Goal: Information Seeking & Learning: Learn about a topic

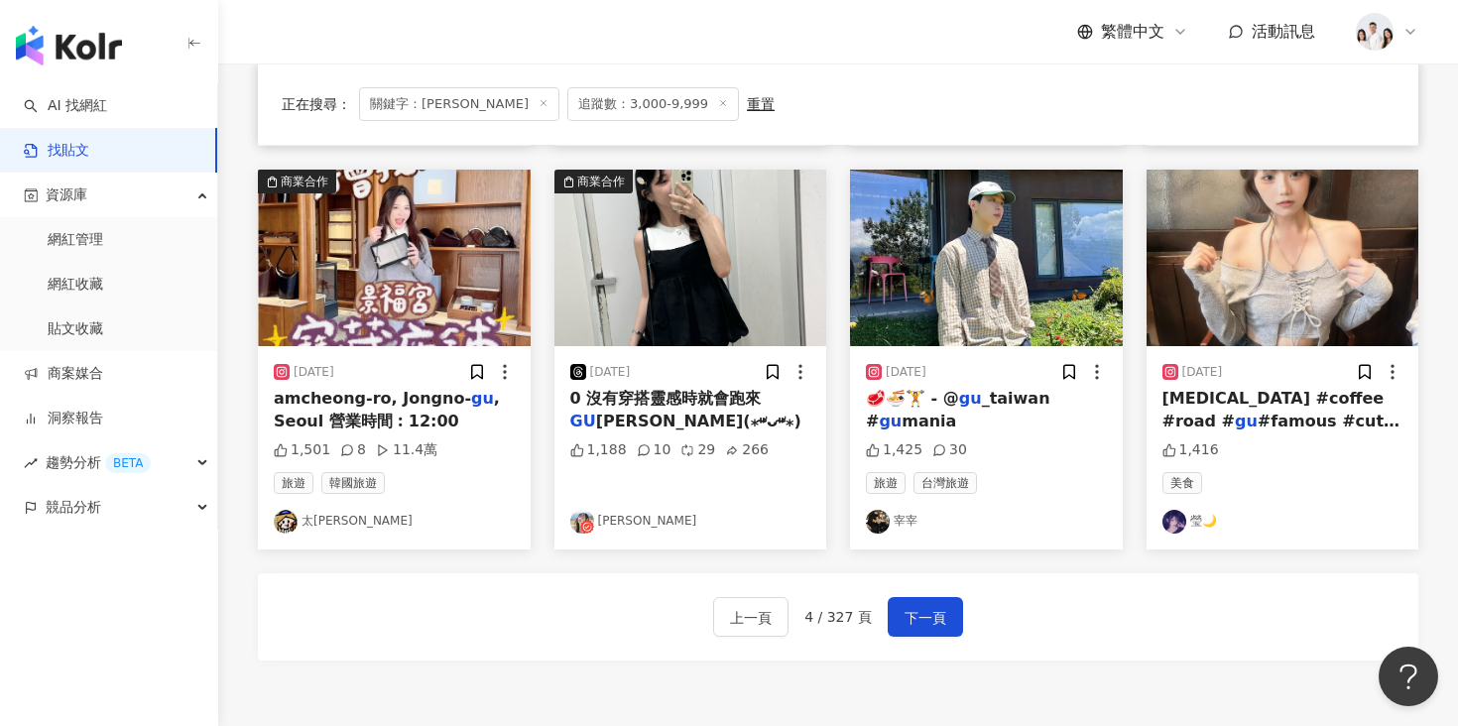
scroll to position [933, 0]
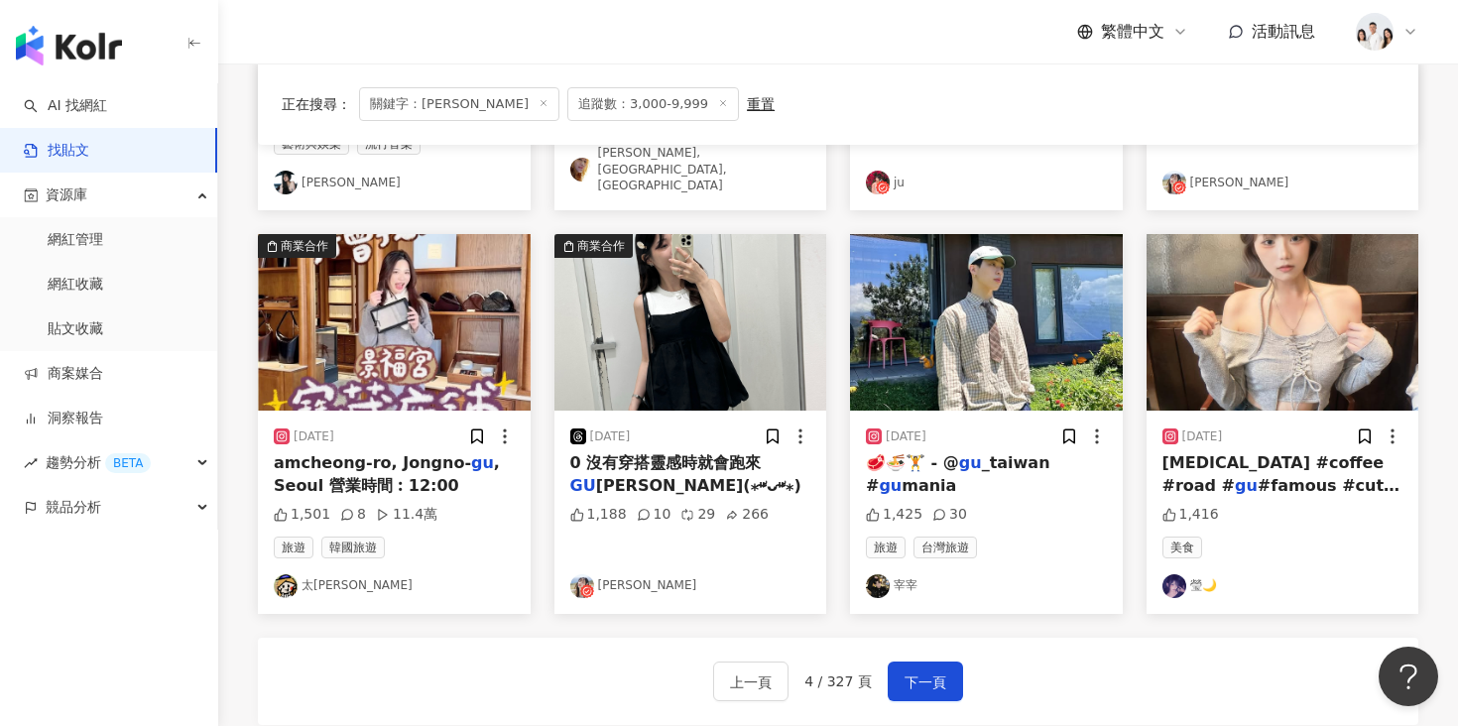
click at [930, 347] on img "button" at bounding box center [986, 322] width 273 height 177
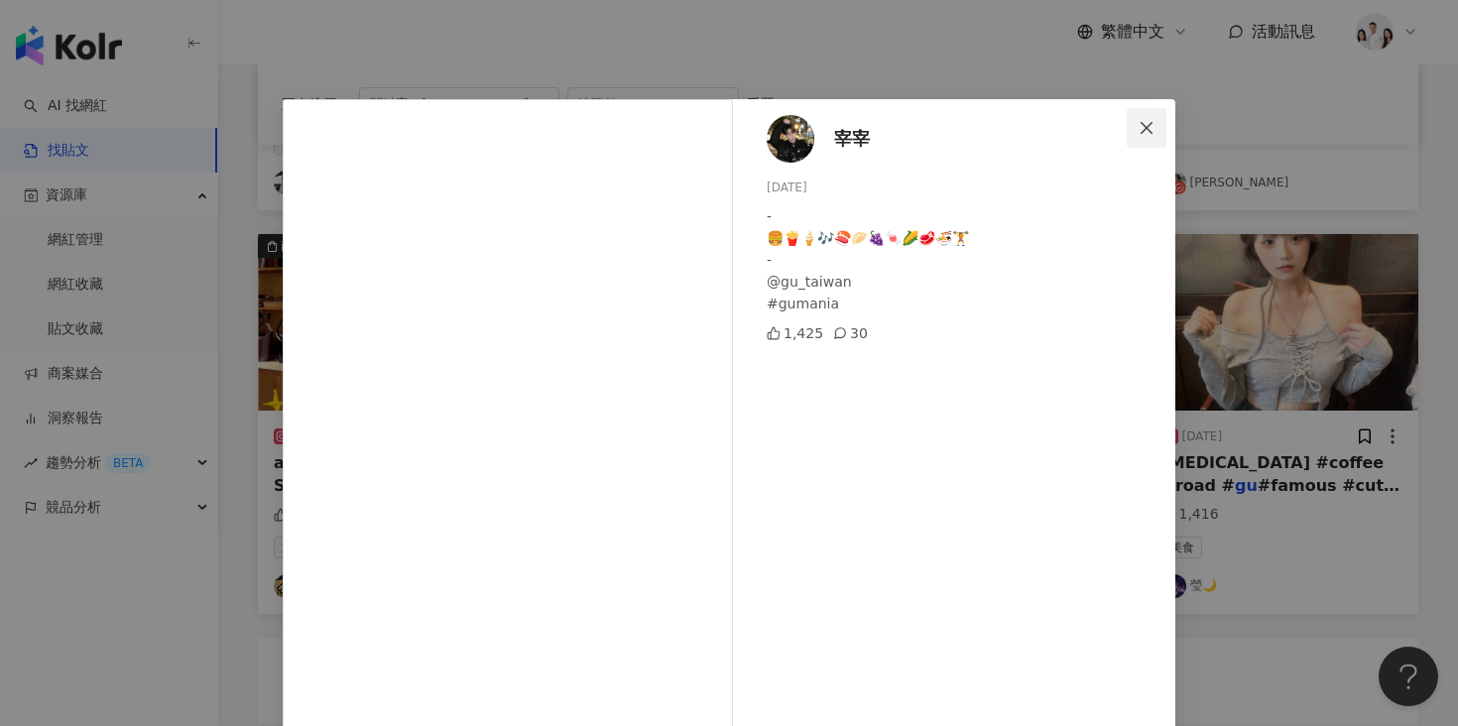
click at [1139, 124] on icon "close" at bounding box center [1147, 128] width 16 height 16
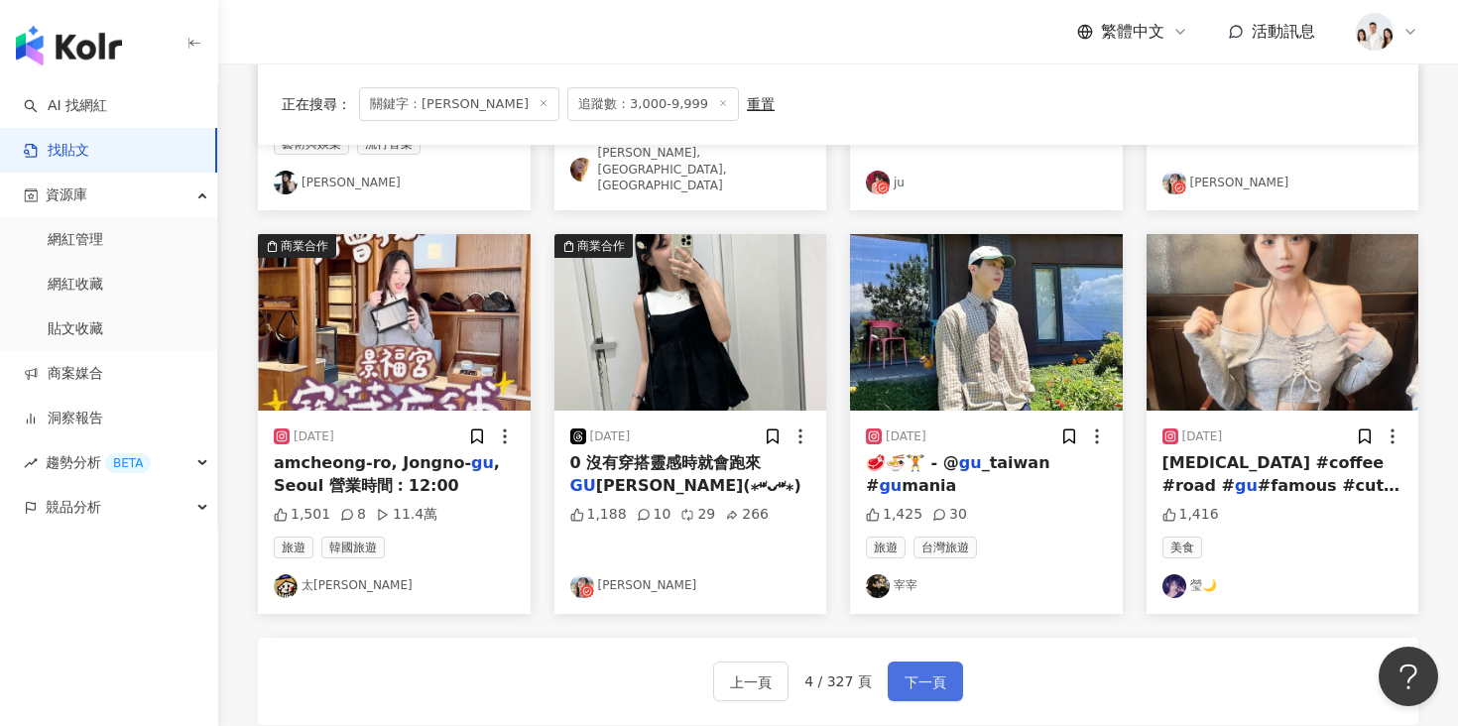
click at [915, 670] on span "下一頁" at bounding box center [925, 682] width 42 height 24
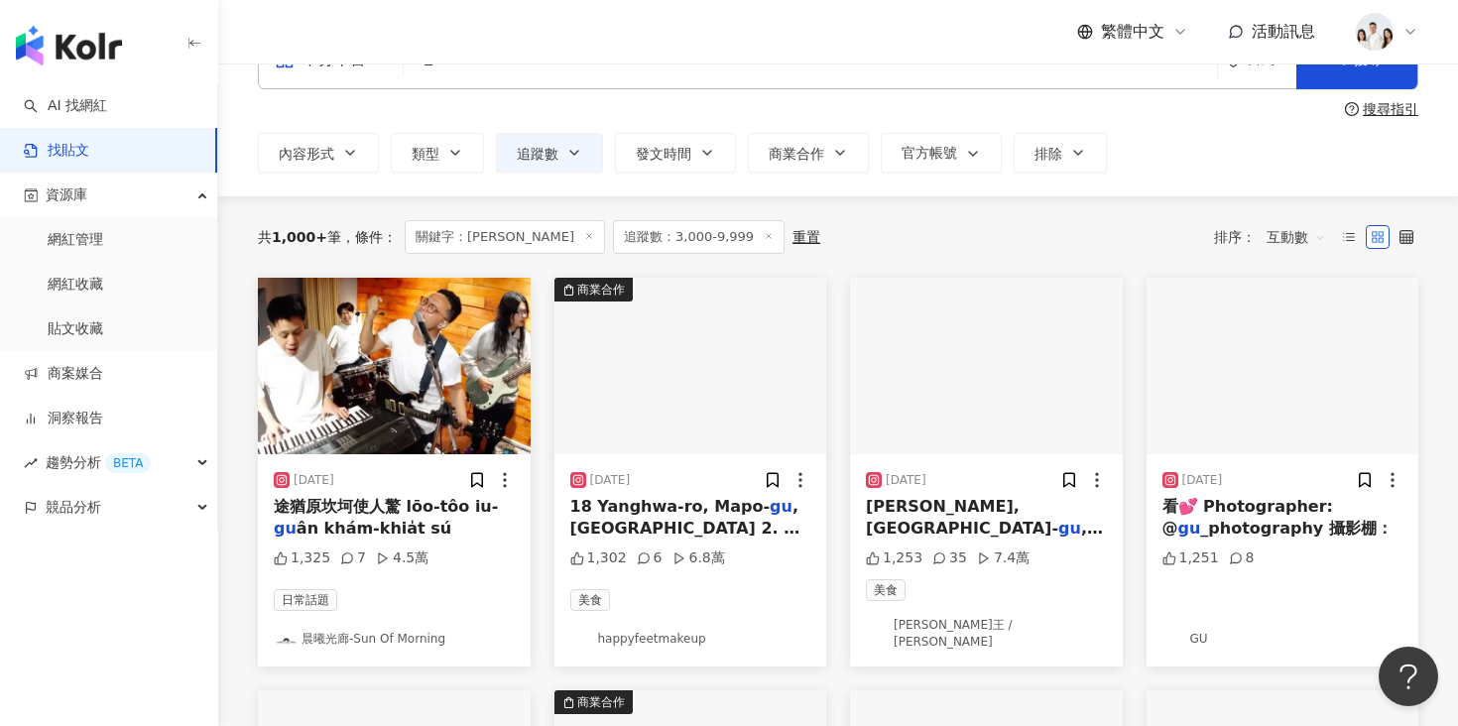
scroll to position [190, 0]
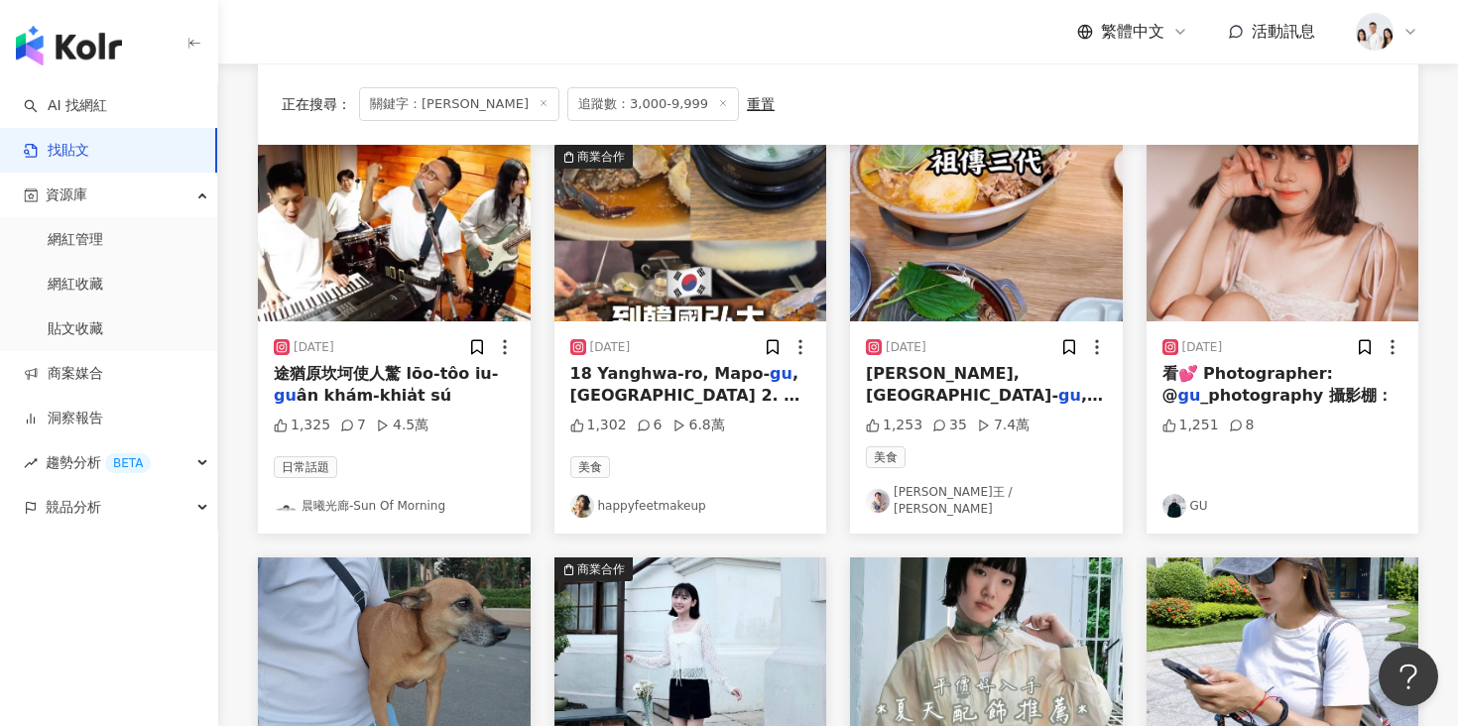
click at [1224, 297] on img "button" at bounding box center [1282, 233] width 273 height 177
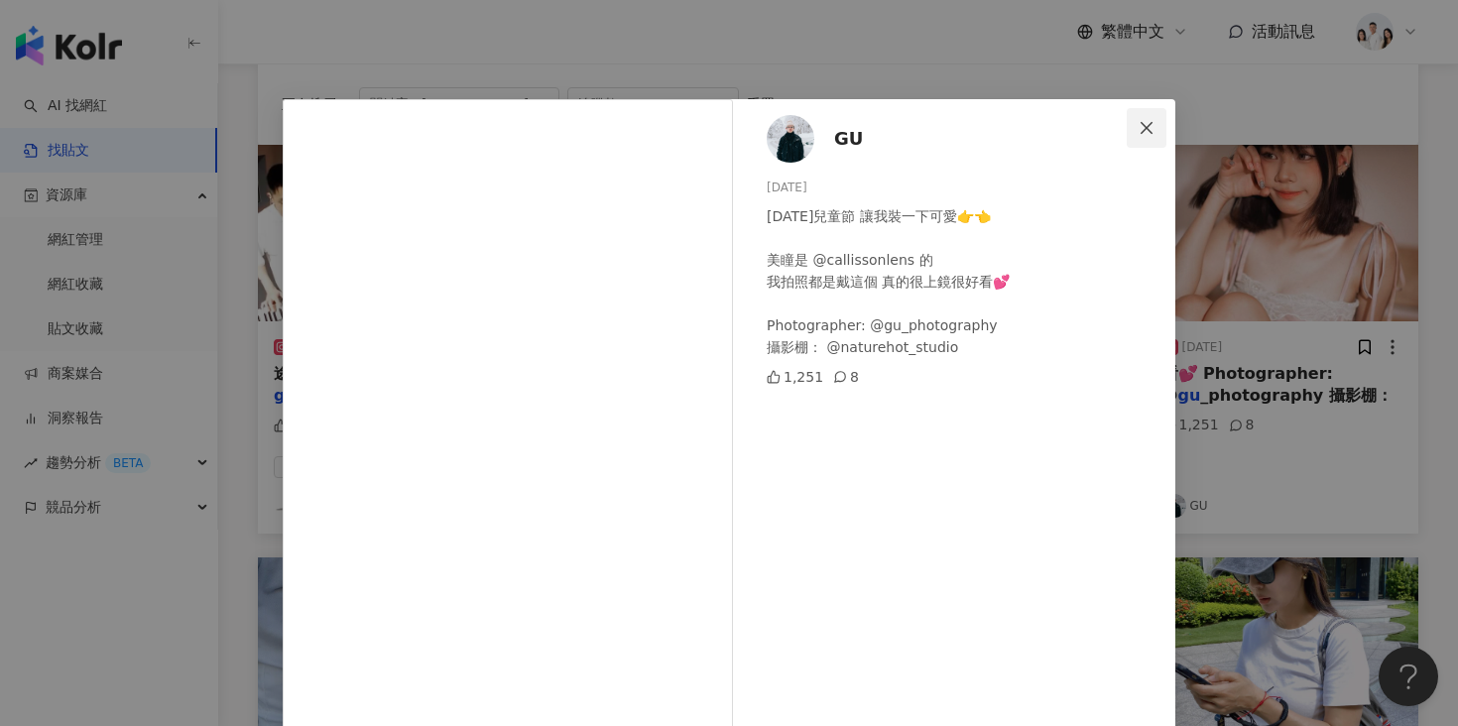
click at [1139, 130] on icon "close" at bounding box center [1147, 128] width 16 height 16
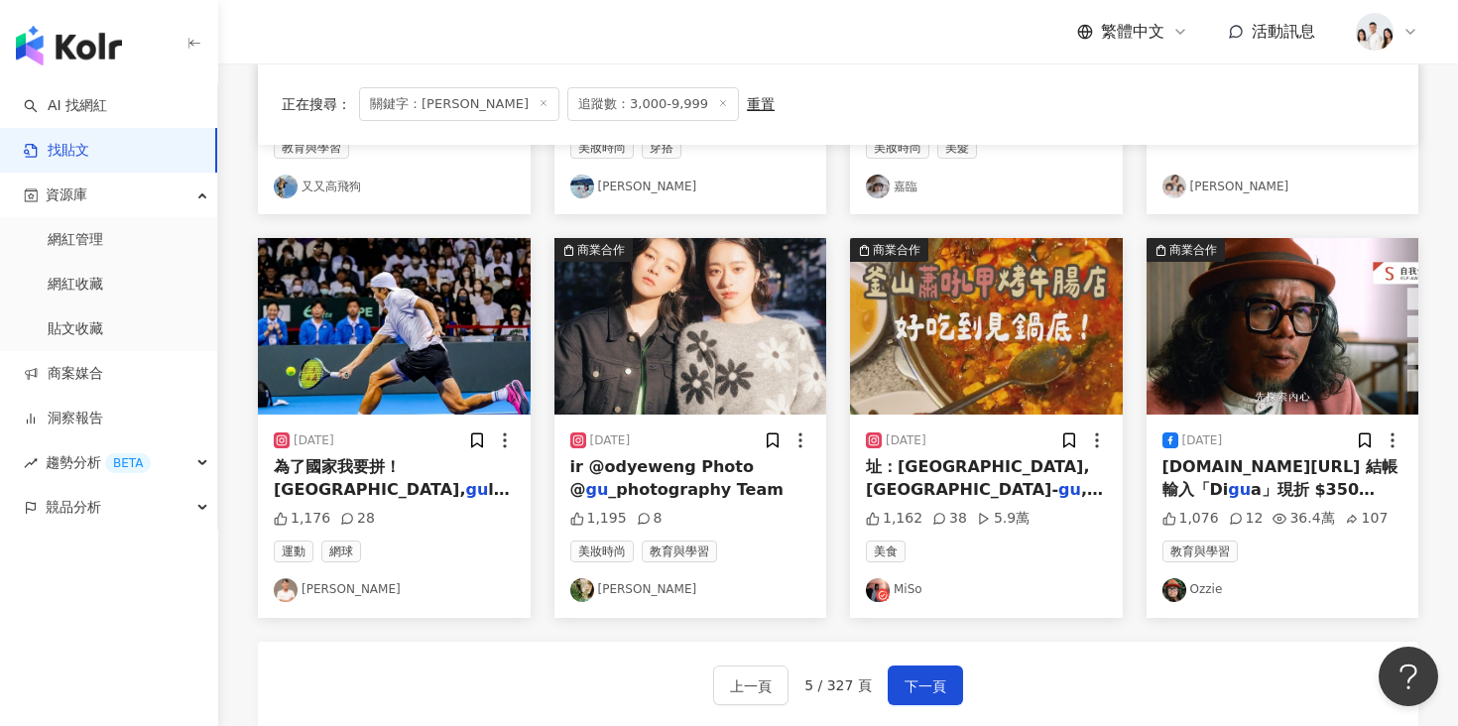
scroll to position [963, 0]
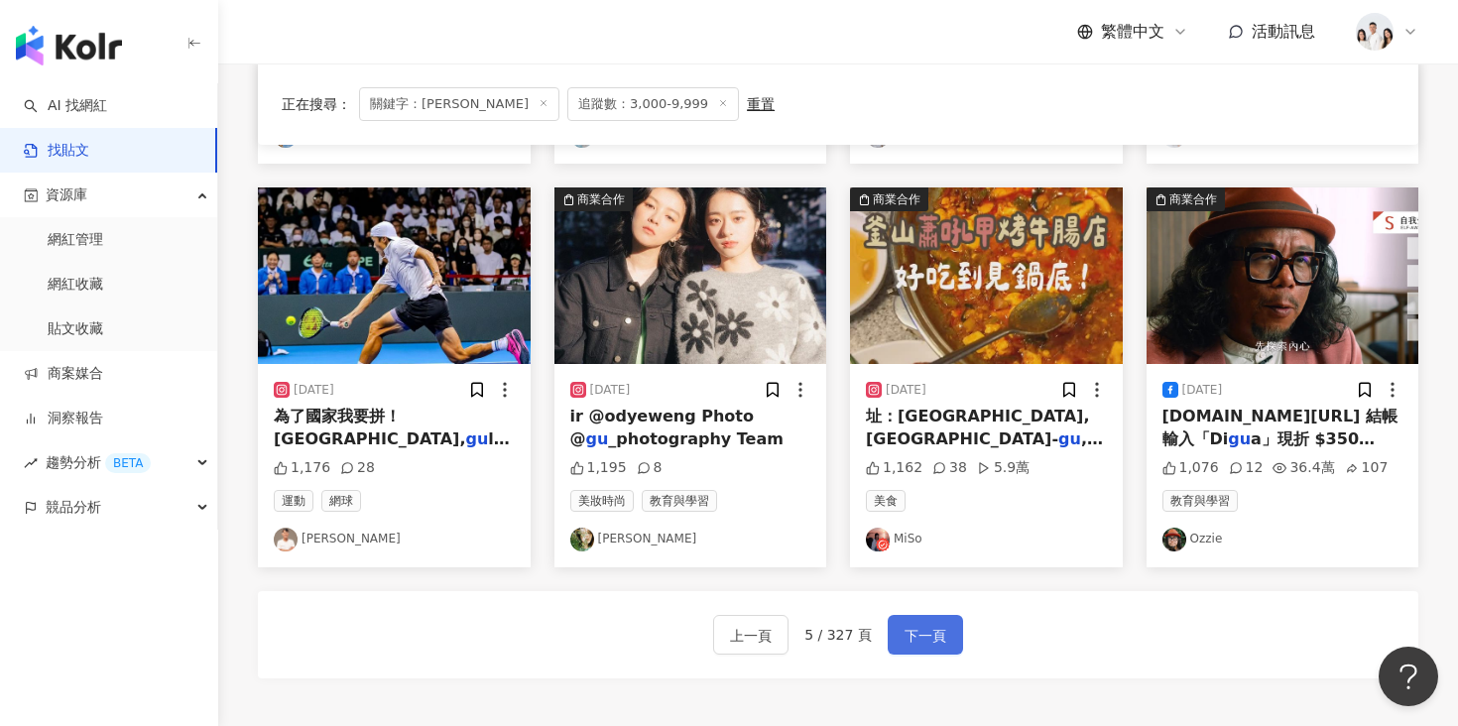
click at [958, 621] on button "下一頁" at bounding box center [925, 635] width 75 height 40
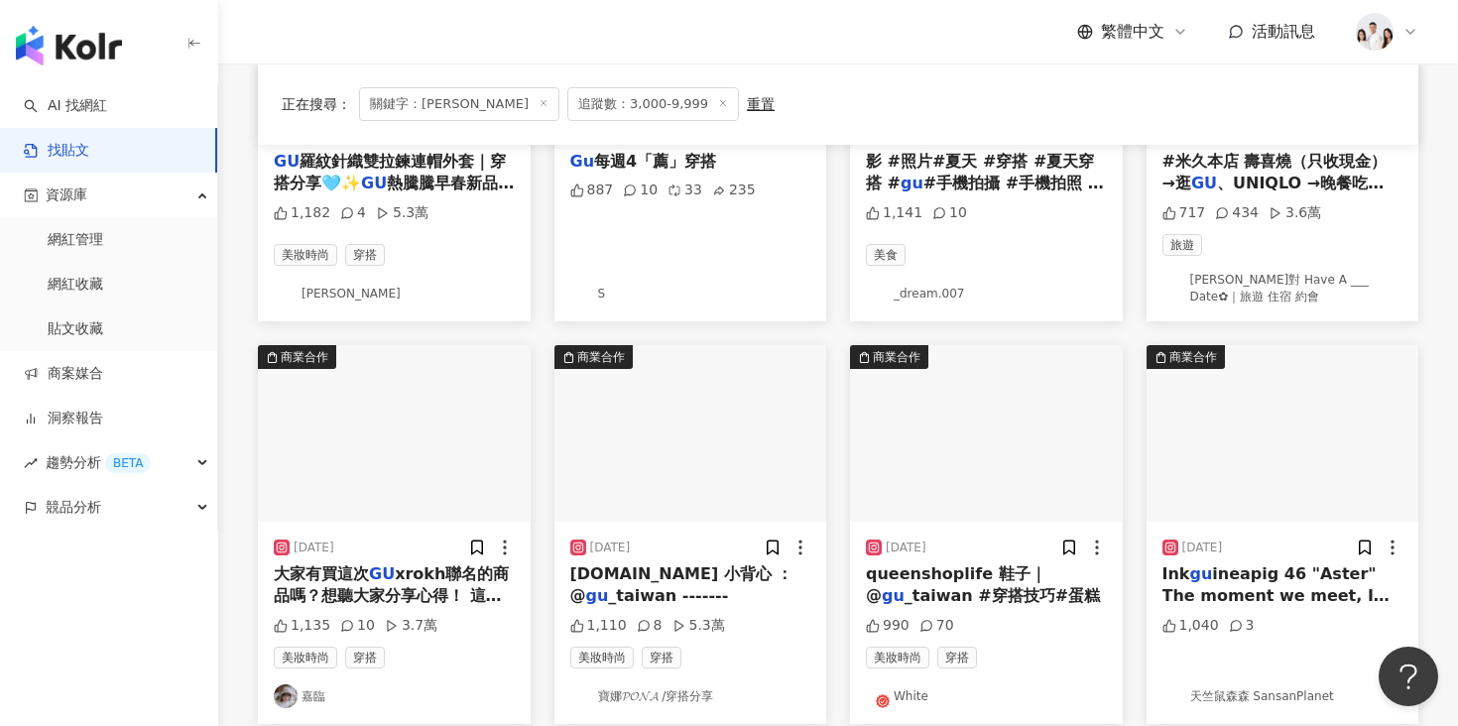
scroll to position [411, 0]
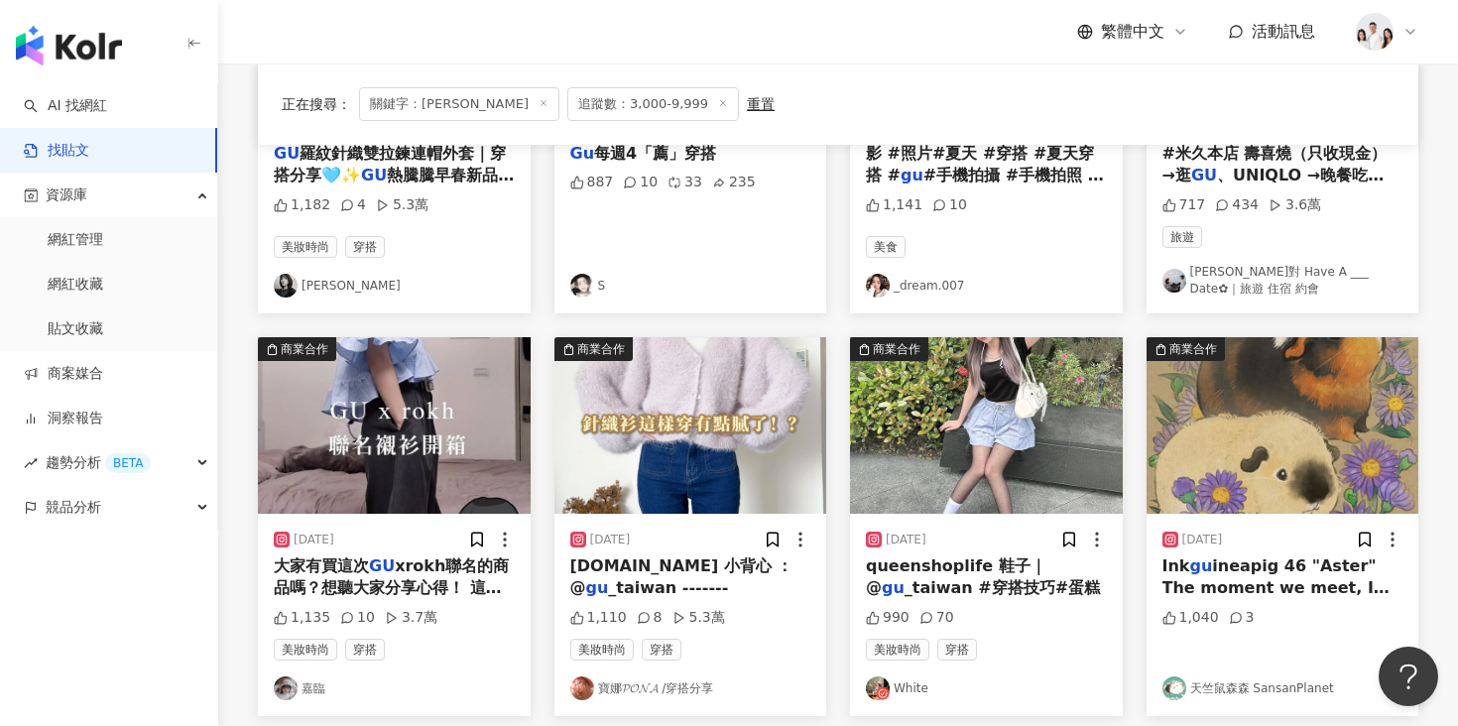
click at [389, 496] on img "button" at bounding box center [394, 425] width 273 height 177
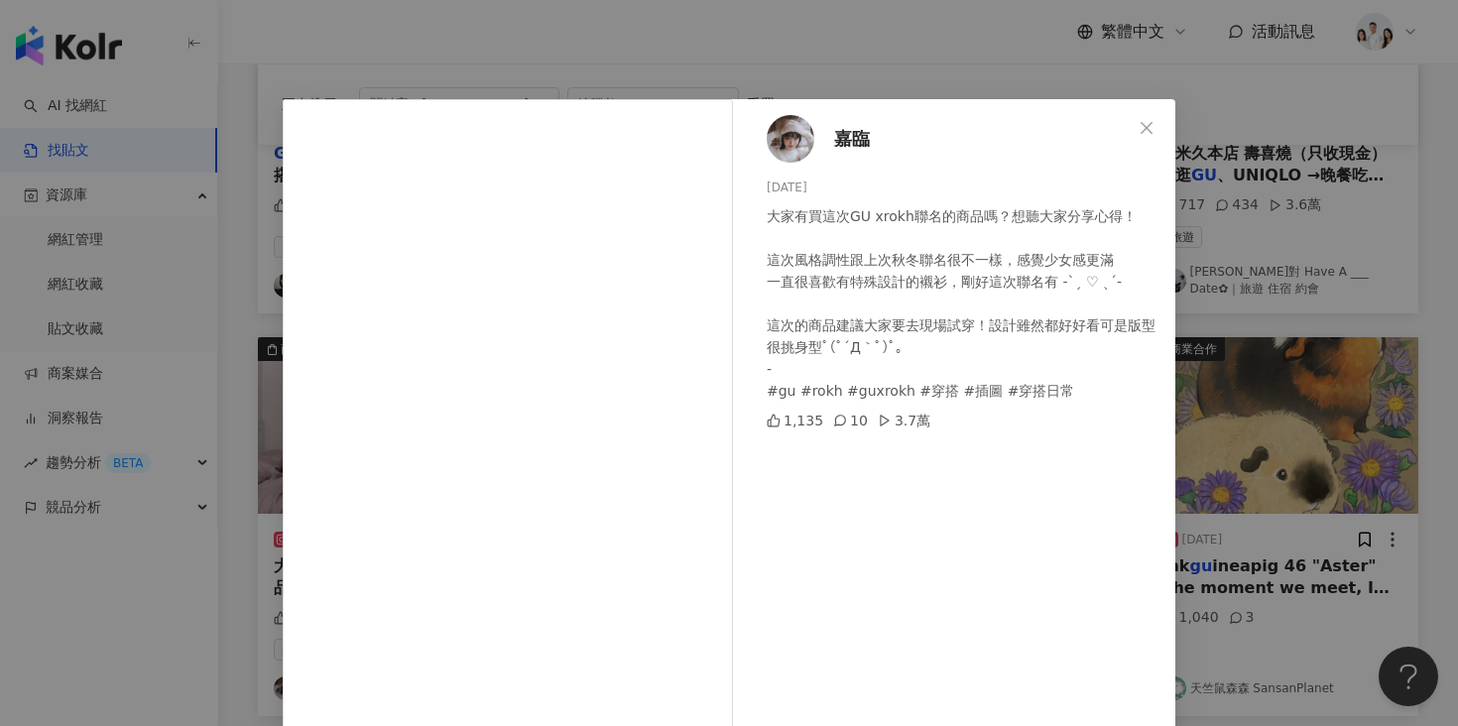
click at [170, 631] on div "嘉臨 2025/4/7 大家有買這次GU xrokh聯名的商品嗎？想聽大家分享心得！ 這次風格調性跟上次秋冬聯名很不一樣，感覺少女感更滿 一直很喜歡有特殊設計…" at bounding box center [729, 363] width 1458 height 726
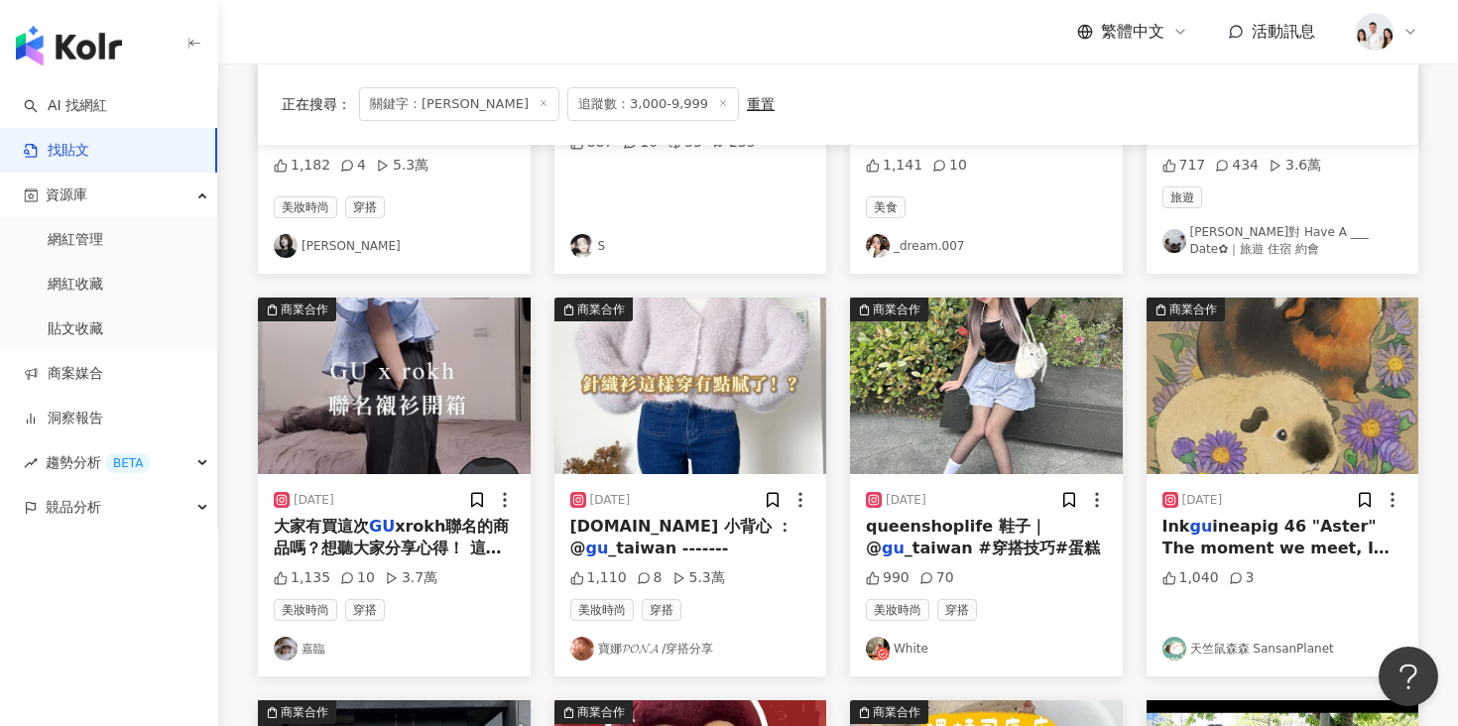
scroll to position [461, 0]
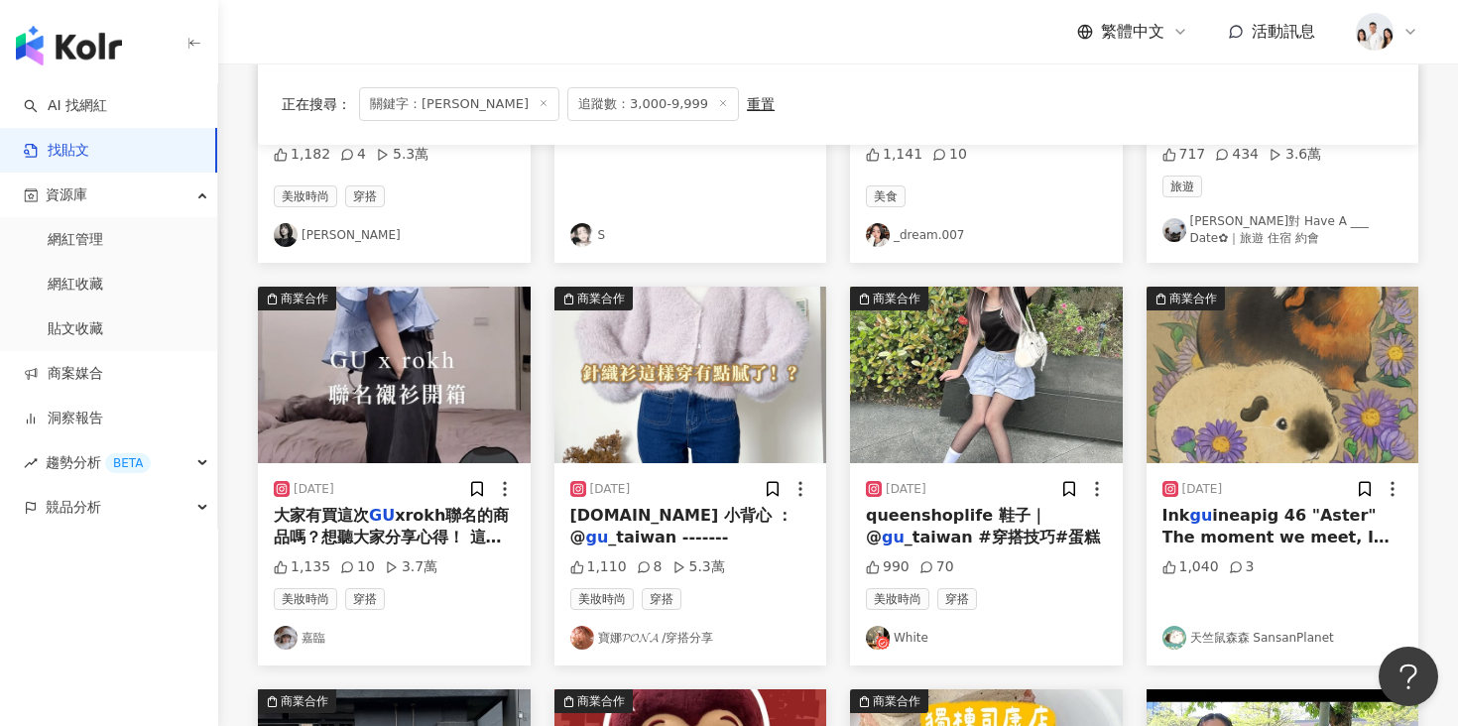
click at [615, 340] on img "button" at bounding box center [690, 375] width 273 height 177
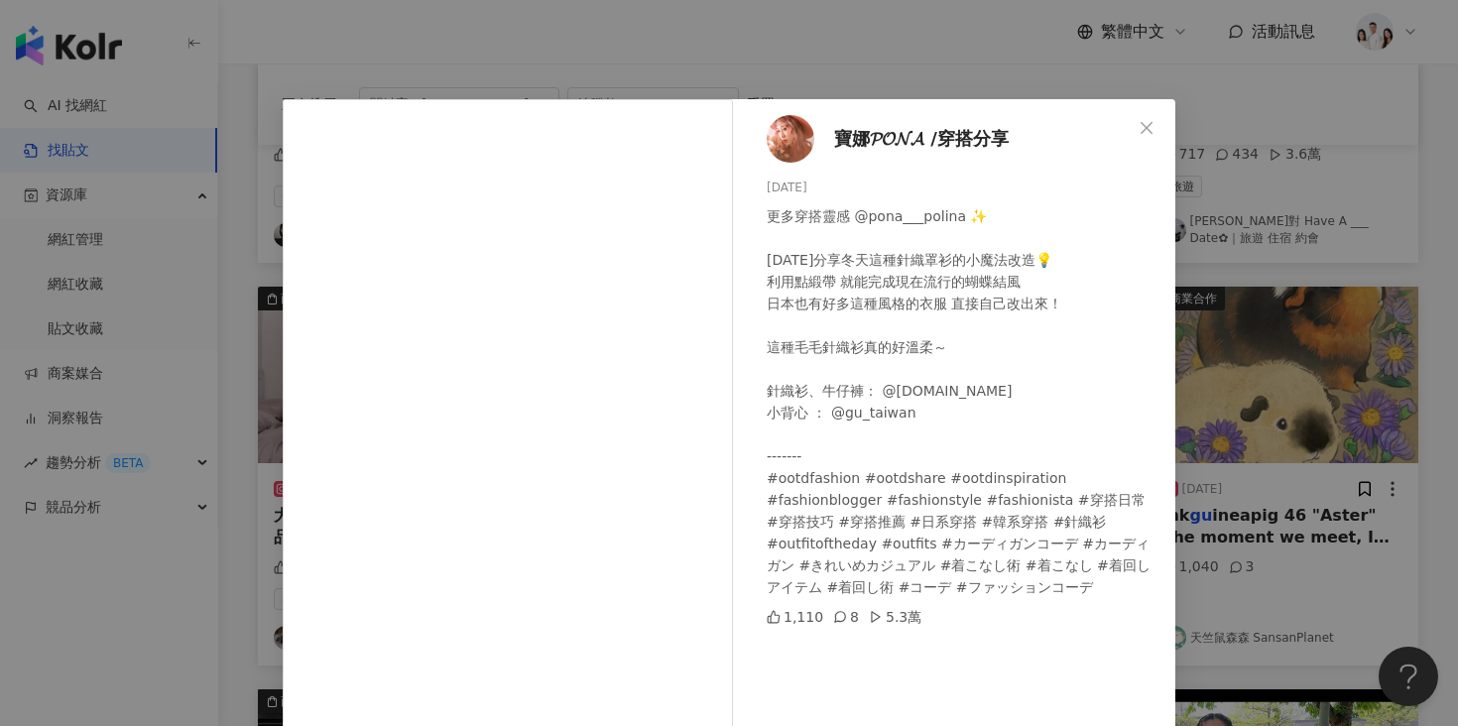
scroll to position [22, 0]
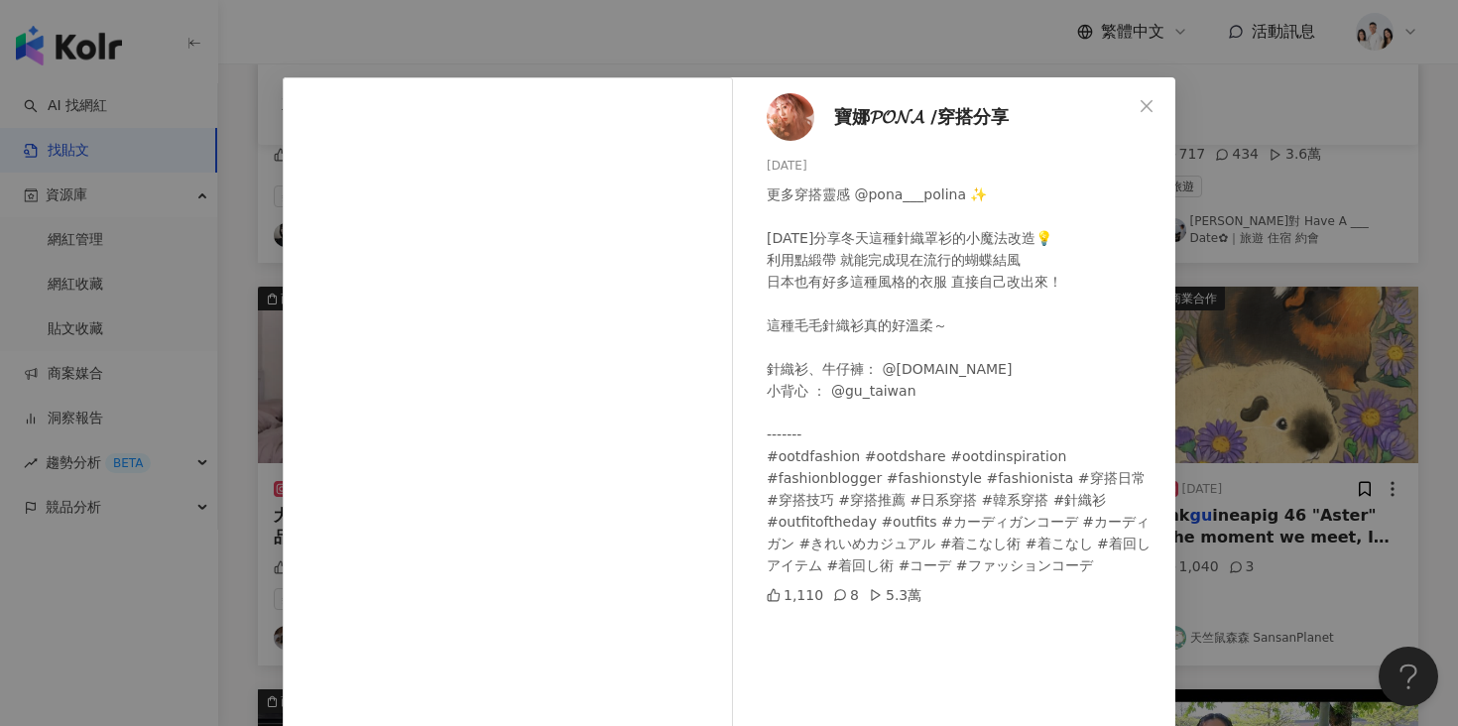
click at [1267, 335] on div "寶娜𝓟𝓞𝓝𝓐 /穿搭分享 2024/11/25 更多穿搭靈感 @pona___polina ✨ 今天分享冬天這種針織罩衫的小魔法改造💡 利用點緞帶 就能完成現…" at bounding box center [729, 363] width 1458 height 726
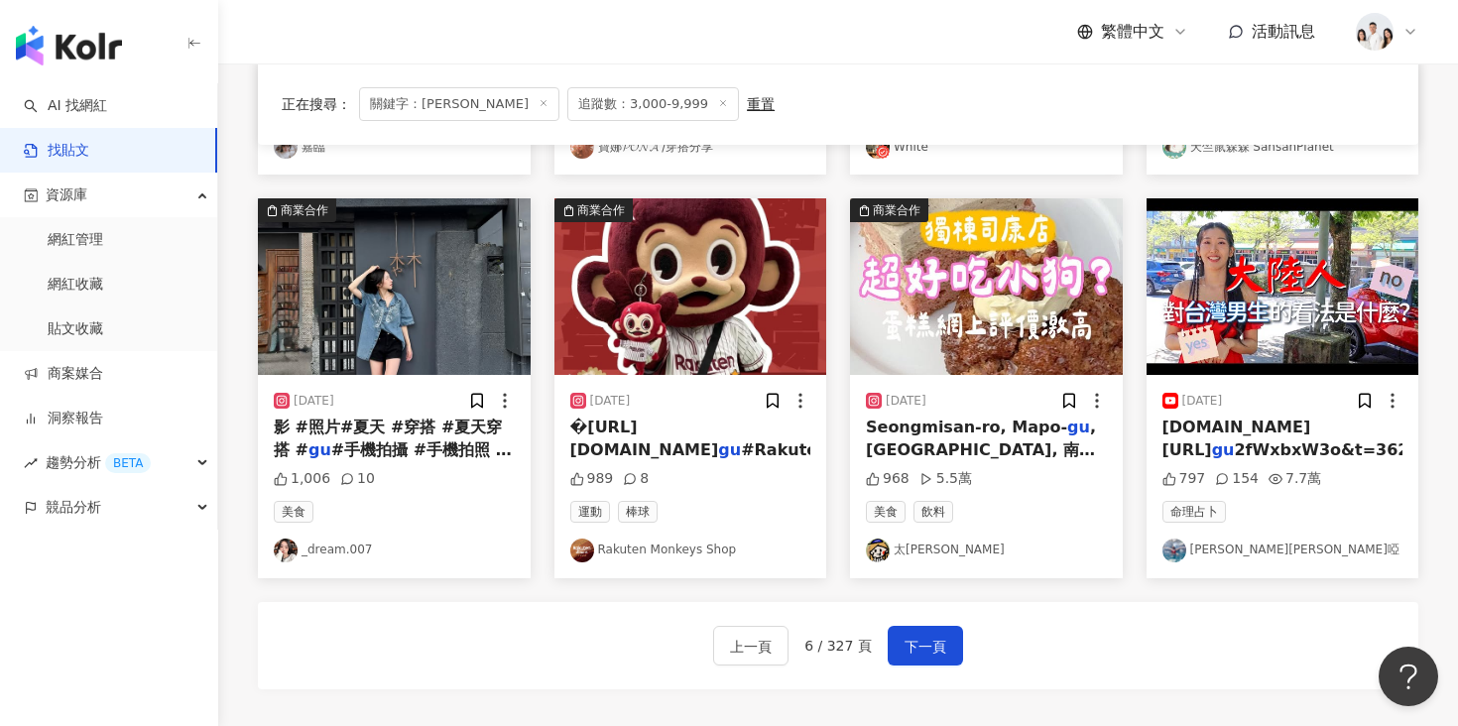
scroll to position [963, 0]
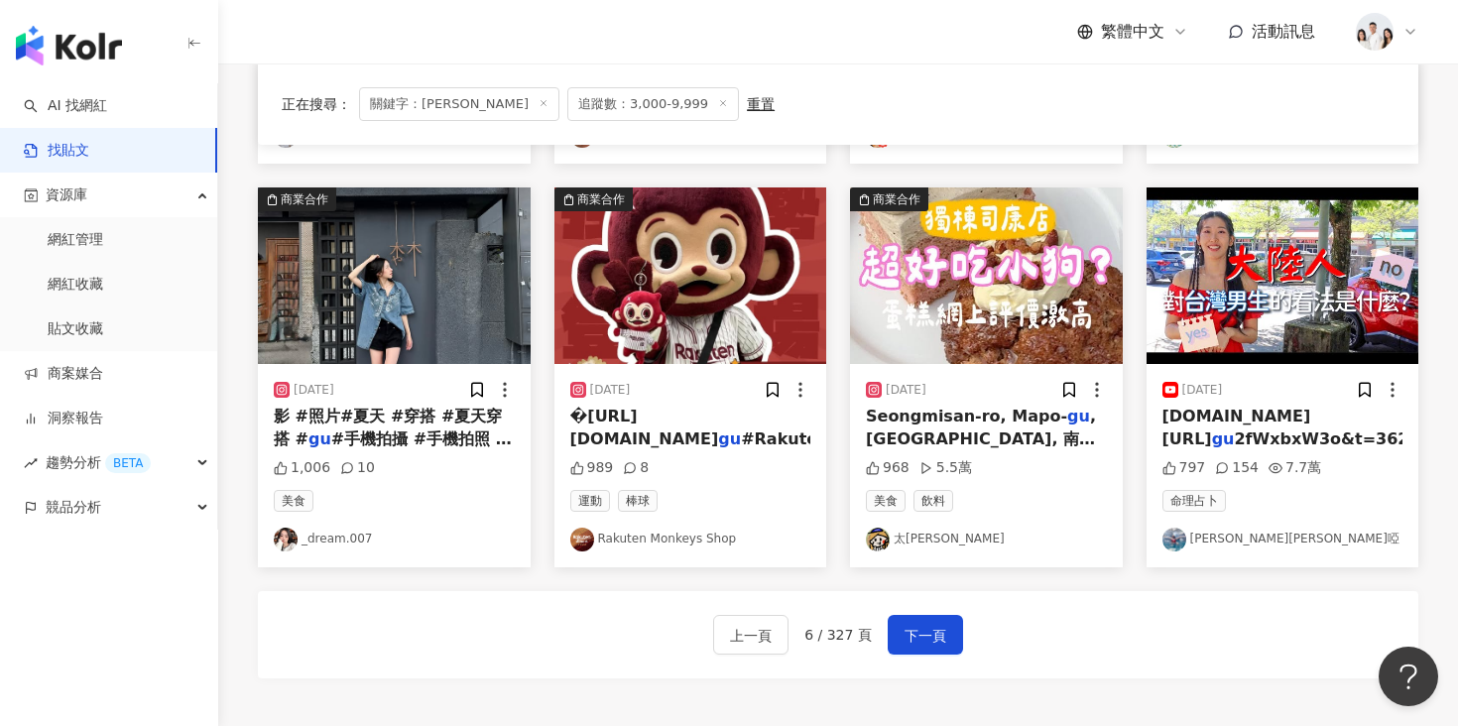
click at [410, 338] on img "button" at bounding box center [394, 275] width 273 height 177
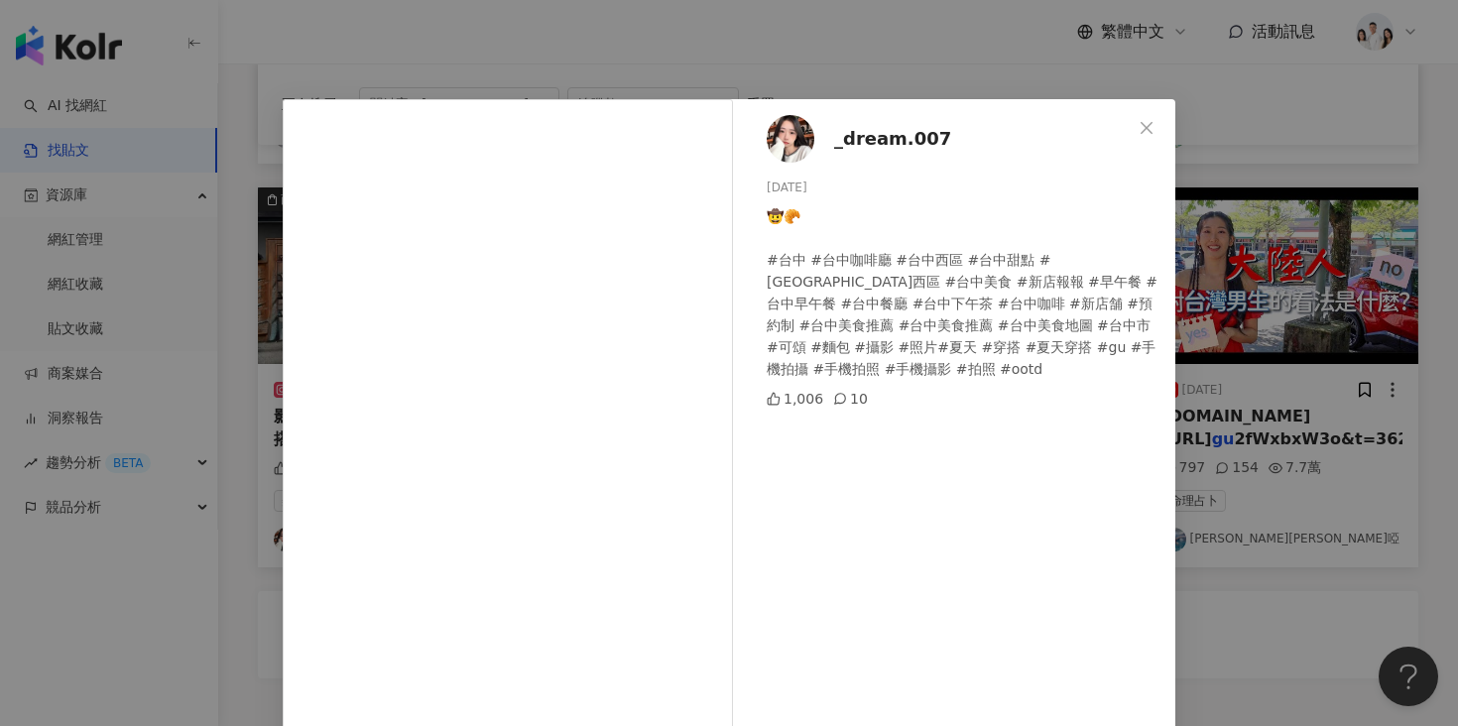
scroll to position [164, 0]
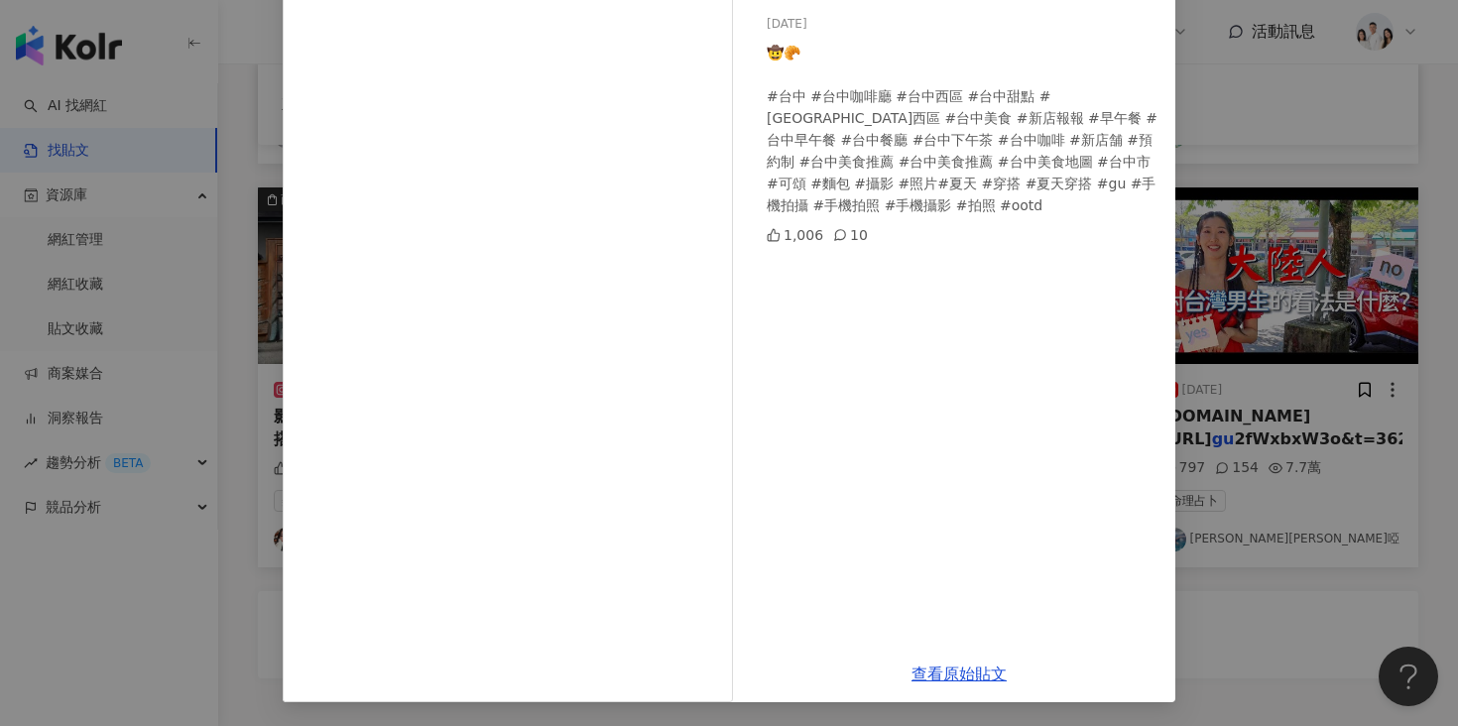
click at [1234, 430] on div "_dream.007 2025/6/18 🤠🥐 #台中 #台中咖啡廳 #台中西區 #台中甜點 #台中市西區 #台中美食 #新店報報 #早午餐 #台中早午餐 #…" at bounding box center [729, 363] width 1458 height 726
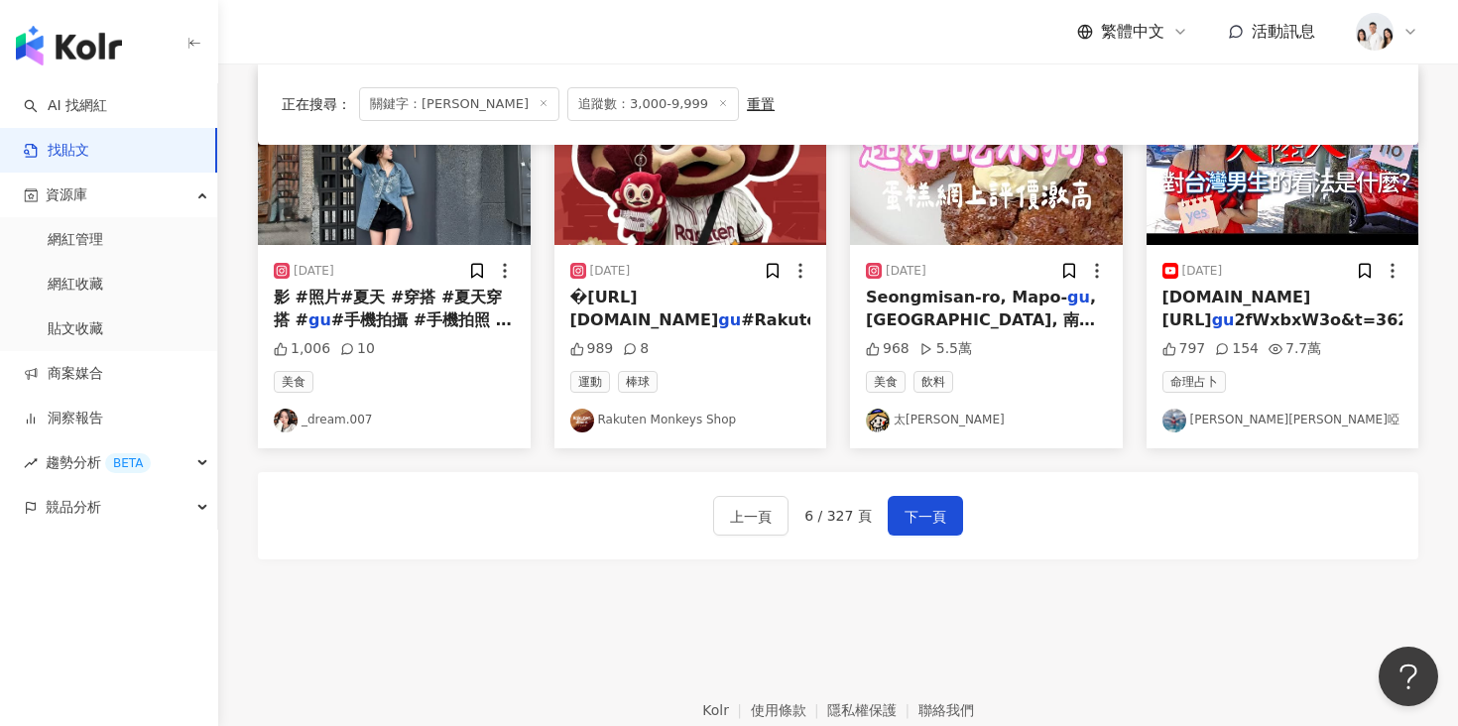
scroll to position [1185, 0]
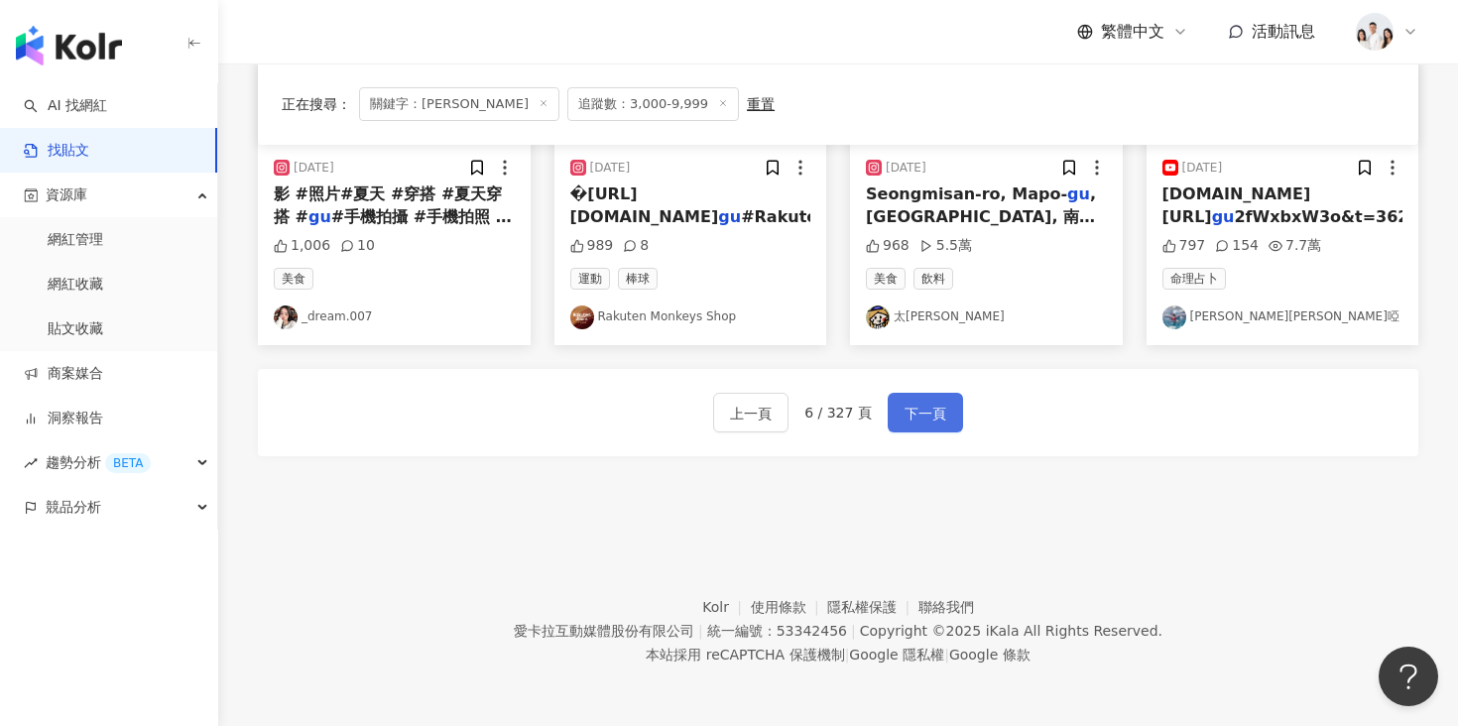
click at [909, 416] on span "下一頁" at bounding box center [925, 414] width 42 height 24
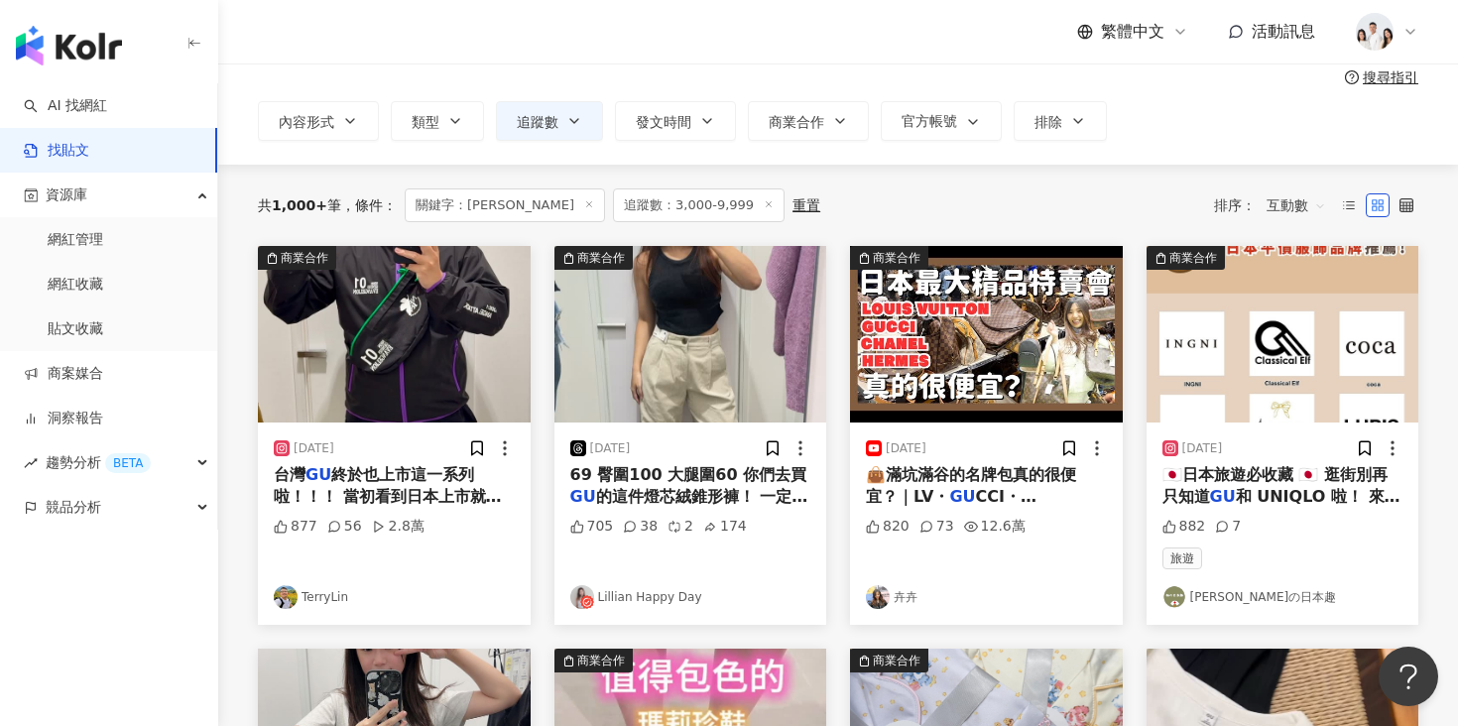
scroll to position [197, 0]
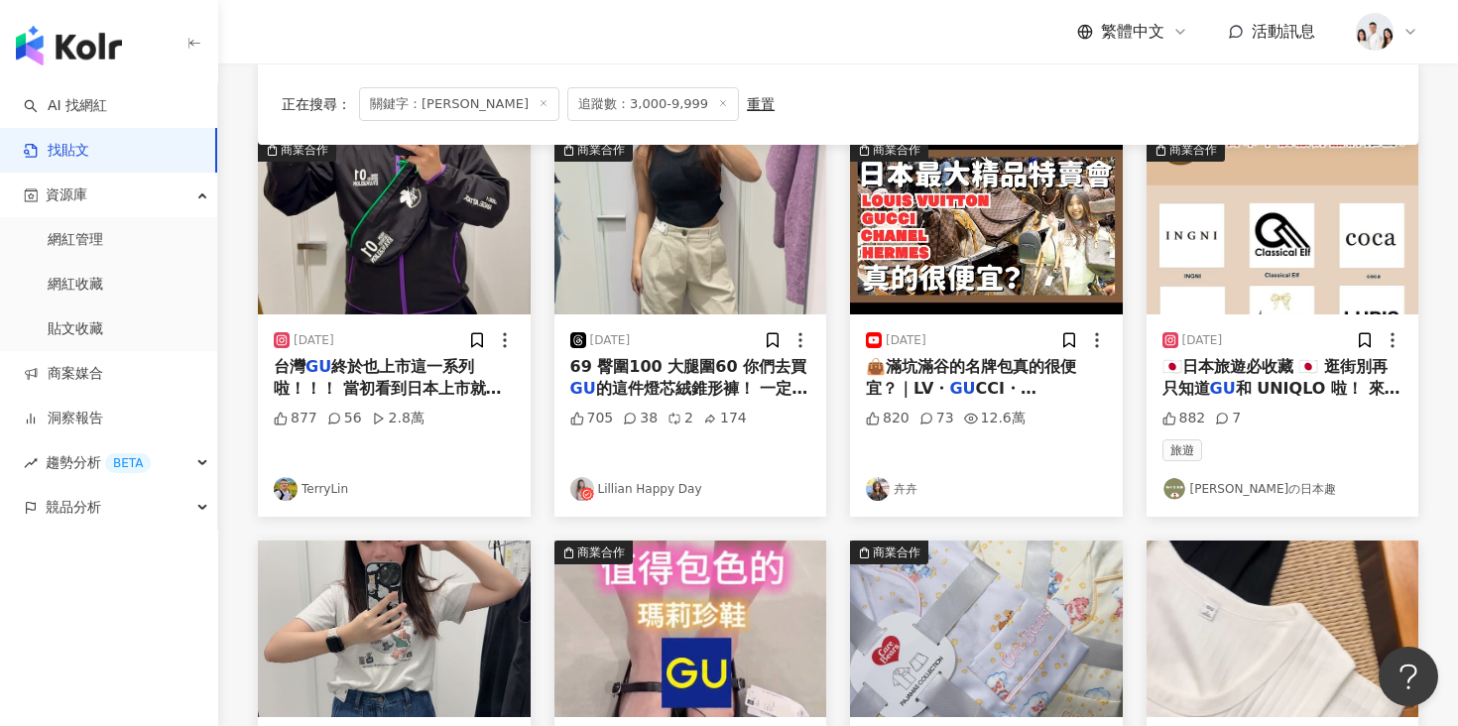
click at [345, 296] on img "button" at bounding box center [394, 226] width 273 height 177
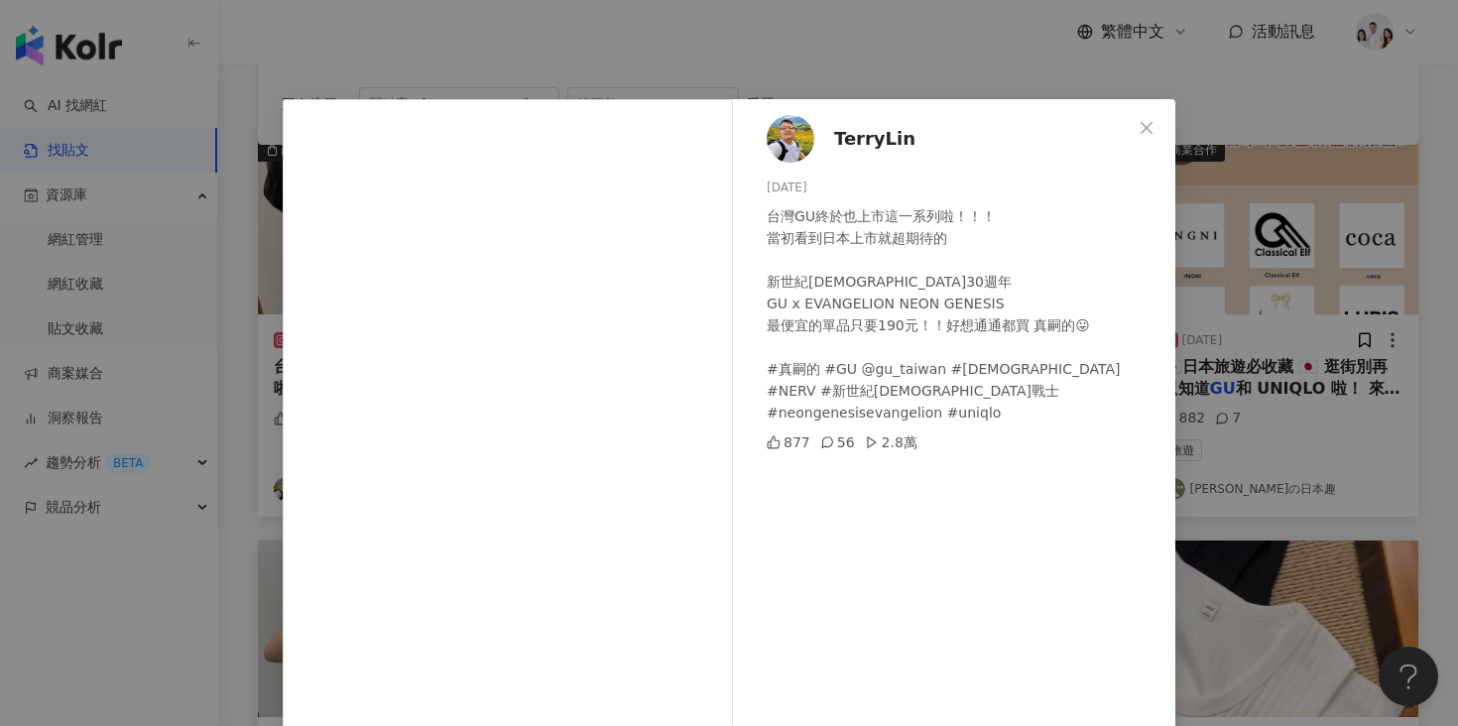
click at [1332, 381] on div "TerryLin 2025/1/24 台灣GU終於也上市這一系列啦！！！ 當初看到日本上市就超期待的 新世紀福音戰士30週年 GU x EVANGELION …" at bounding box center [729, 363] width 1458 height 726
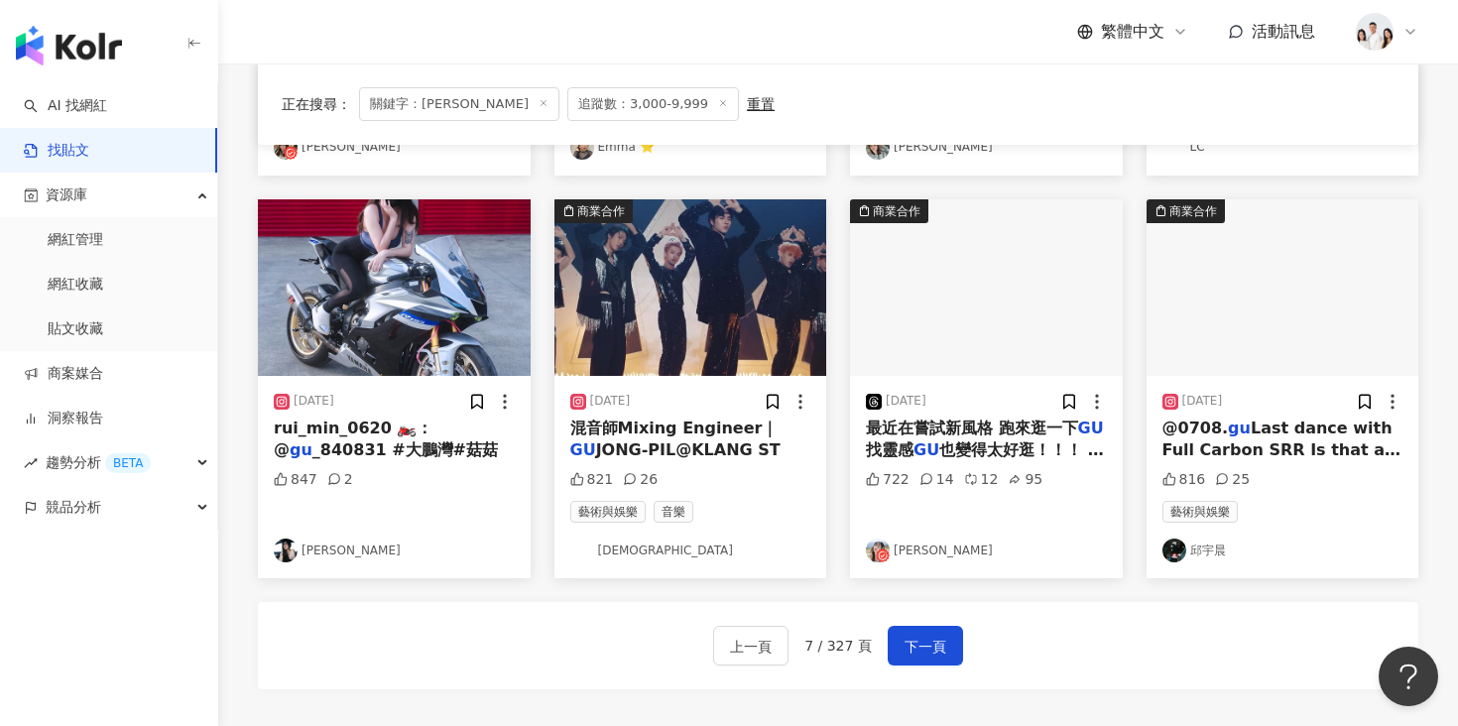
scroll to position [1010, 0]
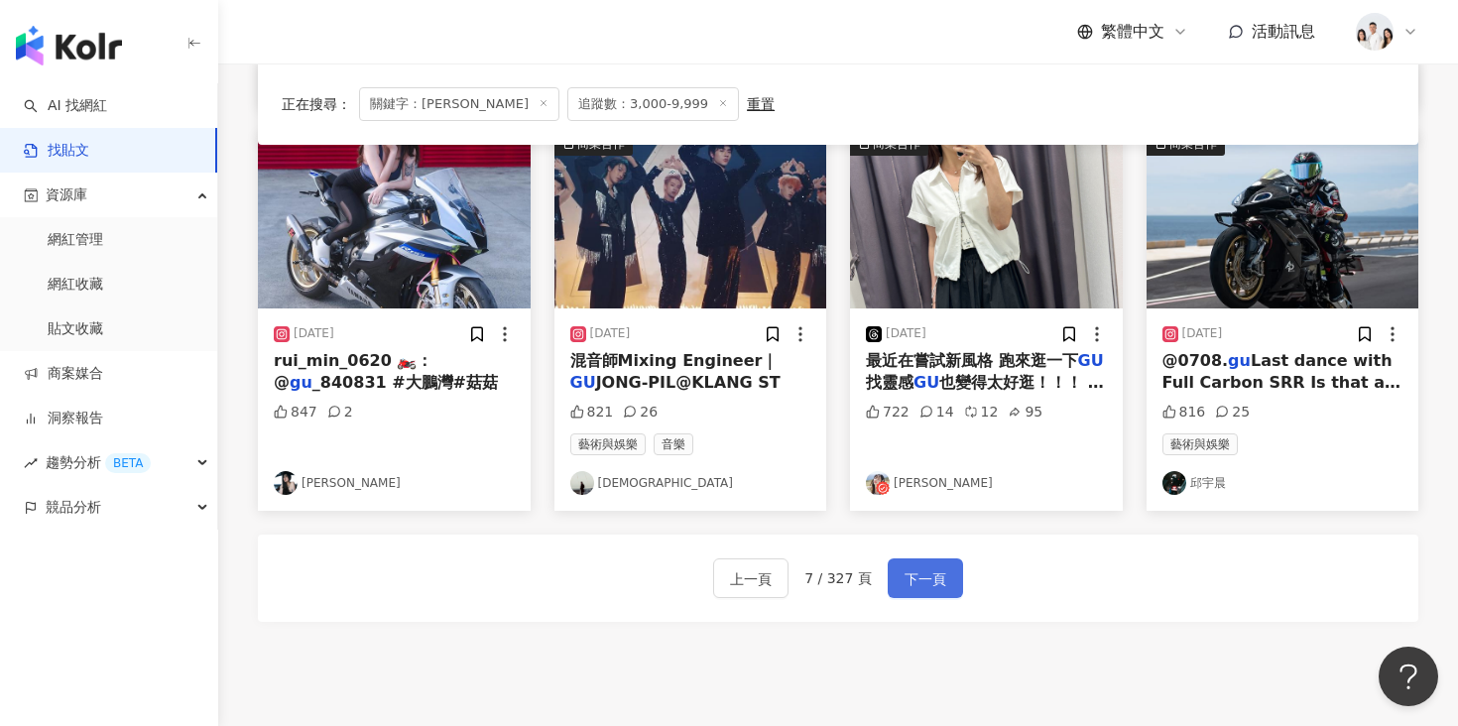
click at [927, 580] on span "下一頁" at bounding box center [925, 579] width 42 height 24
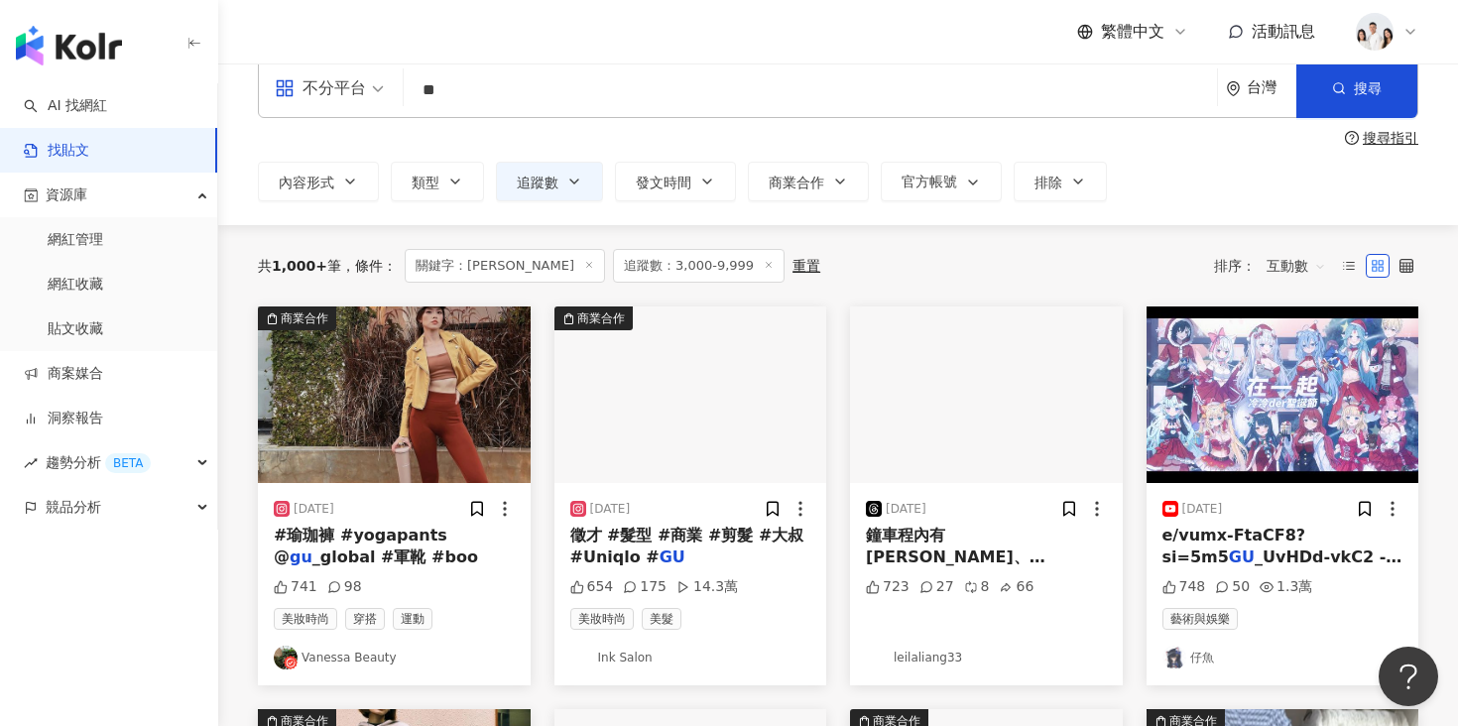
scroll to position [31, 0]
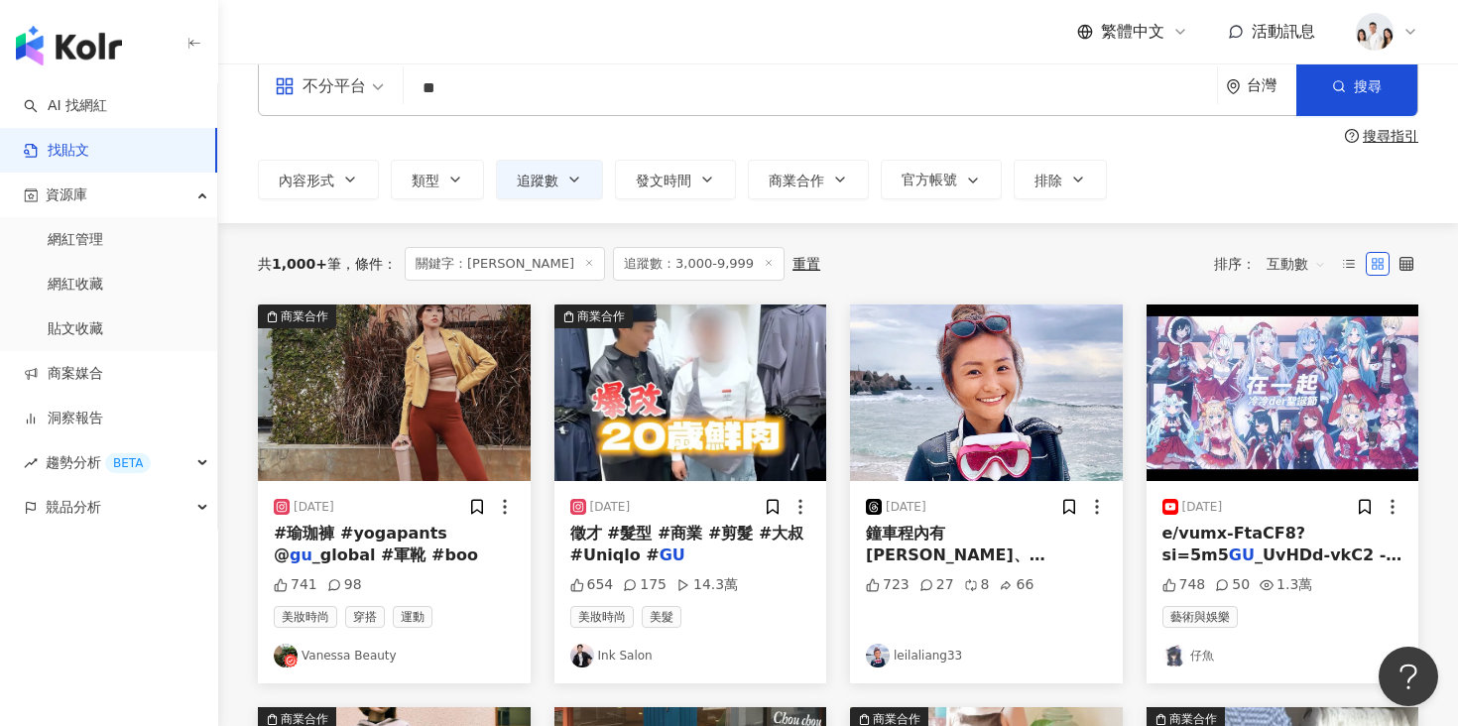
click at [393, 438] on img "button" at bounding box center [394, 392] width 273 height 177
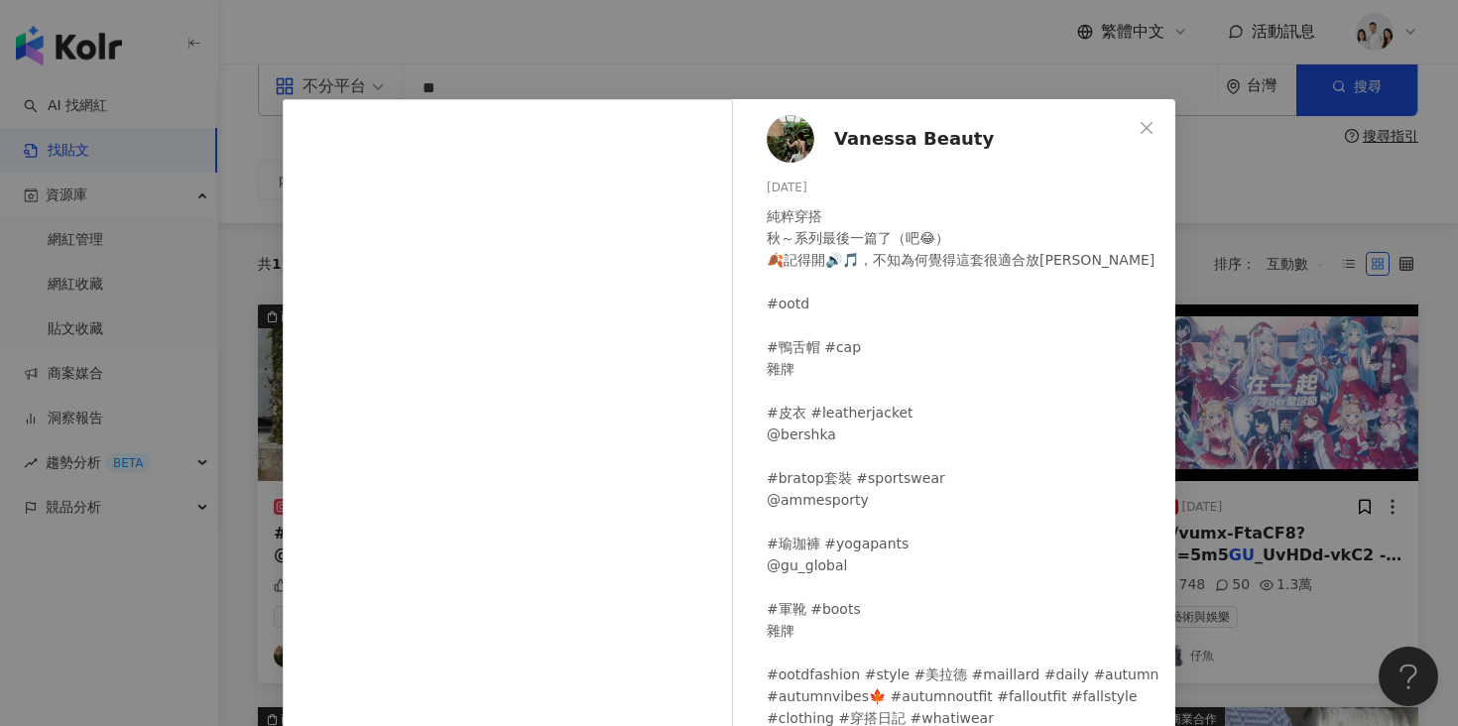
click at [1353, 269] on div "Vanessa Beauty 2023/12/4 純粹穿搭 秋～系列最後一篇了（吧😂） 🍂記得開🔊🎵，不知為何覺得這套很適合放Britney Spears #…" at bounding box center [729, 363] width 1458 height 726
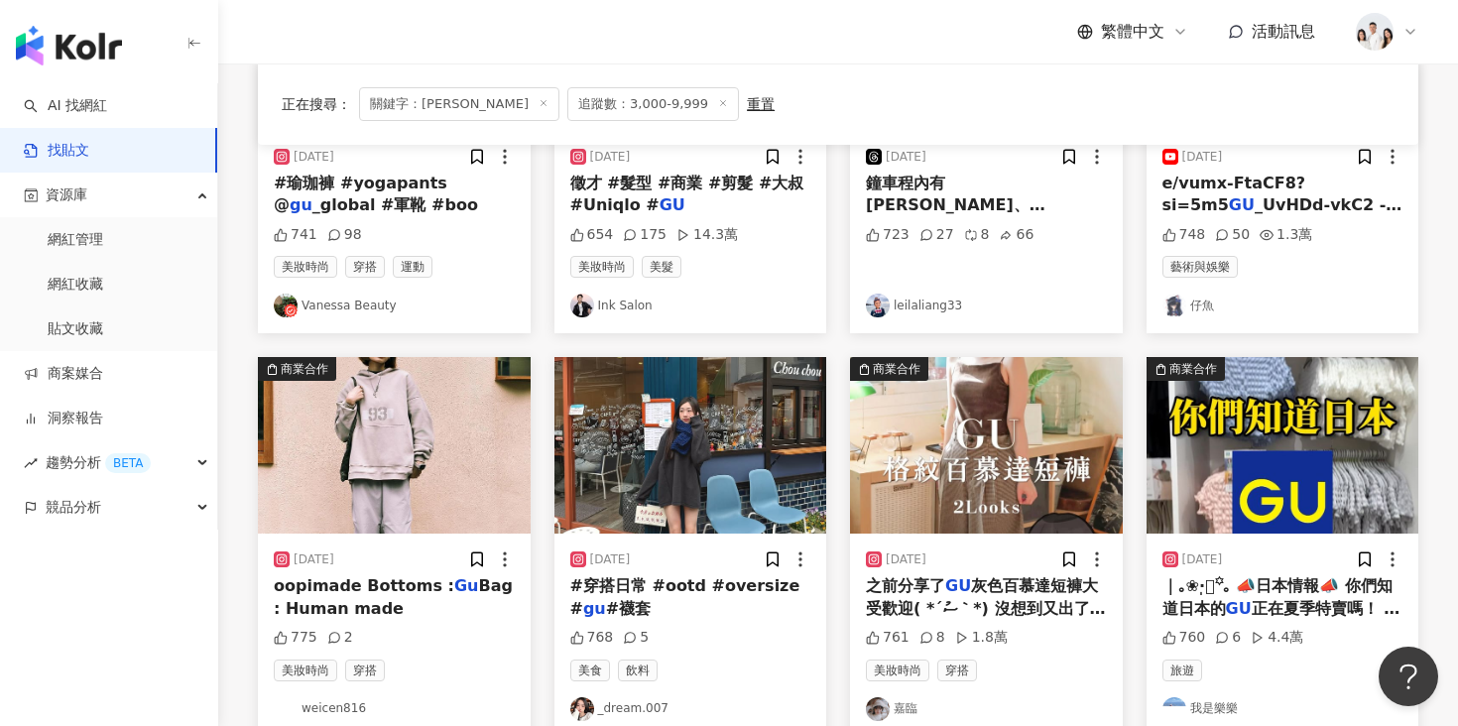
scroll to position [395, 0]
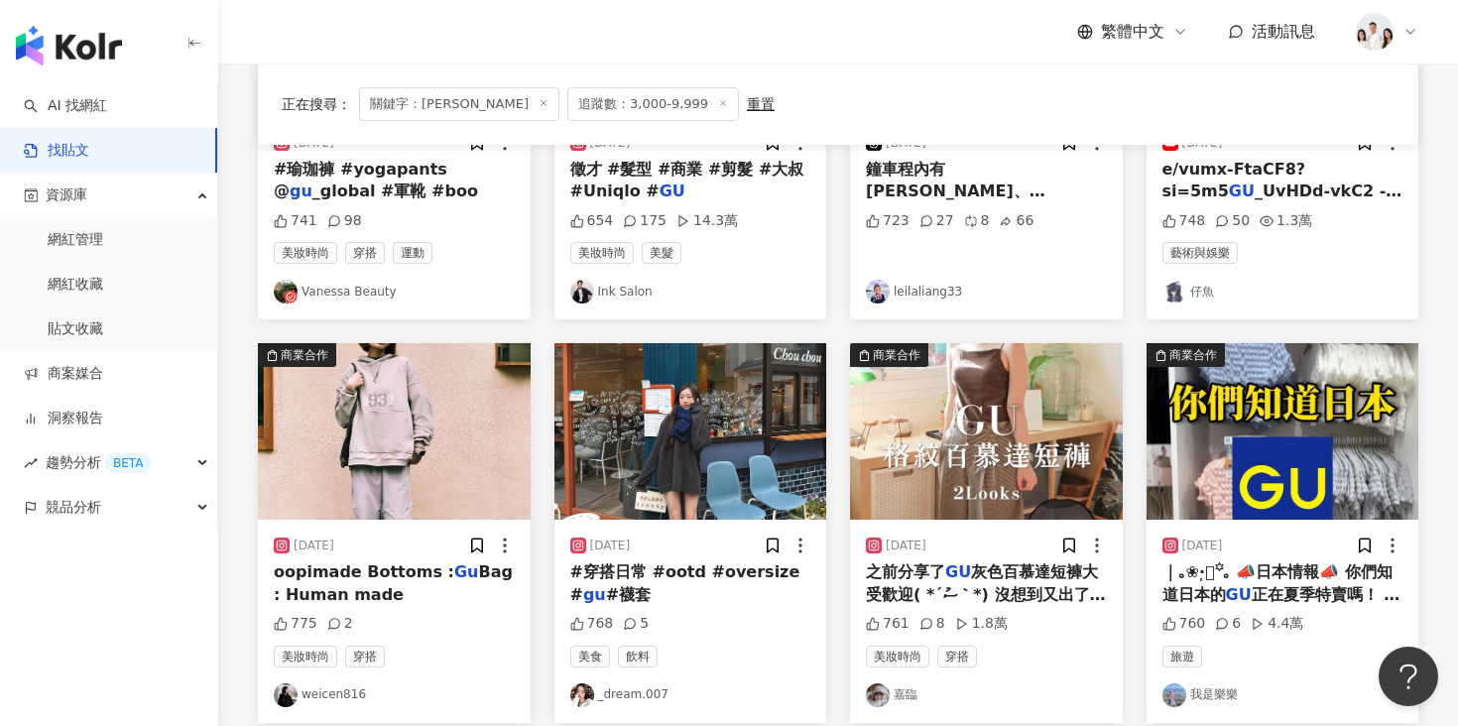
click at [1026, 451] on img "button" at bounding box center [986, 431] width 273 height 177
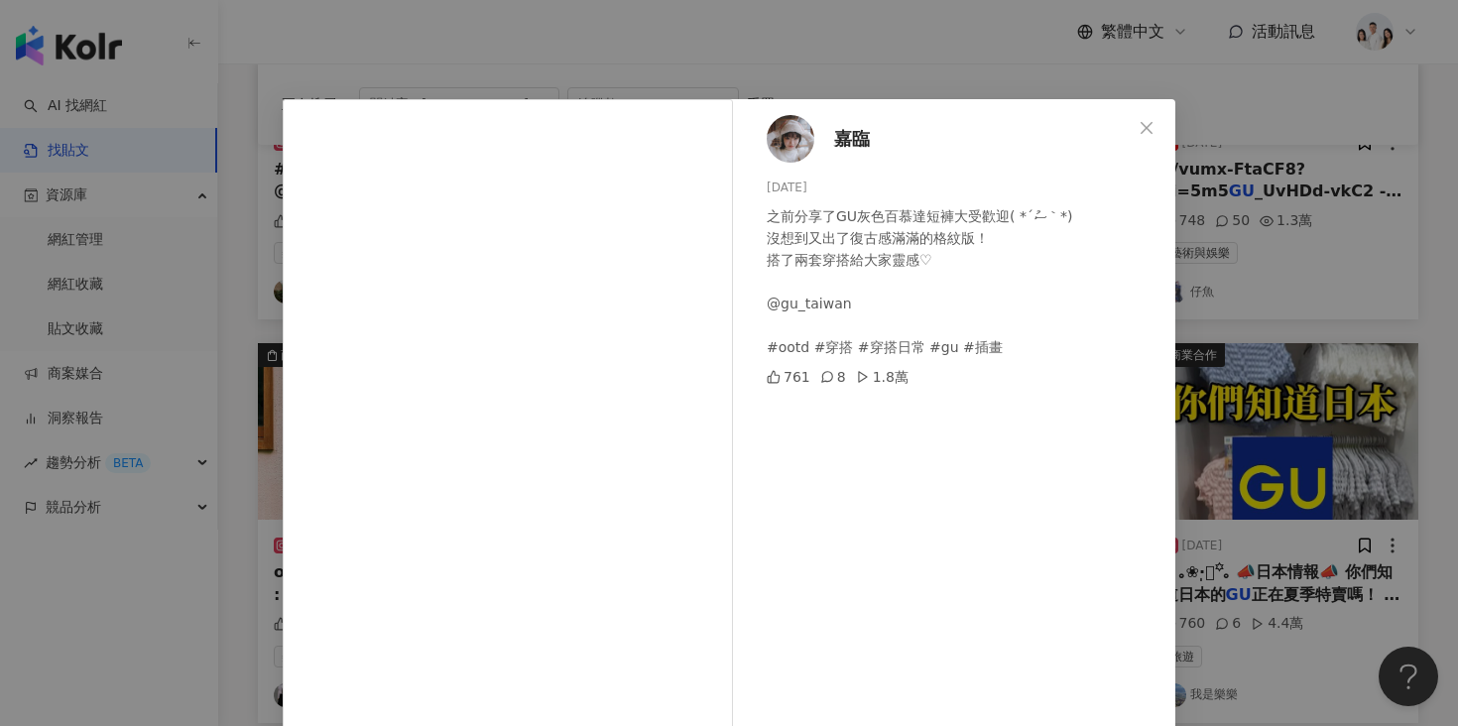
click at [1283, 400] on div "嘉臨 2025/7/31 之前分享了GU灰色百慕達短褲大受歡迎( *´ސު｀*) 沒想到又出了復古感滿滿的格紋版！ 搭了兩套穿搭給大家靈感♡ @gu_taiw…" at bounding box center [729, 363] width 1458 height 726
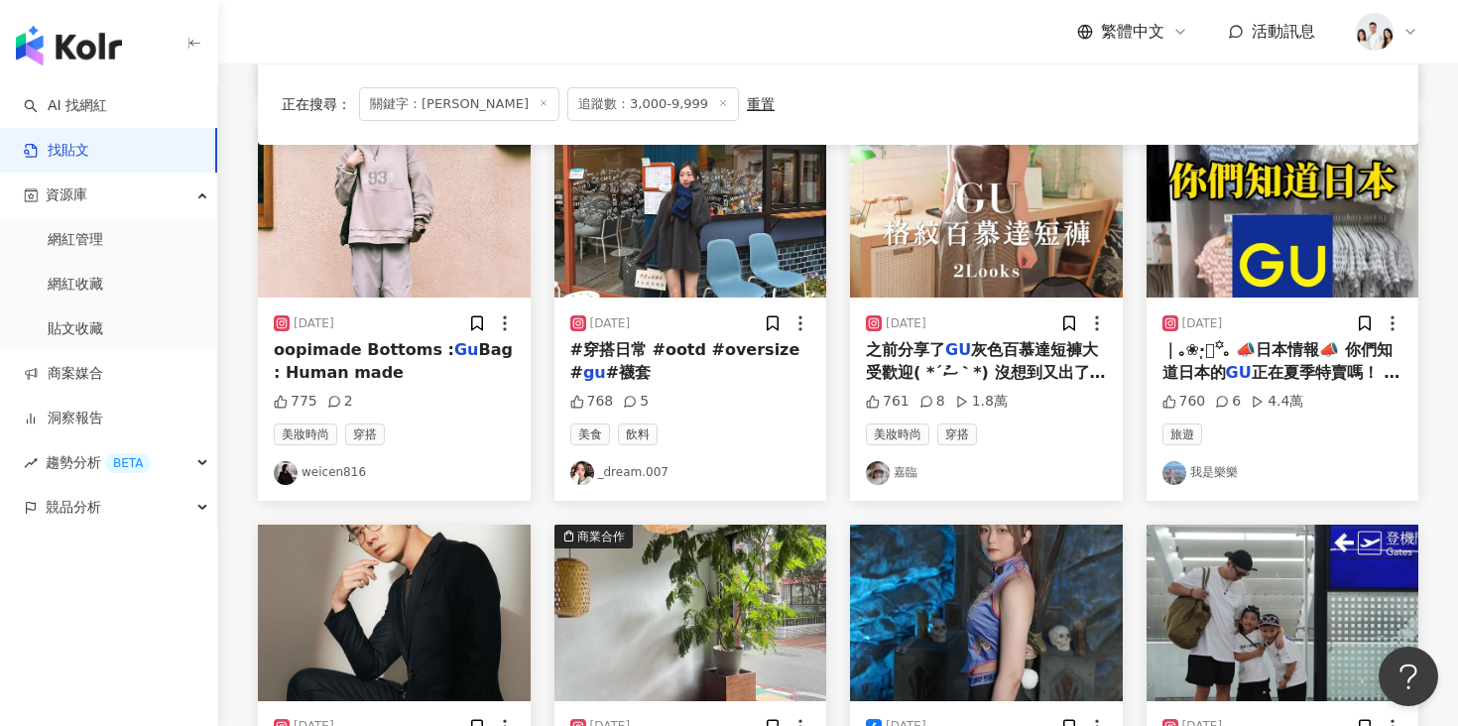
scroll to position [609, 0]
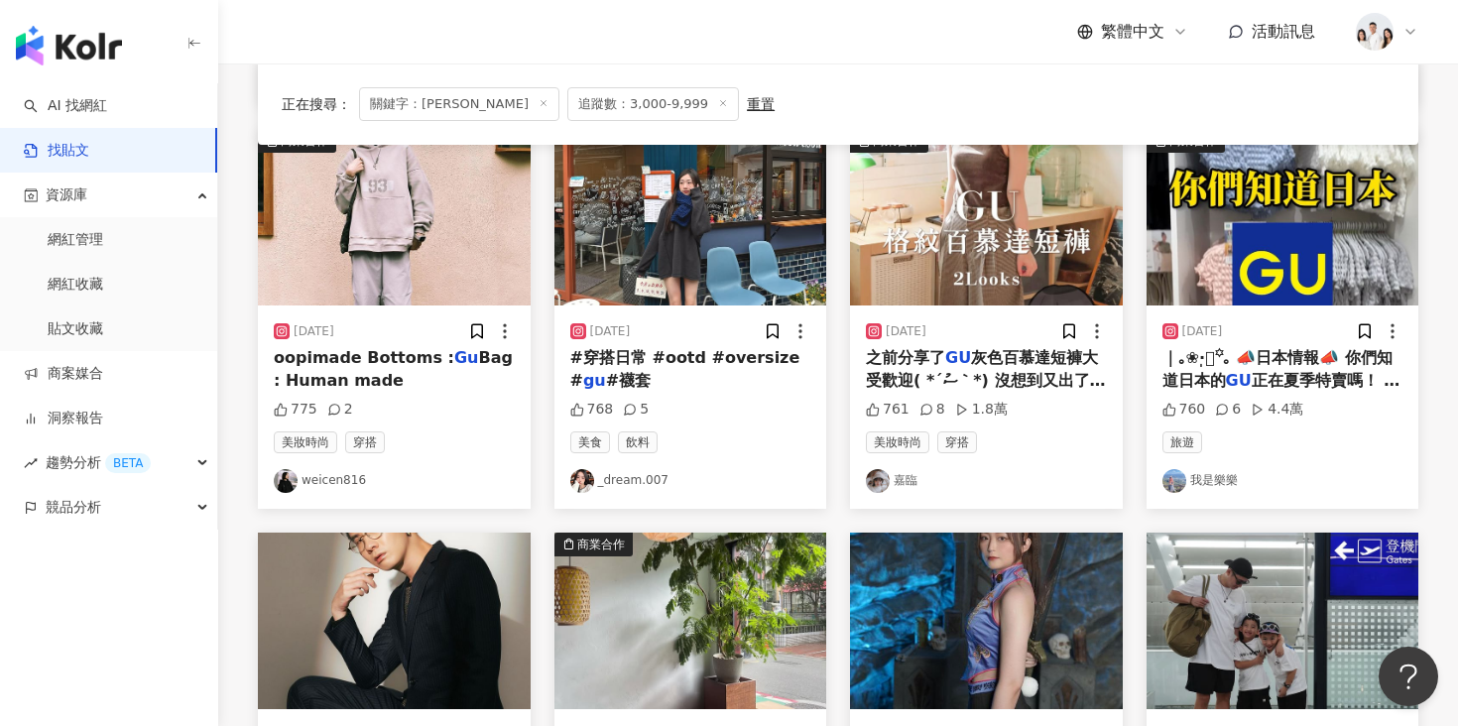
click at [1240, 278] on img "button" at bounding box center [1282, 217] width 273 height 177
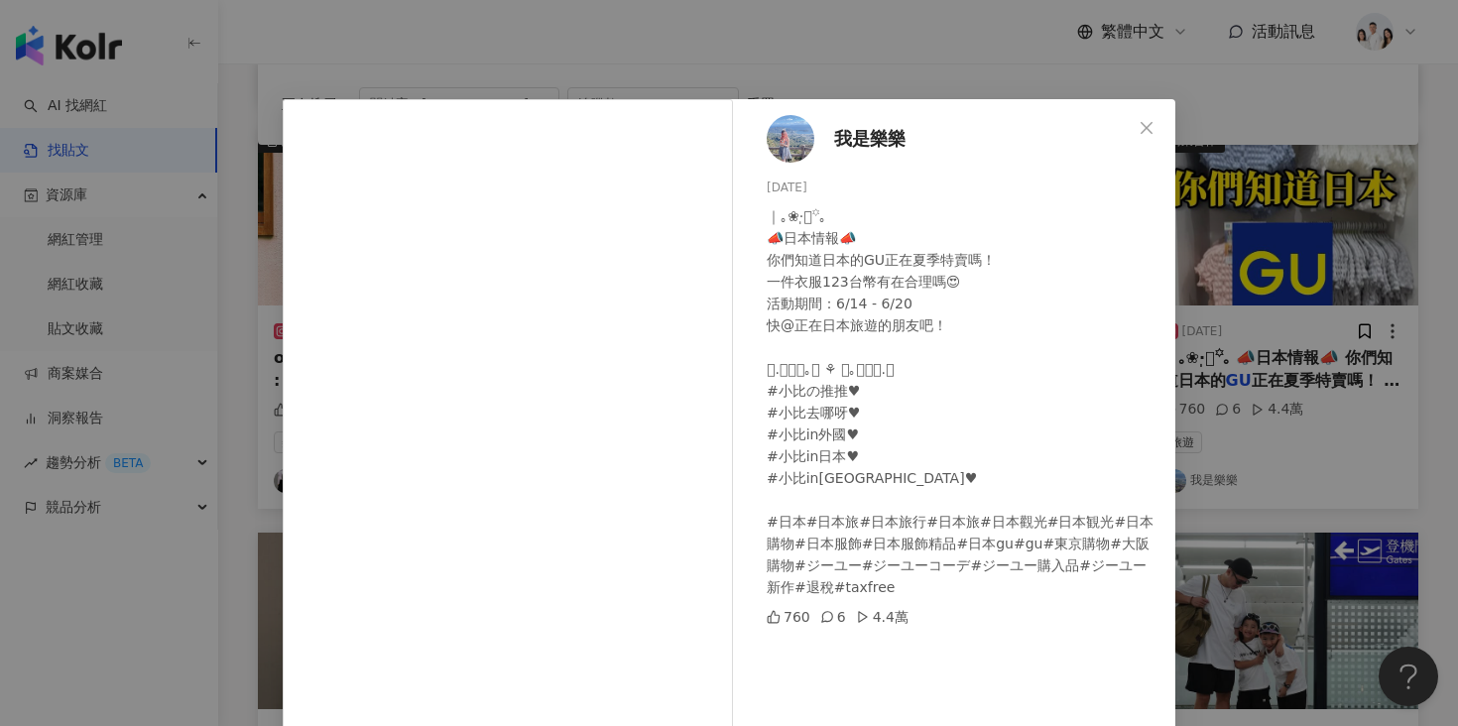
click at [1247, 293] on div "我是樂樂 2024/6/18 ｜｡❀·̩͙꙳｡ 📣日本情報📣 你們知道日本的GU正在夏季特賣嗎！ 一件衣服123台幣有在合理嗎😍 活動期間：6/14 - 6/…" at bounding box center [729, 363] width 1458 height 726
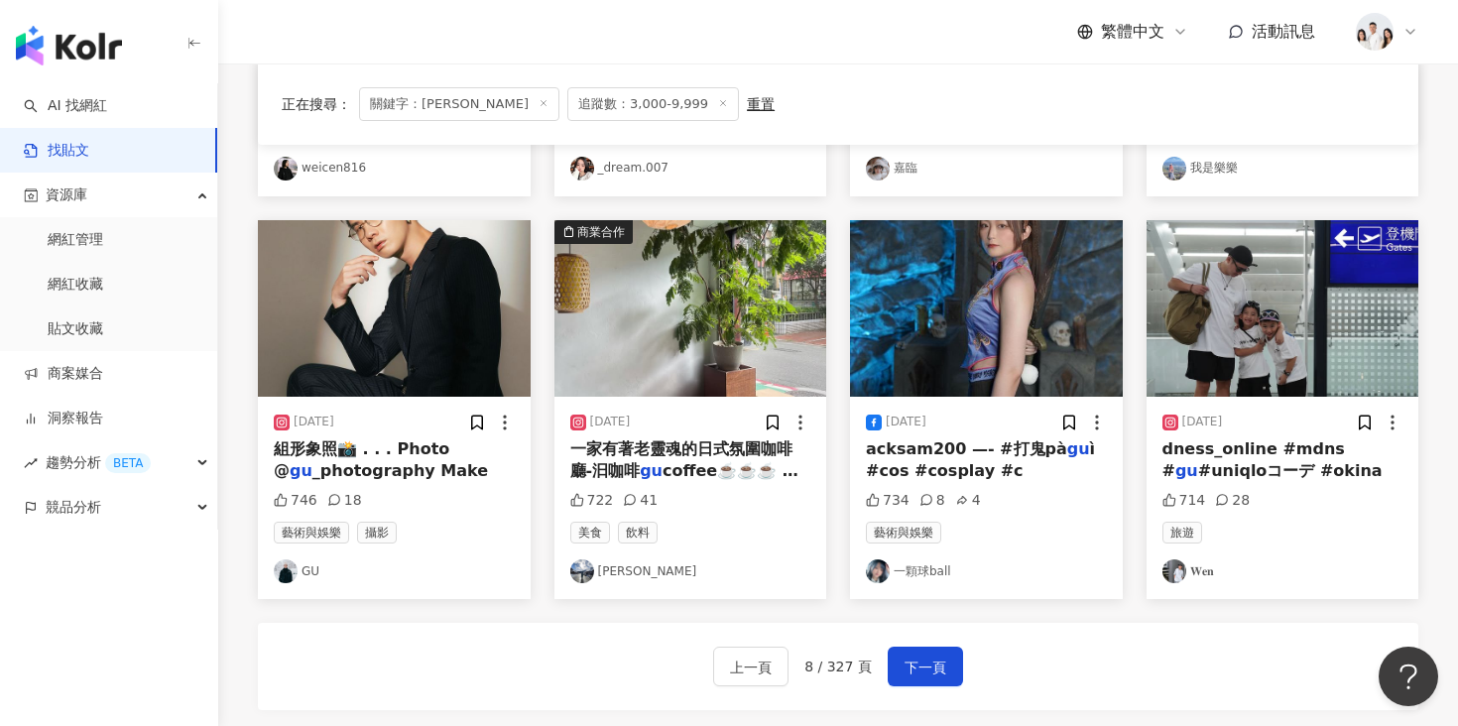
scroll to position [924, 0]
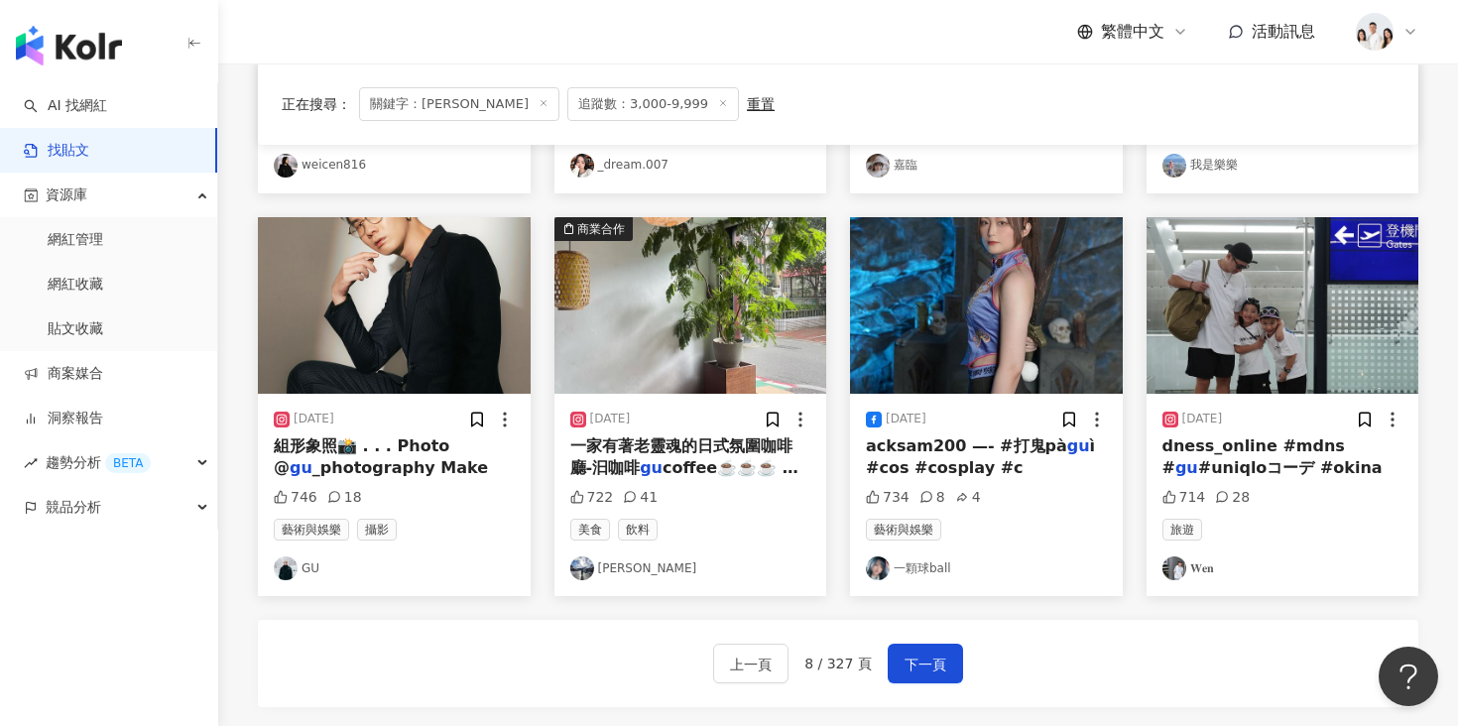
click at [1242, 317] on img "button" at bounding box center [1282, 305] width 273 height 177
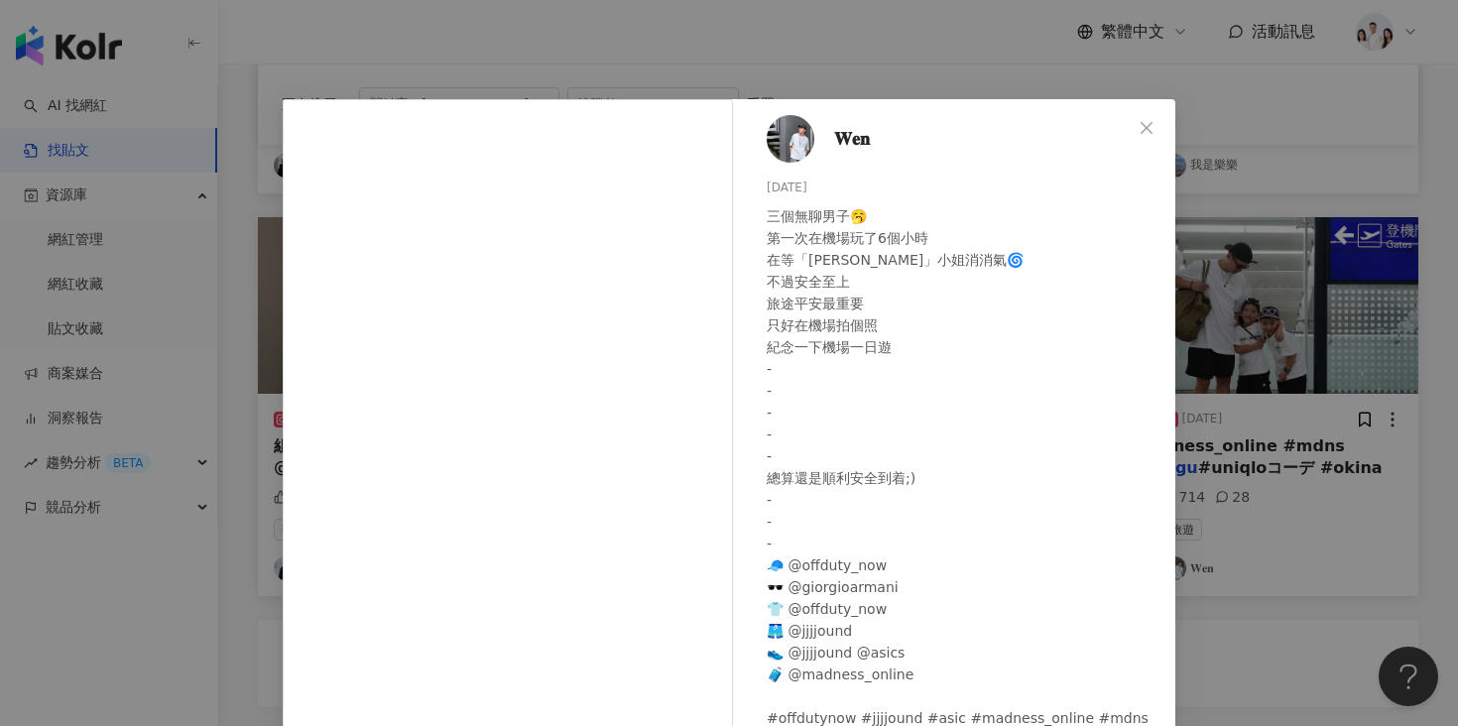
click at [1205, 394] on div "𝐖𝐞𝐧 2025/8/13 三個無聊男子🥱 第一次在機場玩了6個小時 在等「楊柳」小姐消消氣🌀 不過安全至上 旅途平安最重要 只好在機場拍個照 紀念一下機場一…" at bounding box center [729, 363] width 1458 height 726
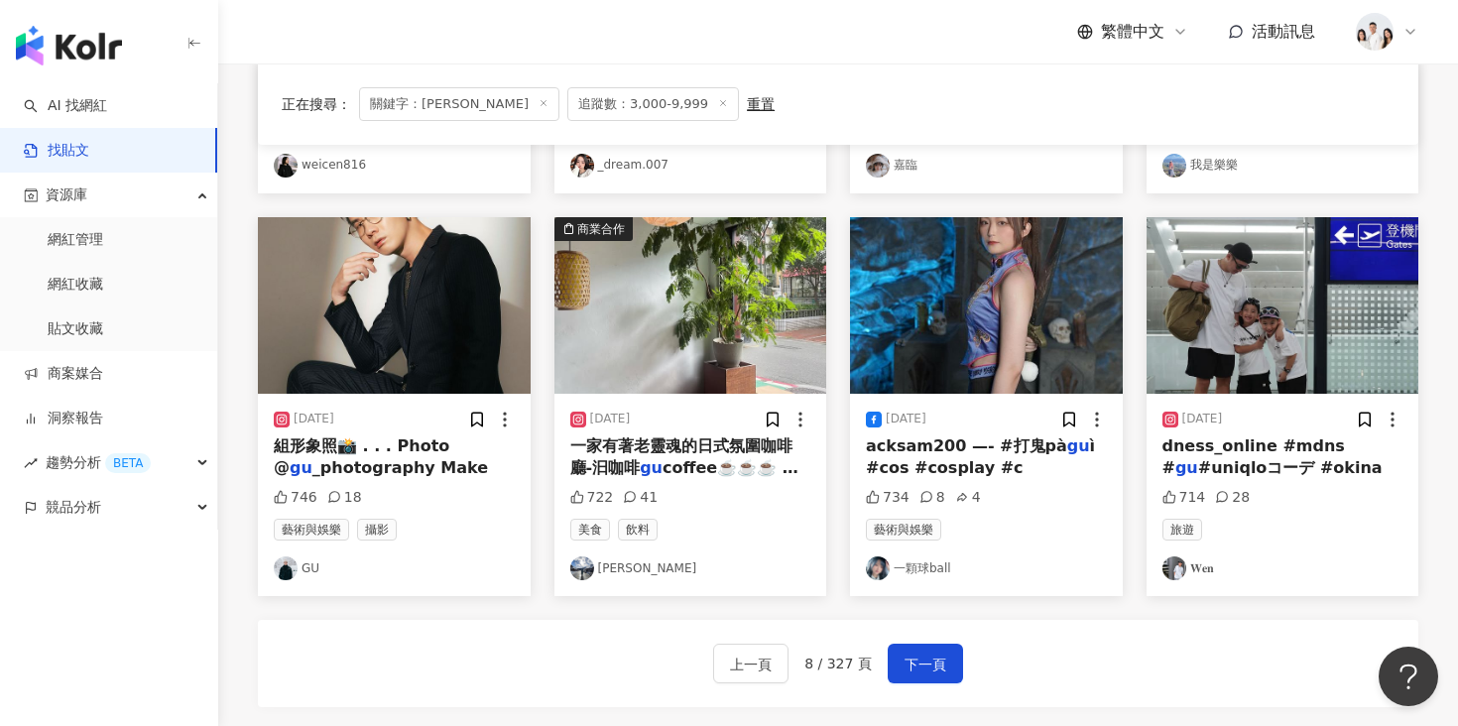
scroll to position [981, 0]
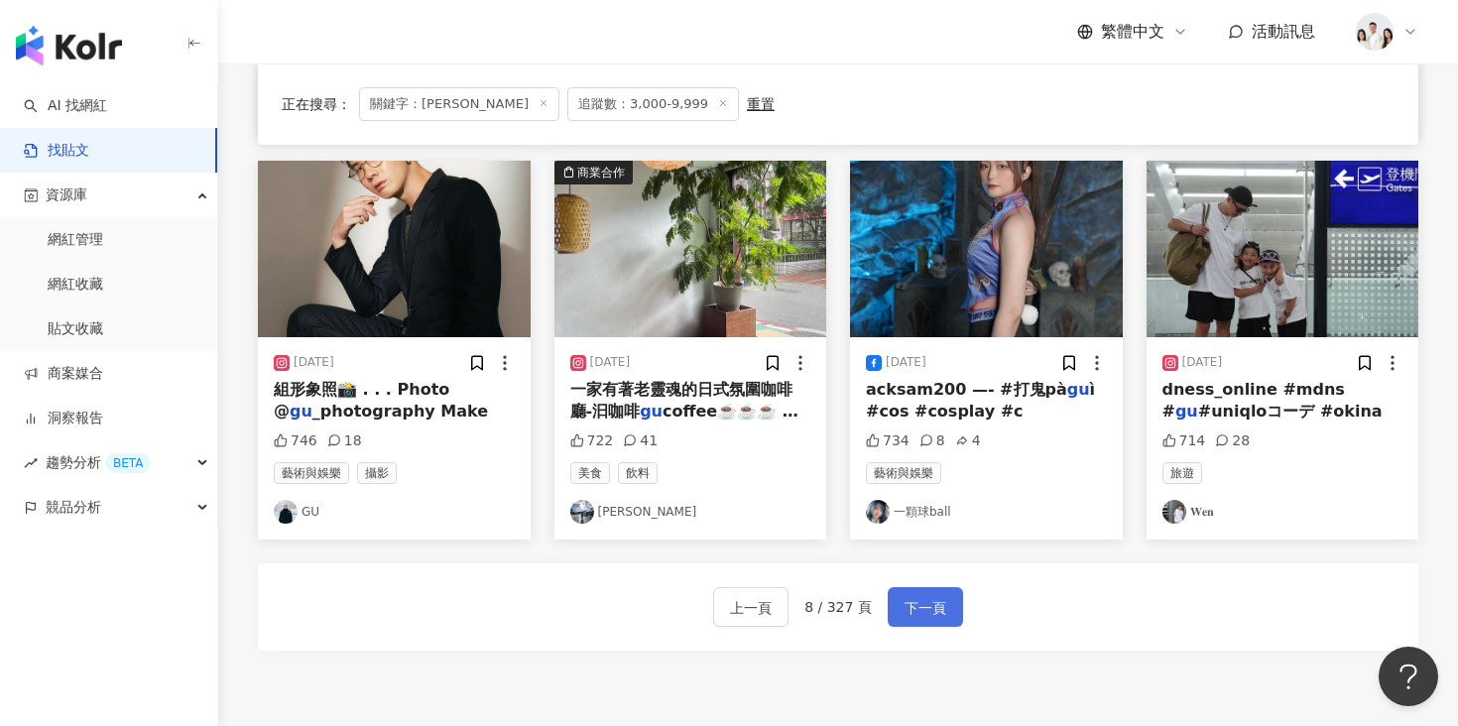
click at [939, 603] on span "下一頁" at bounding box center [925, 608] width 42 height 24
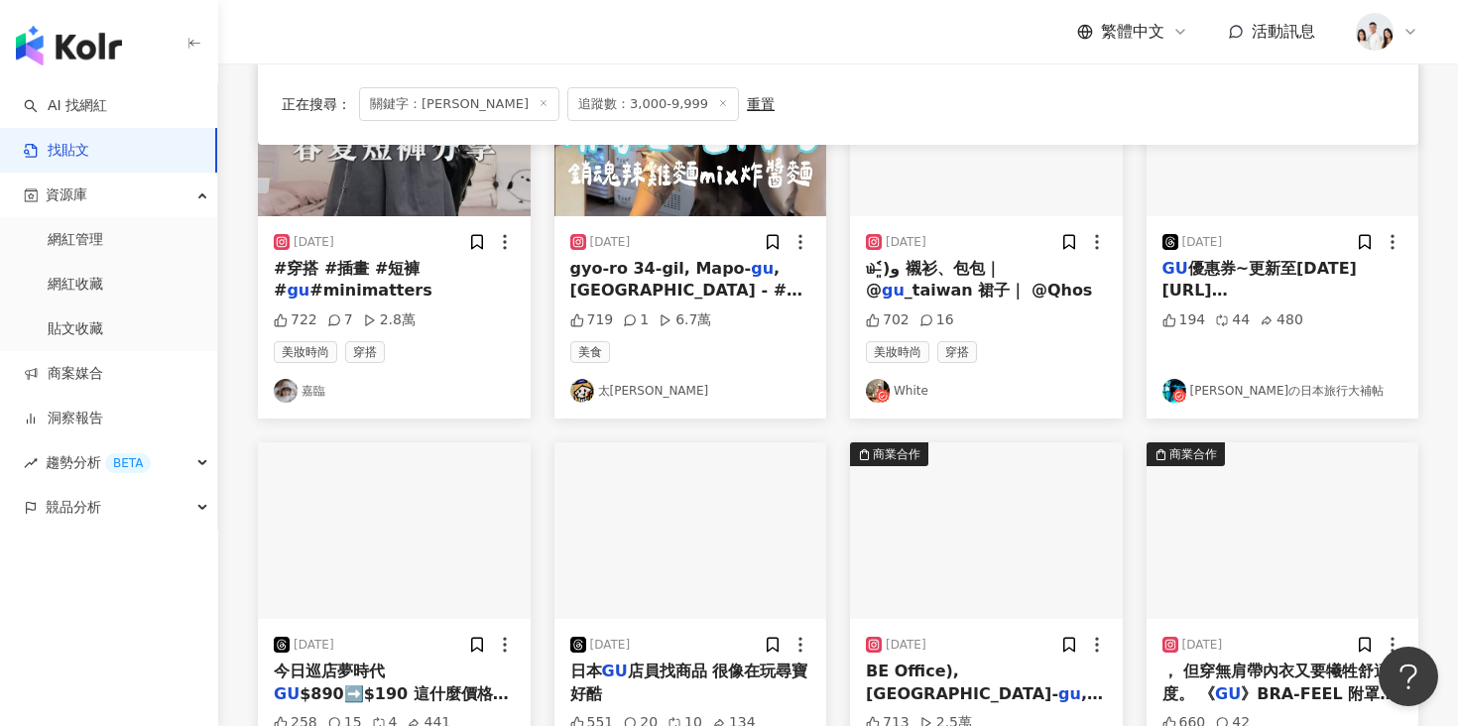
scroll to position [0, 0]
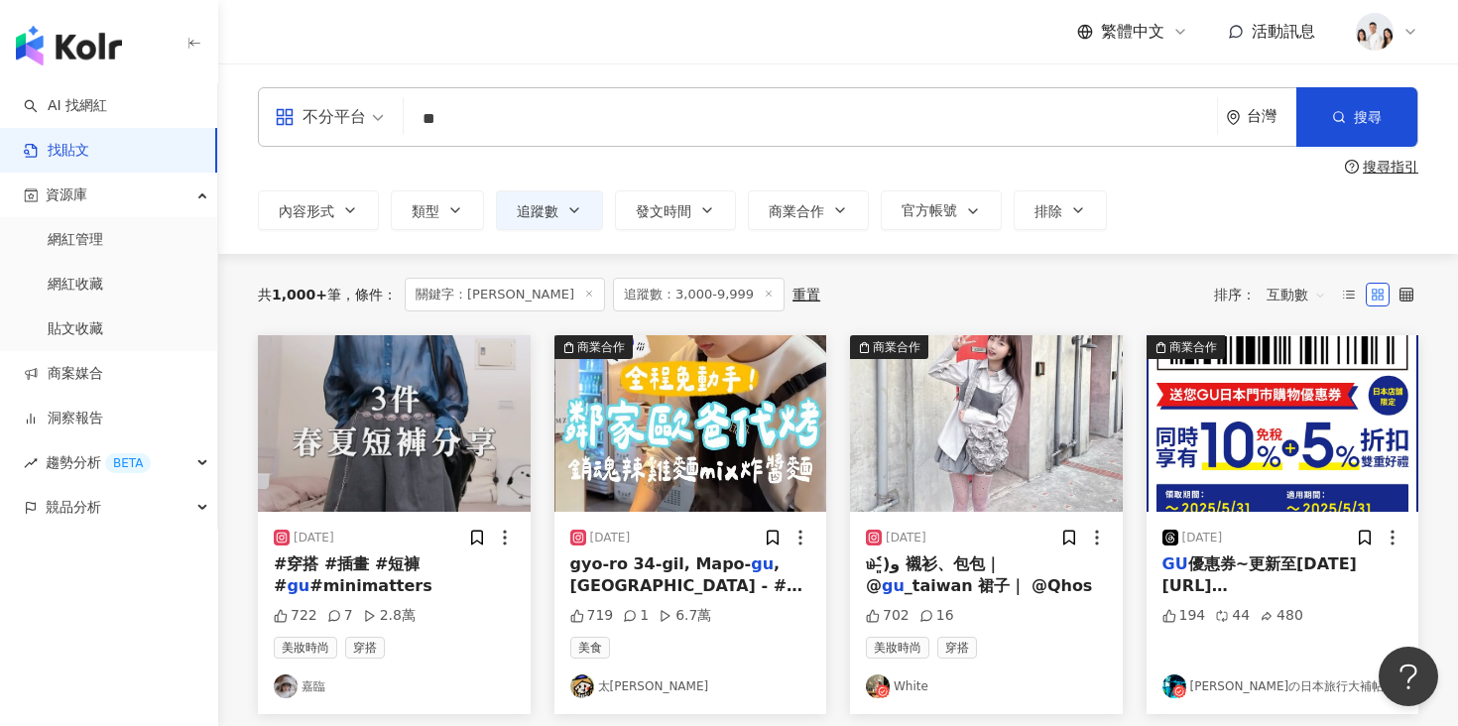
click at [700, 414] on img "button" at bounding box center [690, 423] width 273 height 177
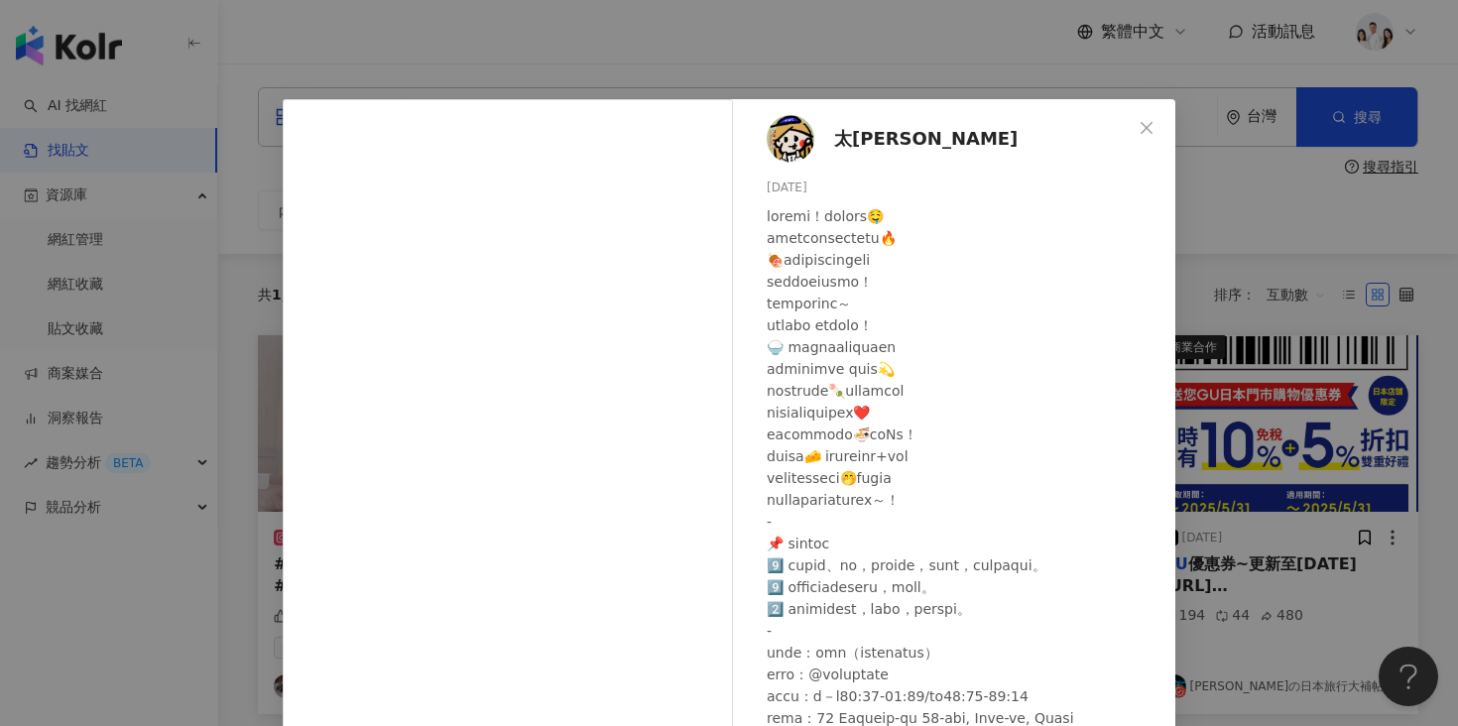
click at [215, 501] on div "太滿沙朗 2025/4/20 719 1 6.7萬 查看原始貼文" at bounding box center [729, 363] width 1458 height 726
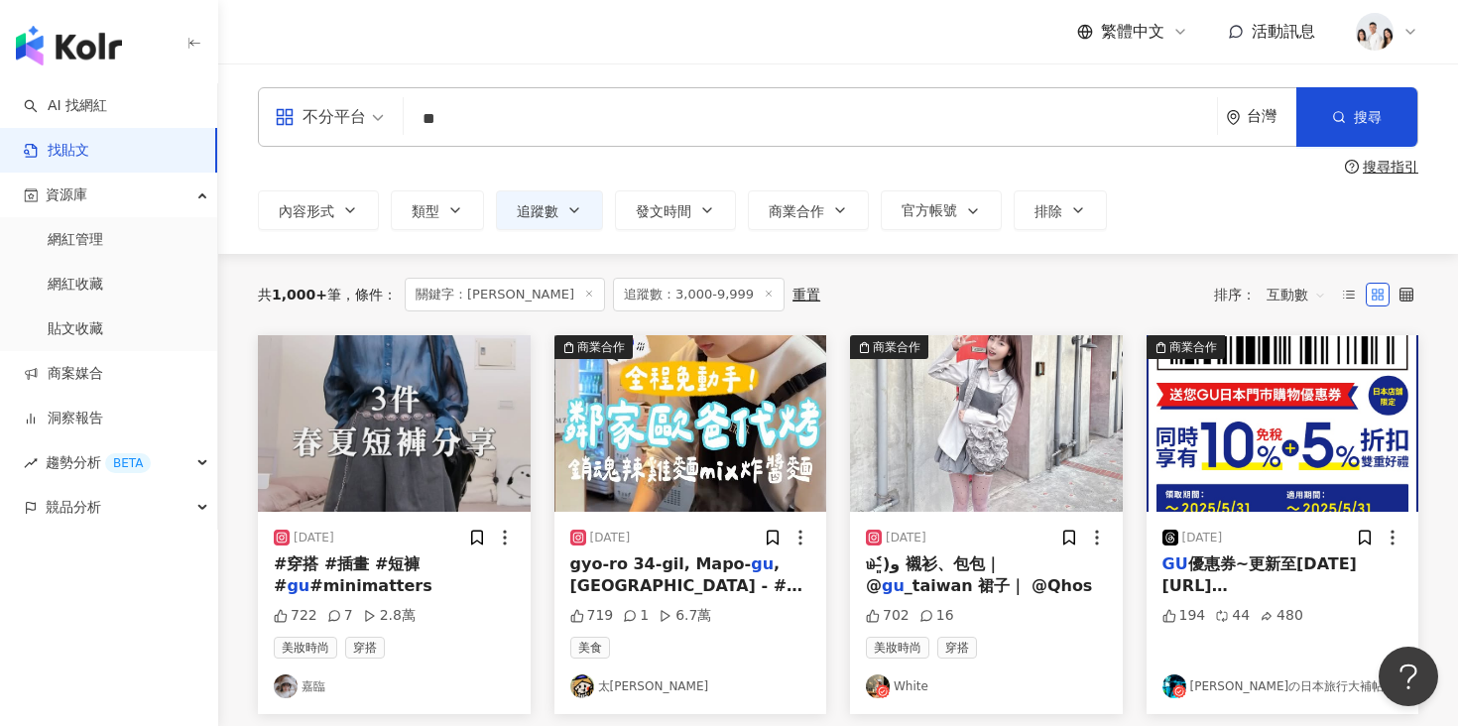
click at [370, 443] on img "button" at bounding box center [394, 423] width 273 height 177
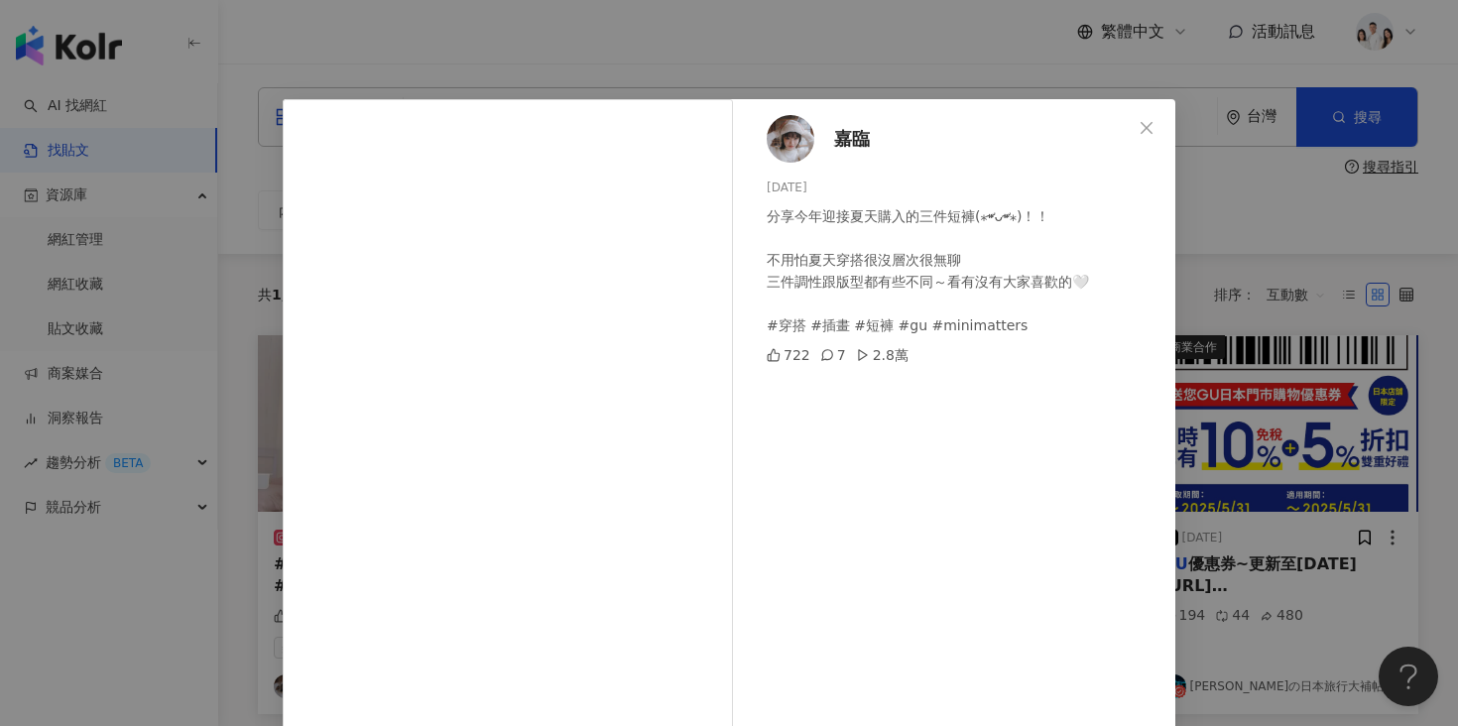
click at [233, 529] on div "嘉臨 2025/5/9 分享今年迎接夏天購入的三件短褲(⁎⁍̴̛ᴗ⁍̴̛⁎)！！ 不用怕夏天穿搭很沒層次很無聊 三件調性跟版型都有些不同～看有沒有大家喜歡的🤍…" at bounding box center [729, 363] width 1458 height 726
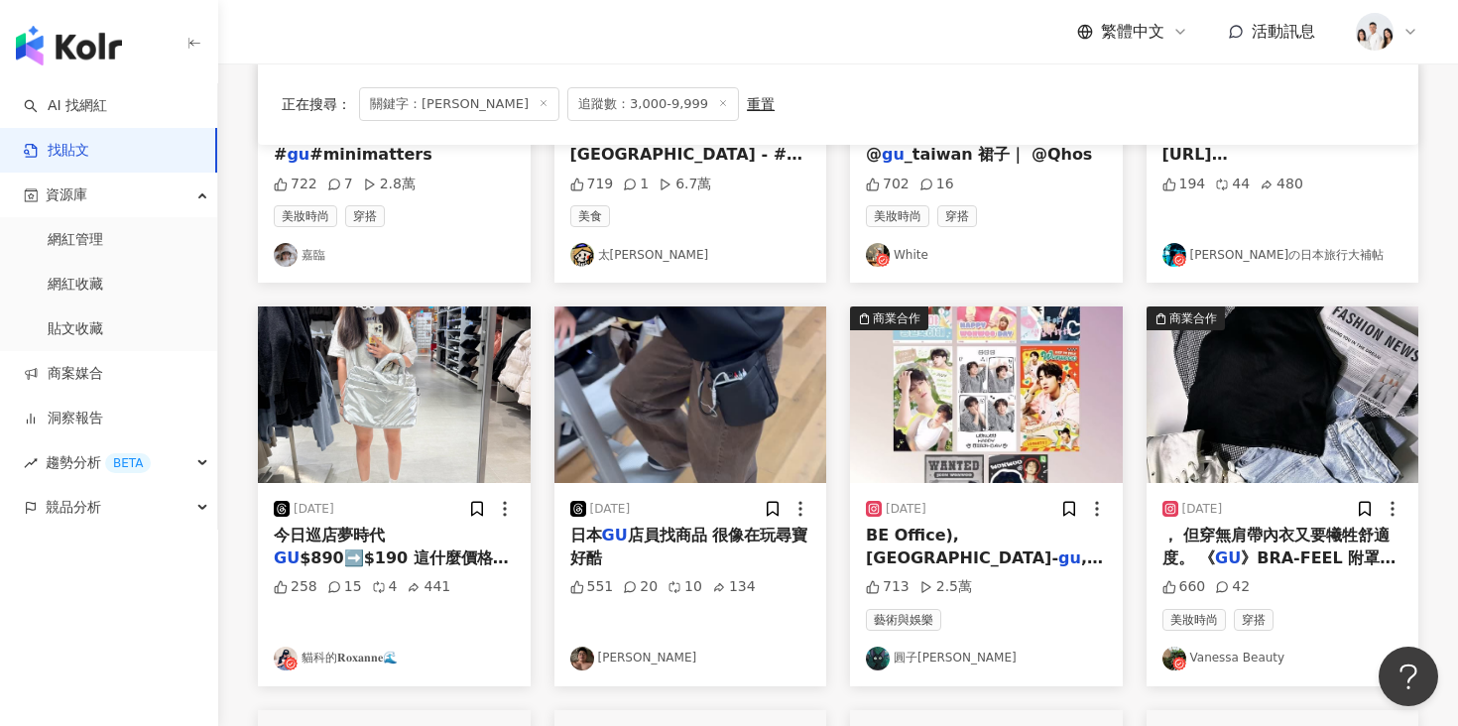
scroll to position [442, 0]
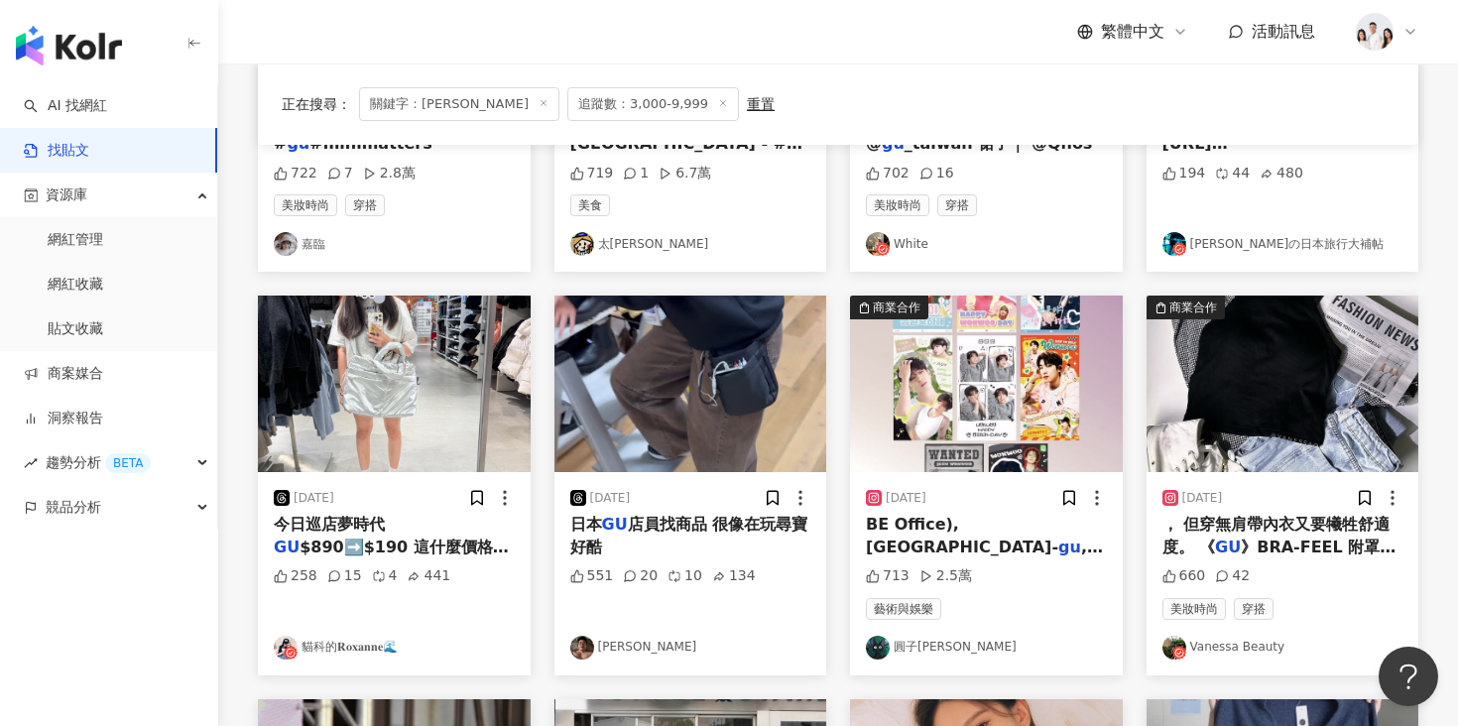
click at [619, 397] on img "button" at bounding box center [690, 384] width 273 height 177
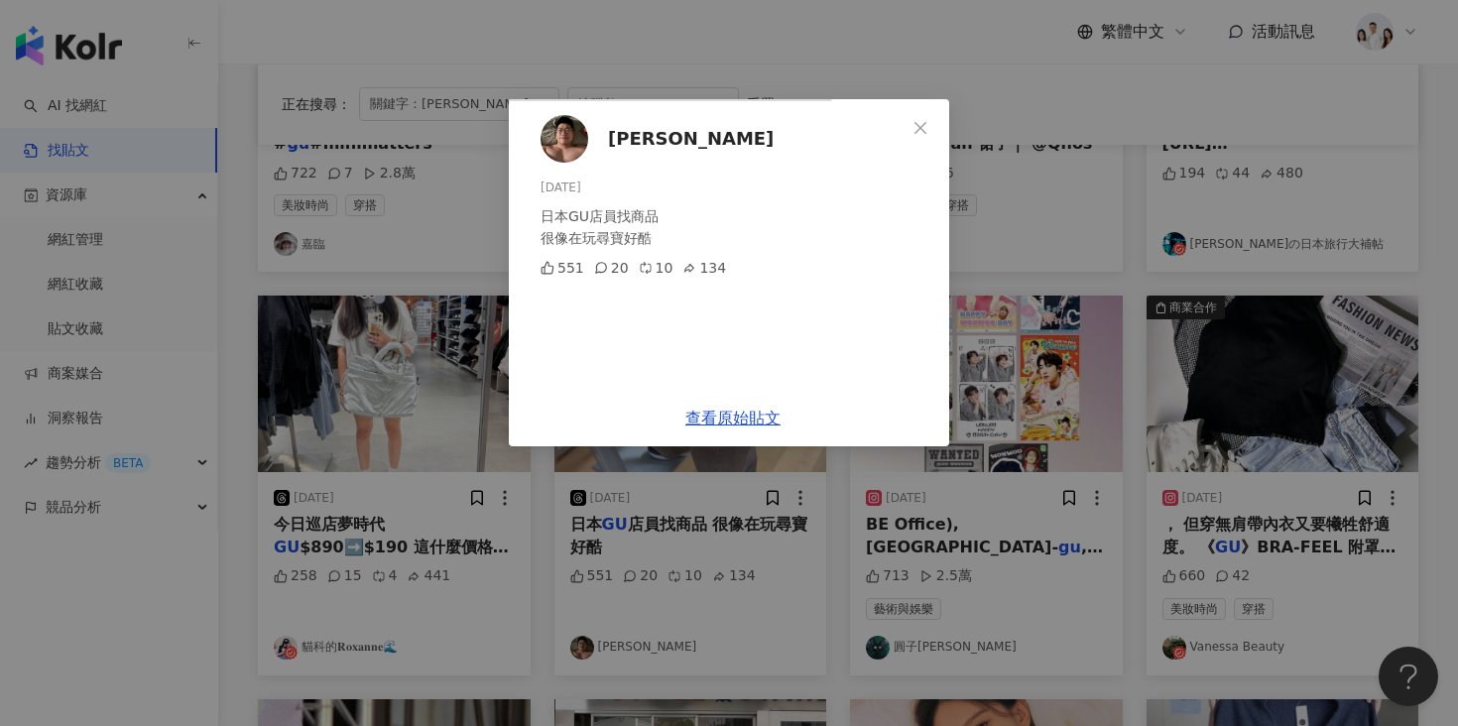
click at [239, 418] on div "Shaoyu Wu 2025/1/27 日本GU店員找商品 很像在玩尋寶好酷 551 20 10 134 查看原始貼文" at bounding box center [729, 363] width 1458 height 726
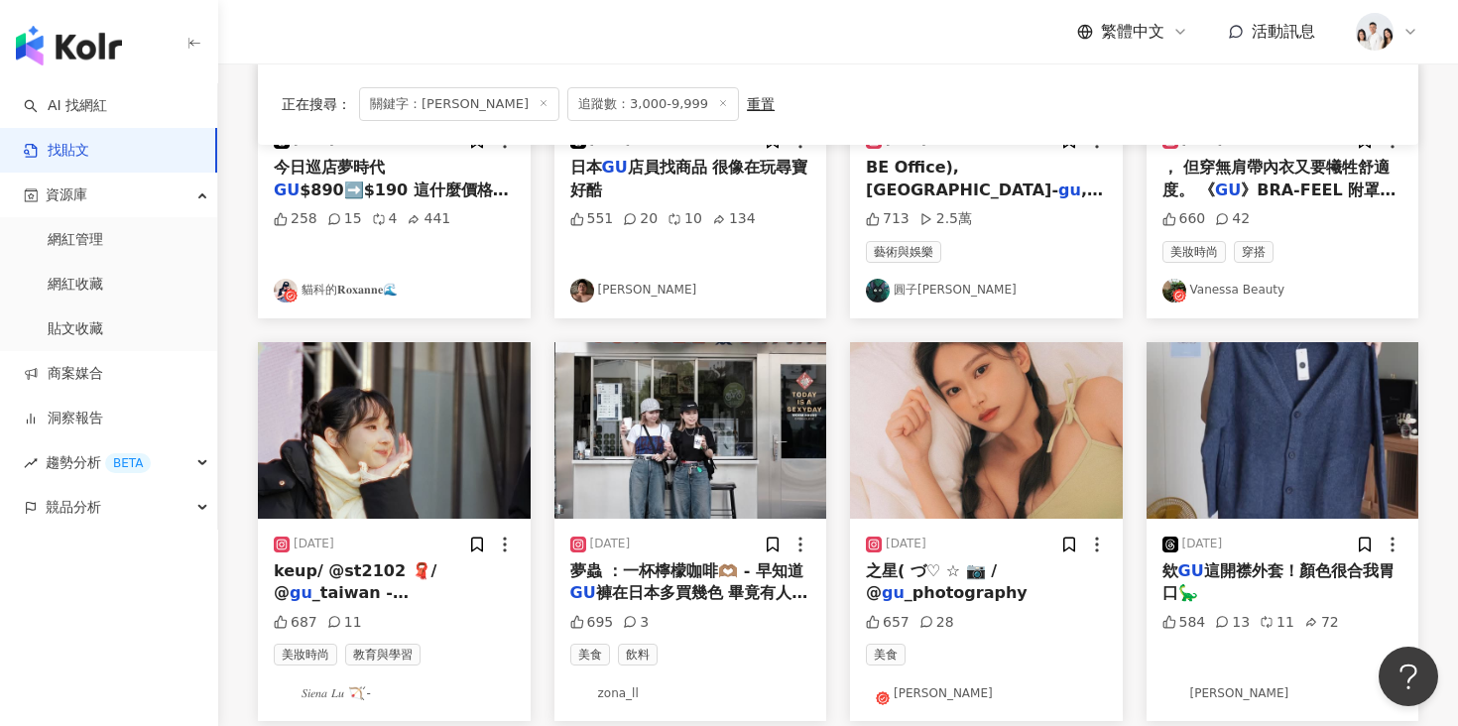
scroll to position [848, 0]
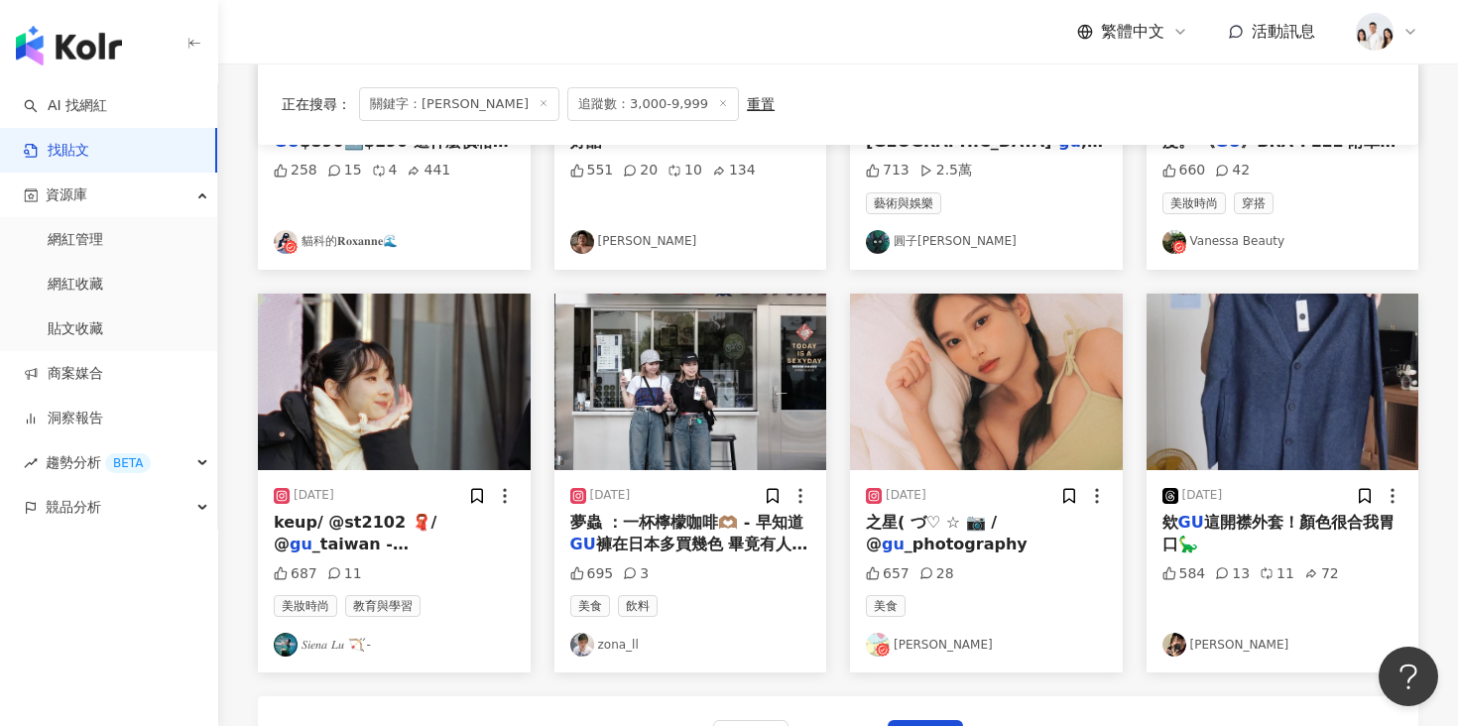
click at [977, 427] on img "button" at bounding box center [986, 382] width 273 height 177
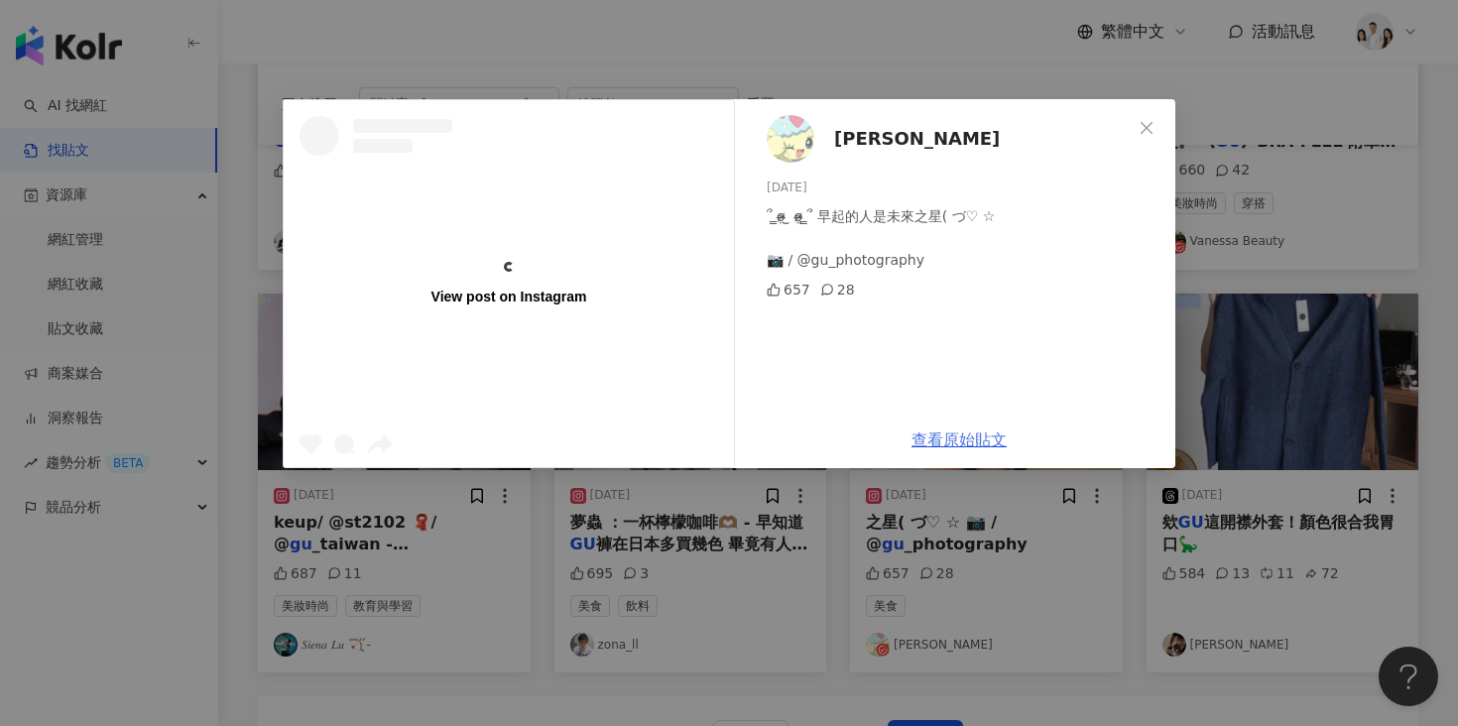
click at [937, 440] on link "查看原始貼文" at bounding box center [958, 439] width 95 height 19
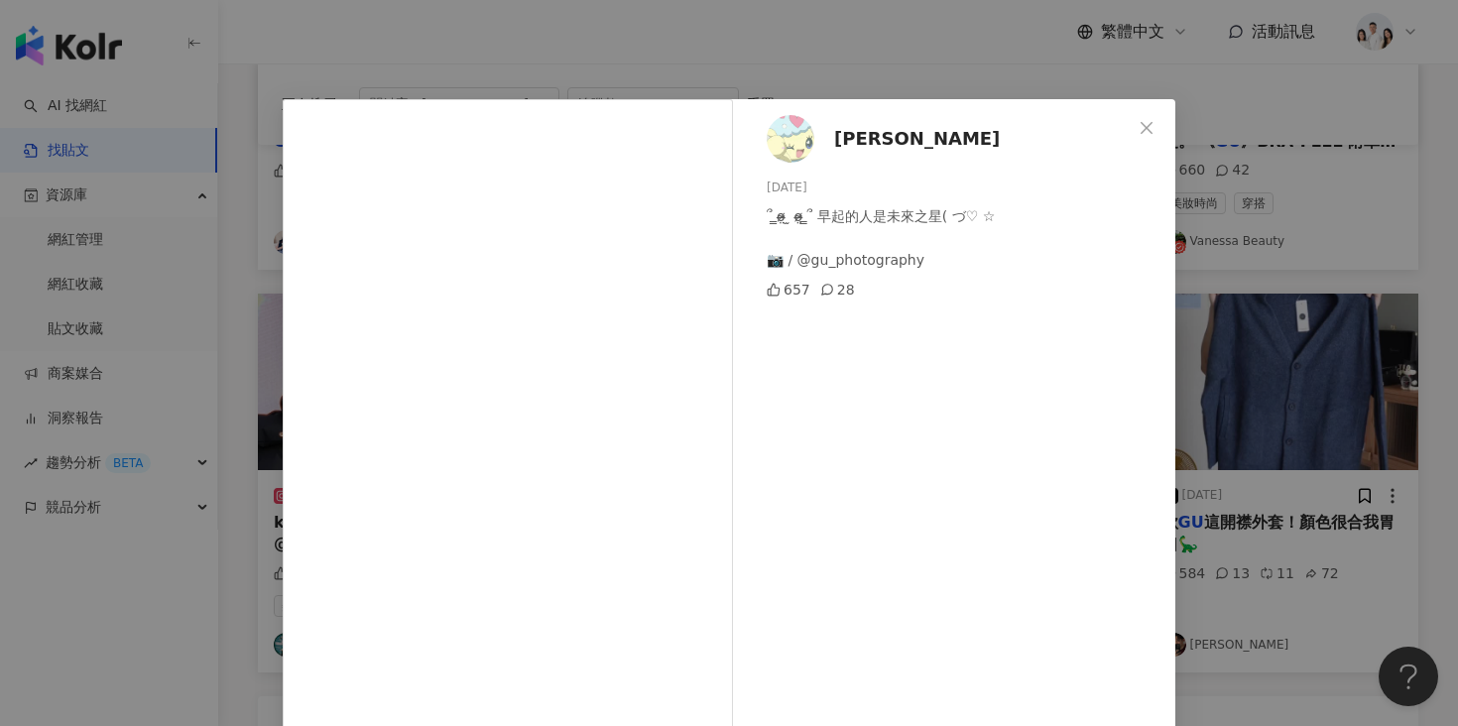
click at [1210, 334] on div "Debbie 2023/10/24 ՞ ̳o̴̶̷̤ ̫ o̴̶̷̤ ̳՞ 早起的人是未來之星( づ♡ ☆ 📷 / @gu_photography 657 2…" at bounding box center [729, 363] width 1458 height 726
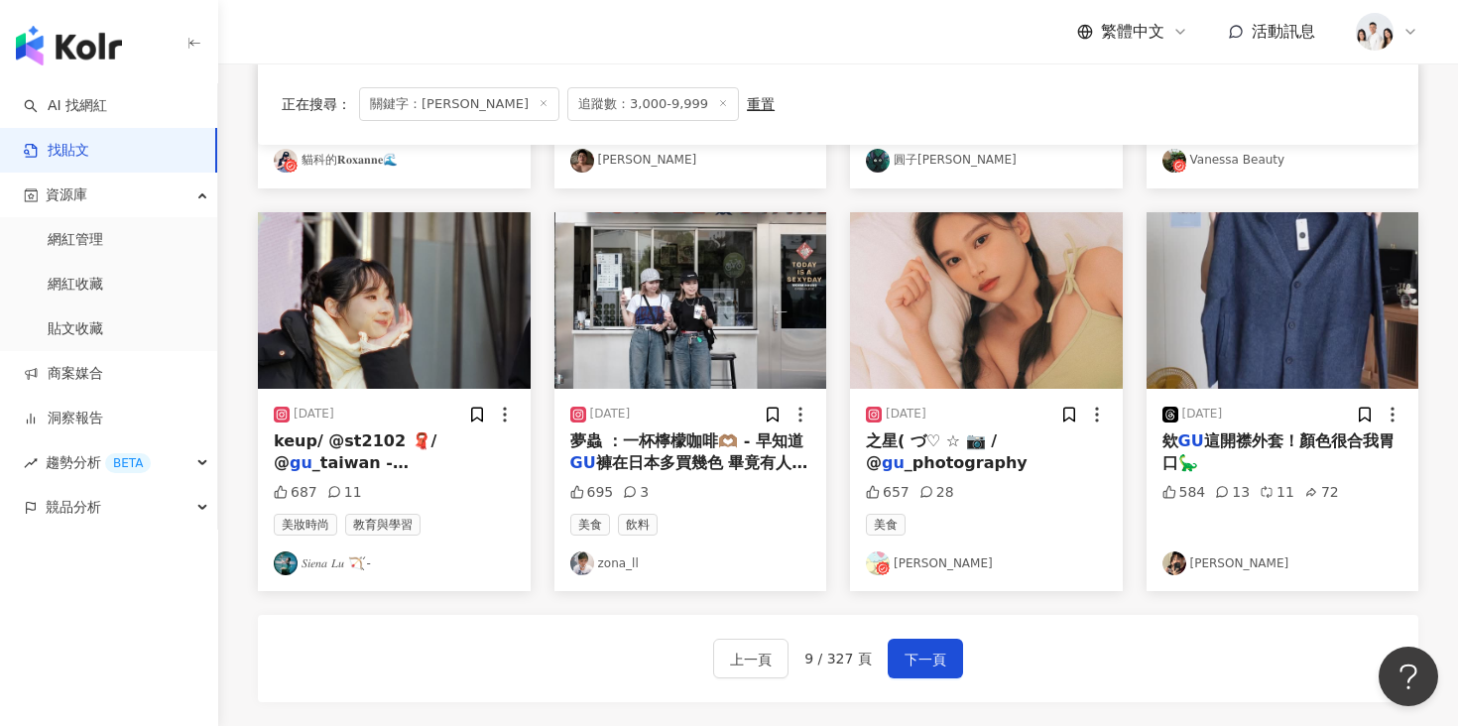
scroll to position [1015, 0]
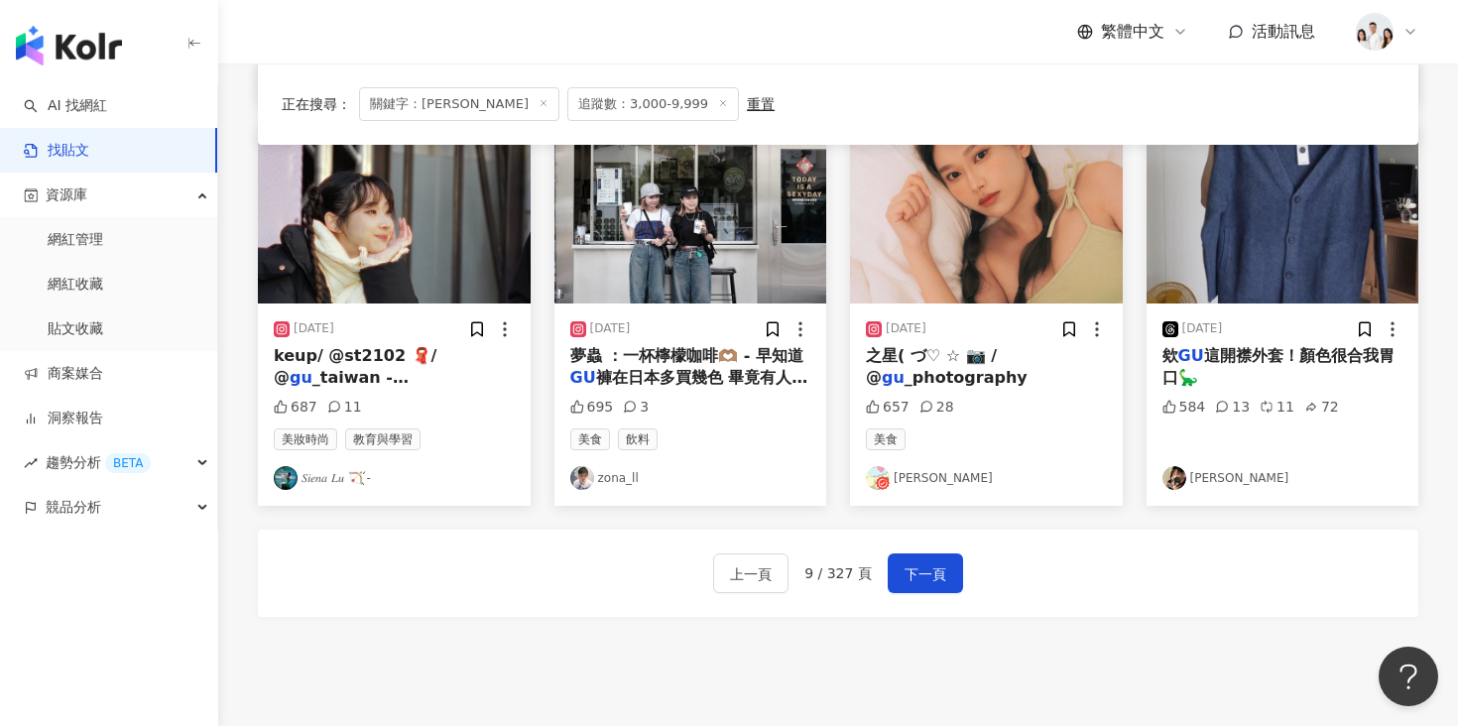
click at [1243, 248] on img "button" at bounding box center [1282, 215] width 273 height 177
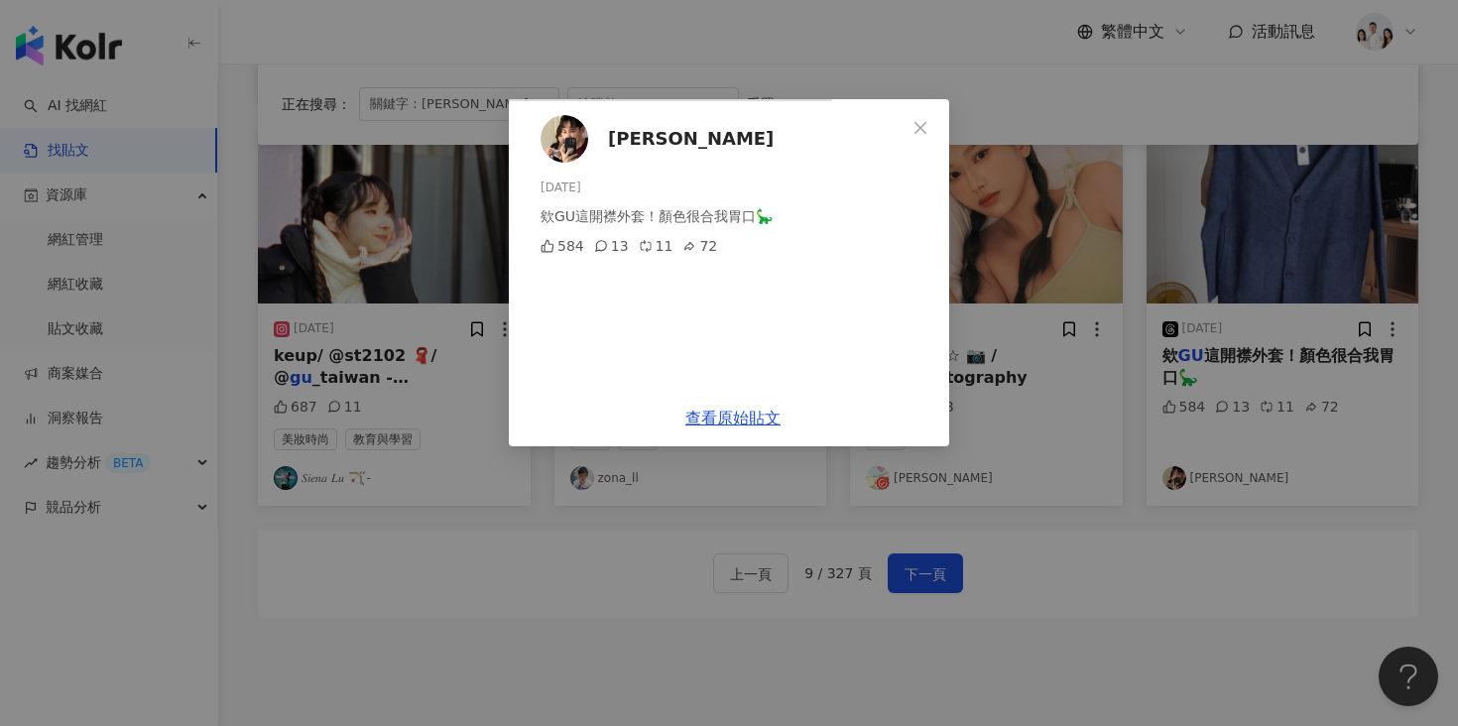
click at [774, 143] on span "Wade" at bounding box center [691, 139] width 166 height 28
click at [1266, 369] on div "Wade 2024/10/22 欸GU這開襟外套！顏色很合我胃口🦕 584 13 11 72 查看原始貼文" at bounding box center [729, 363] width 1458 height 726
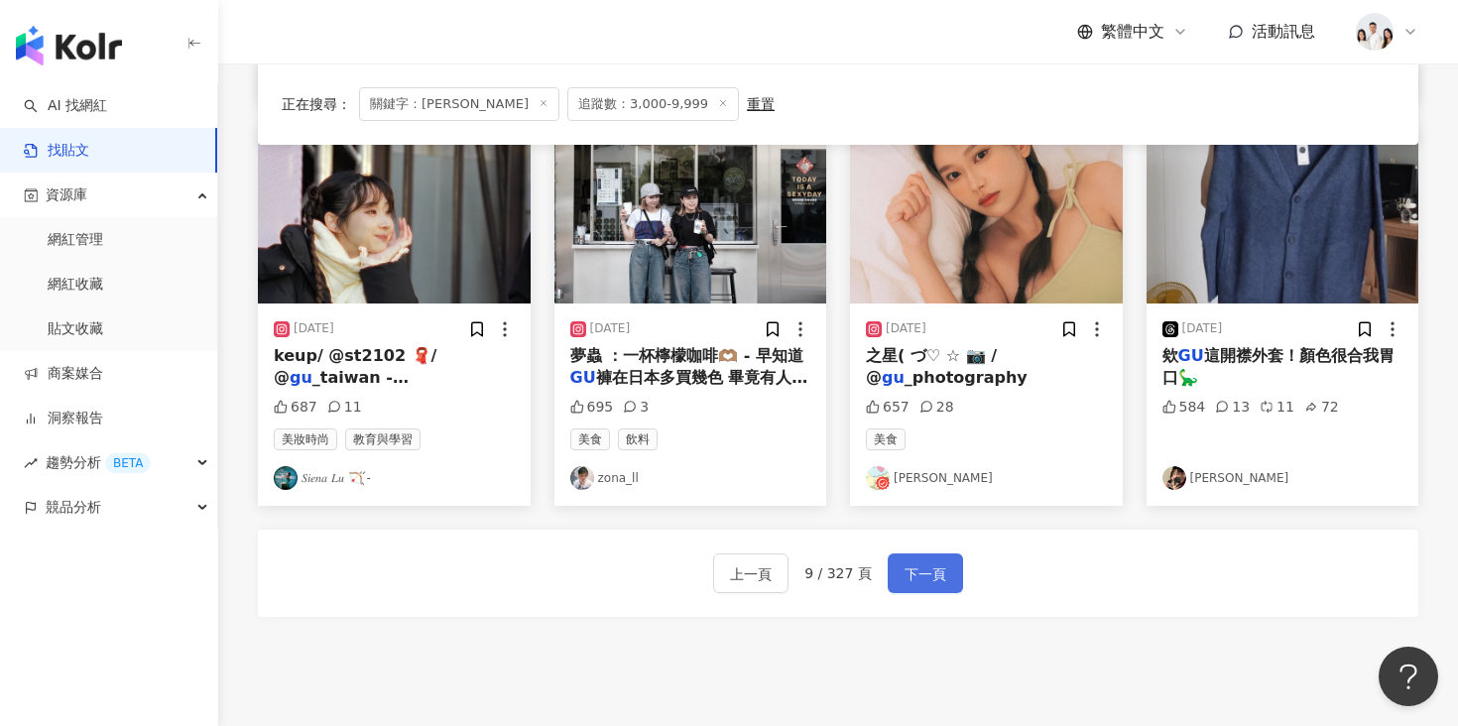
click at [896, 584] on button "下一頁" at bounding box center [925, 573] width 75 height 40
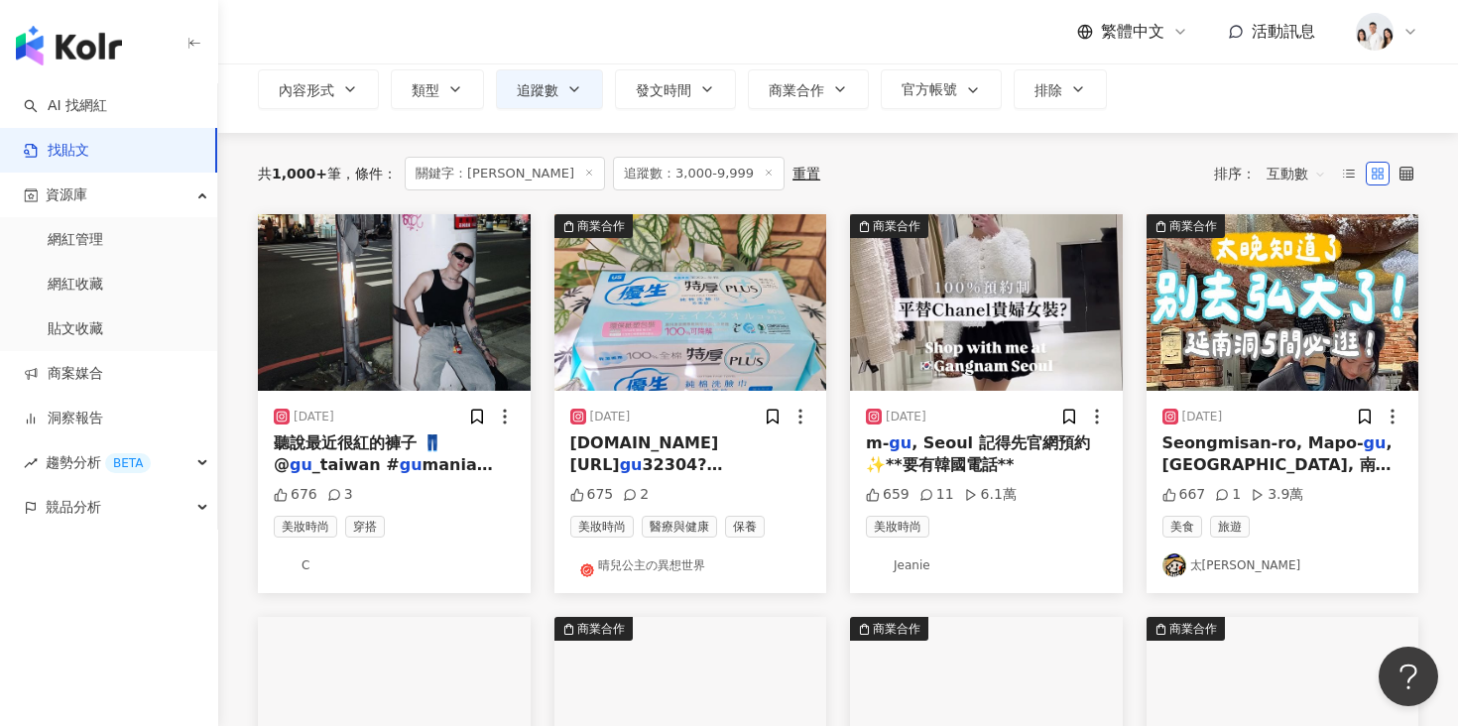
scroll to position [0, 0]
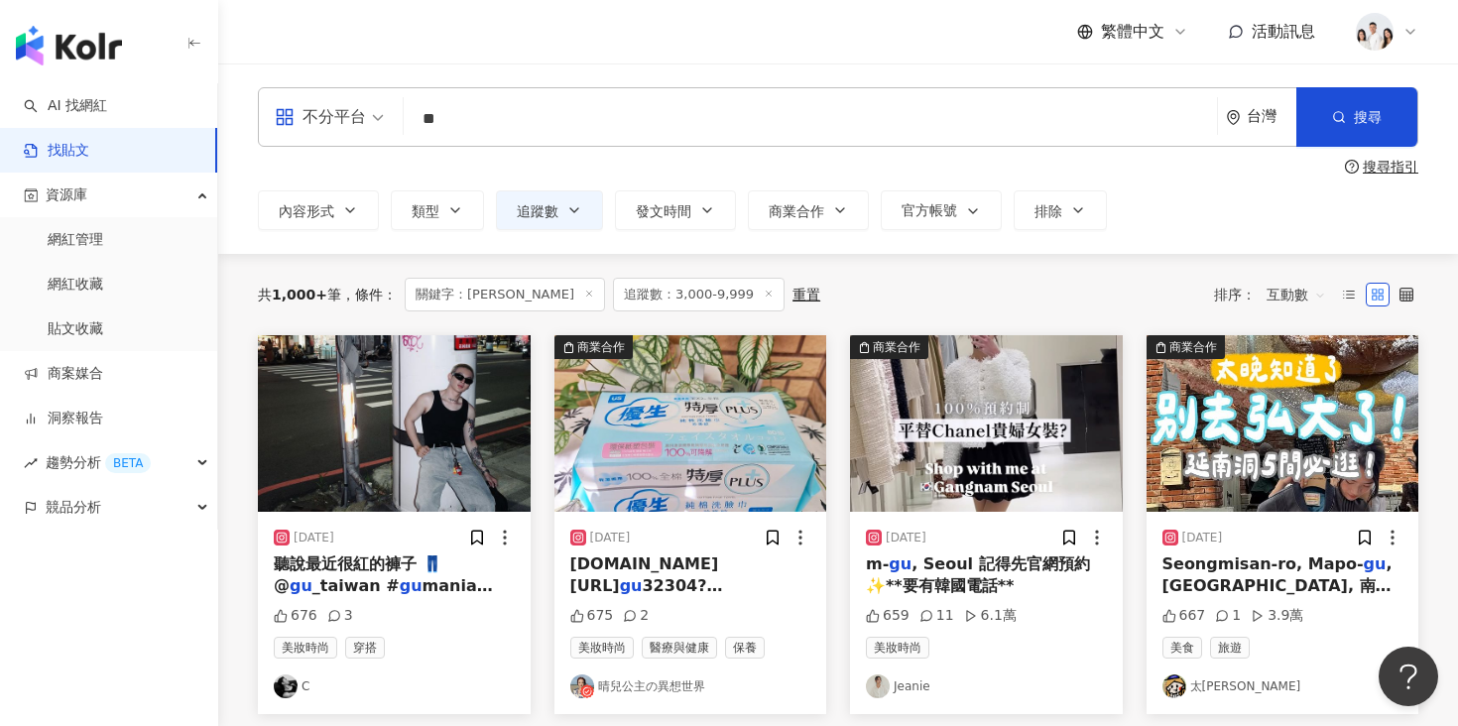
click at [381, 472] on img "button" at bounding box center [394, 423] width 273 height 177
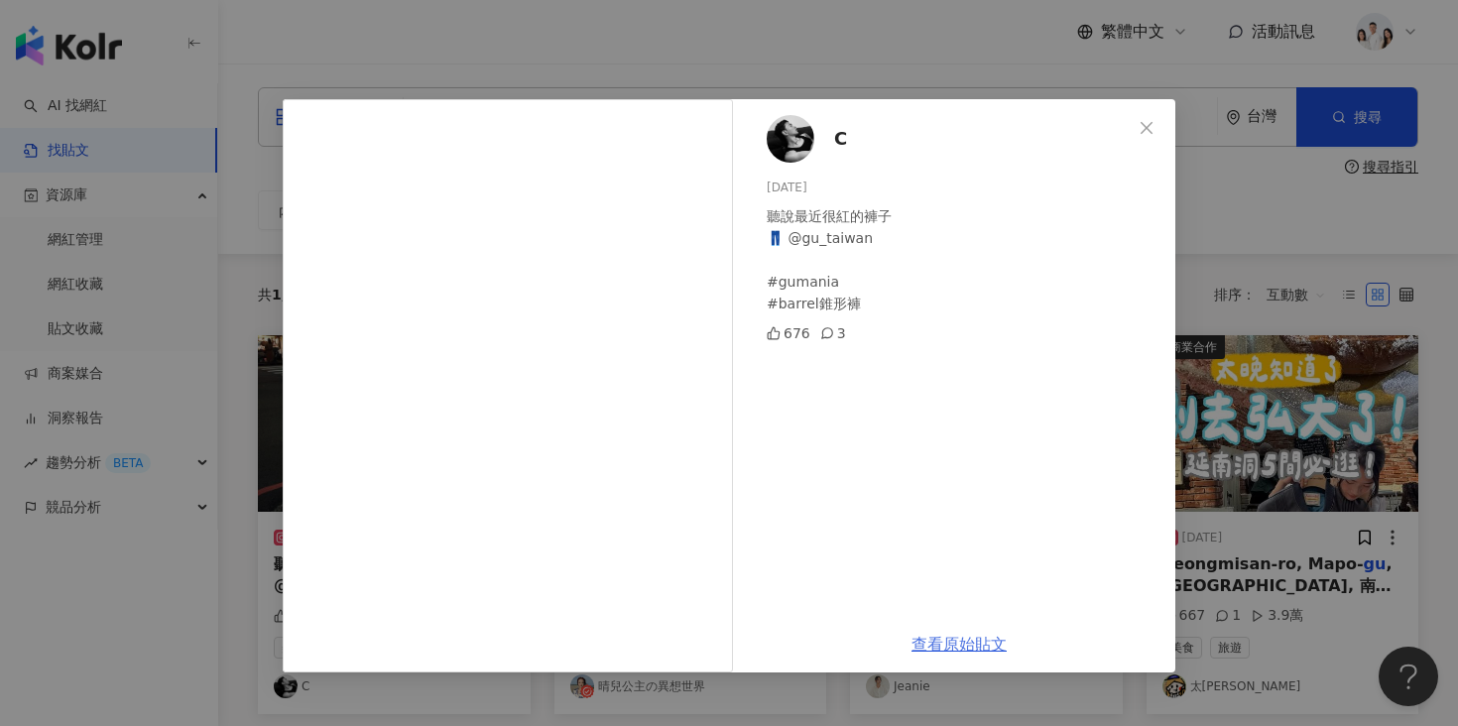
click at [928, 636] on link "查看原始貼文" at bounding box center [958, 644] width 95 height 19
click at [834, 145] on span "C" at bounding box center [840, 139] width 13 height 28
click at [1309, 422] on div "C 2024/6/17 聽說最近很紅的褲子 👖 @gu_taiwan #gumania #barrel錐形褲 676 3 查看原始貼文" at bounding box center [729, 363] width 1458 height 726
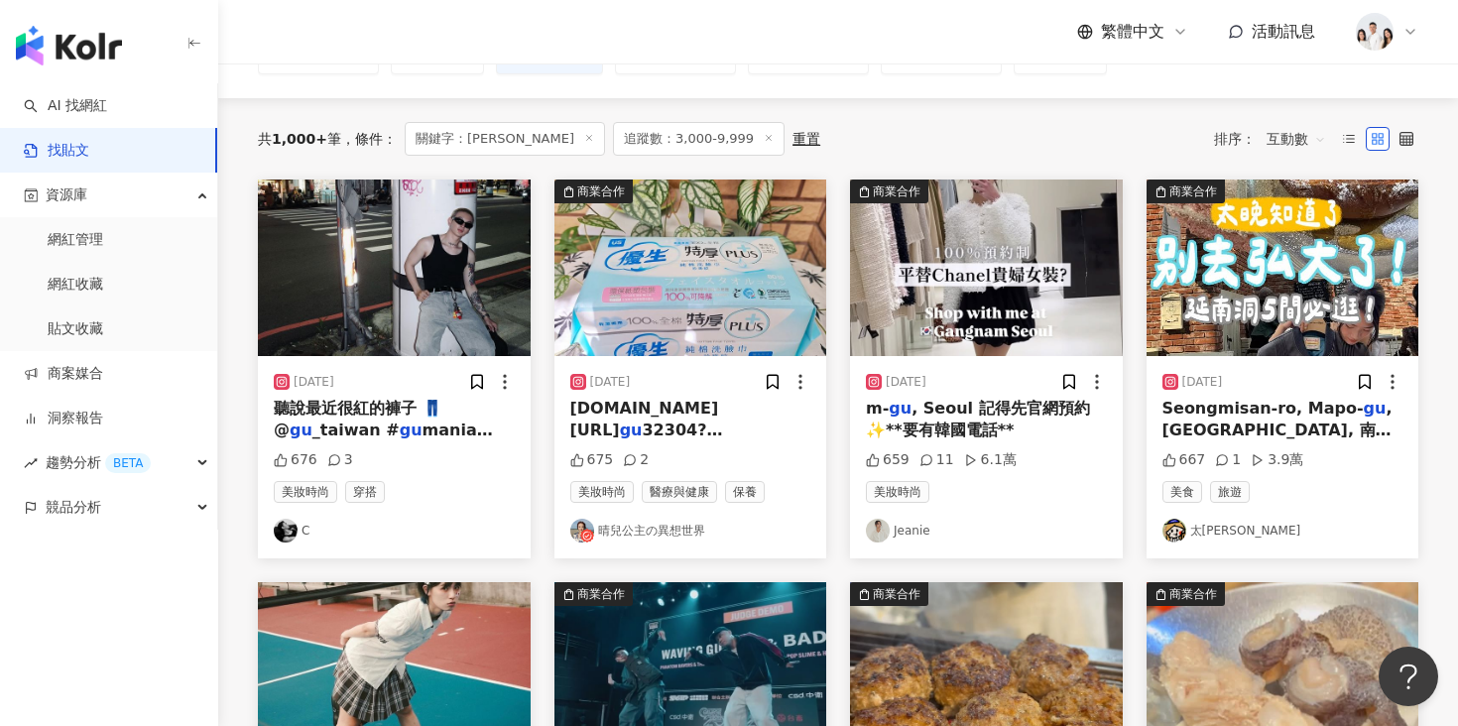
scroll to position [161, 0]
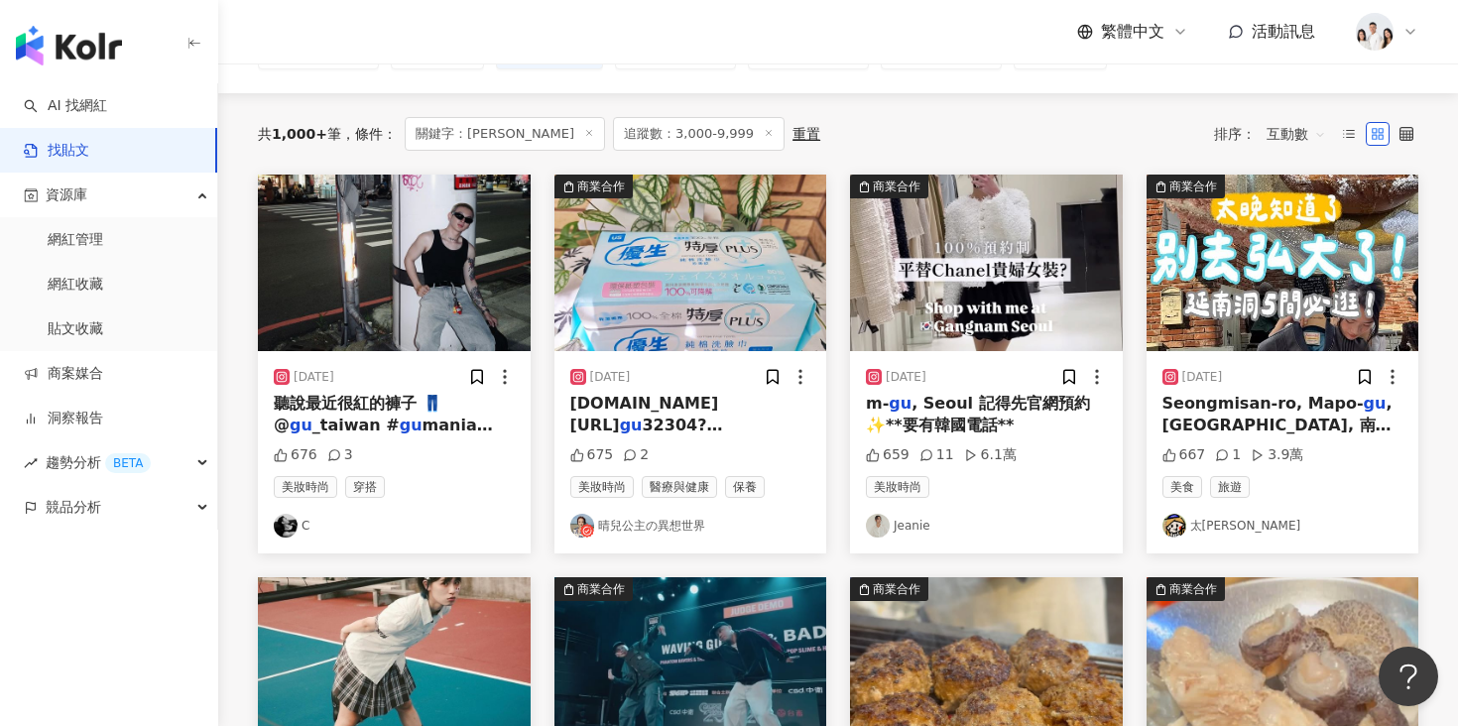
click at [1026, 320] on img "button" at bounding box center [986, 263] width 273 height 177
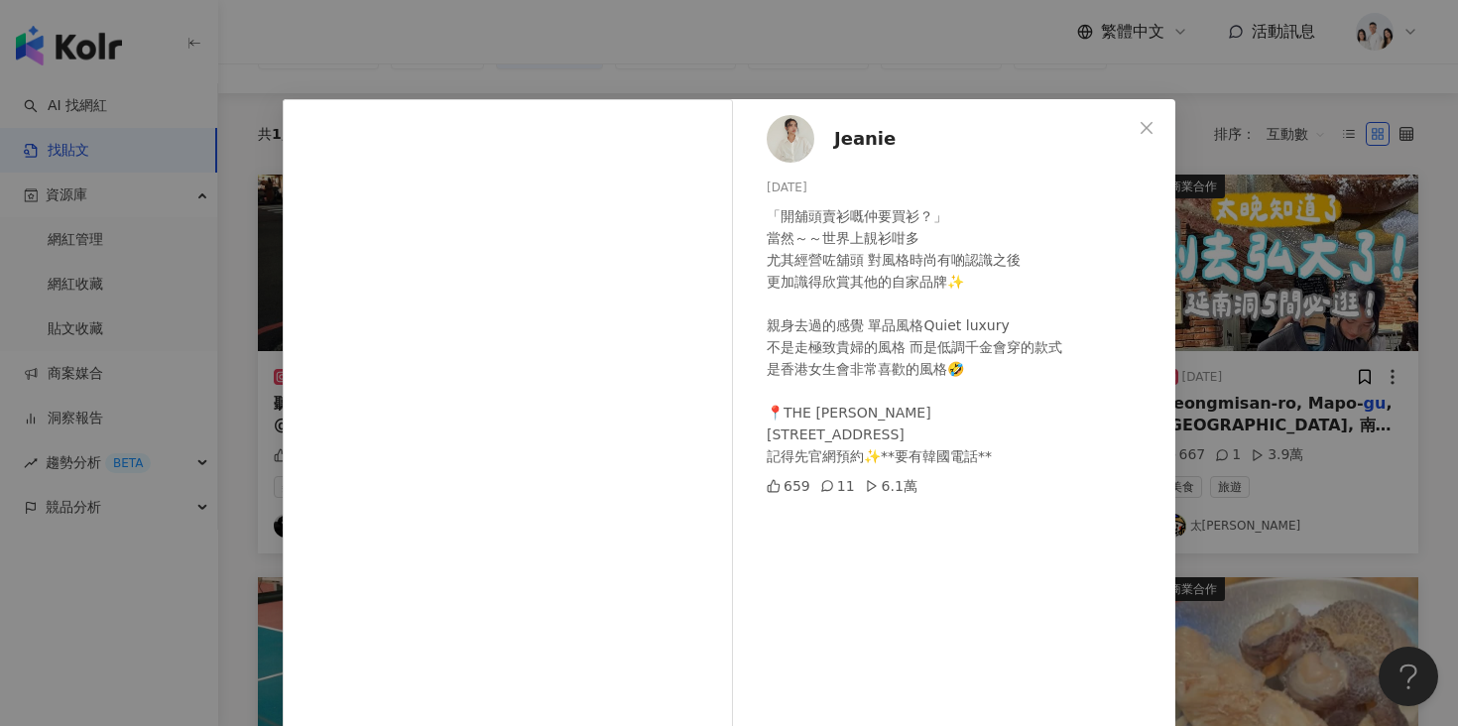
click at [1246, 324] on div "Jeanie 2025/2/22 「開舖頭賣衫嘅仲要買衫？」 當然～～世界上靚衫咁多 尤其經營咗舖頭 對風格時尚有啲認識之後 更加識得欣賞其他的自家品牌✨ 親…" at bounding box center [729, 363] width 1458 height 726
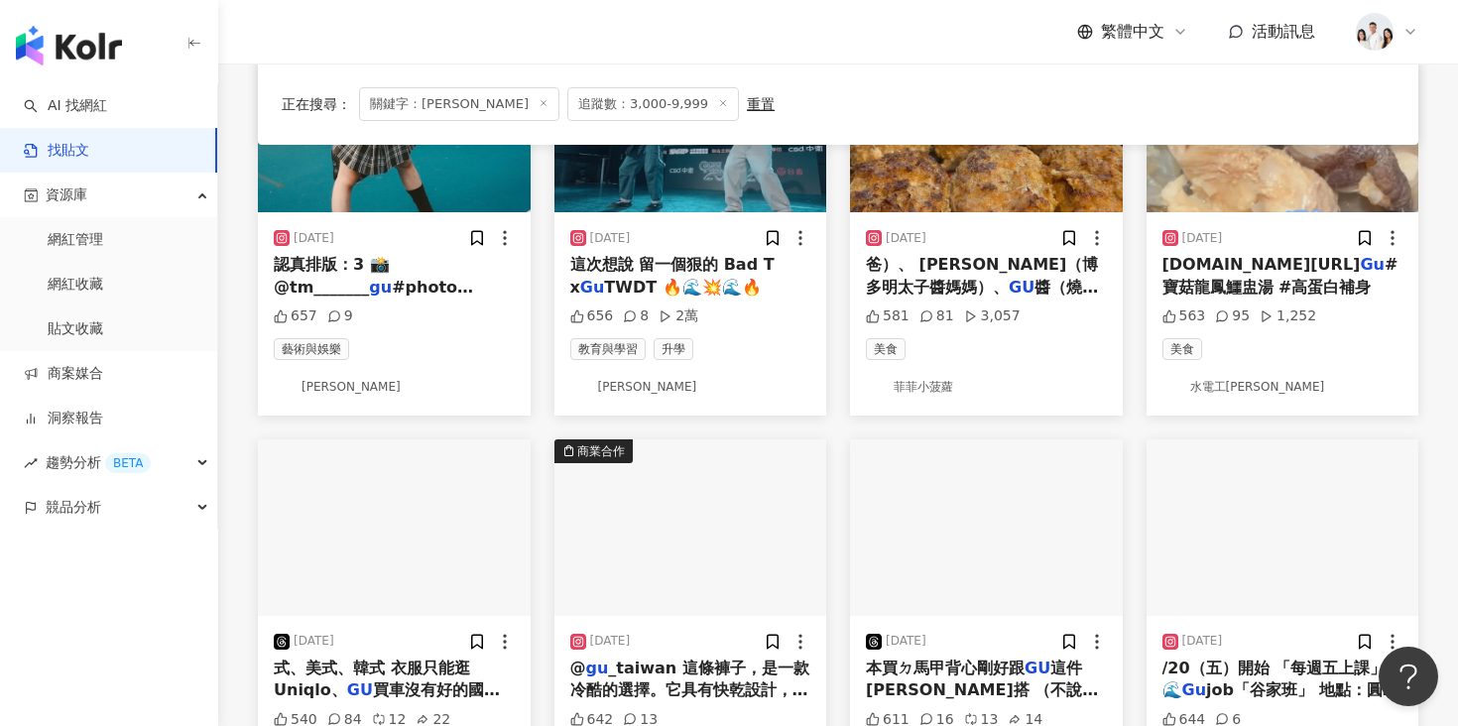
scroll to position [826, 0]
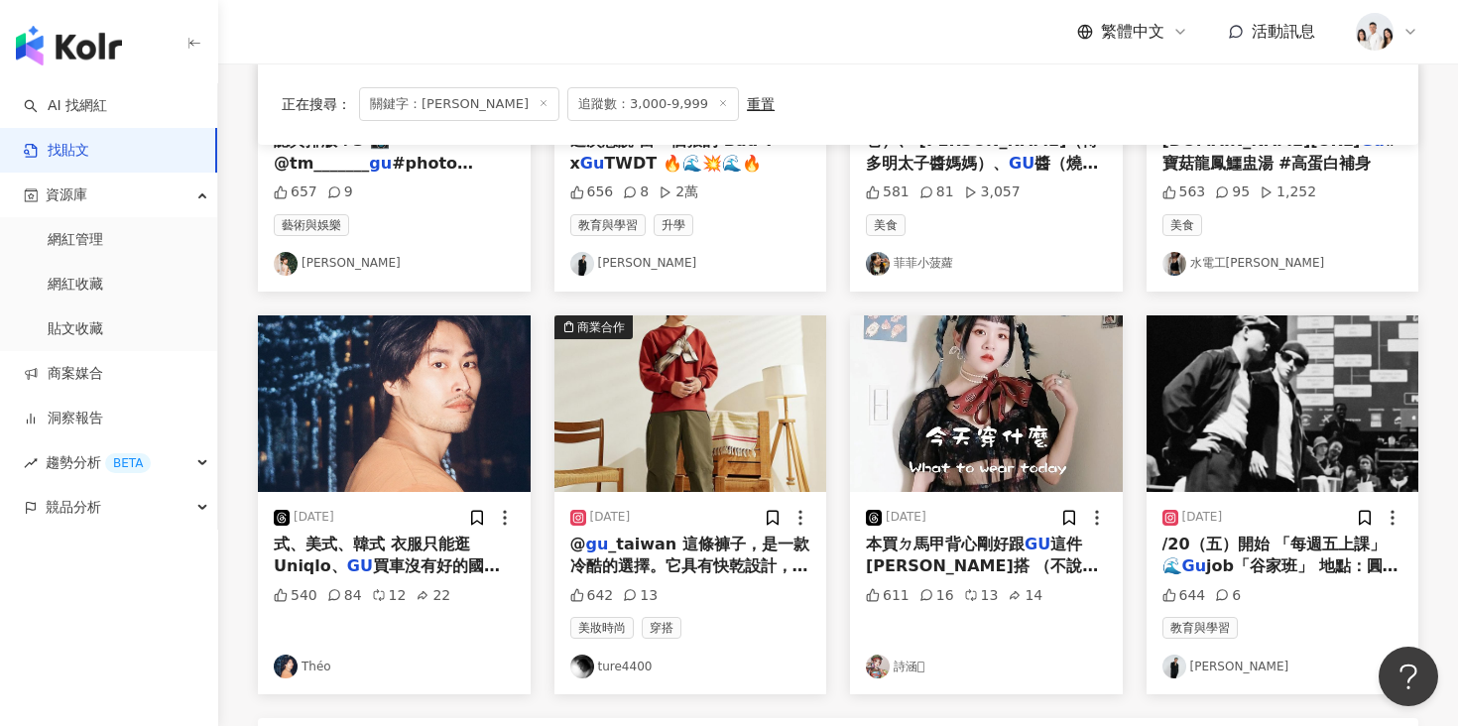
click at [707, 398] on img "button" at bounding box center [690, 403] width 273 height 177
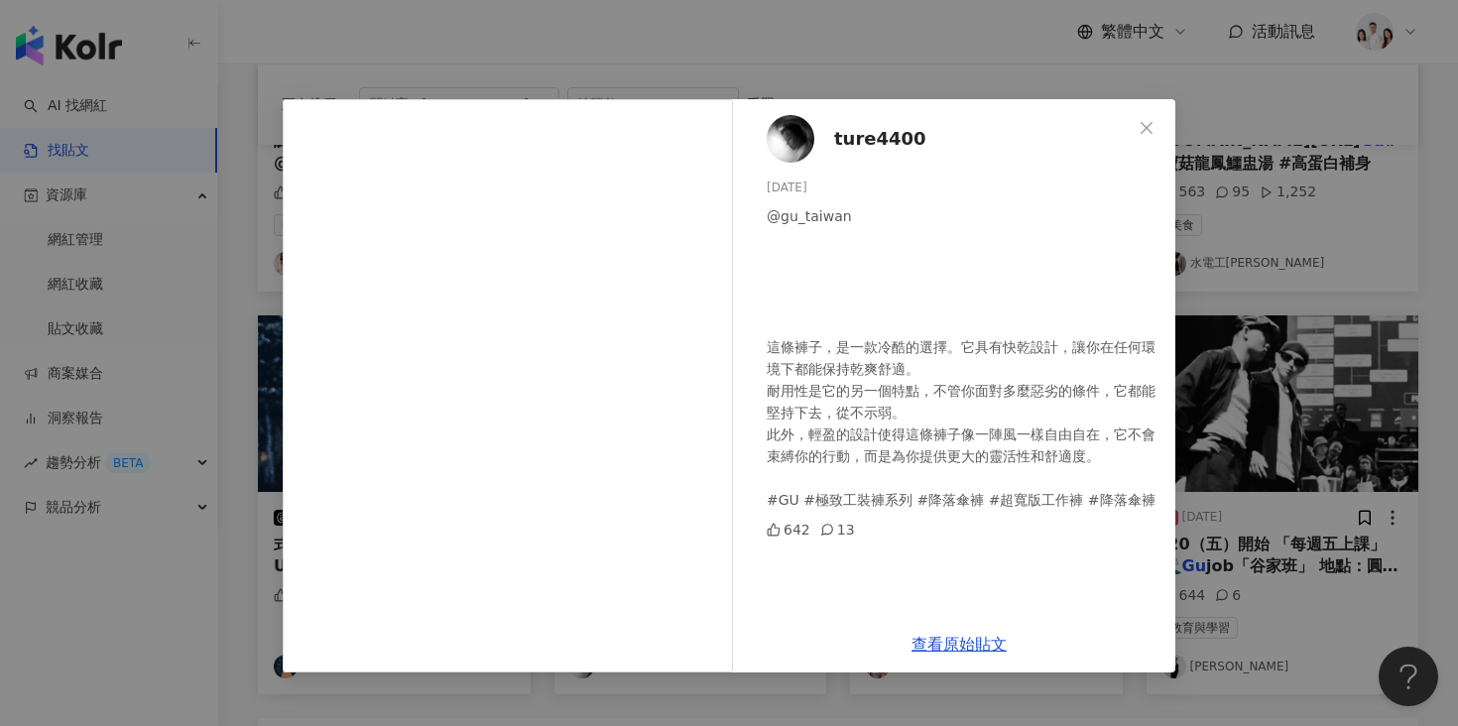
click at [875, 134] on span "ture4400" at bounding box center [880, 139] width 92 height 28
click at [263, 355] on div "ture4400 2023/10/13 @gu_taiwan 這條褲子，是一款冷酷的選擇。它具有快乾設計，讓你在任何環境下都能保持乾爽舒適。 耐用性是它的另一…" at bounding box center [729, 363] width 1458 height 726
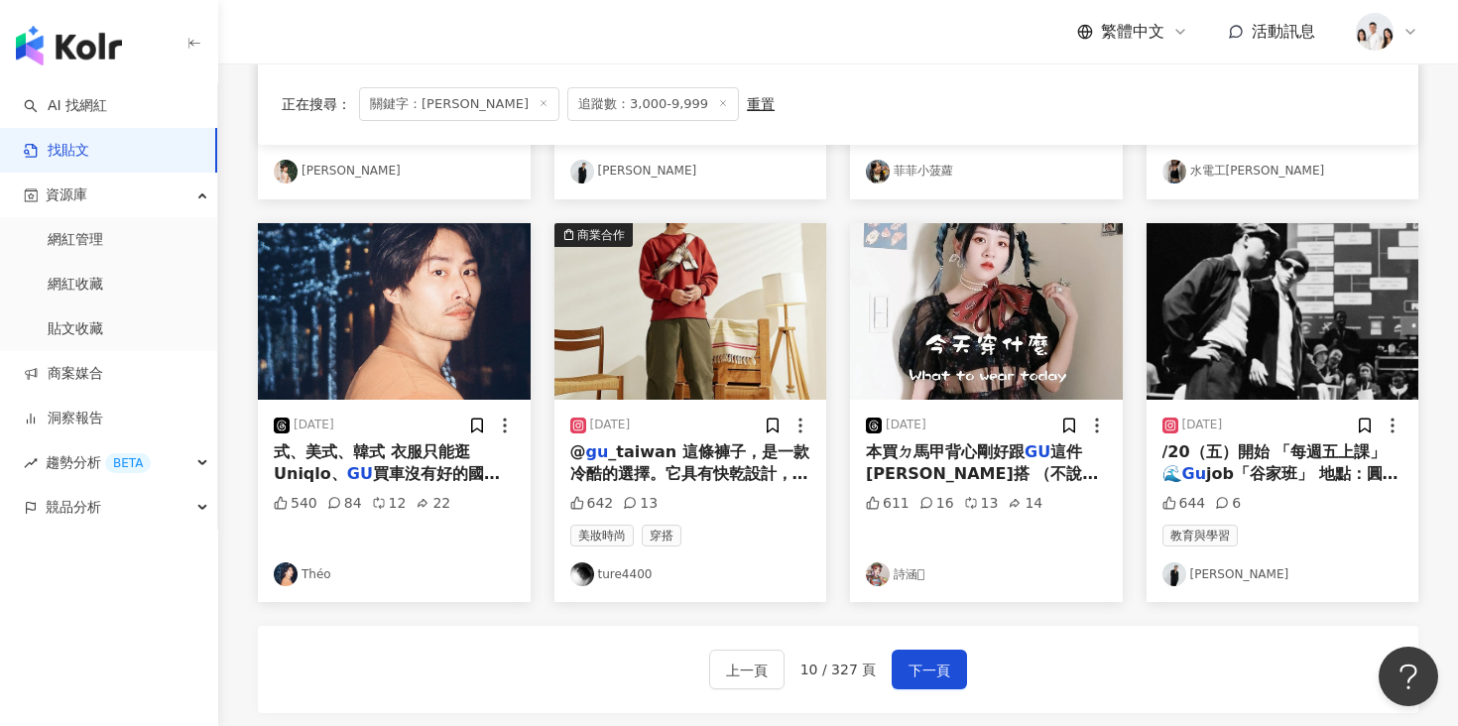
scroll to position [922, 0]
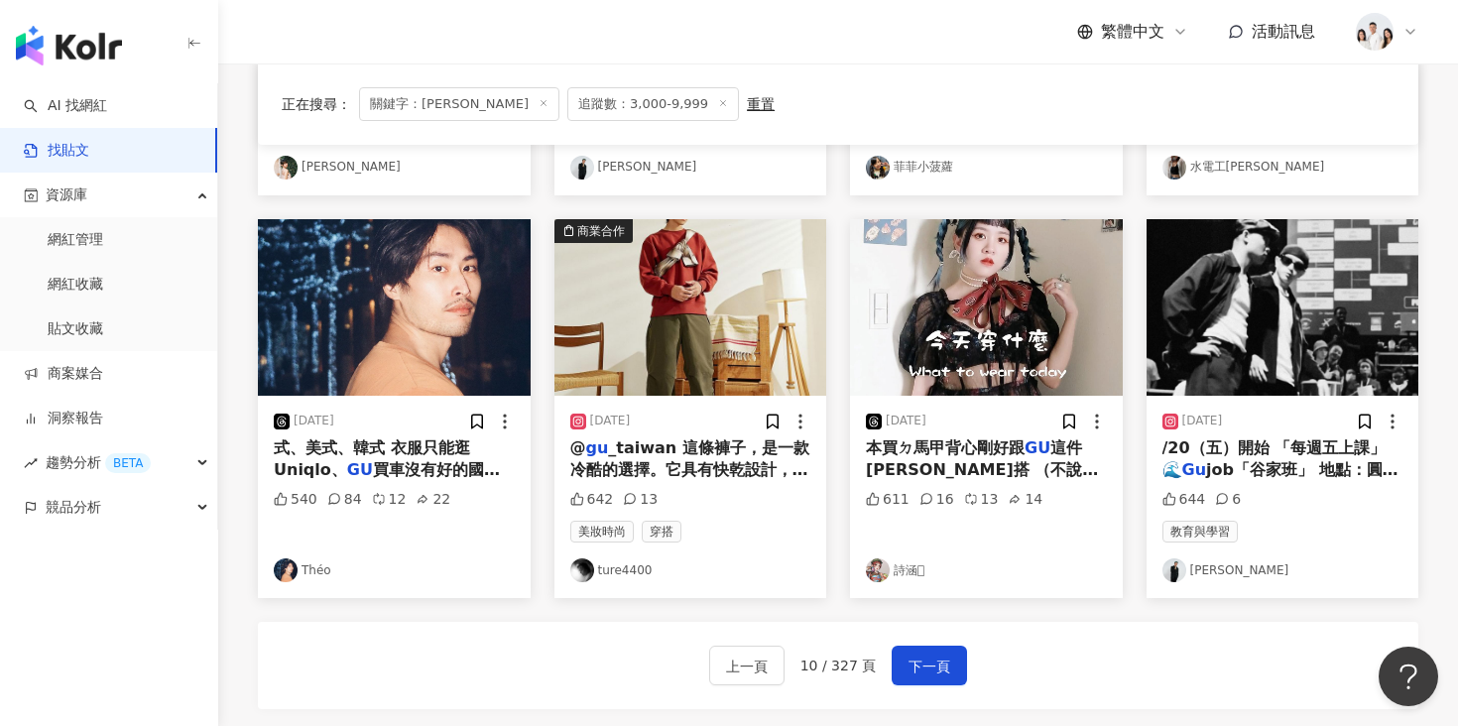
click at [916, 301] on img "button" at bounding box center [986, 307] width 273 height 177
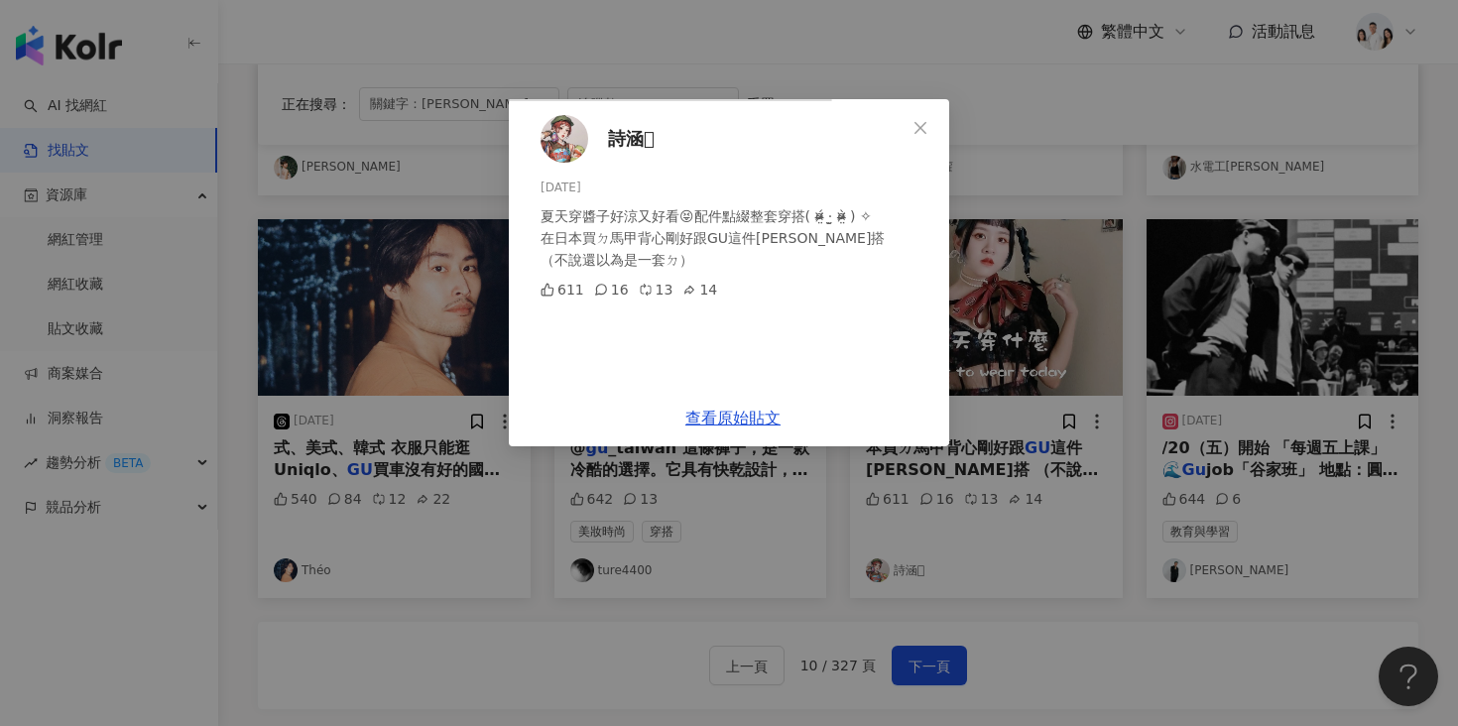
click at [203, 434] on div "詩涵𓆝 2025/5/31 夏天穿醬子好涼又好看😝配件點綴整套穿搭( ¤̴̶̷̤́ ‧̫̮ ¤̴̶̷̤̀ ) ✧ 在日本買ㄉ馬甲背心剛好跟GU這件澎袖超搭 （…" at bounding box center [729, 363] width 1458 height 726
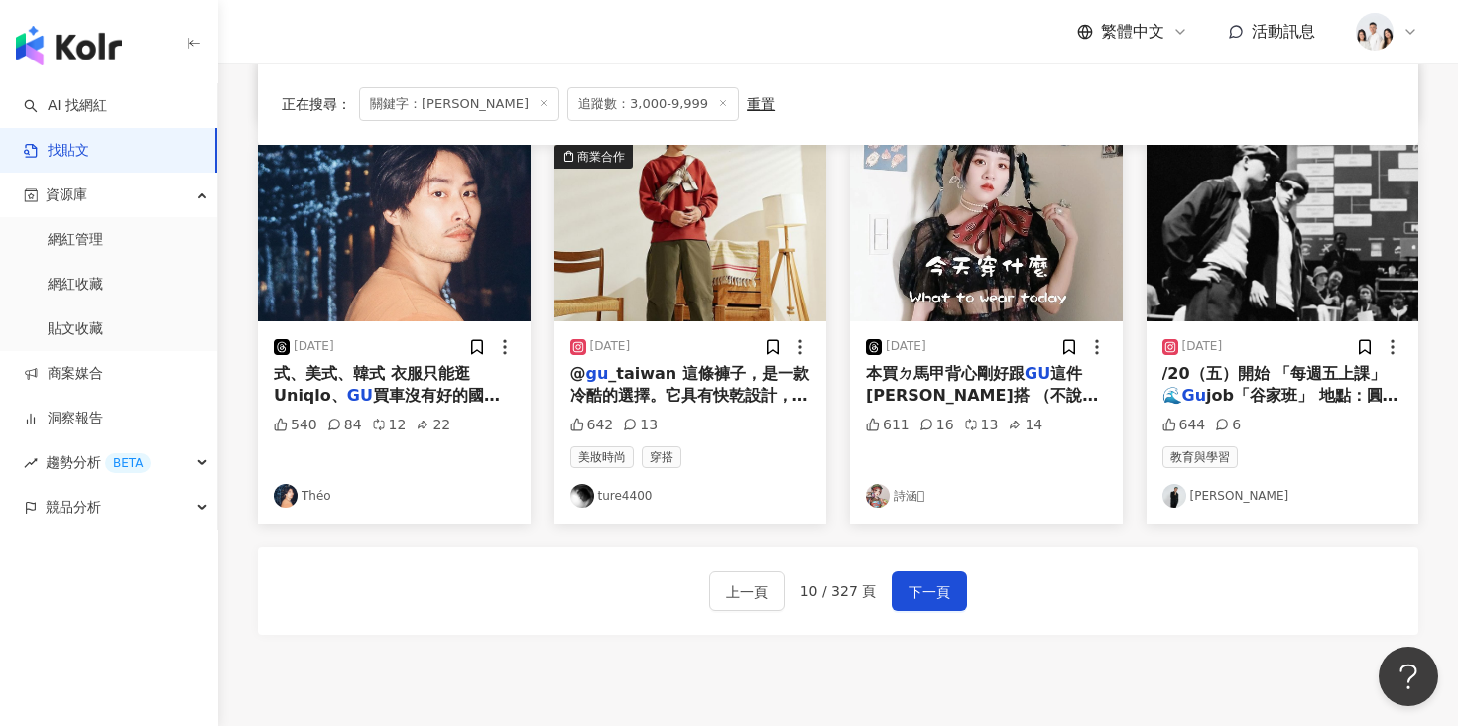
scroll to position [961, 0]
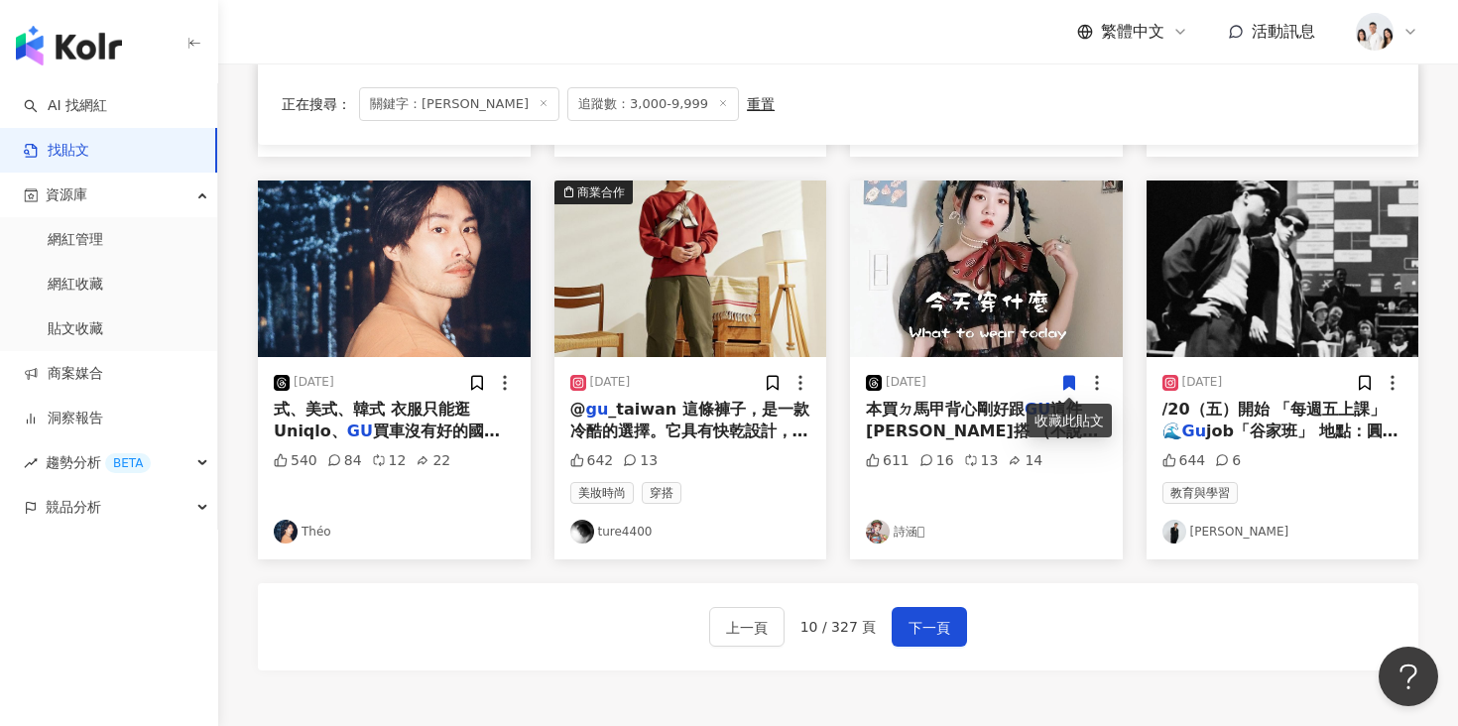
click at [1282, 283] on img "button" at bounding box center [1282, 269] width 273 height 177
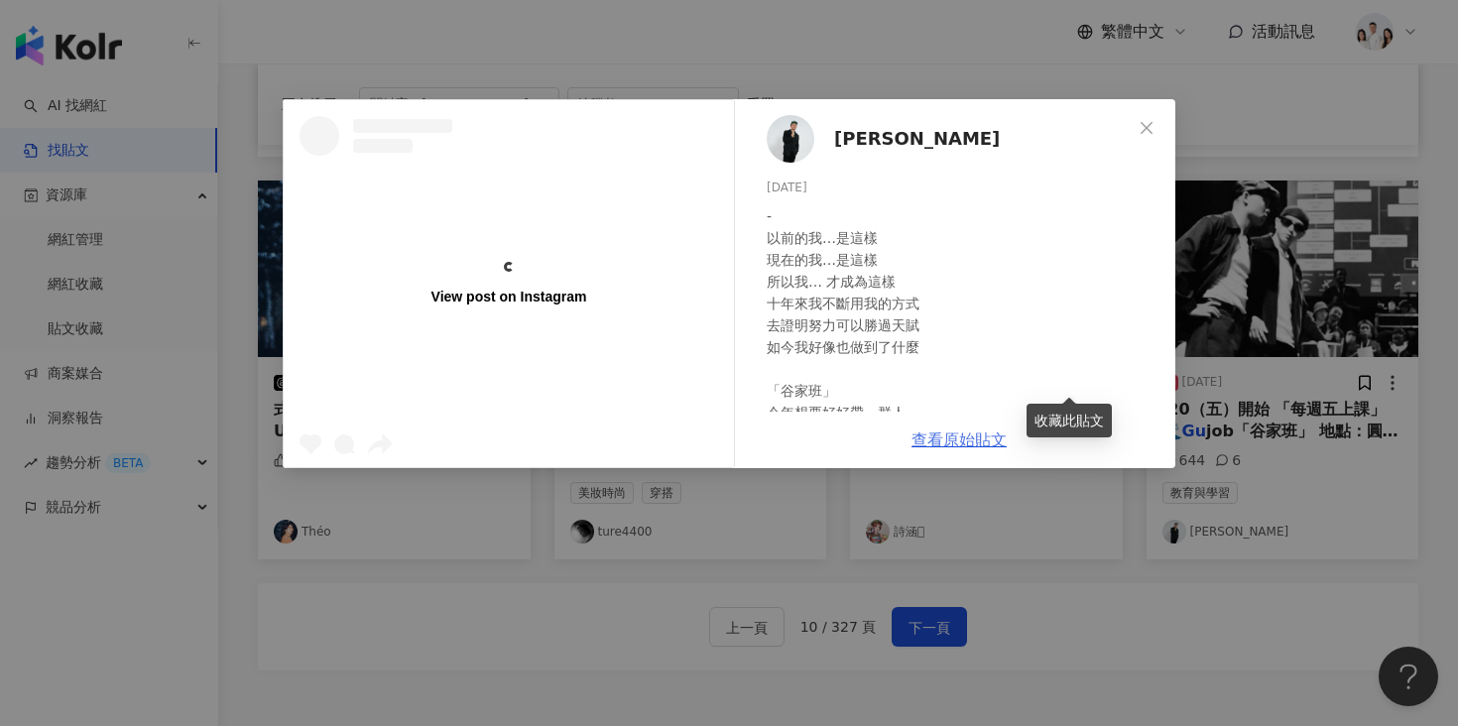
click at [939, 439] on link "查看原始貼文" at bounding box center [958, 439] width 95 height 19
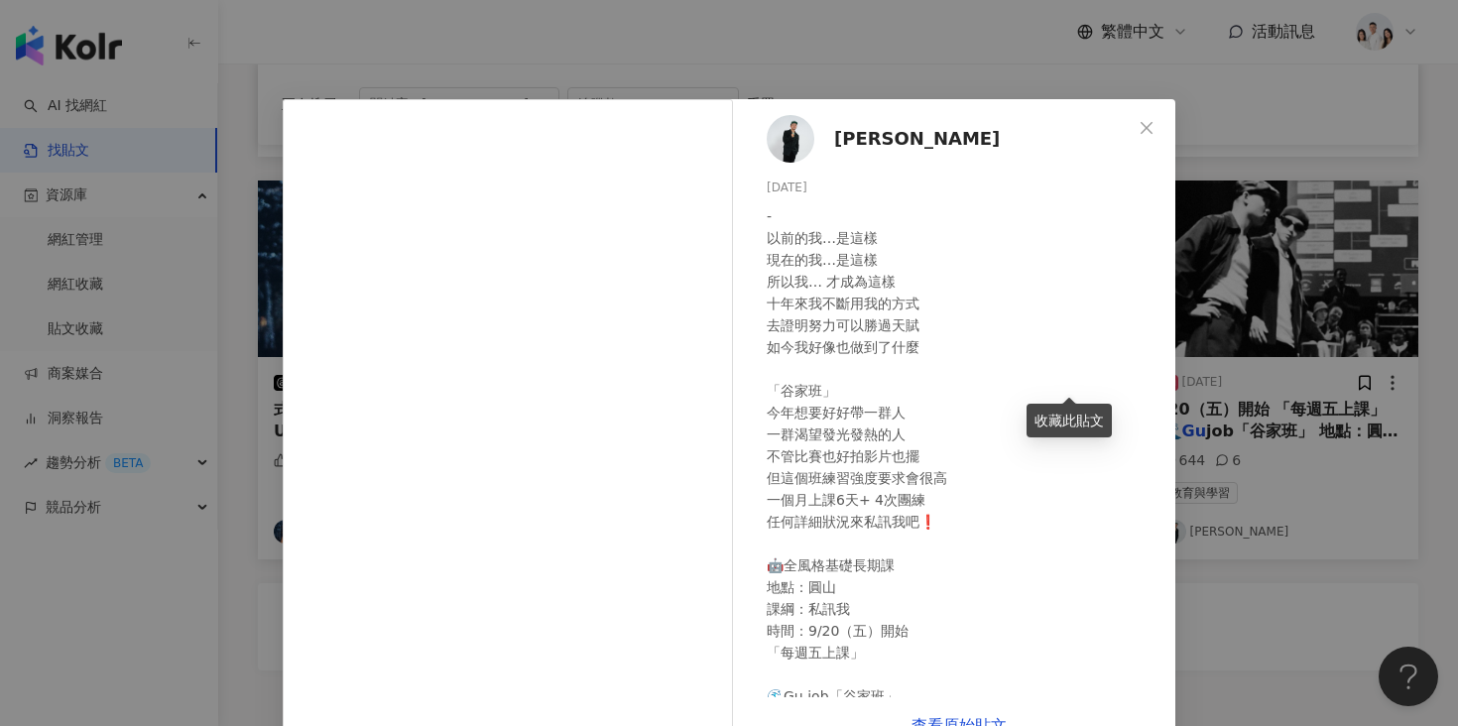
click at [1276, 439] on div "黃正谷 2024/8/1 - 以前的我…是這樣 現在的我…是這樣 所以我… 才成為這樣 十年來我不斷用我的方式 去證明努力可以勝過天賦 如今我好像也做到了什麼…" at bounding box center [729, 363] width 1458 height 726
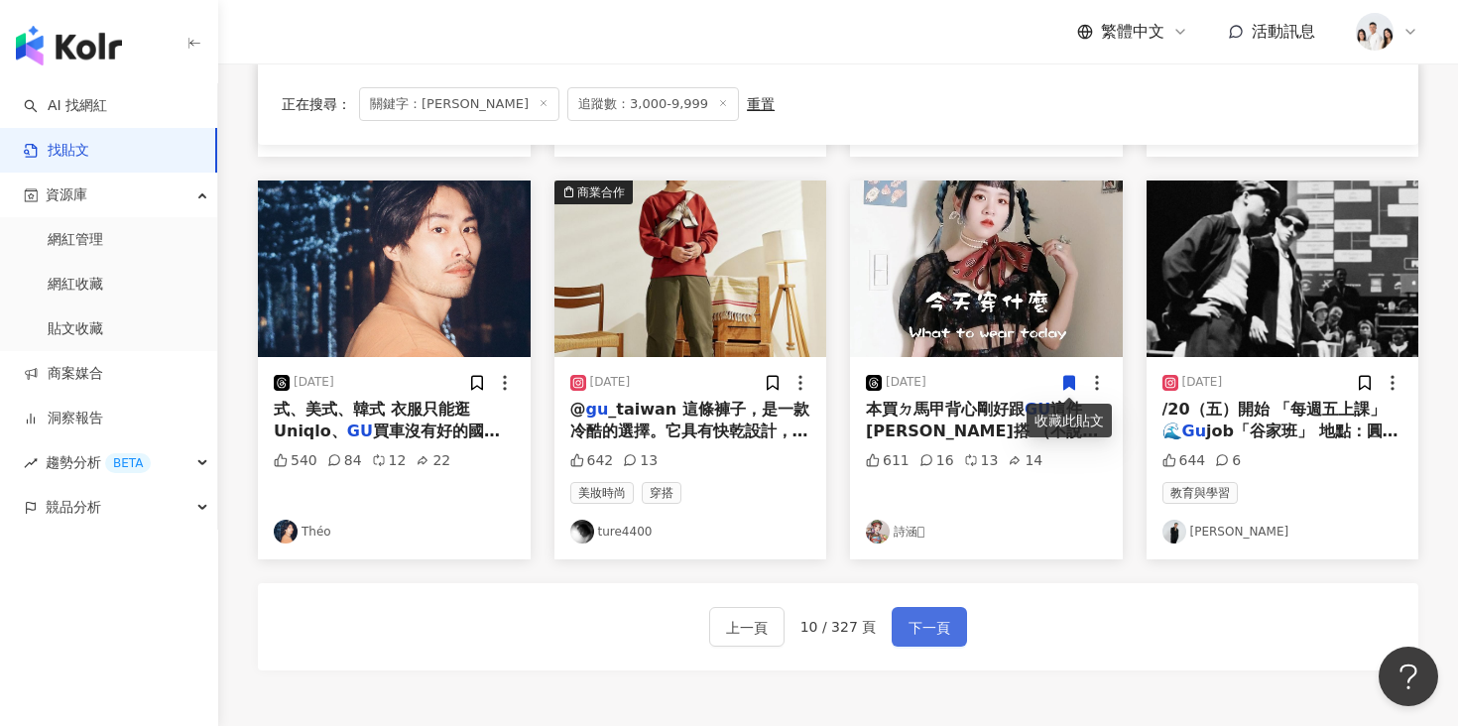
click at [922, 629] on span "下一頁" at bounding box center [929, 628] width 42 height 24
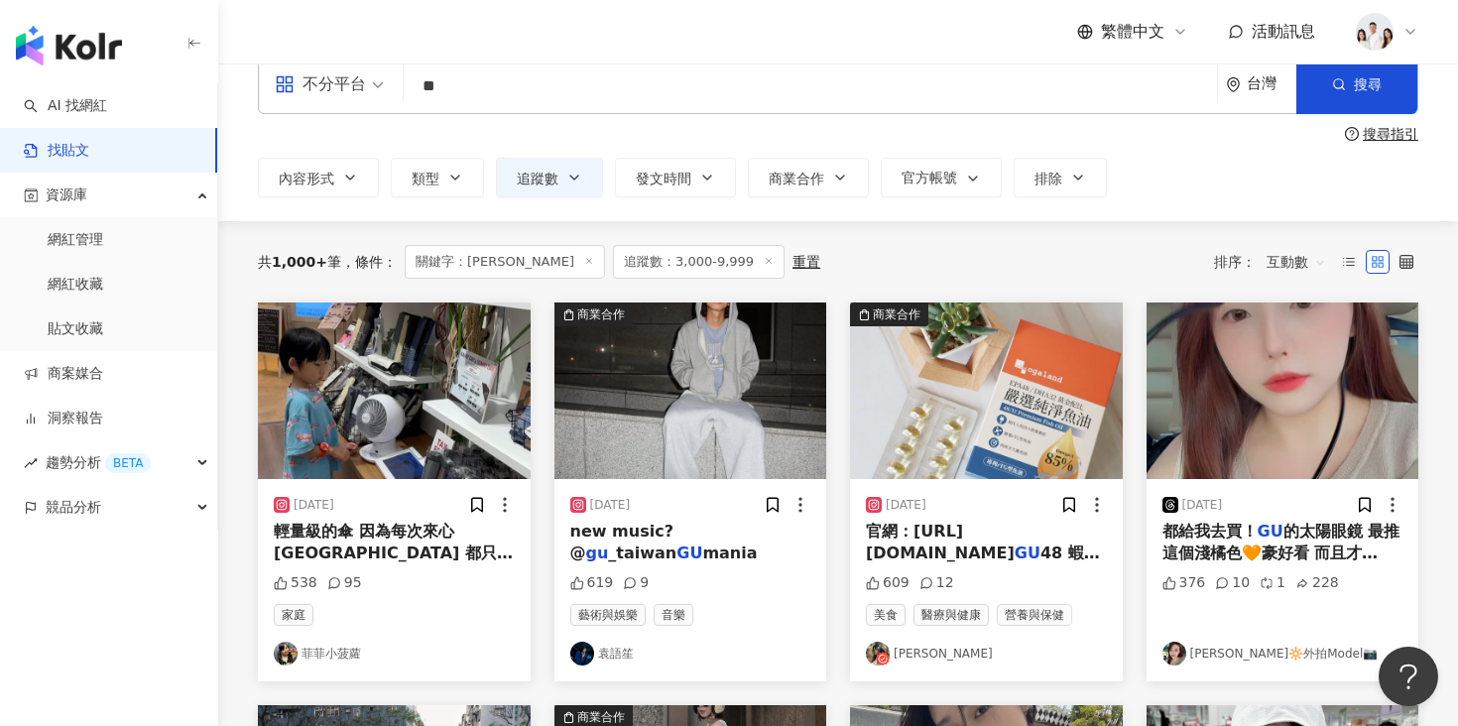
scroll to position [34, 0]
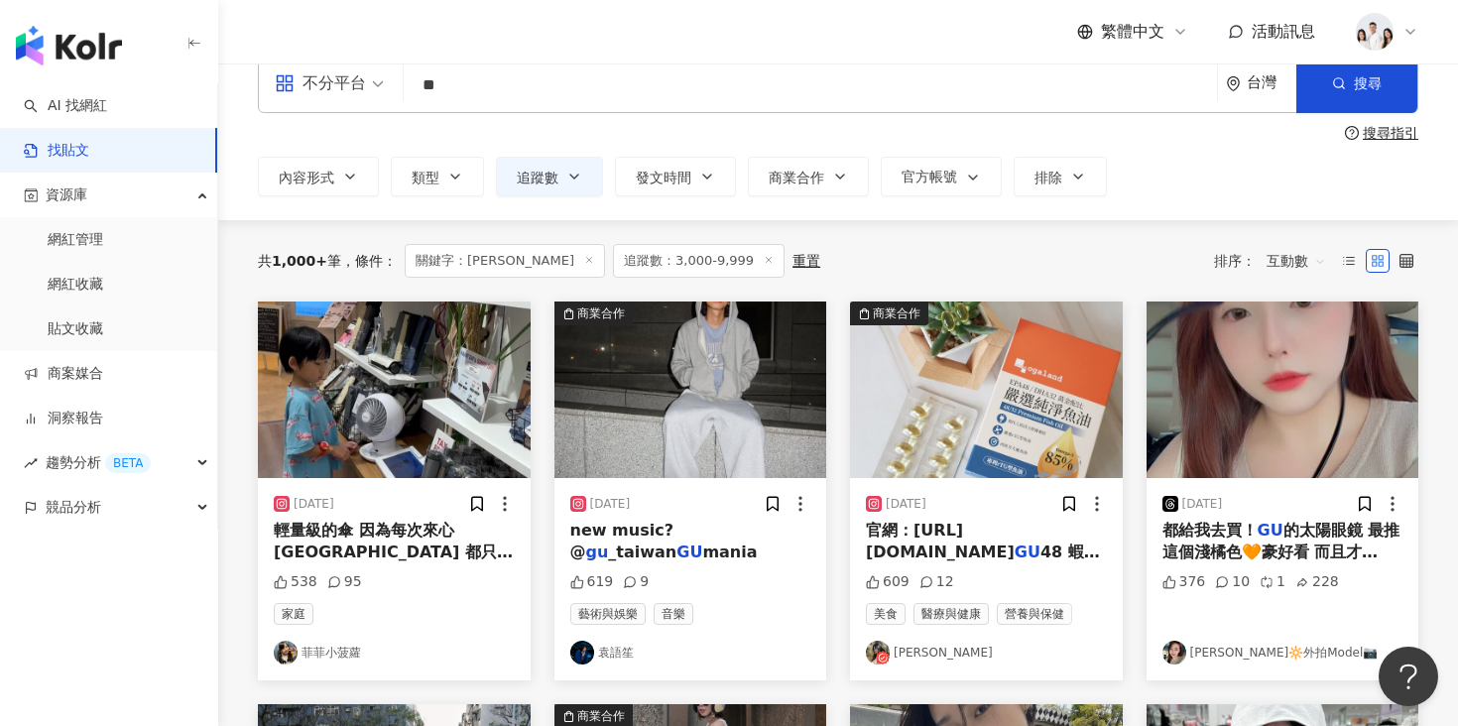
click at [710, 381] on img "button" at bounding box center [690, 389] width 273 height 177
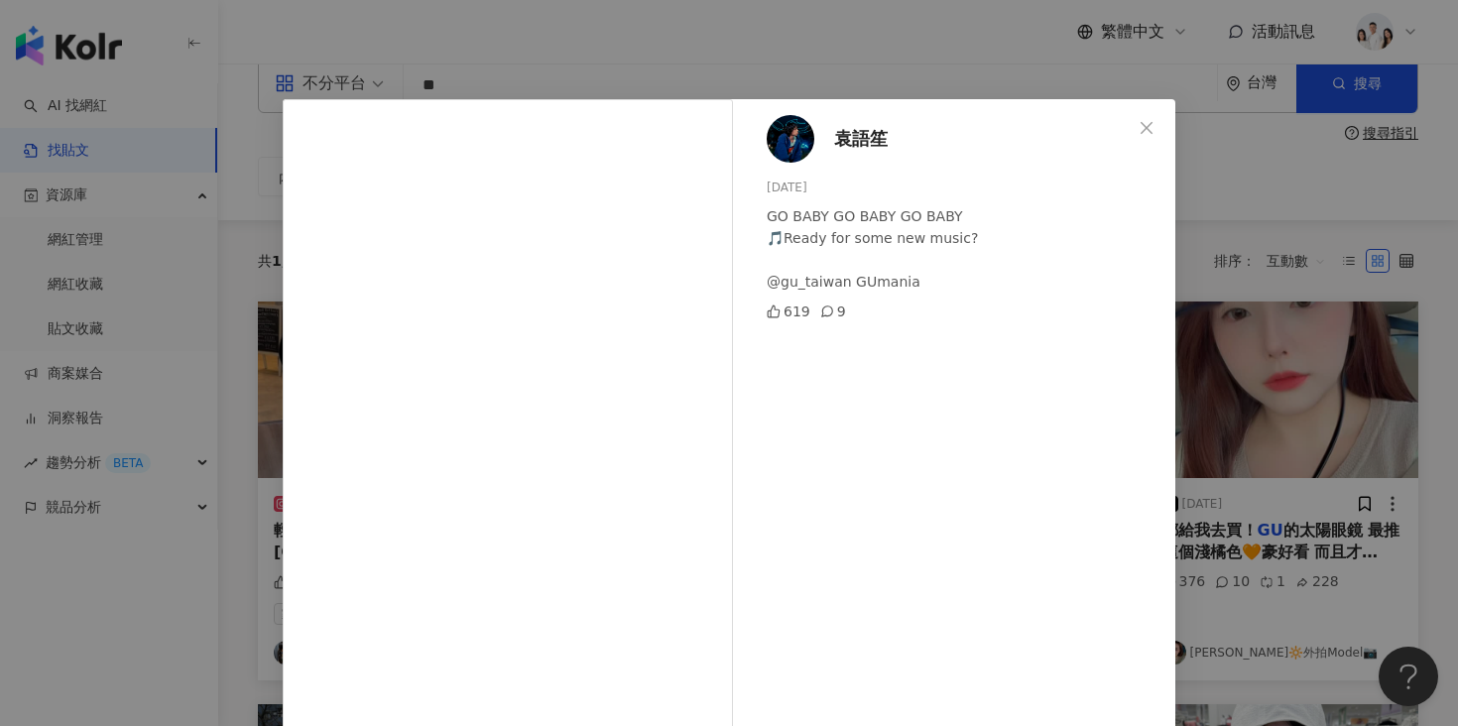
click at [1309, 283] on div "袁語笙 2025/7/24 GO BABY GO BABY GO BABY 🎵Ready for some new music? @gu_taiwan GUm…" at bounding box center [729, 363] width 1458 height 726
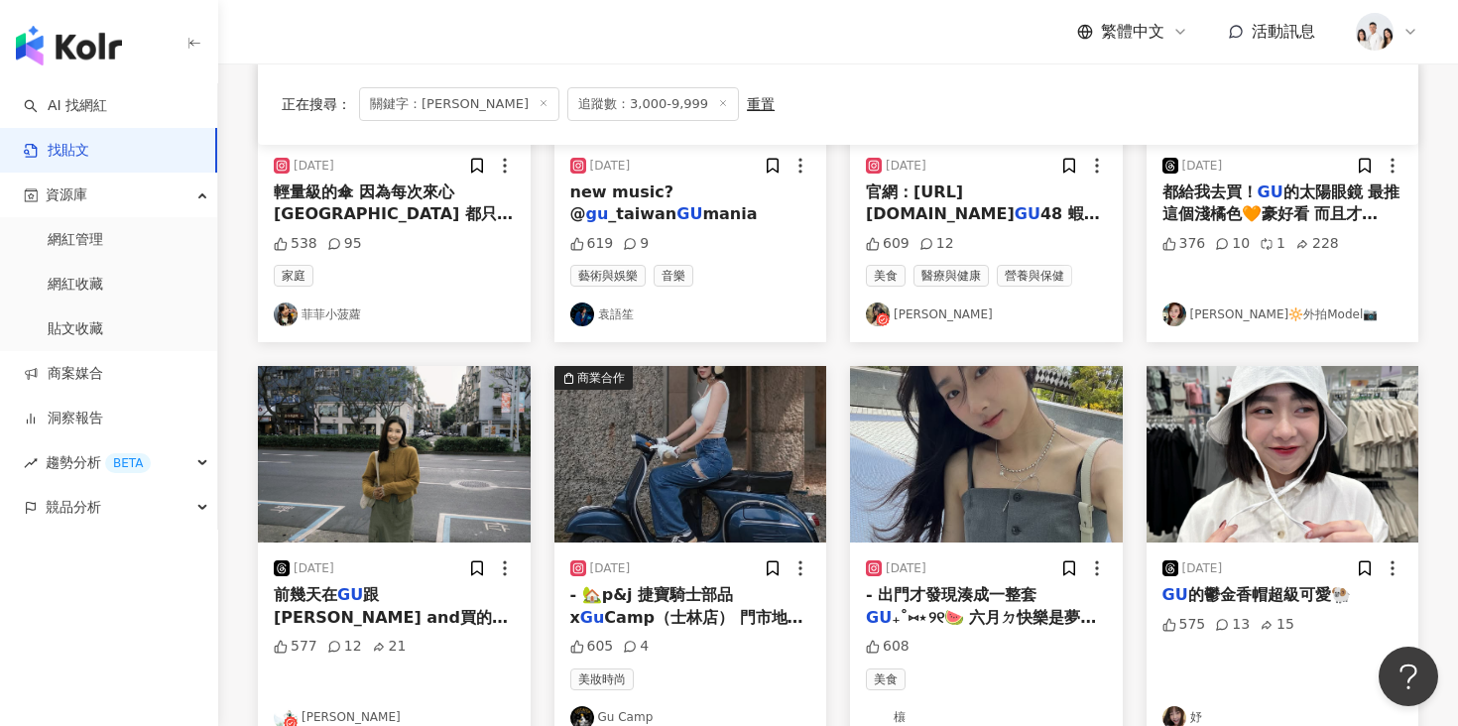
scroll to position [377, 0]
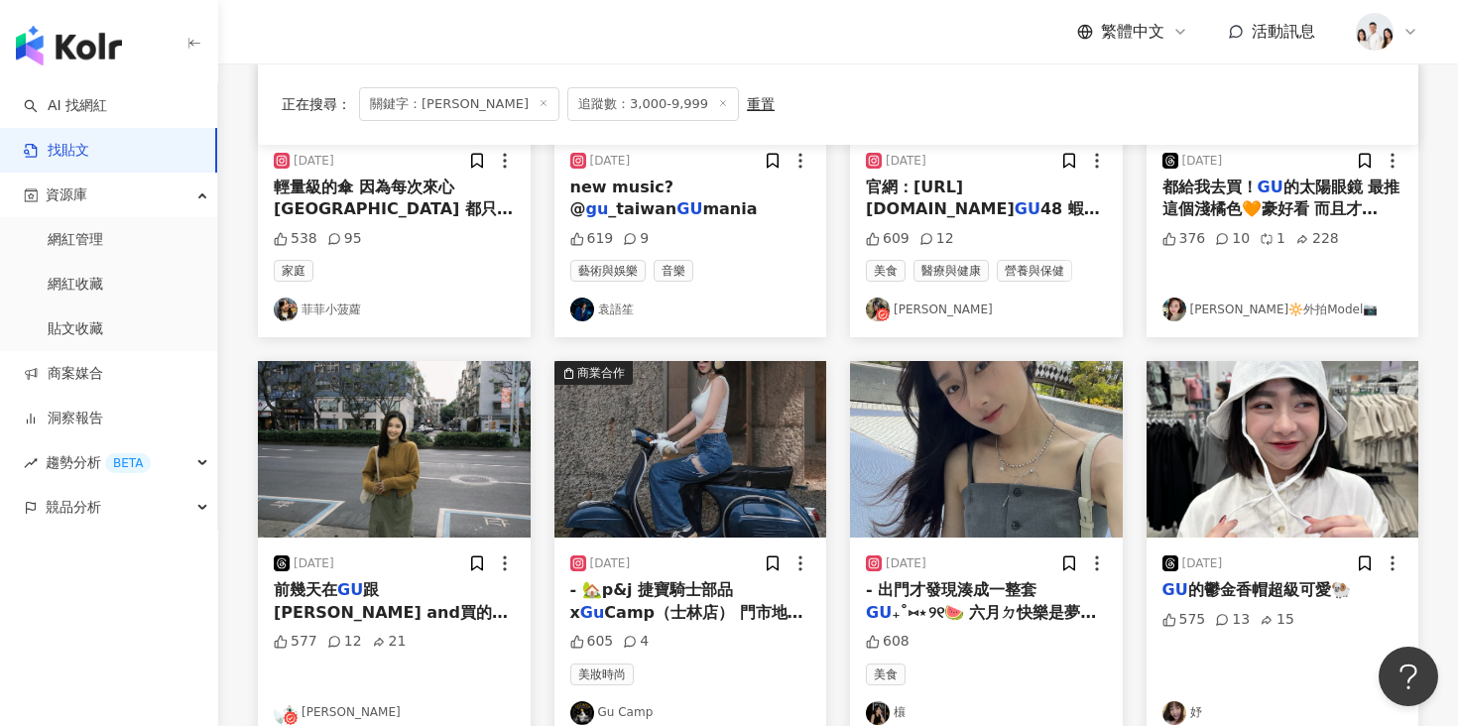
click at [716, 463] on img "button" at bounding box center [690, 449] width 273 height 177
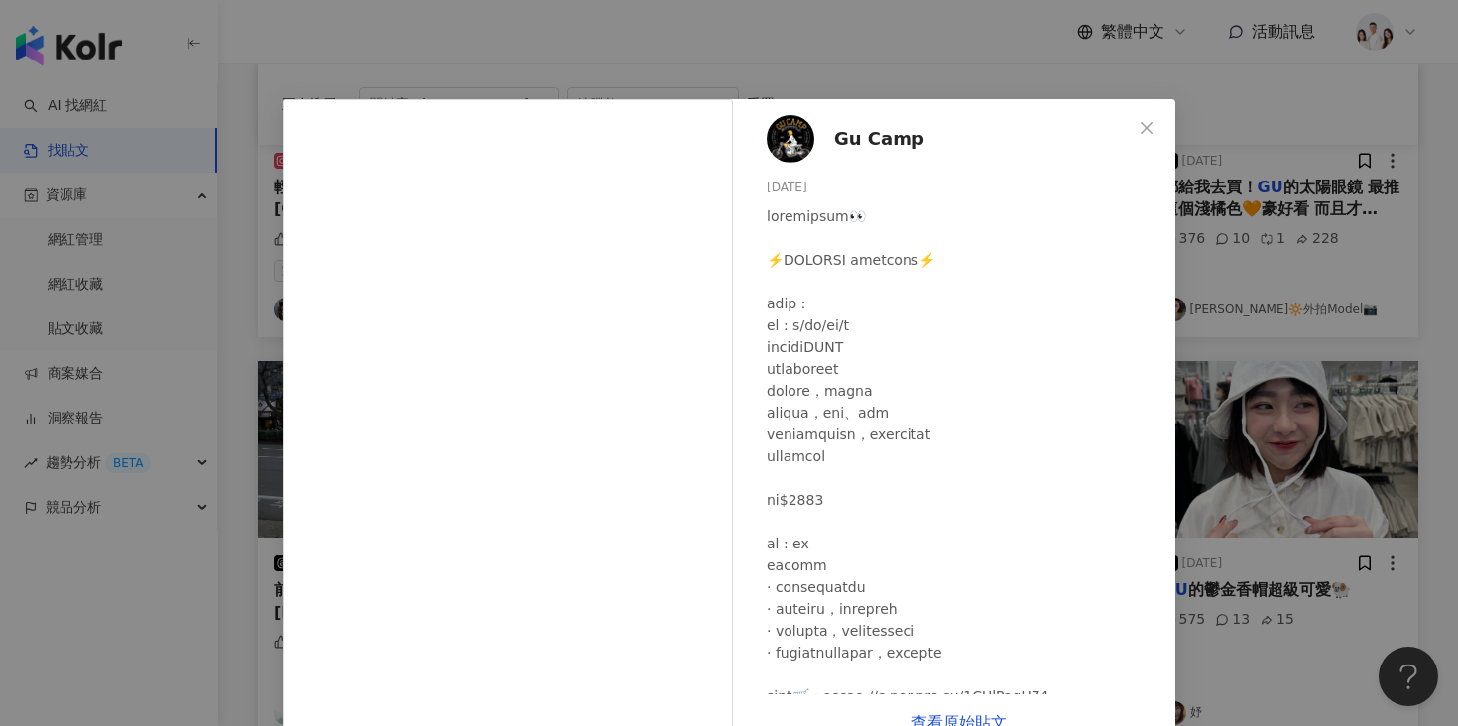
click at [1288, 396] on div "Gu Camp 2025/1/17 605 4 查看原始貼文" at bounding box center [729, 363] width 1458 height 726
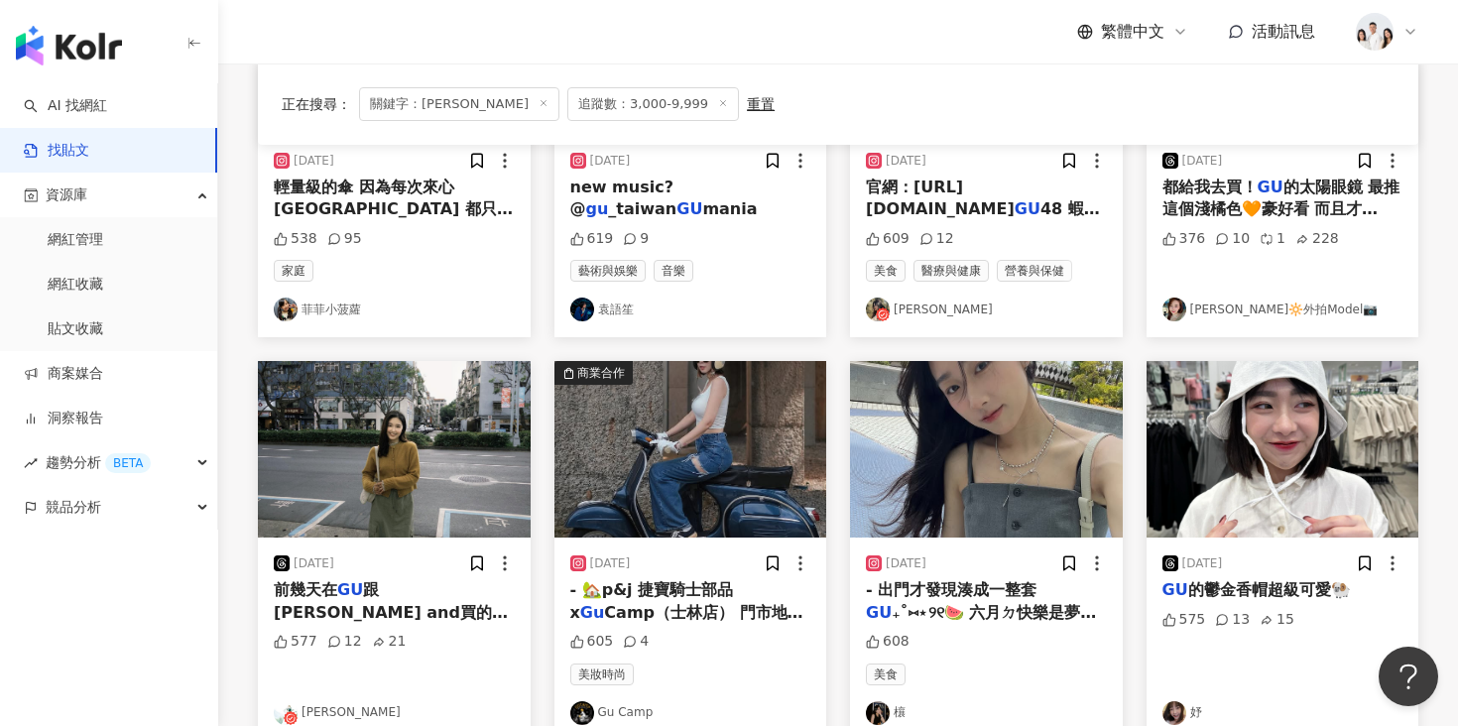
scroll to position [480, 0]
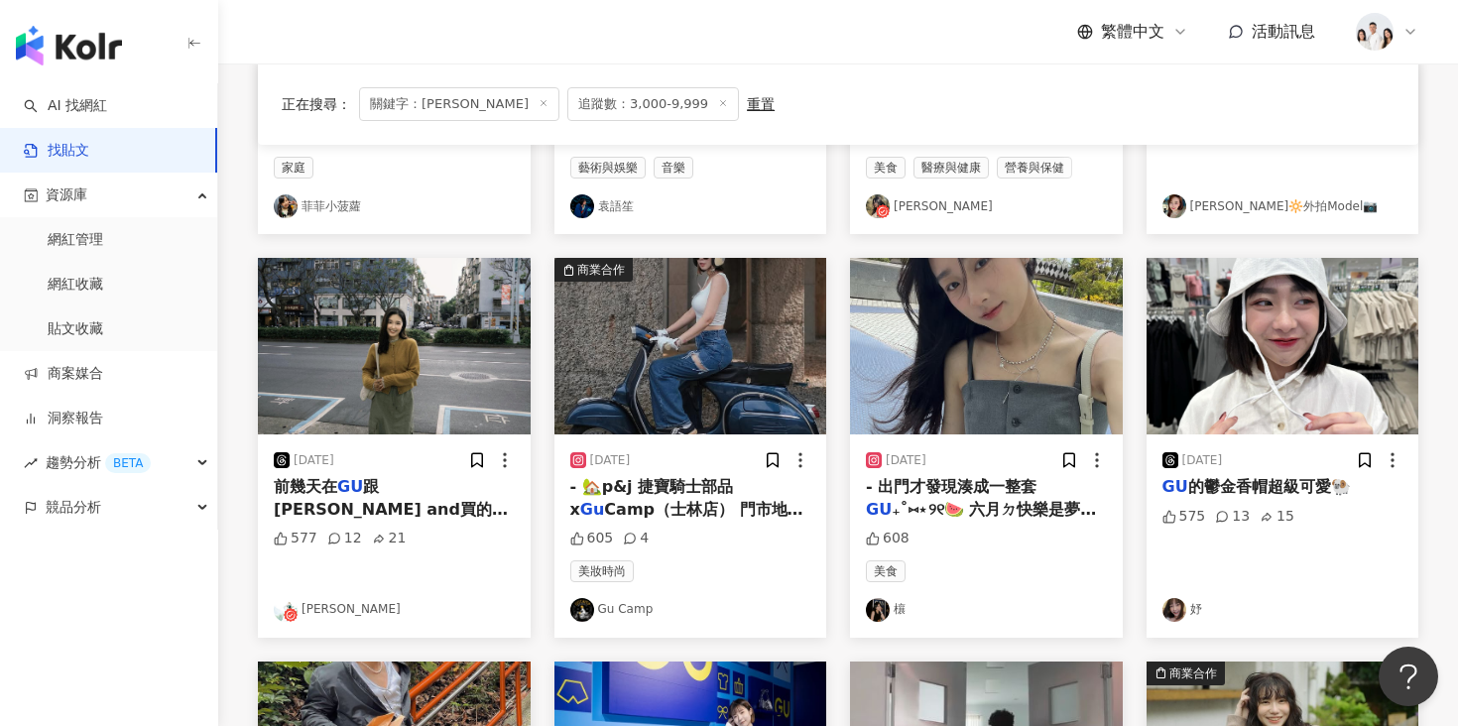
click at [1003, 357] on img "button" at bounding box center [986, 346] width 273 height 177
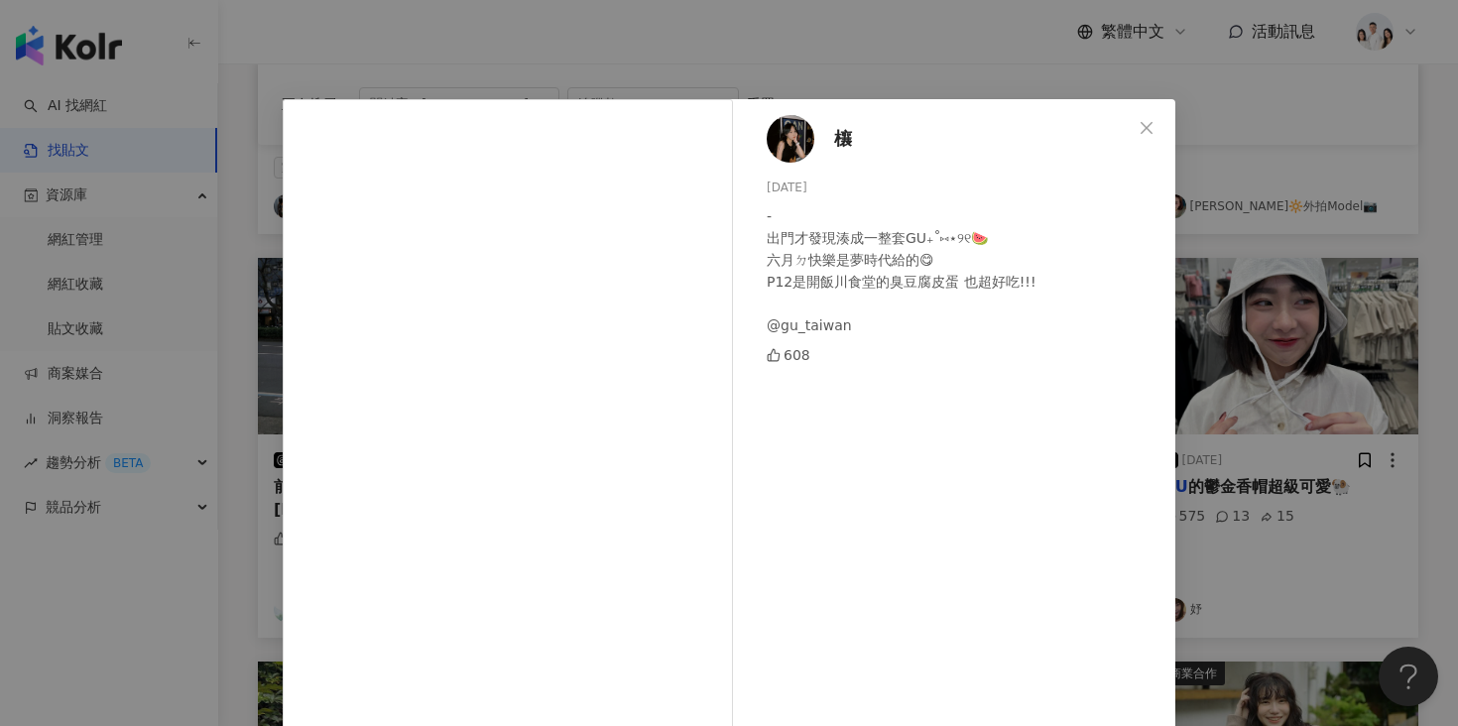
click at [1229, 340] on div "欀 2025/7/11 - 出門才發現湊成一整套GU₊˚⑅⋆୨୧🍉 六月ㄉ快樂是夢時代給的😋 P12是開飯川食堂的臭豆腐皮蛋 也超好吃!!! @gu_taiw…" at bounding box center [729, 363] width 1458 height 726
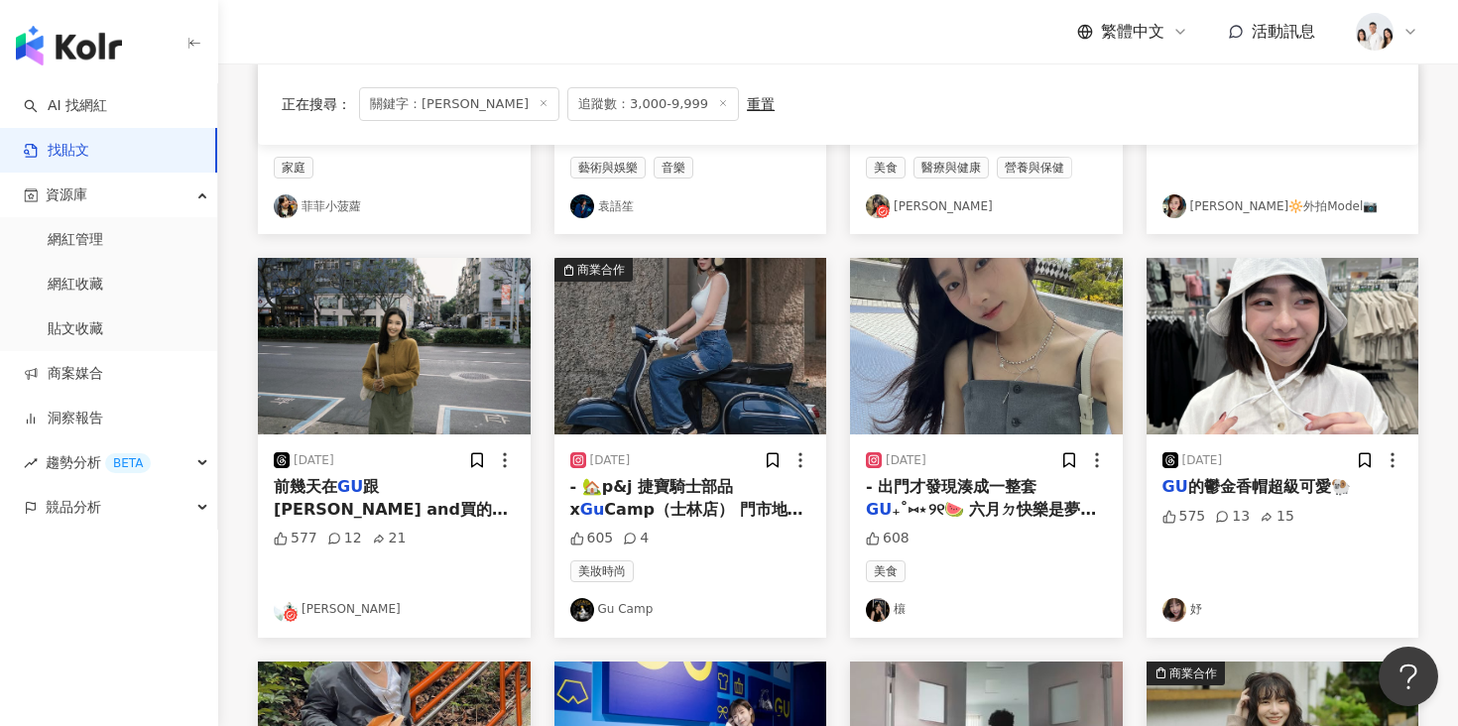
click at [1265, 345] on img "button" at bounding box center [1282, 346] width 273 height 177
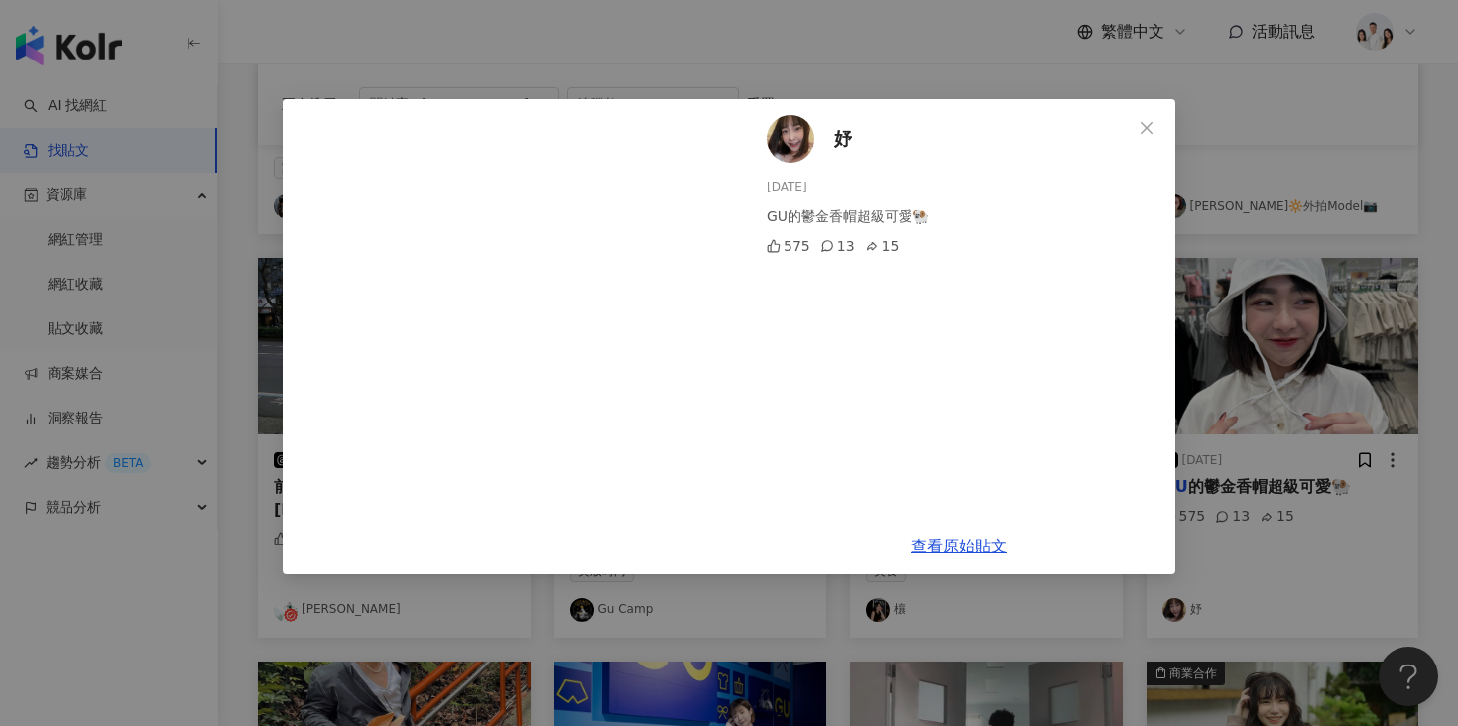
click at [1160, 332] on div "妤 2025/2/27 GU的鬱金香帽超級可愛🐏 575 13 15" at bounding box center [959, 308] width 432 height 419
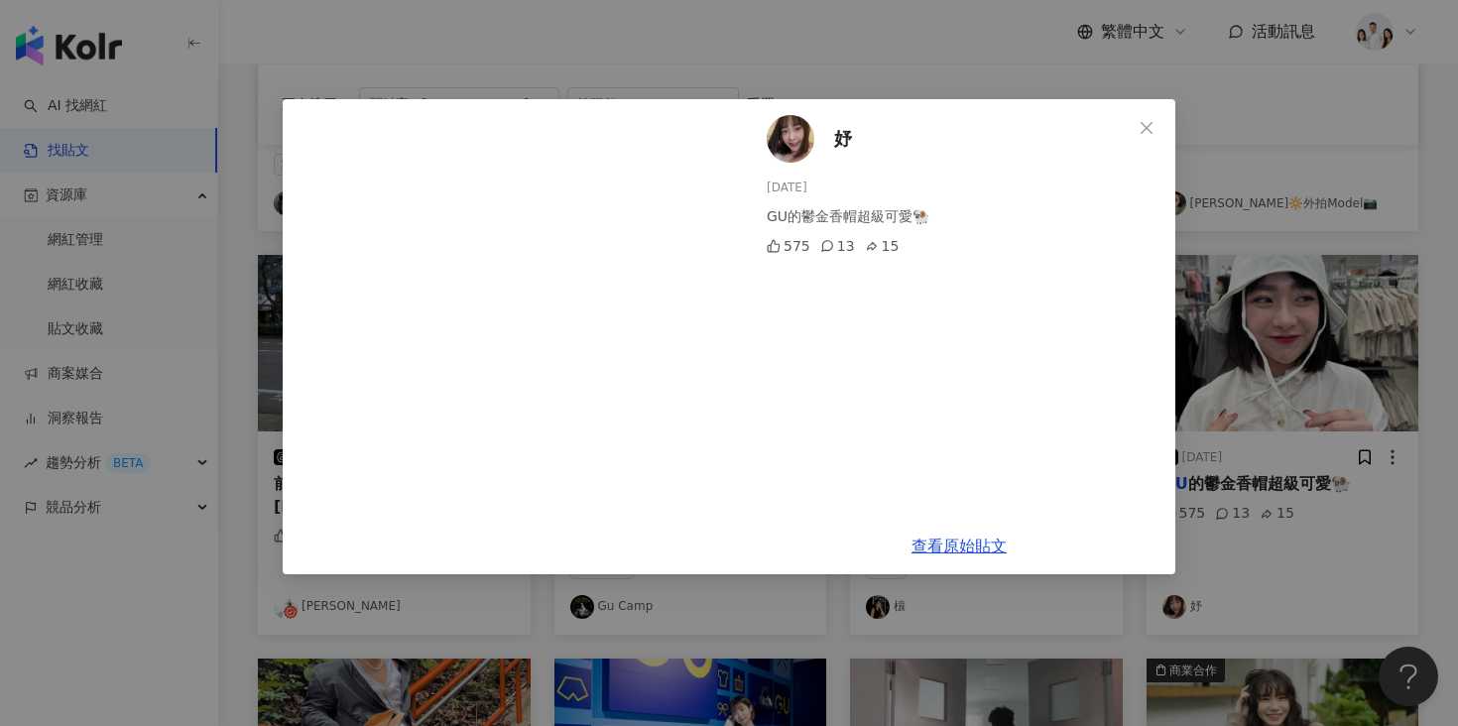
click at [1209, 332] on div "妤 2025/2/27 GU的鬱金香帽超級可愛🐏 575 13 15 查看原始貼文" at bounding box center [729, 363] width 1458 height 726
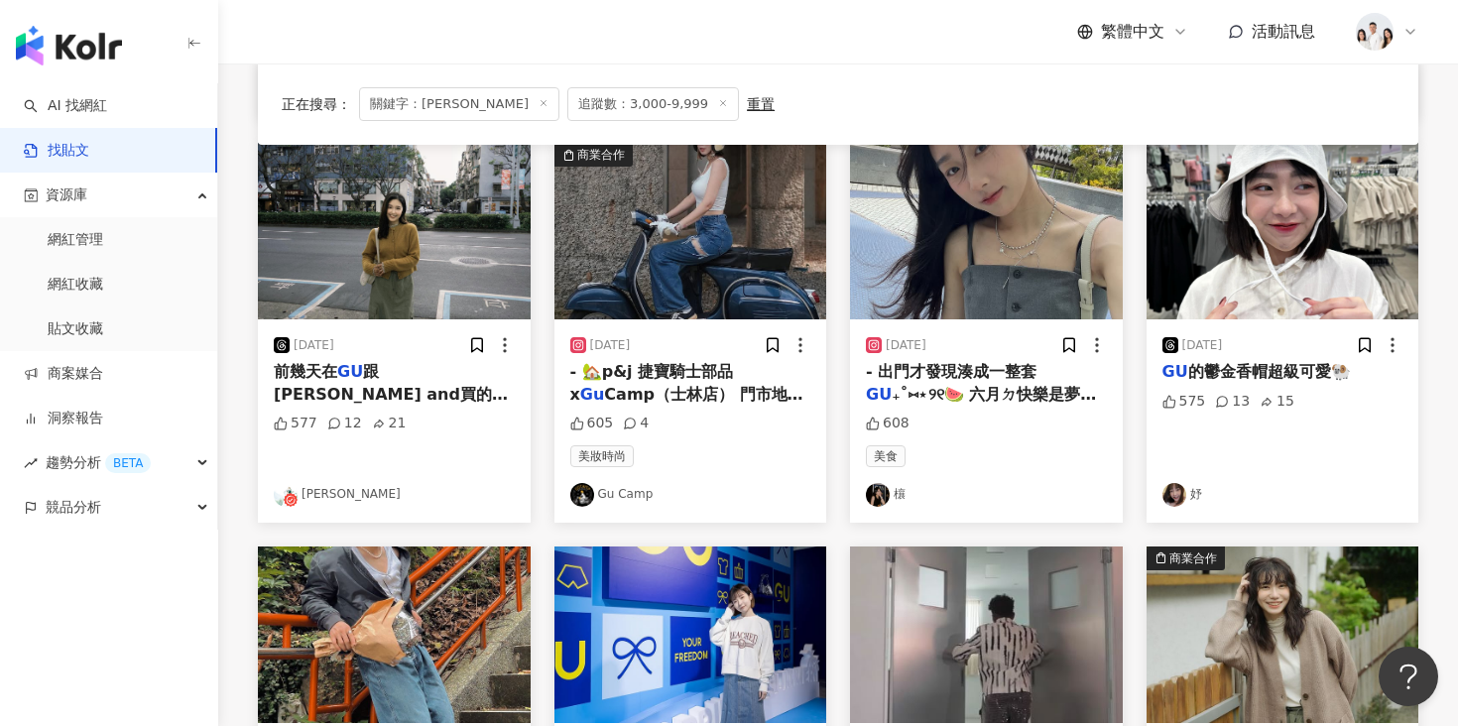
scroll to position [726, 0]
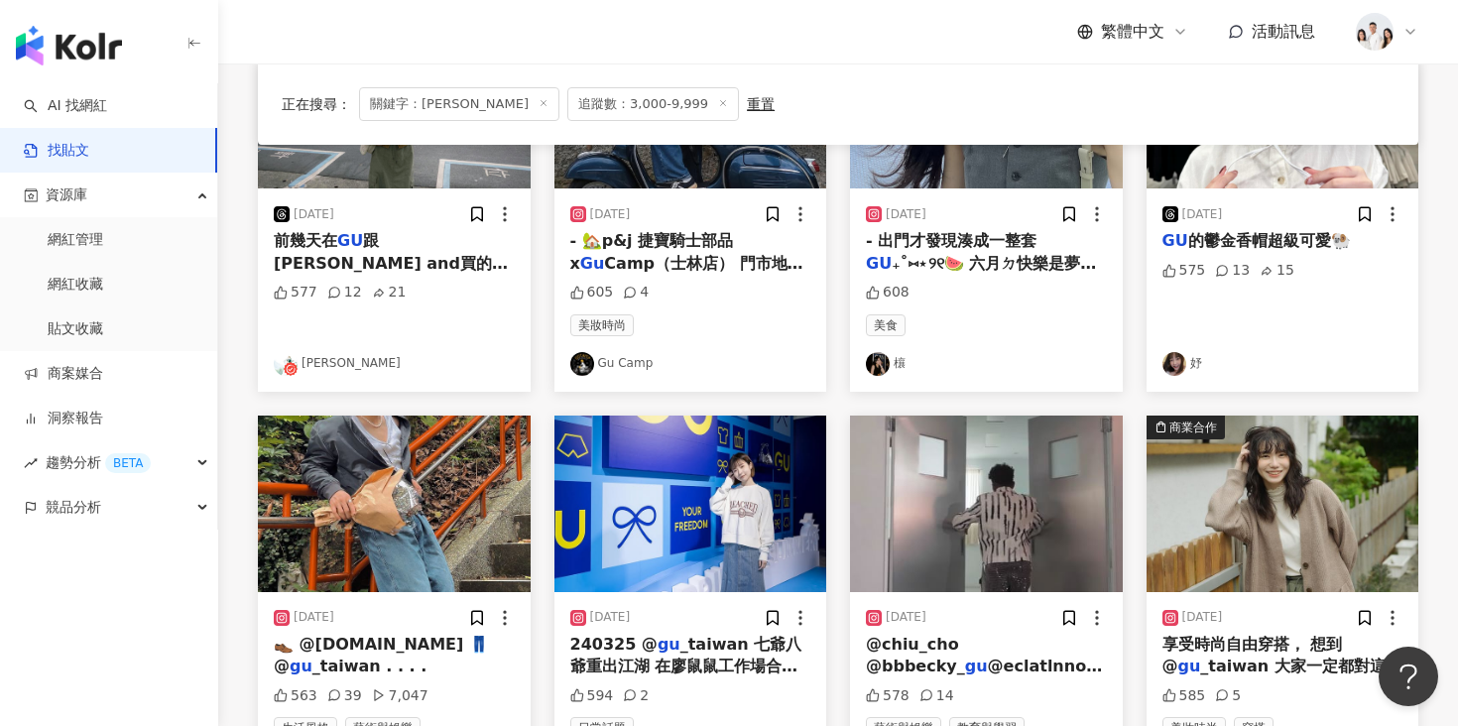
click at [1240, 418] on img "button" at bounding box center [1282, 504] width 273 height 177
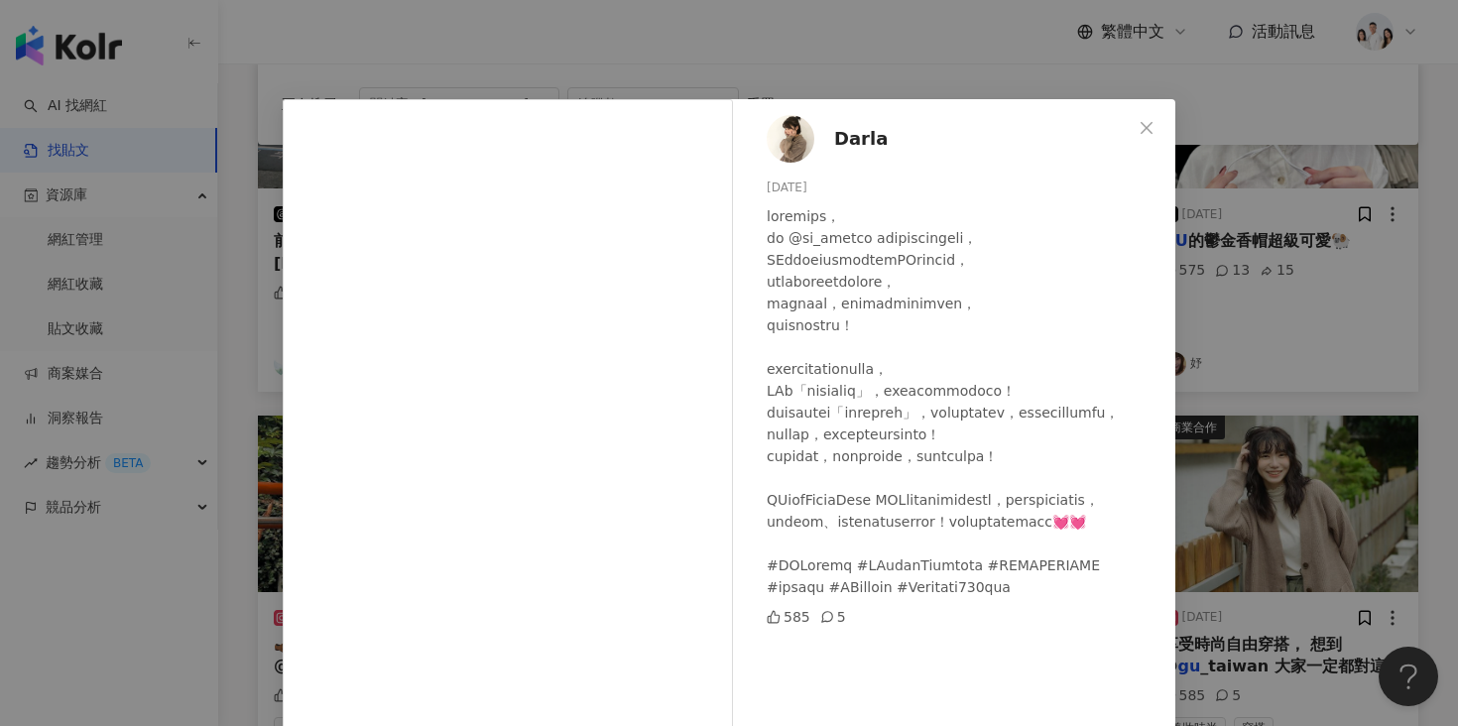
click at [1204, 337] on div "Darla 2023/10/3 585 5 查看原始貼文" at bounding box center [729, 363] width 1458 height 726
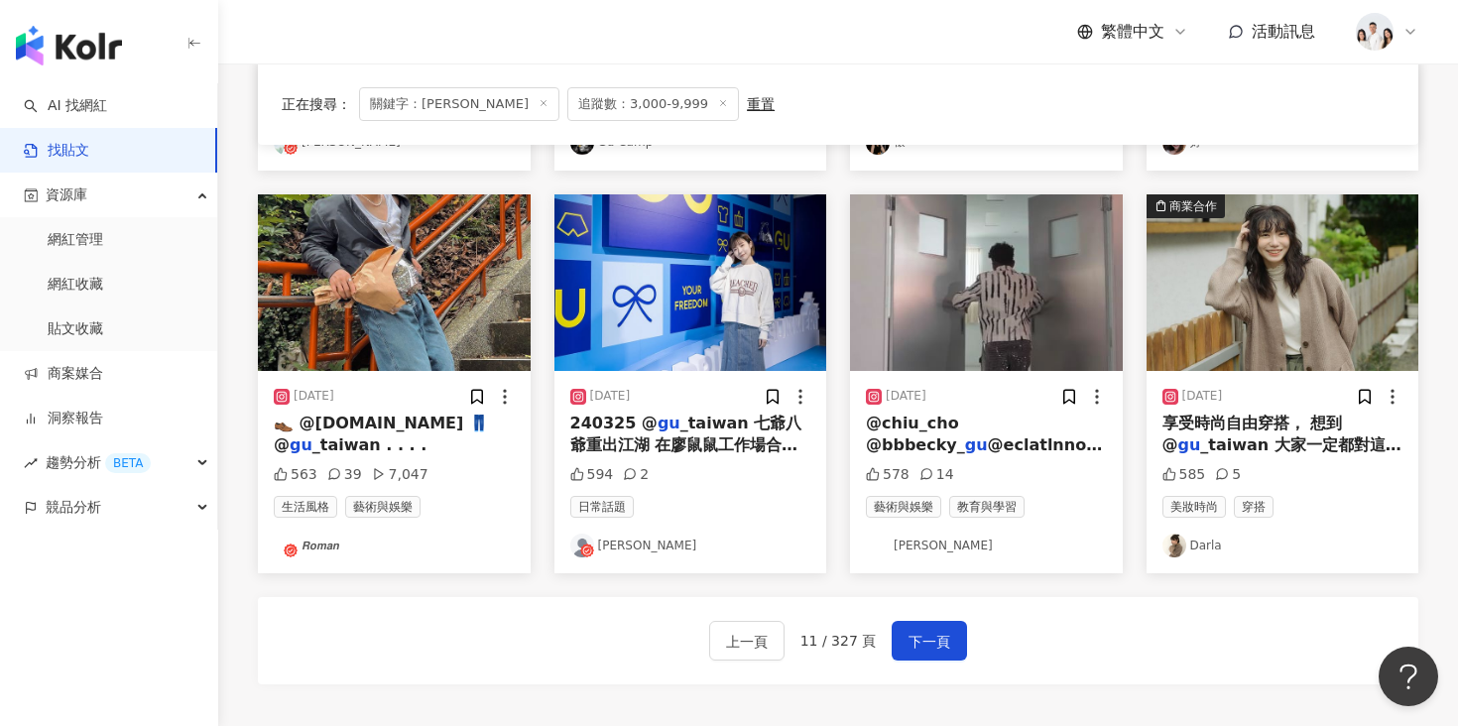
scroll to position [961, 0]
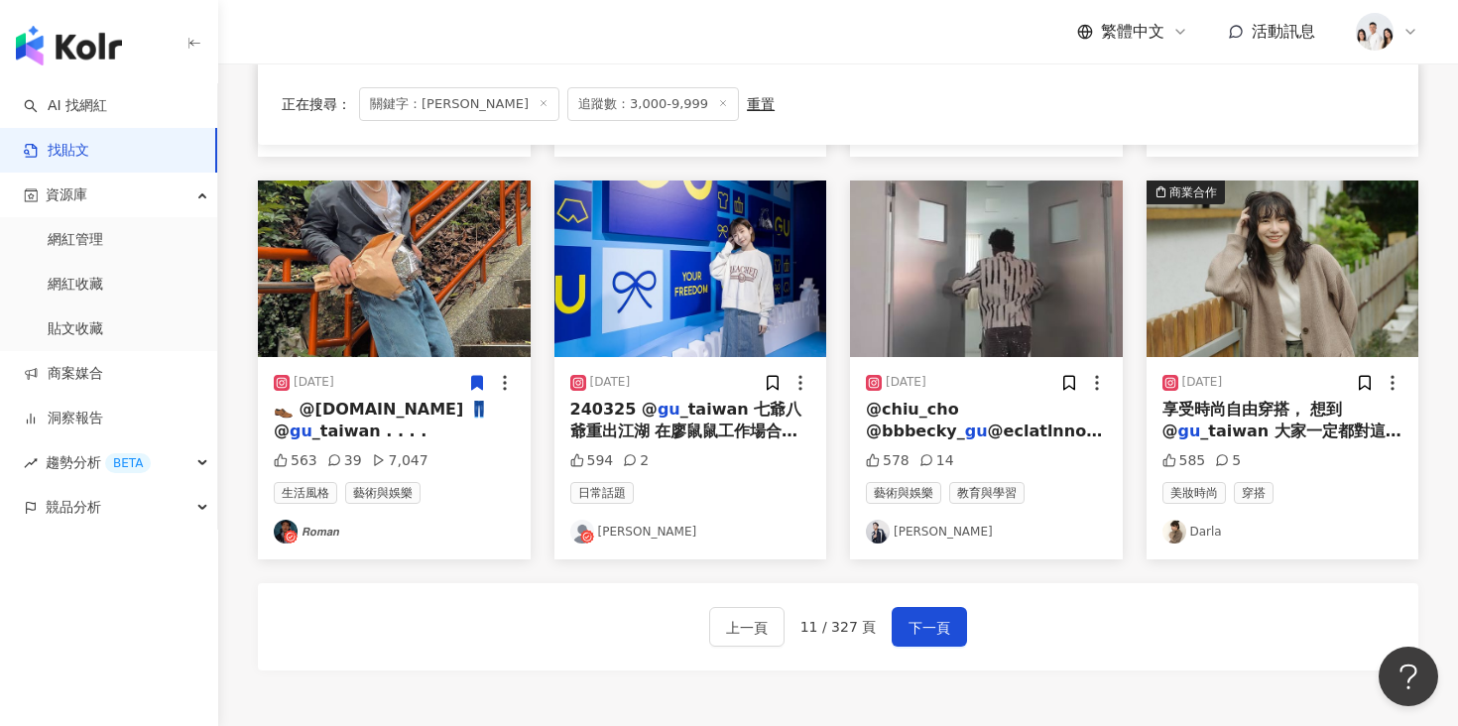
click at [371, 317] on img "button" at bounding box center [394, 269] width 273 height 177
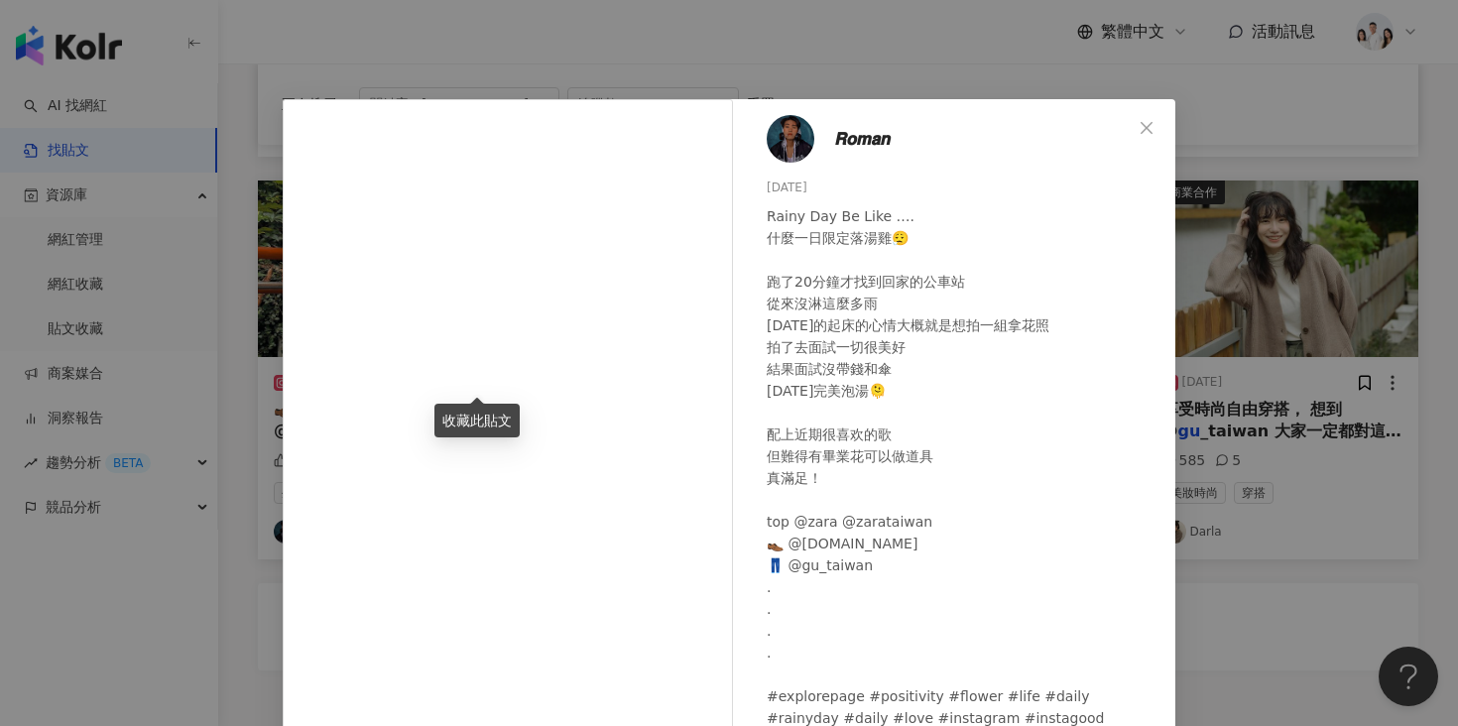
click at [1280, 373] on div "𝙍𝙤𝙢𝙖𝙣 2024/6/16 Rainy Day Be Like …. 什麼一日限定落湯雞😮‍💨 跑了20分鐘才找到回家的公車站 從來沒淋這麼多雨 今天的起…" at bounding box center [729, 363] width 1458 height 726
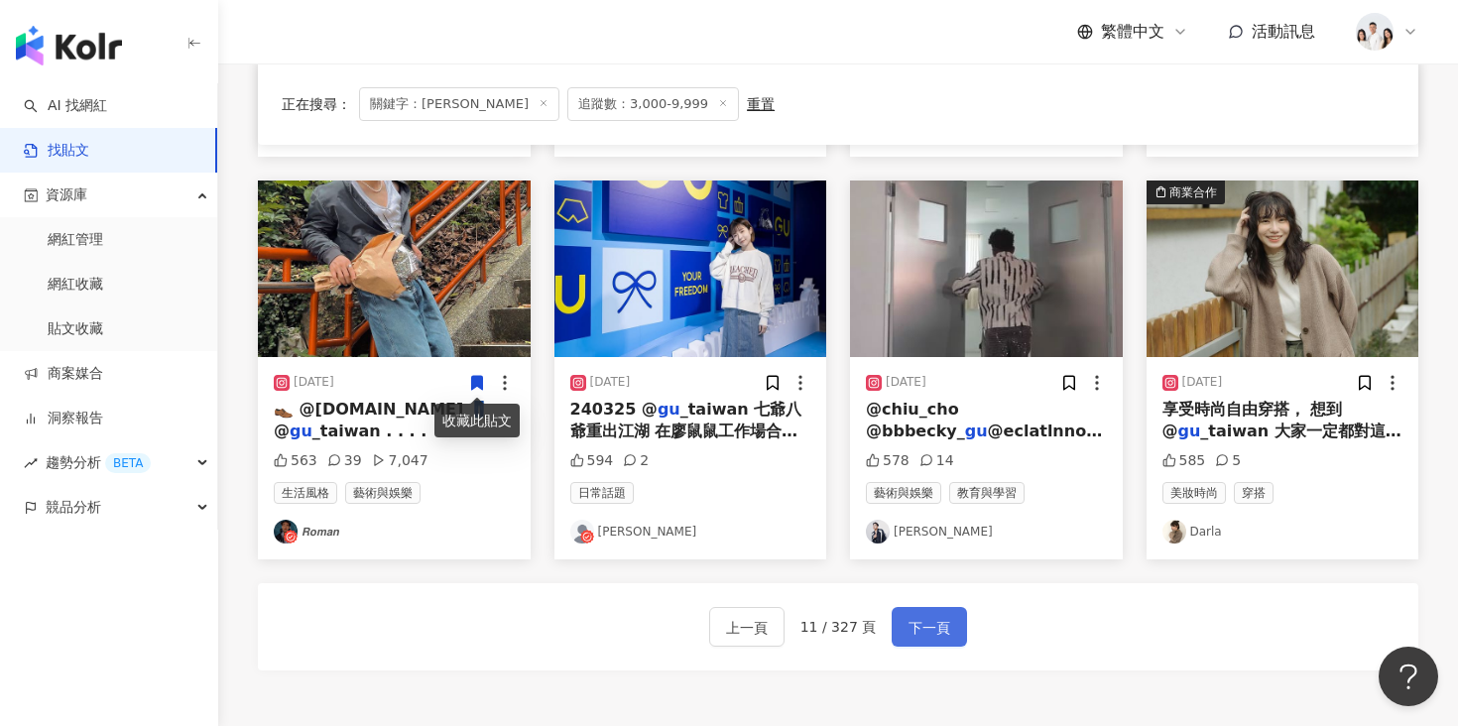
click at [935, 628] on span "下一頁" at bounding box center [929, 628] width 42 height 24
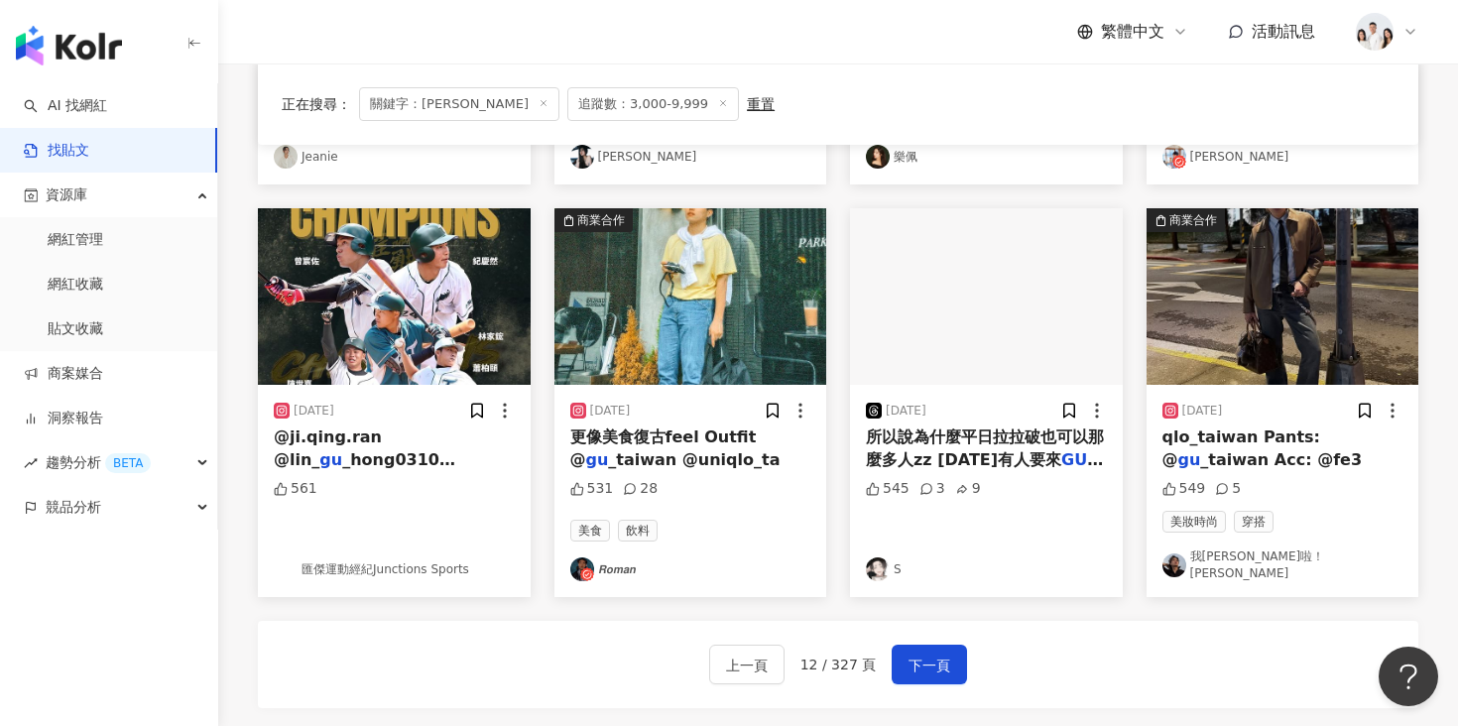
scroll to position [906, 0]
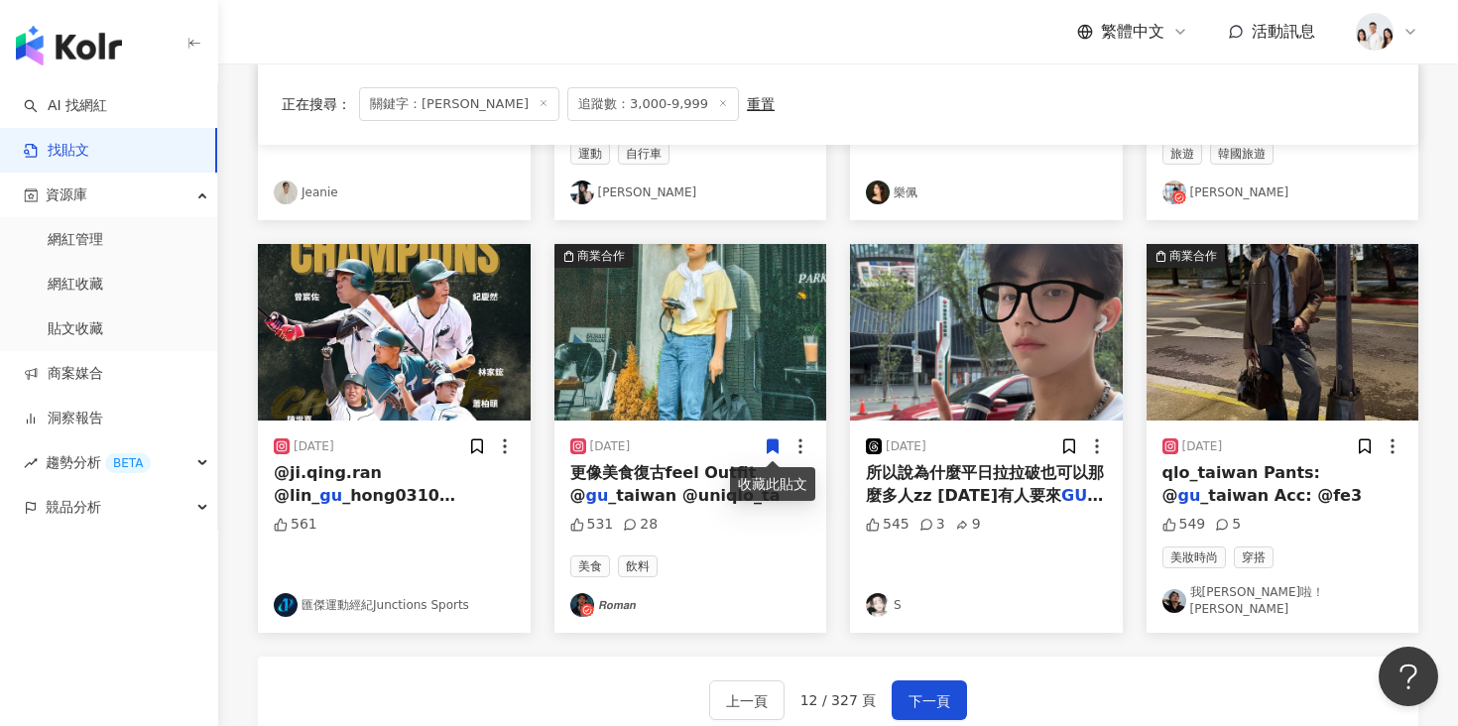
click at [709, 380] on img "button" at bounding box center [690, 332] width 273 height 177
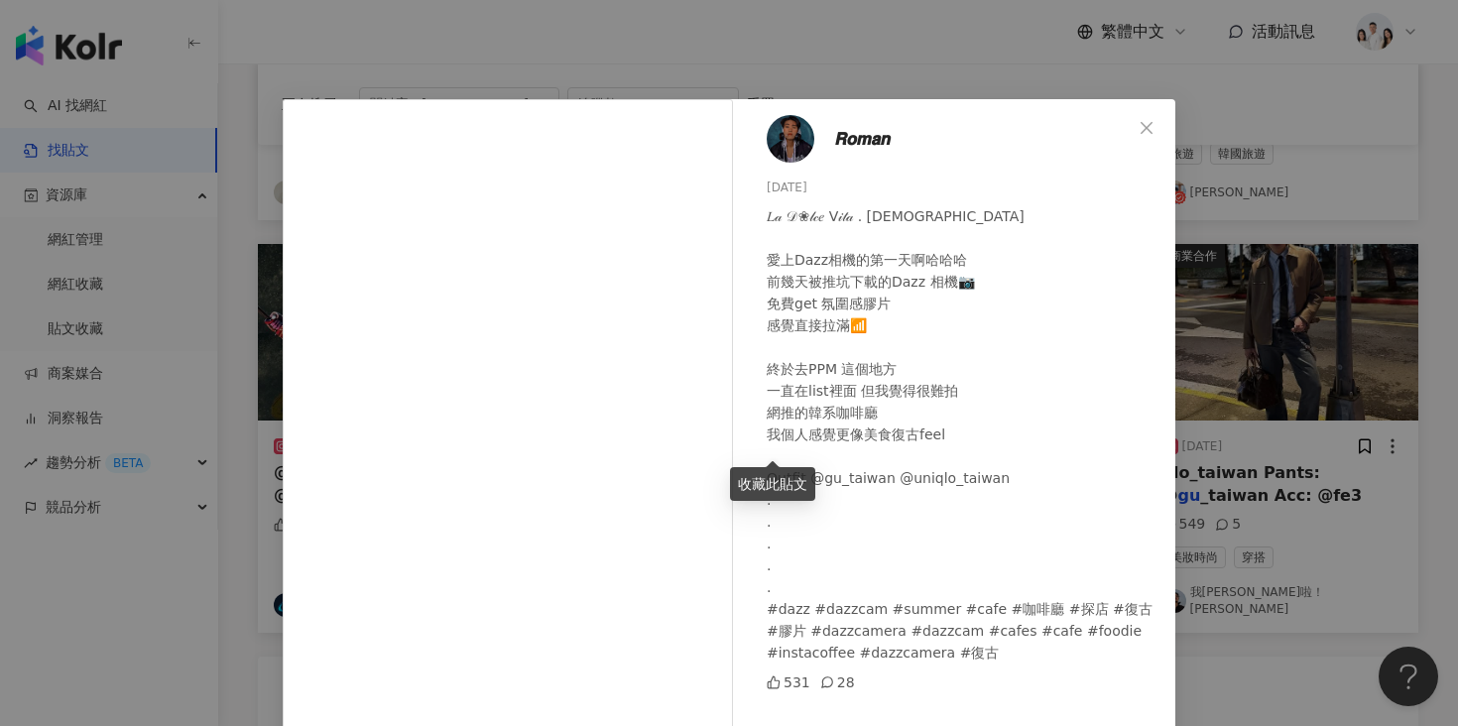
click at [1143, 280] on div "𝐿𝒶 𝒟❀𝓁𝒸𝑒 V𝒾𝓉𝒶 . 老派約會 愛上Dazz相機的第一天啊哈哈哈 前幾天被推坑下載的Dazz 相機📷 免費get 氛圍感膠片 感覺直接拉滿📶 終於去…" at bounding box center [963, 434] width 393 height 458
click at [1205, 278] on div "𝙍𝙤𝙢𝙖𝙣 2024/5/5 𝐿𝒶 𝒟❀𝓁𝒸𝑒 V𝒾𝓉𝒶 . 老派約會 愛上Dazz相機的第一天啊哈哈哈 前幾天被推坑下載的Dazz 相機📷 免費get 氛圍…" at bounding box center [729, 363] width 1458 height 726
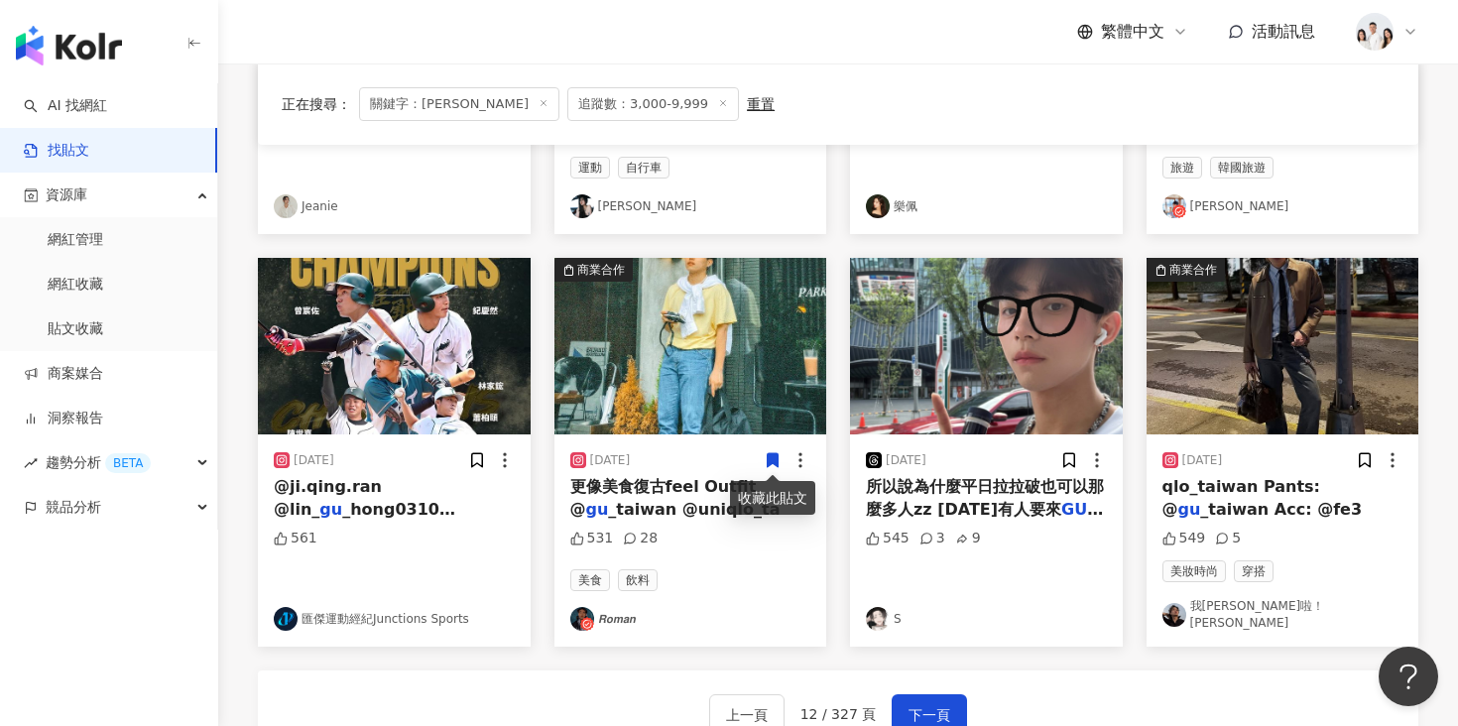
scroll to position [892, 0]
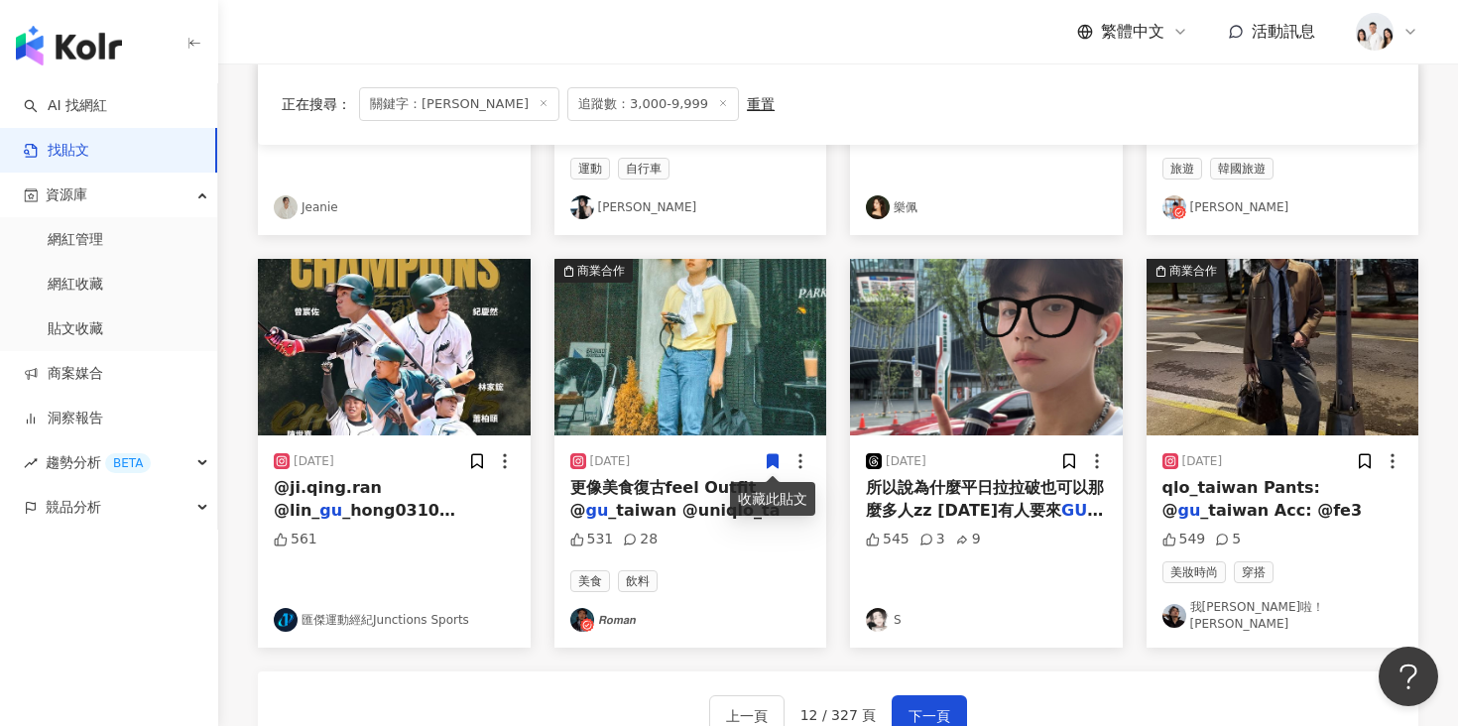
click at [1283, 326] on img "button" at bounding box center [1282, 347] width 273 height 177
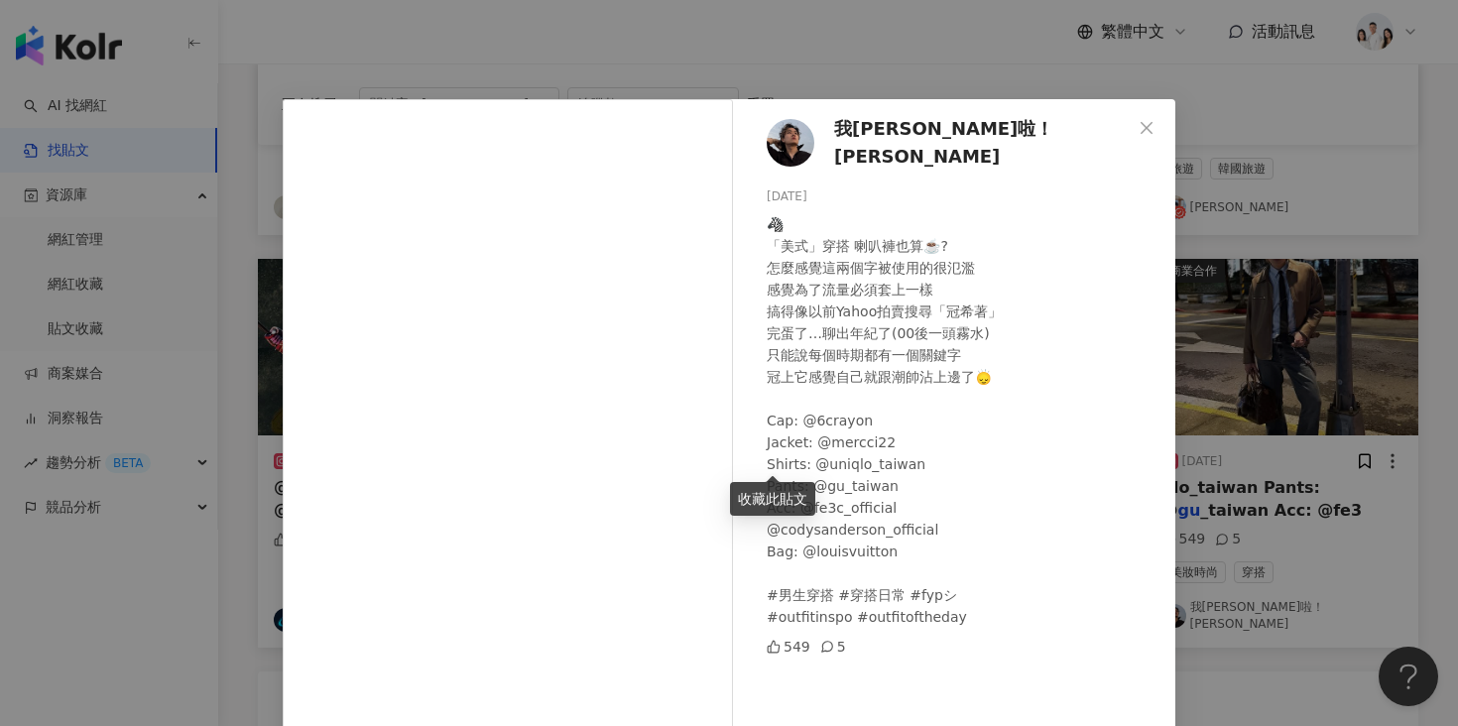
click at [1151, 295] on div "🦓 「美式」穿搭 喇叭褲也算☕️? 怎麼感覺這兩個字被使用的很氾濫 感覺為了流量必須套上一樣 搞得像以前Yahoo拍賣搜尋「冠希著」 完蛋了…聊出年紀了(00…" at bounding box center [963, 420] width 393 height 415
click at [1201, 304] on div "我肖恩啦！Shawn Chiu 2025/2/25 🦓 「美式」穿搭 喇叭褲也算☕️? 怎麼感覺這兩個字被使用的很氾濫 感覺為了流量必須套上一樣 搞得像以前Y…" at bounding box center [729, 363] width 1458 height 726
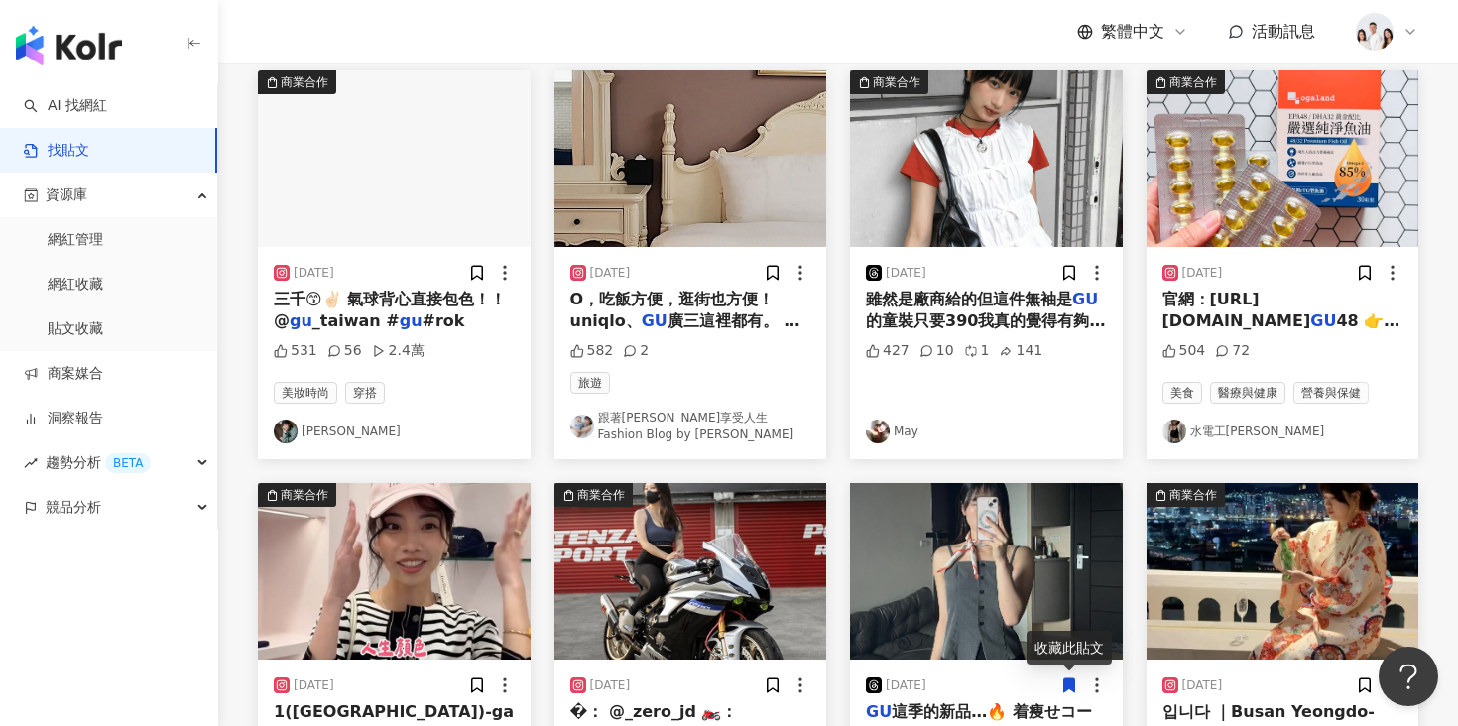
scroll to position [99, 0]
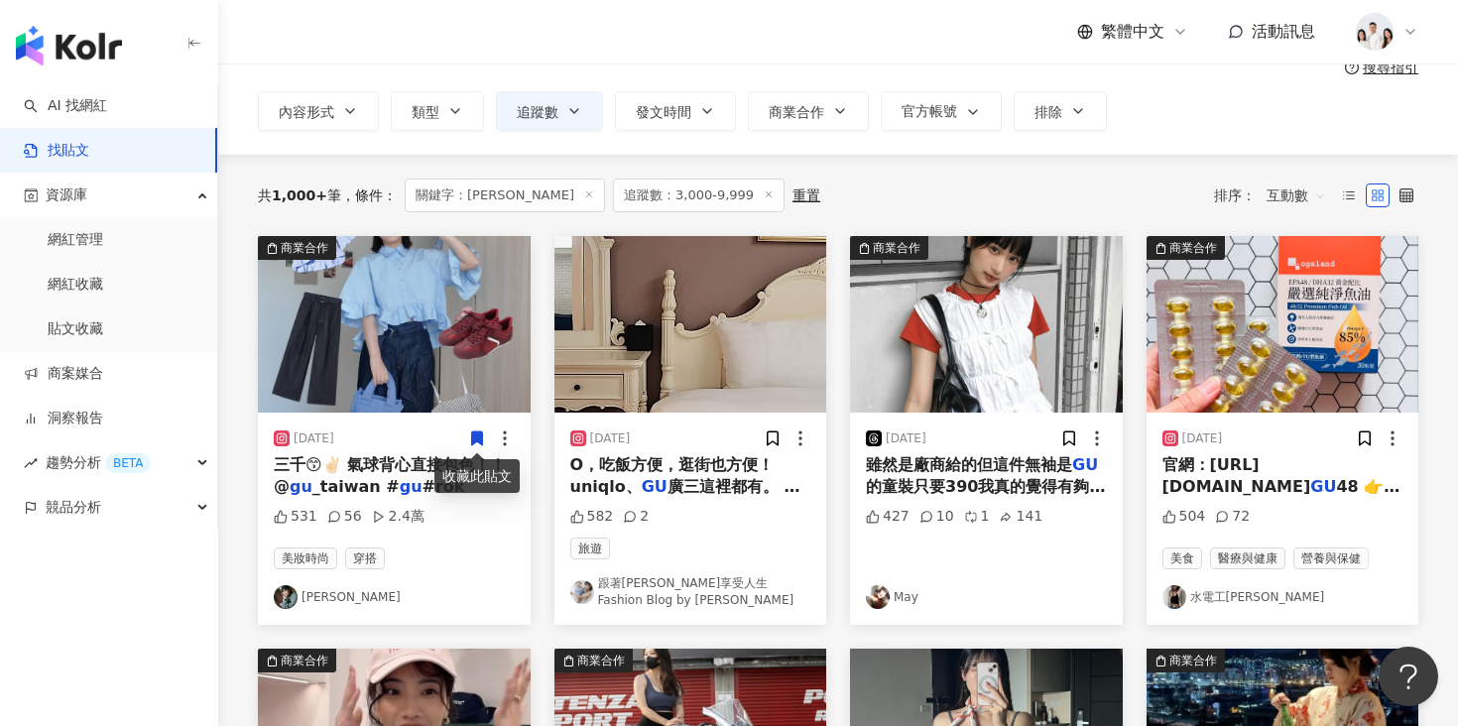
click at [397, 386] on img "button" at bounding box center [394, 324] width 273 height 177
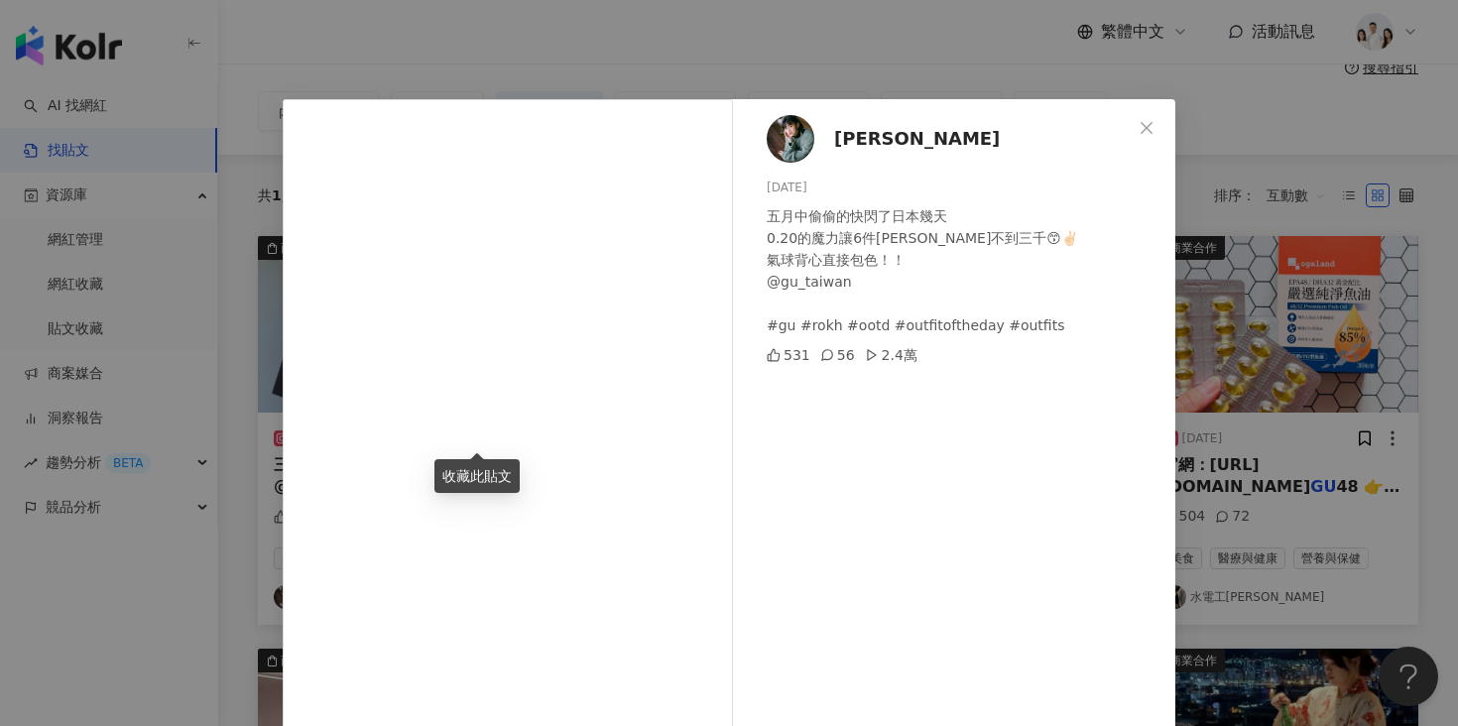
click at [1280, 431] on div "Amanda 2025/5/25 五月中偷偷的快閃了日本幾天 0.20的魔力讓6件單品花不到三千😙✌🏻 氣球背心直接包色！！ @gu_taiwan #gu #…" at bounding box center [729, 363] width 1458 height 726
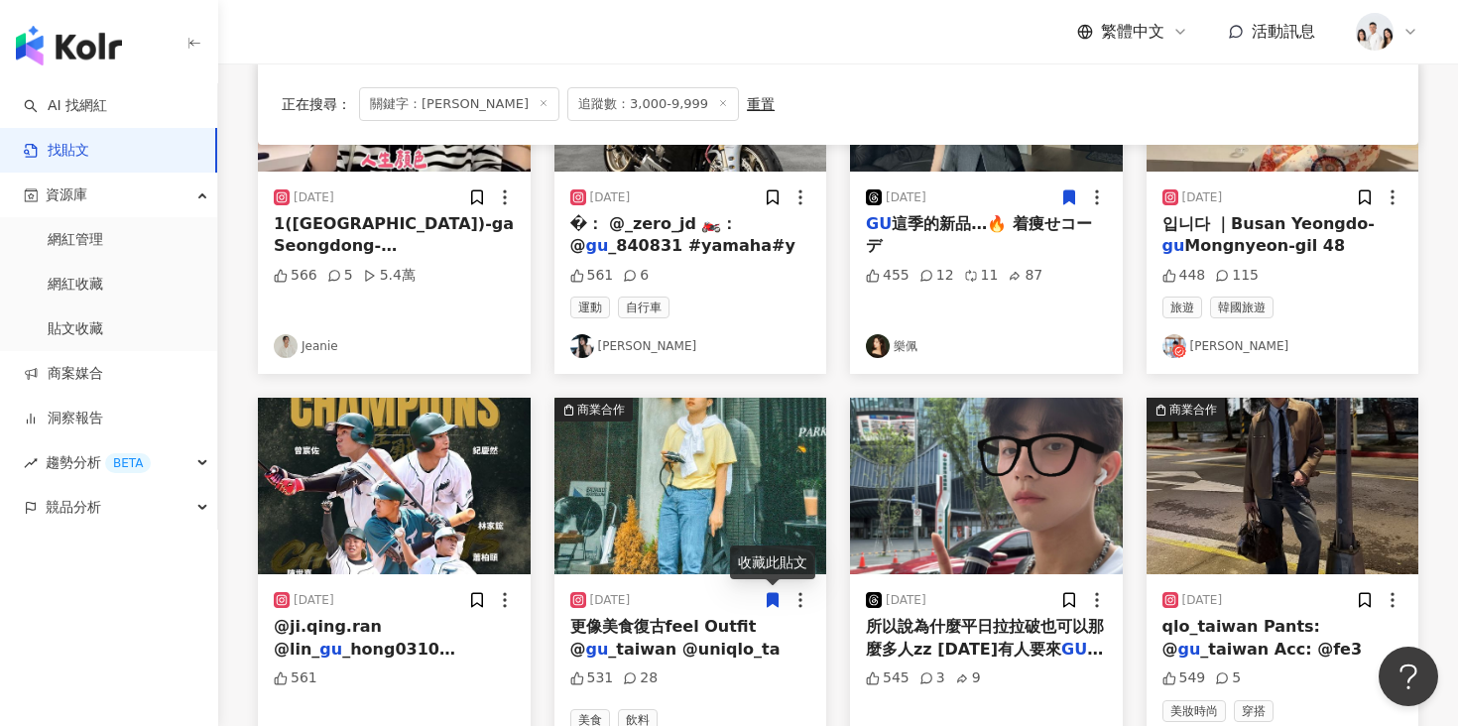
scroll to position [935, 0]
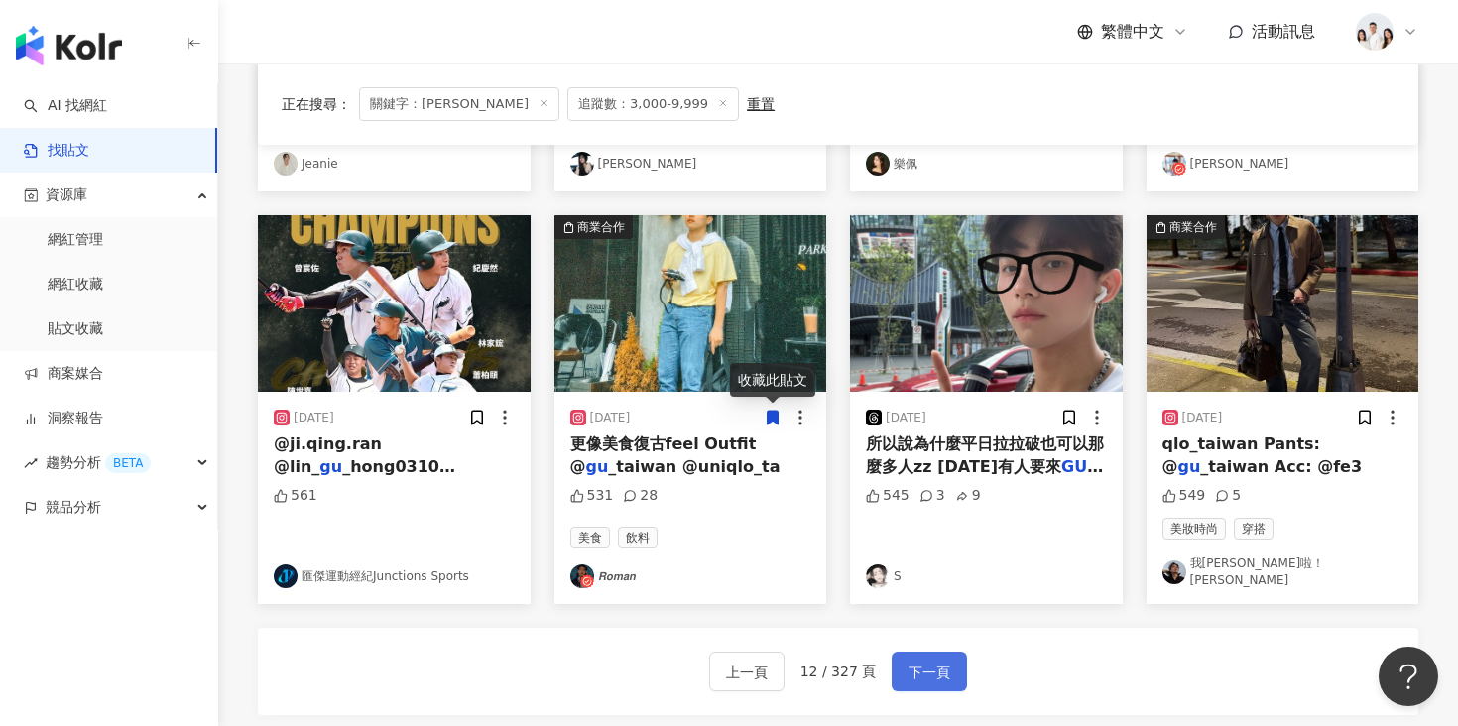
click at [930, 663] on span "下一頁" at bounding box center [929, 673] width 42 height 24
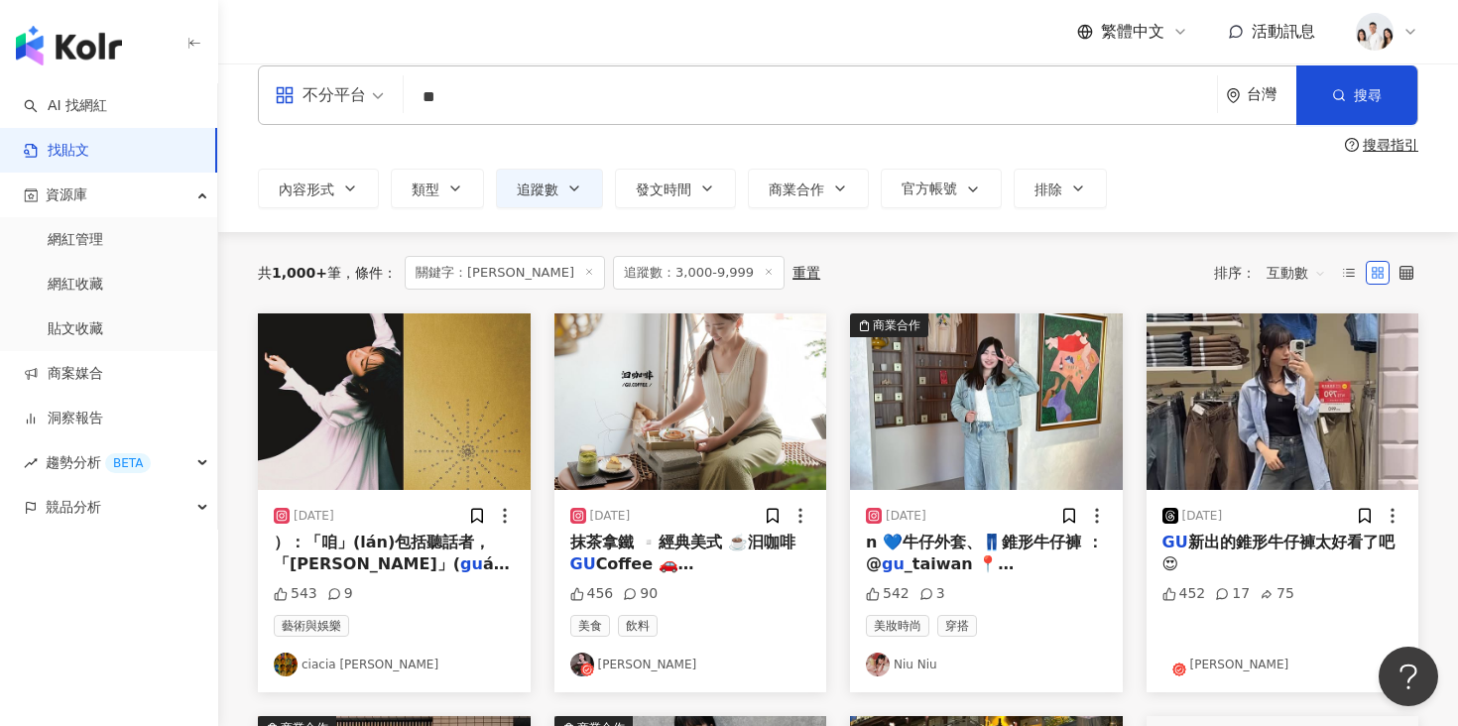
scroll to position [23, 0]
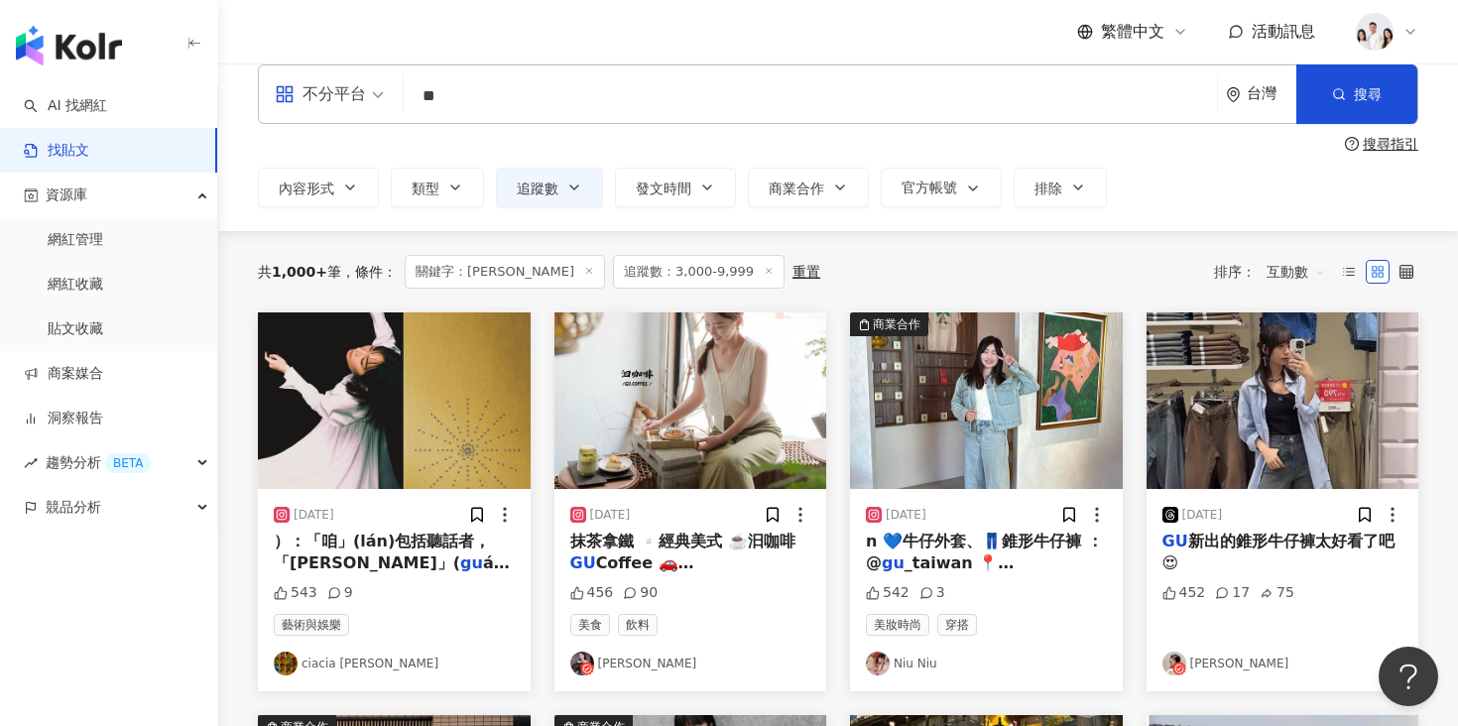
click at [1225, 398] on img "button" at bounding box center [1282, 400] width 273 height 177
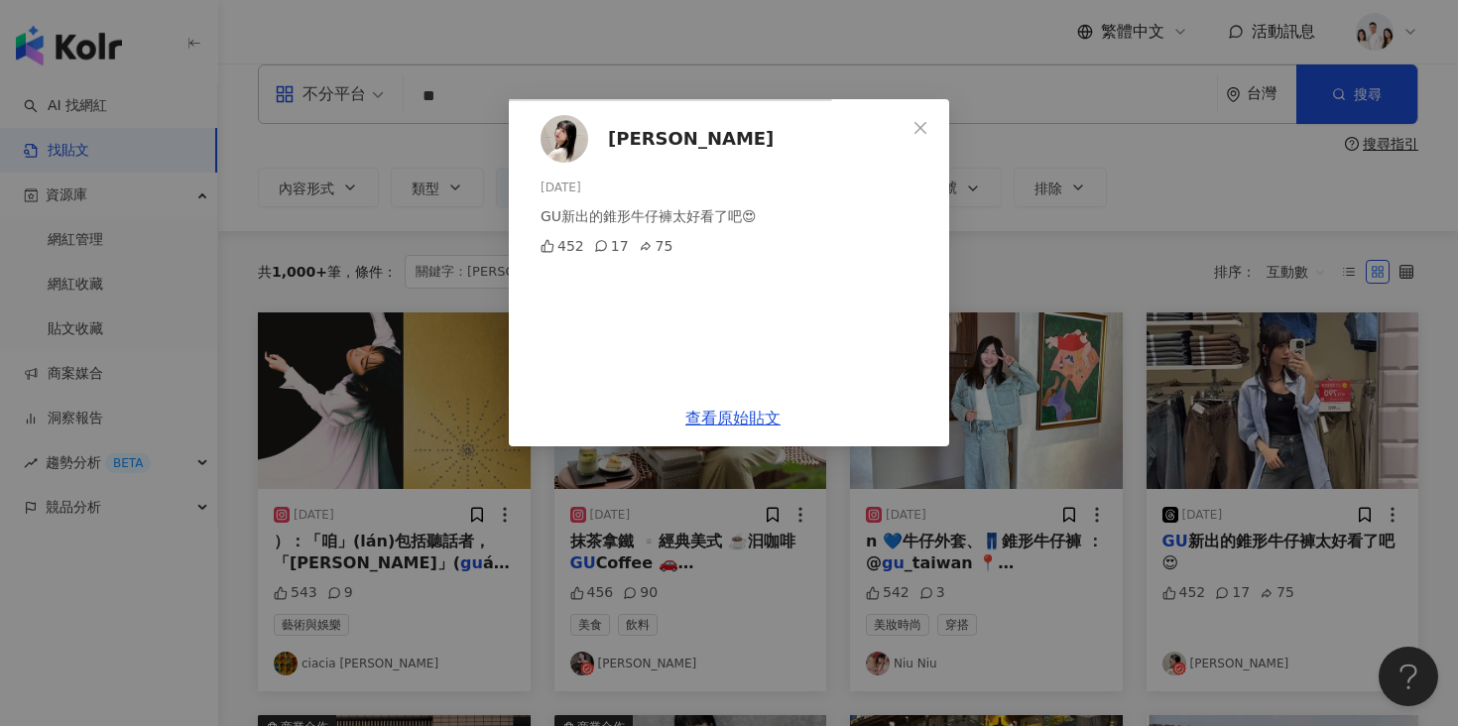
click at [774, 141] on span "黃孟萱" at bounding box center [691, 139] width 166 height 28
click at [230, 420] on div "黃孟萱 2024/9/17 GU新出的錐形牛仔褲太好看了吧😍 452 17 75 查看原始貼文" at bounding box center [729, 363] width 1458 height 726
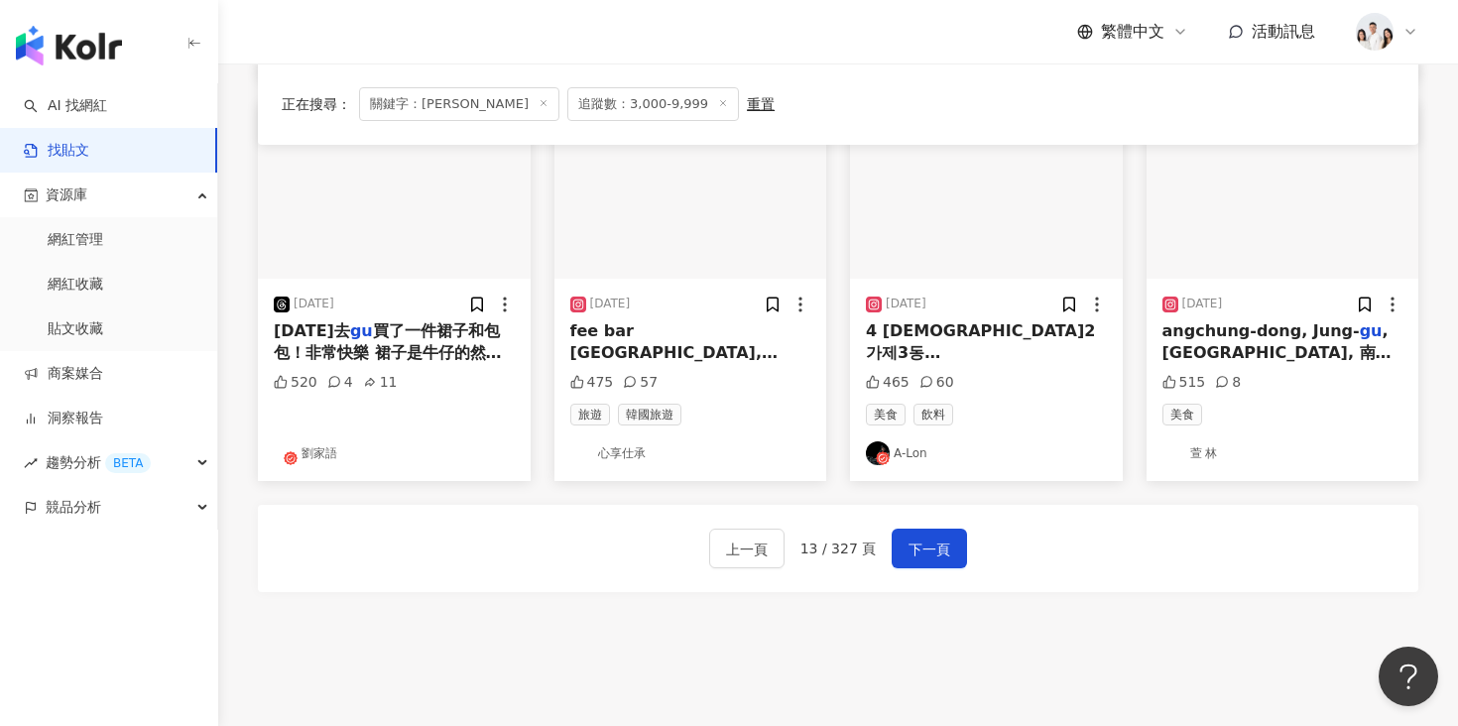
scroll to position [1125, 0]
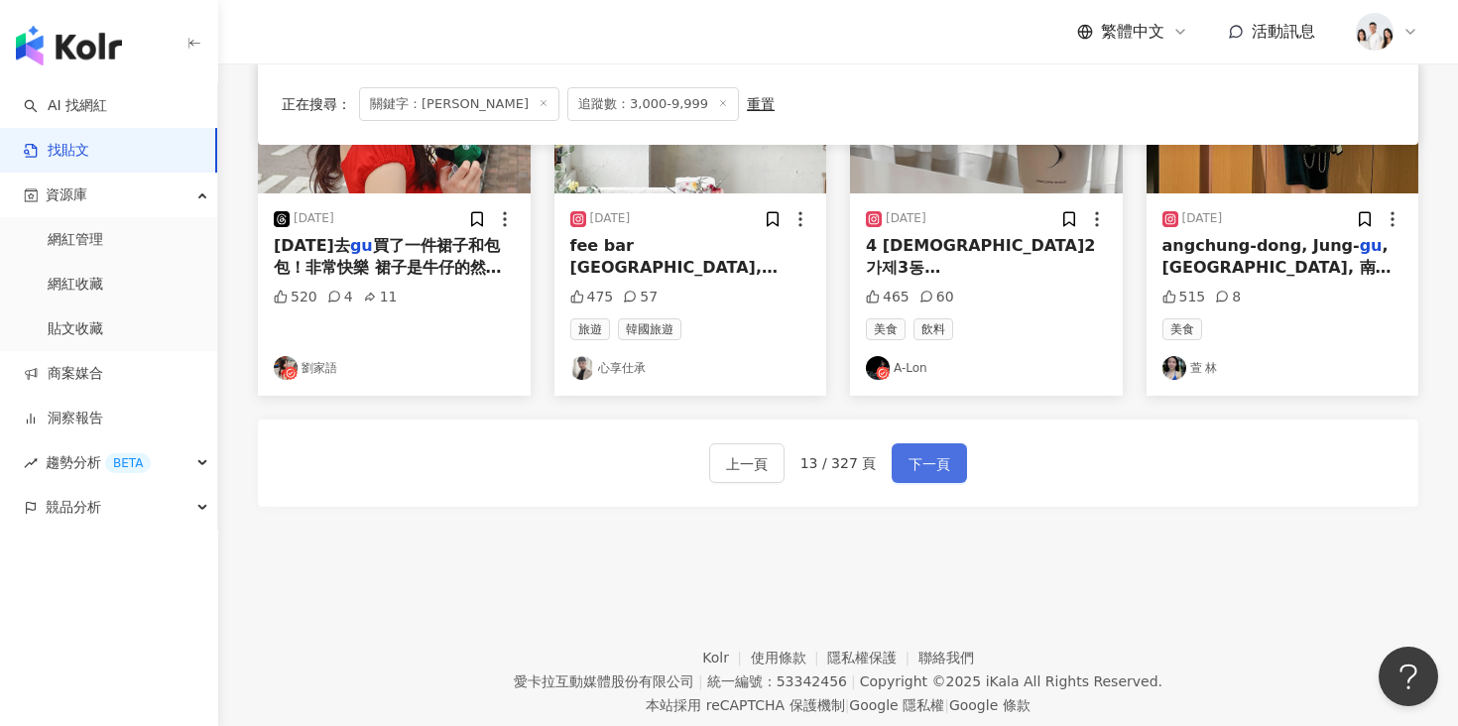
click at [914, 464] on span "下一頁" at bounding box center [929, 464] width 42 height 24
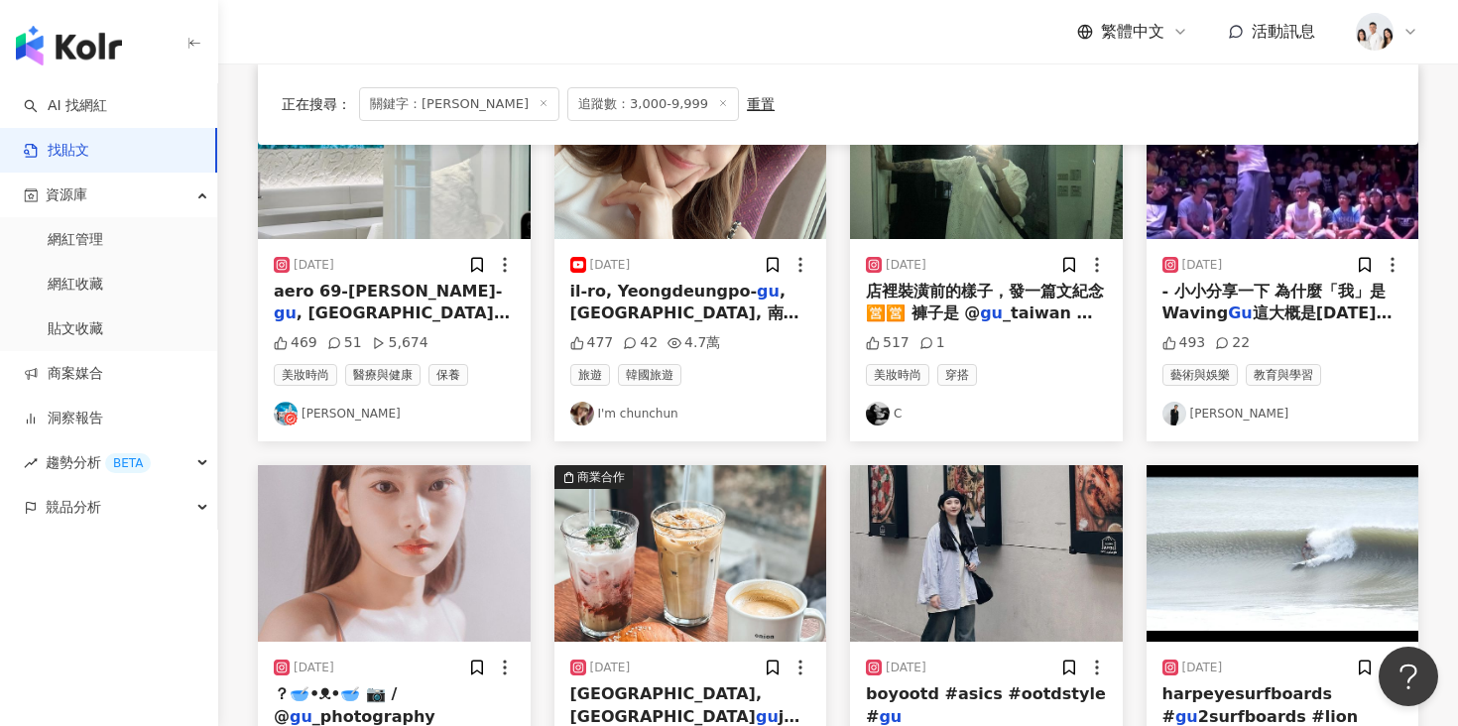
scroll to position [482, 0]
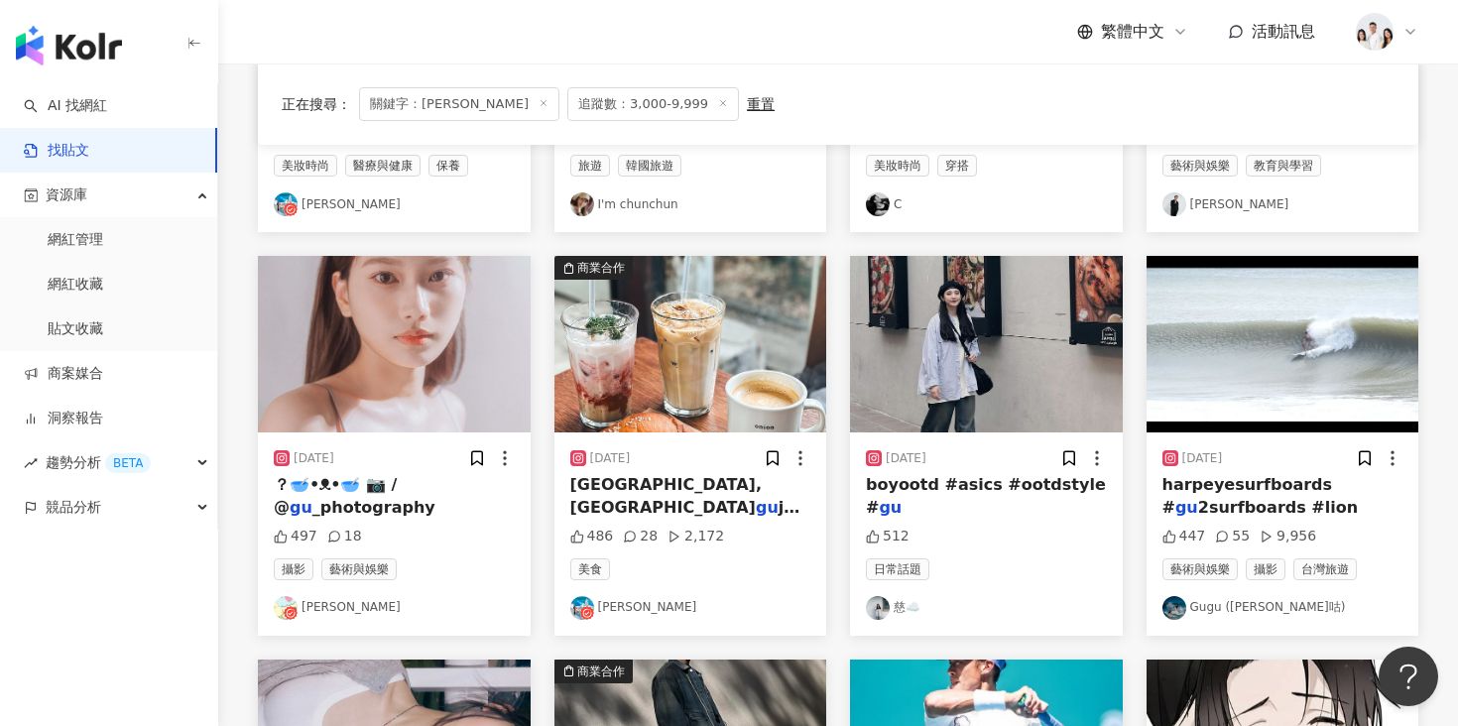
click at [921, 334] on img "button" at bounding box center [986, 344] width 273 height 177
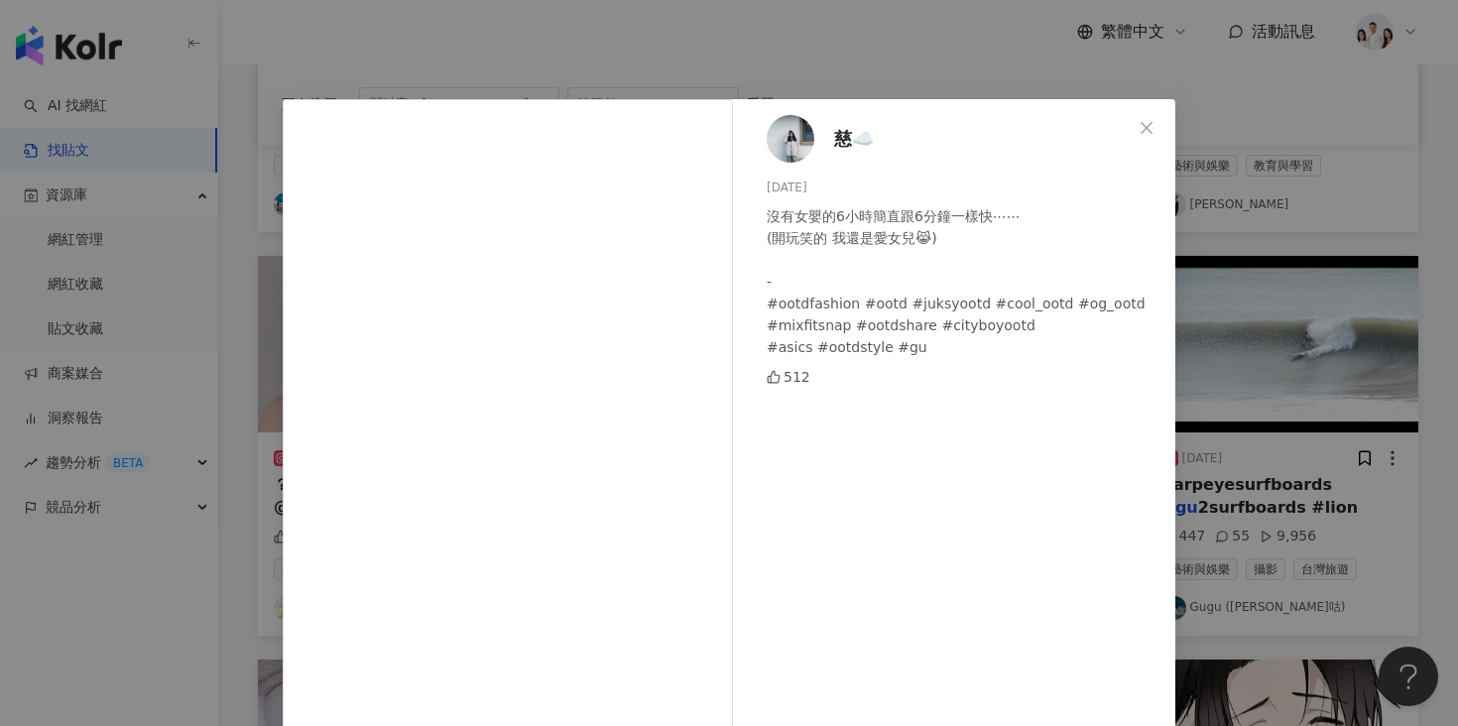
click at [1313, 375] on div "慈☁️ 2024/10/30 沒有女嬰的6小時簡直跟6分鐘一樣快⋯⋯ (開玩笑的 我還是愛女兒😹) - #ootdfashion #ootd #juksyoo…" at bounding box center [729, 363] width 1458 height 726
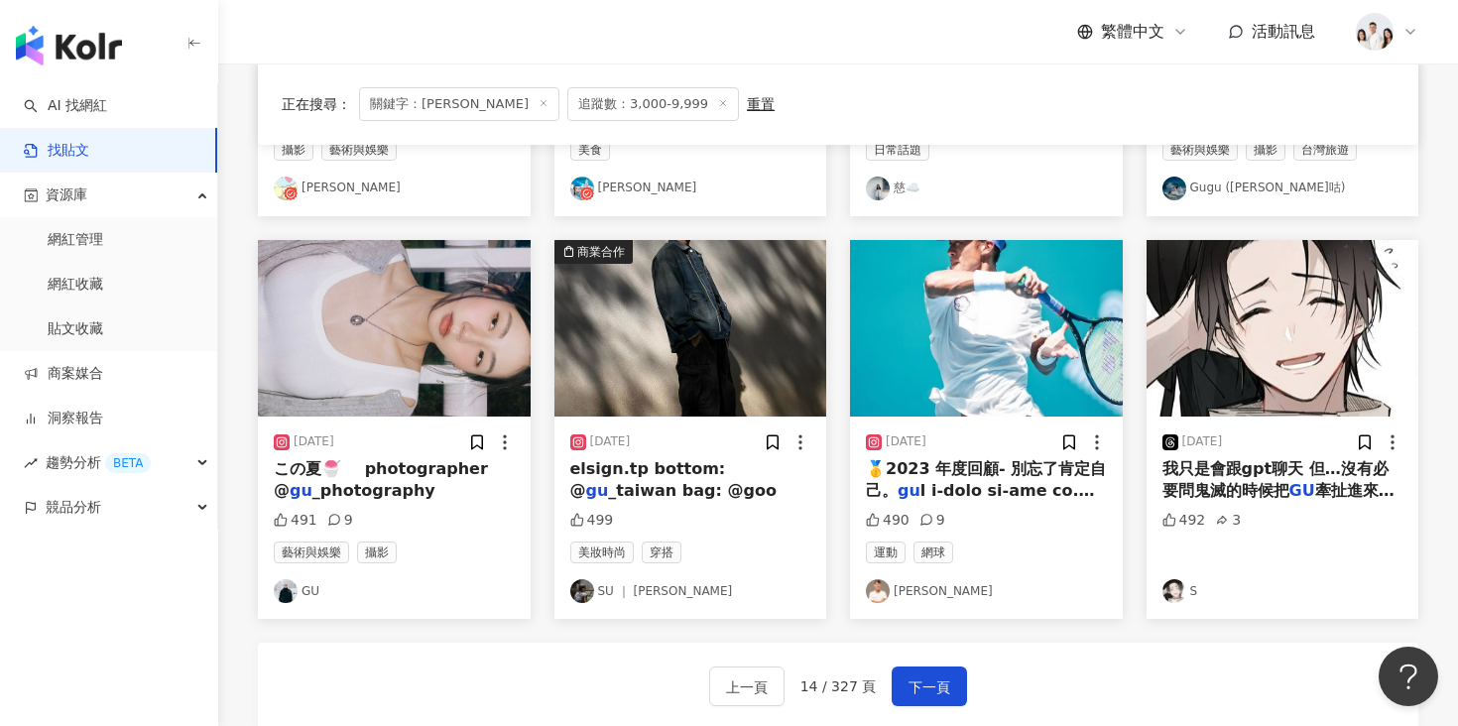
scroll to position [921, 0]
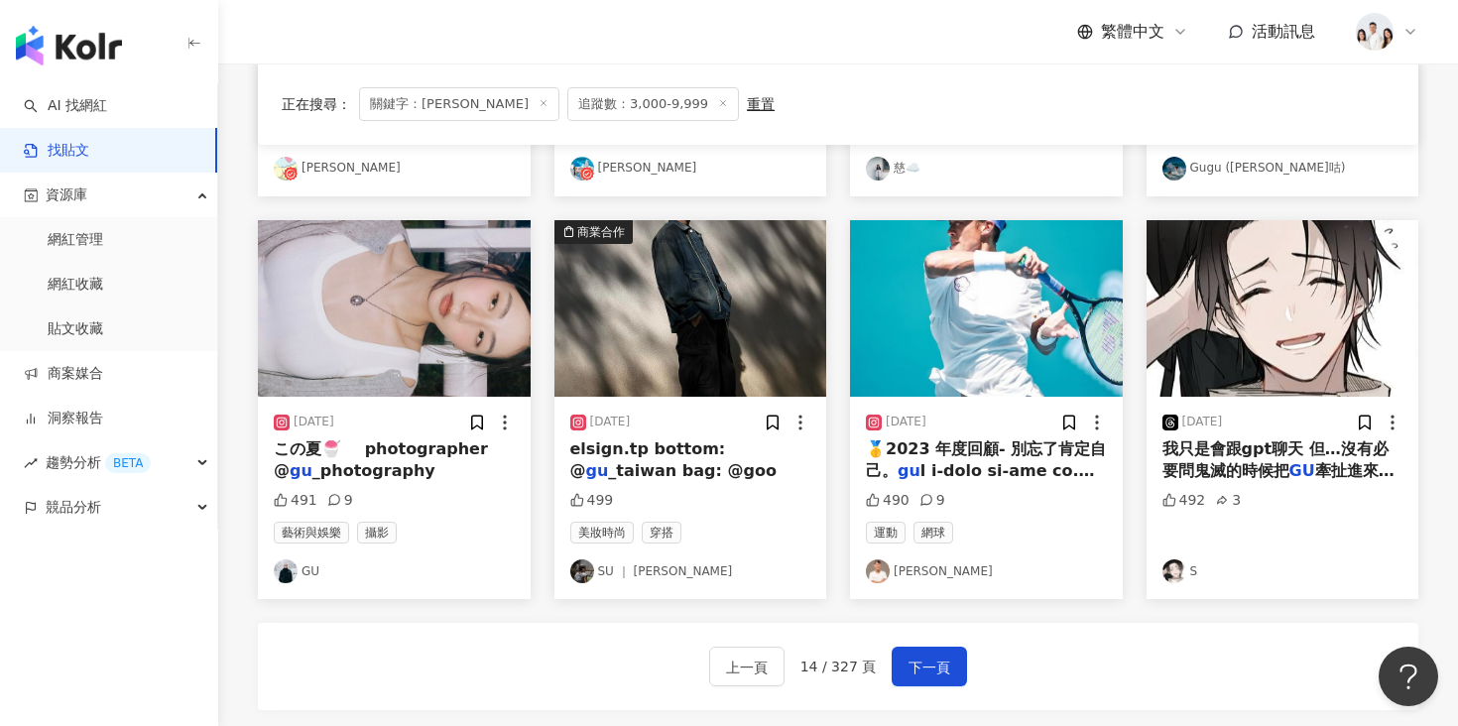
click at [681, 373] on img "button" at bounding box center [690, 308] width 273 height 177
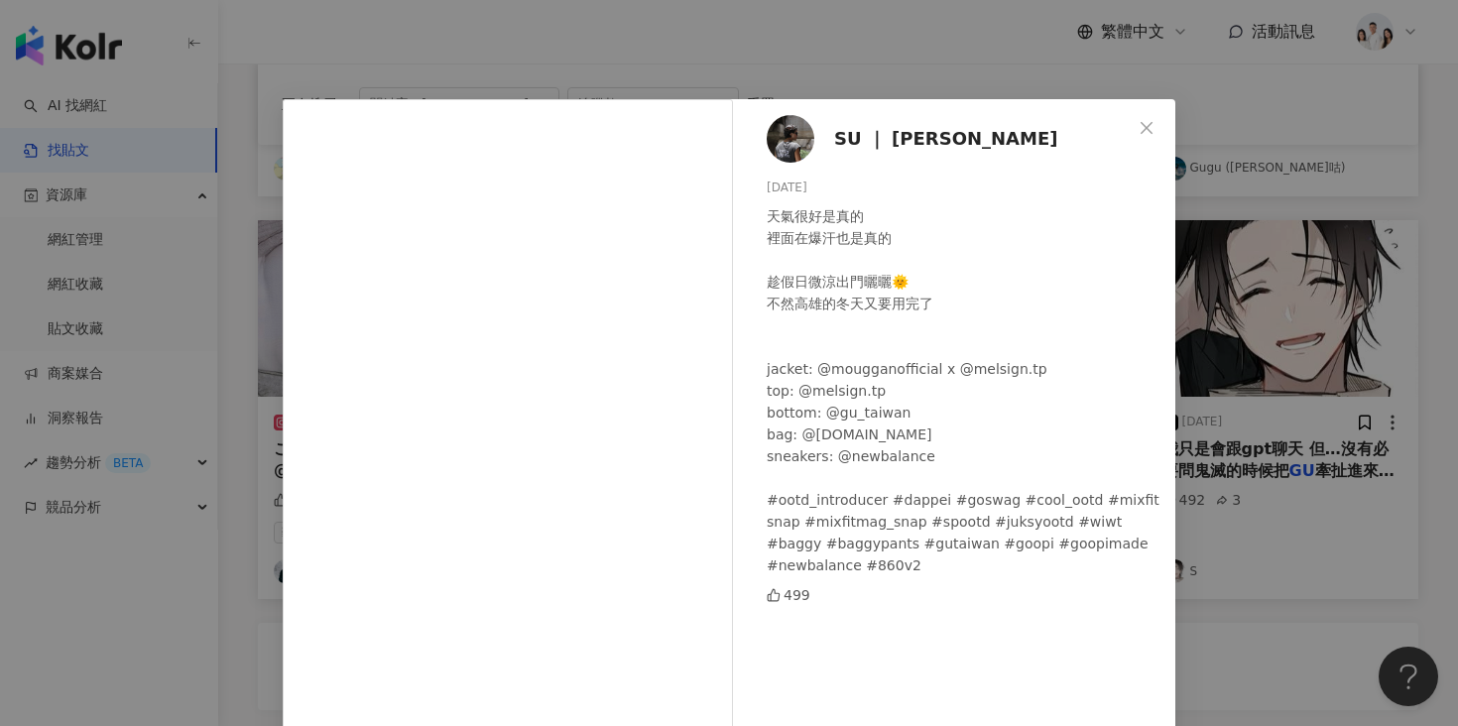
click at [1295, 313] on div "SU ｜ 蘇 2024/2/22 天氣很好是真的 裡面在爆汗也是真的 ​ 趁假日微涼出門曬曬🌞 不然高雄的冬天又要用完了 ​ ​ jacket: @mougg…" at bounding box center [729, 363] width 1458 height 726
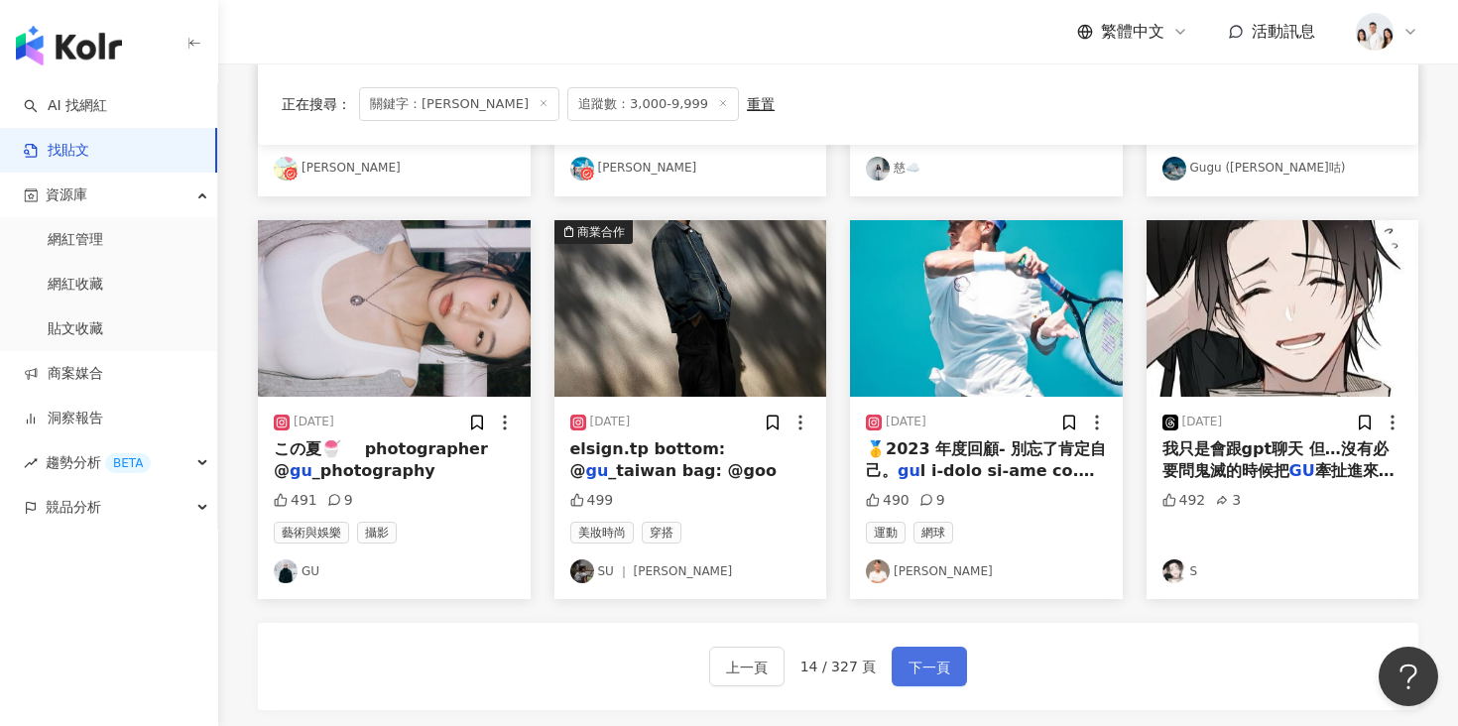
click at [935, 667] on span "下一頁" at bounding box center [929, 668] width 42 height 24
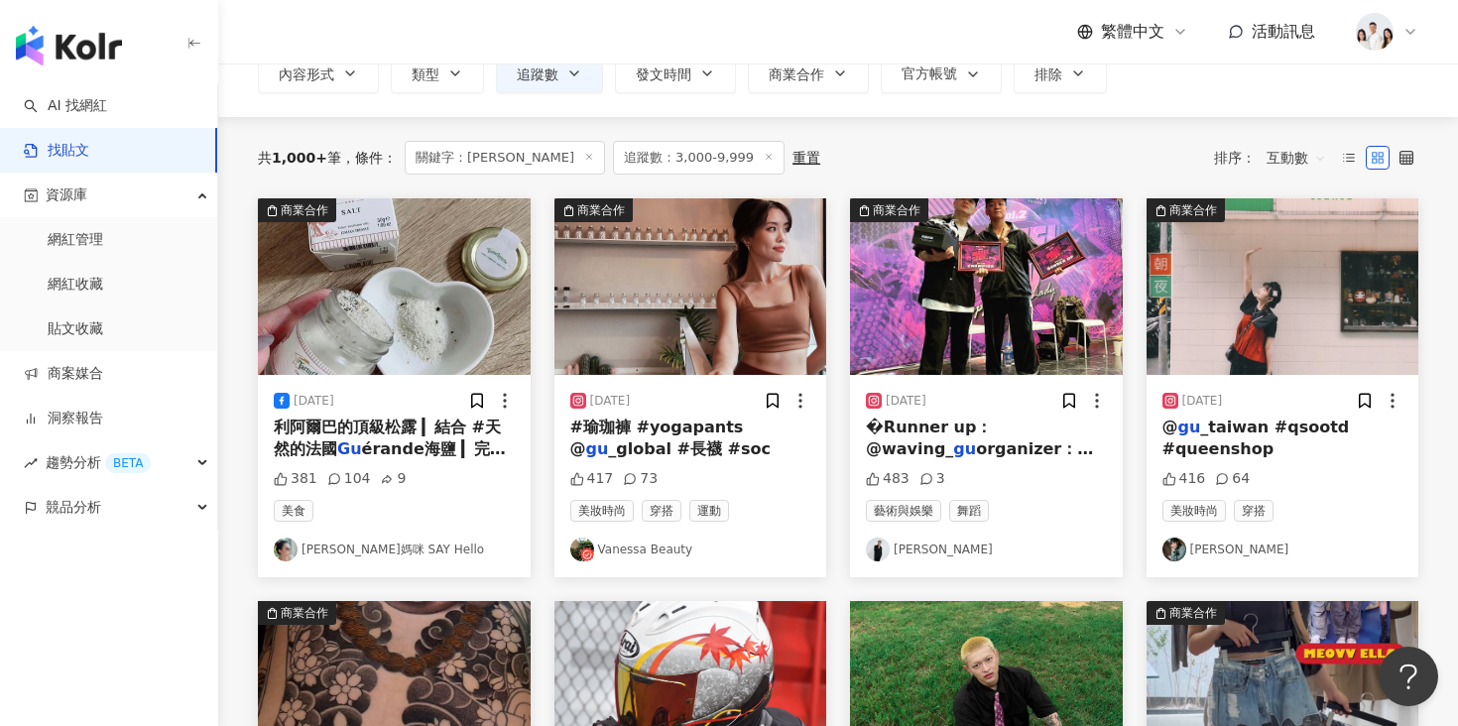
scroll to position [123, 0]
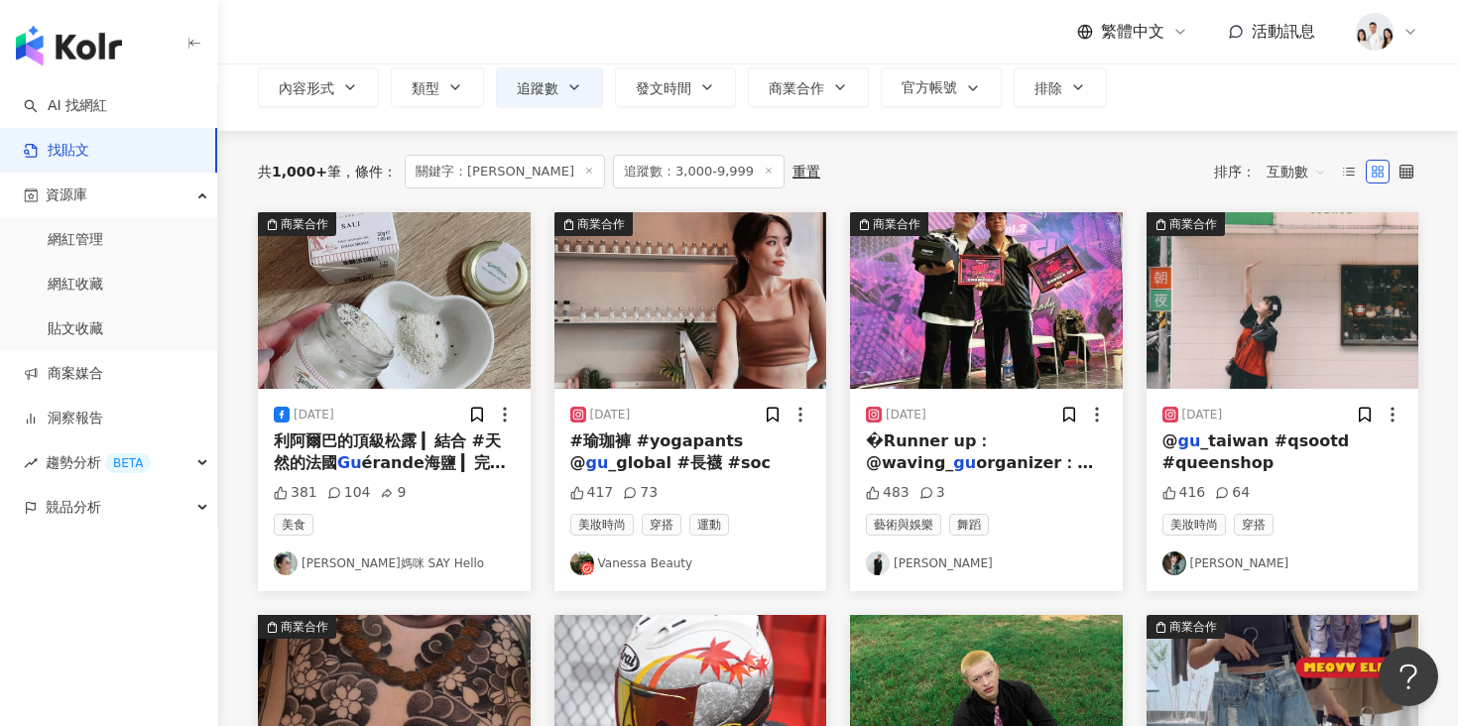
click at [709, 334] on img "button" at bounding box center [690, 300] width 273 height 177
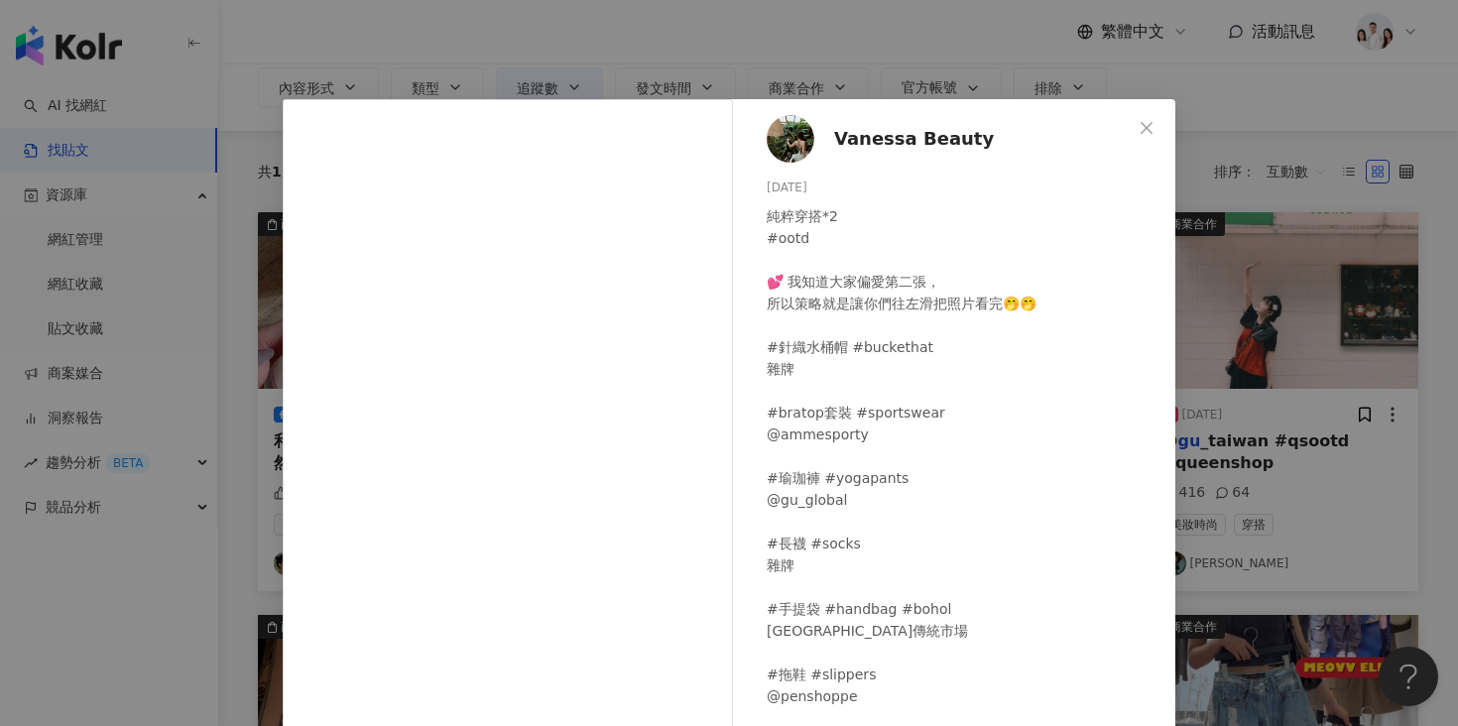
click at [235, 483] on div "Vanessa Beauty 2023/11/25 純粹穿搭*2 #ootd 💕 我知道大家偏愛第二張， 所以策略就是讓你們往左滑把照片看完🤭🤭 #針織水桶帽…" at bounding box center [729, 363] width 1458 height 726
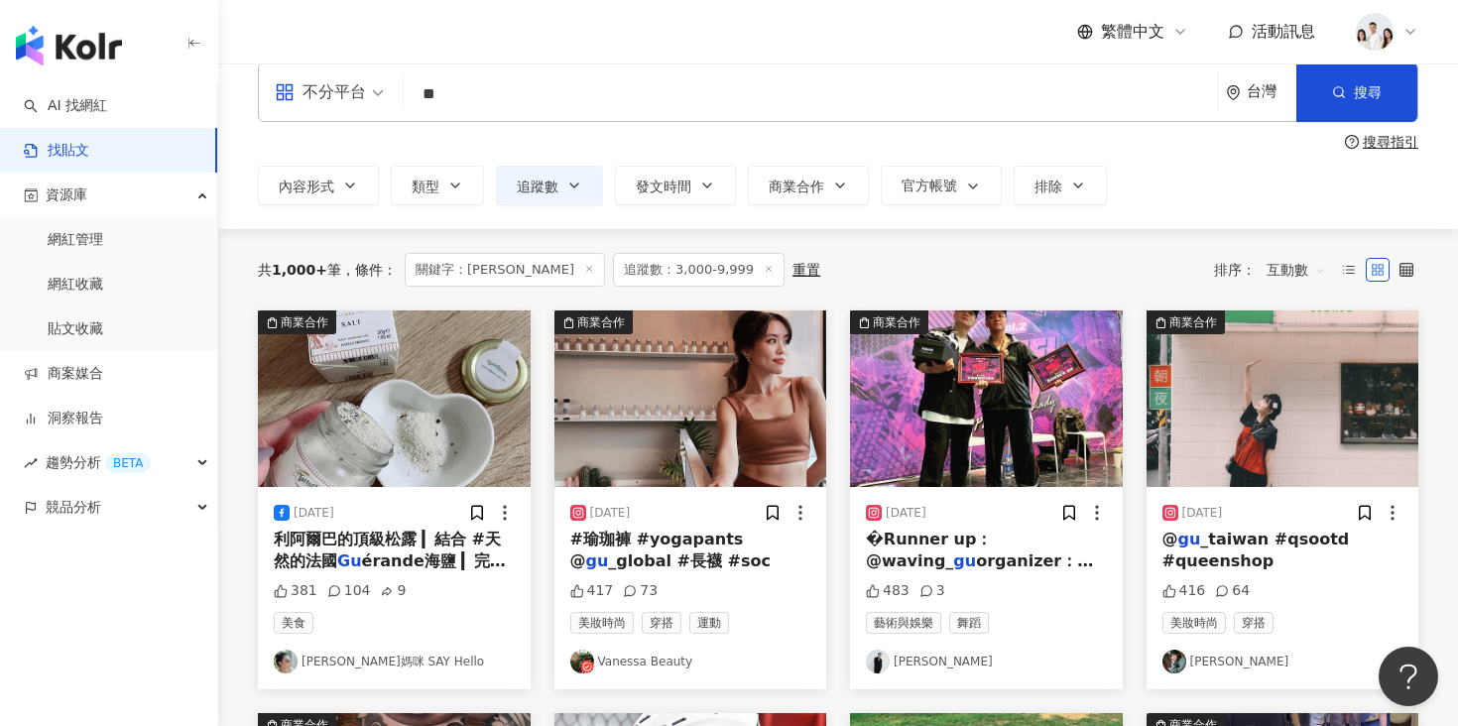
scroll to position [0, 0]
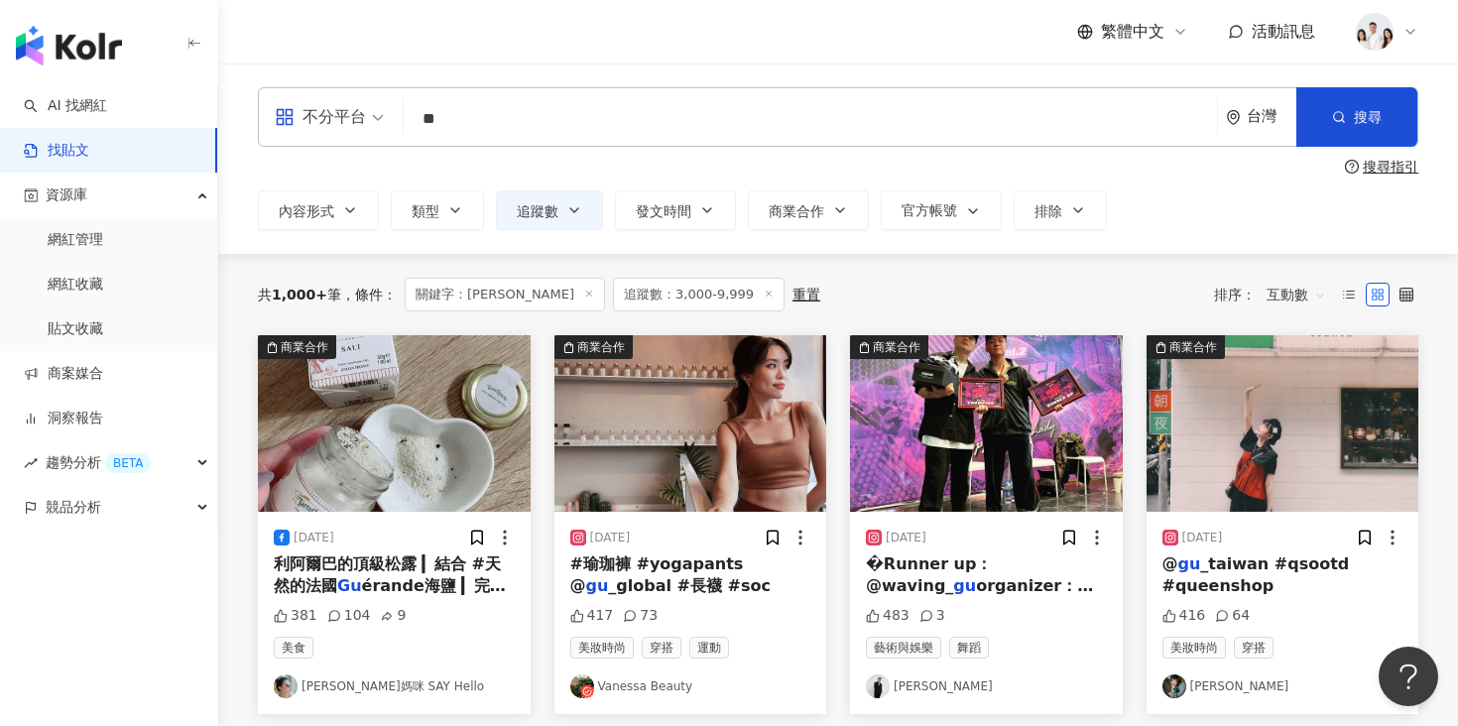
click at [1190, 407] on img "button" at bounding box center [1282, 423] width 273 height 177
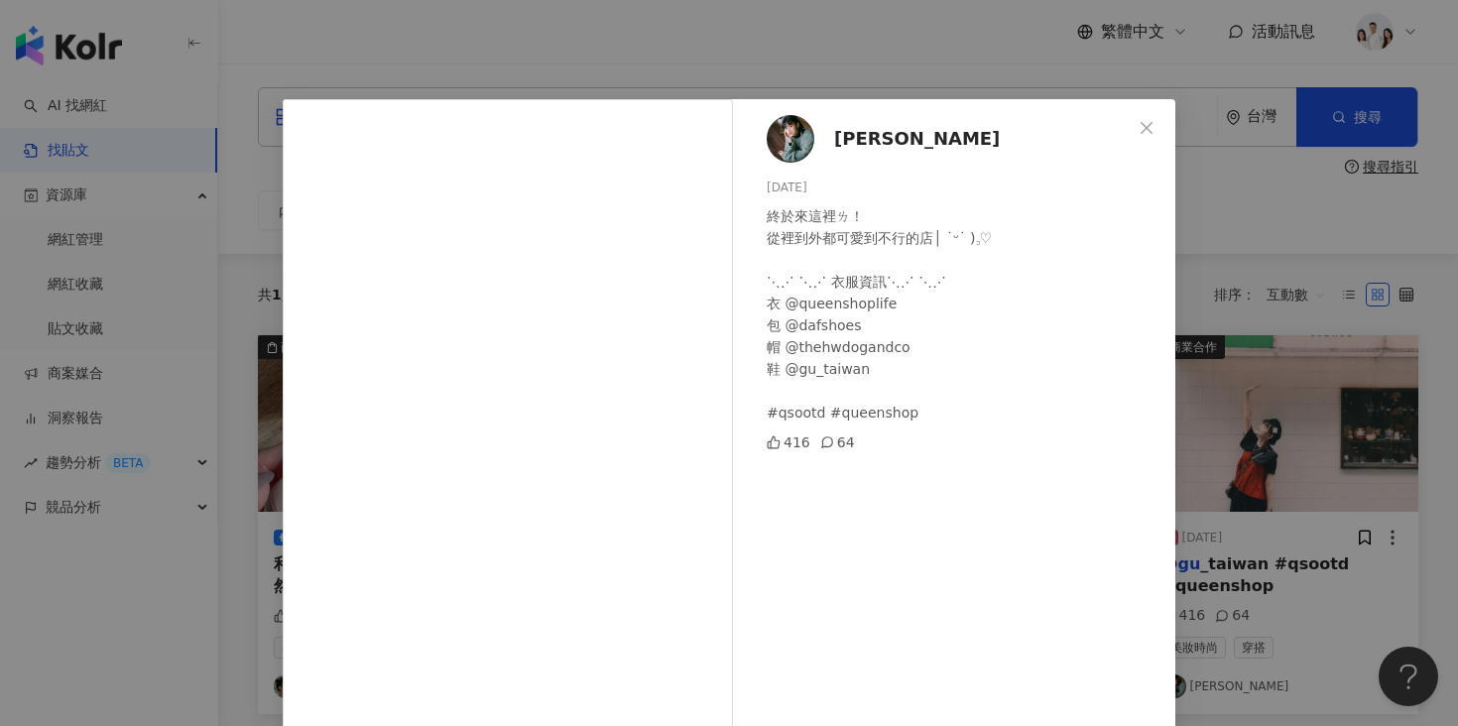
click at [240, 533] on div "Amanda 2025/6/27 終於來這裡ㄌ！ 從裡到外都可愛到不行的店│ ˙ᵕ˙ )꜆♡ ⋱⋰ ⋱⋰ 衣服資訊⋱⋰ ⋱⋰ 衣 @queenshoplife…" at bounding box center [729, 363] width 1458 height 726
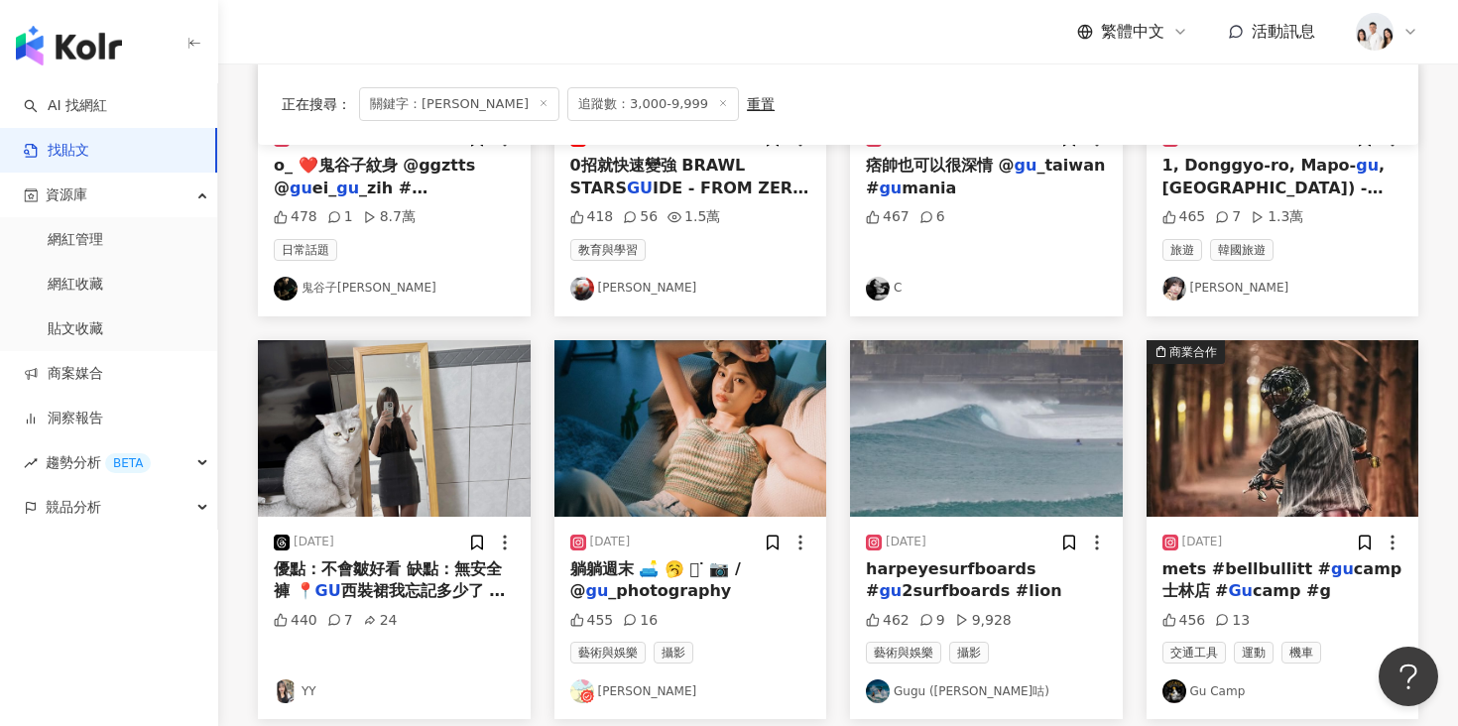
scroll to position [963, 0]
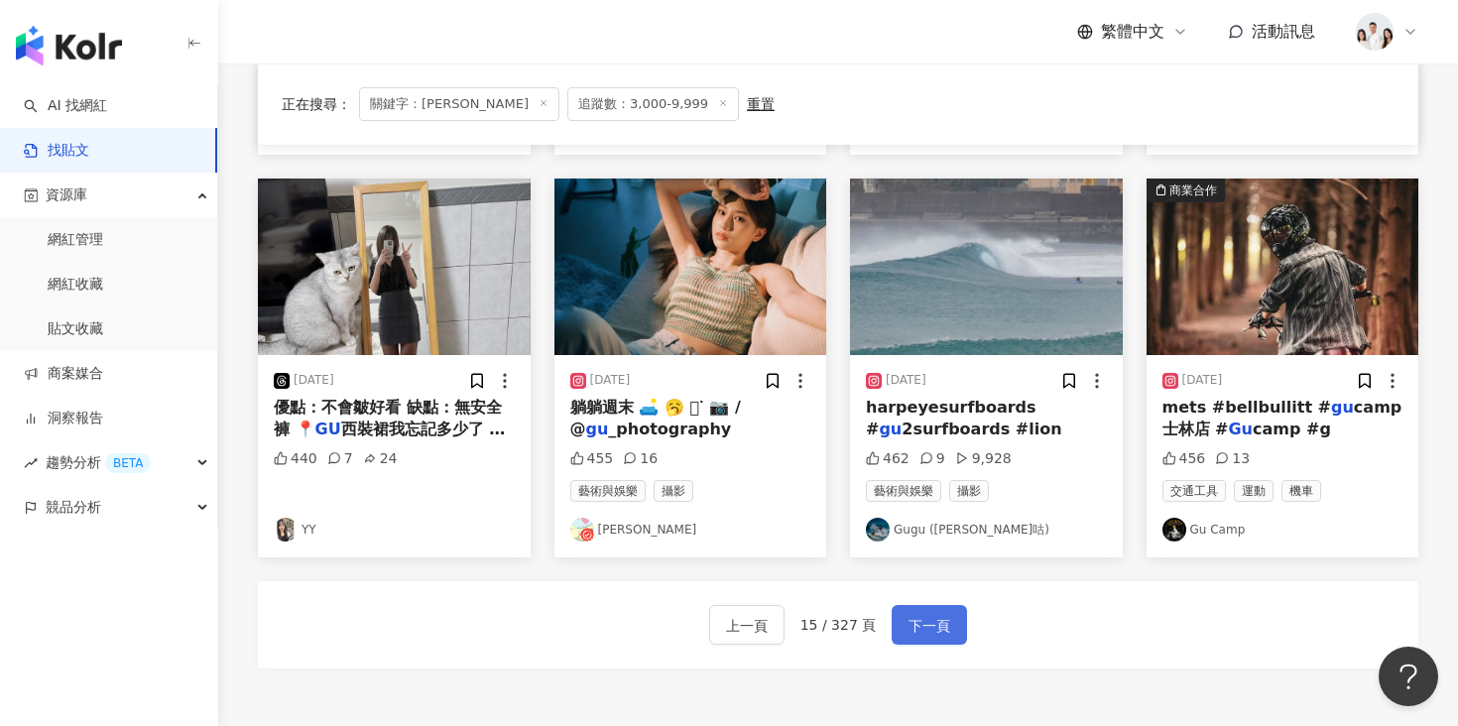
click at [942, 633] on span "下一頁" at bounding box center [929, 626] width 42 height 24
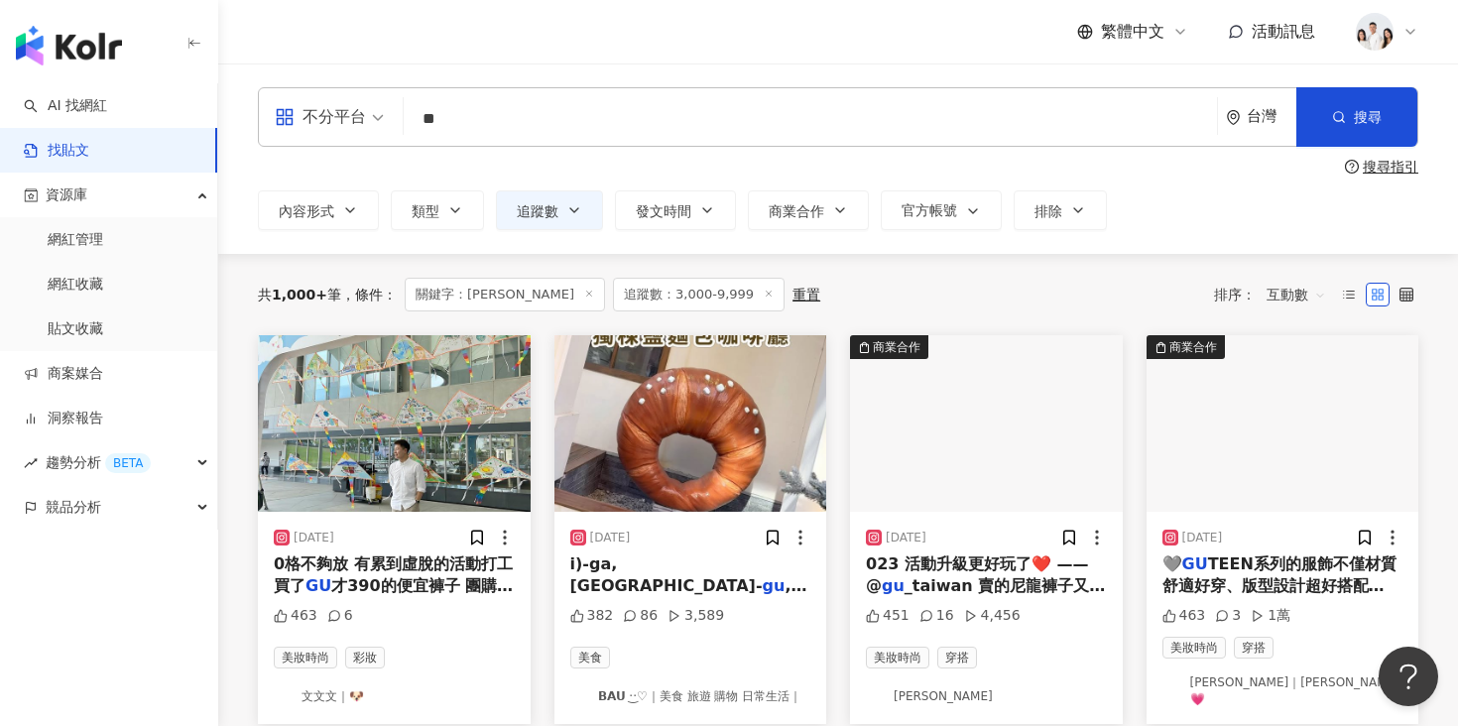
scroll to position [66, 0]
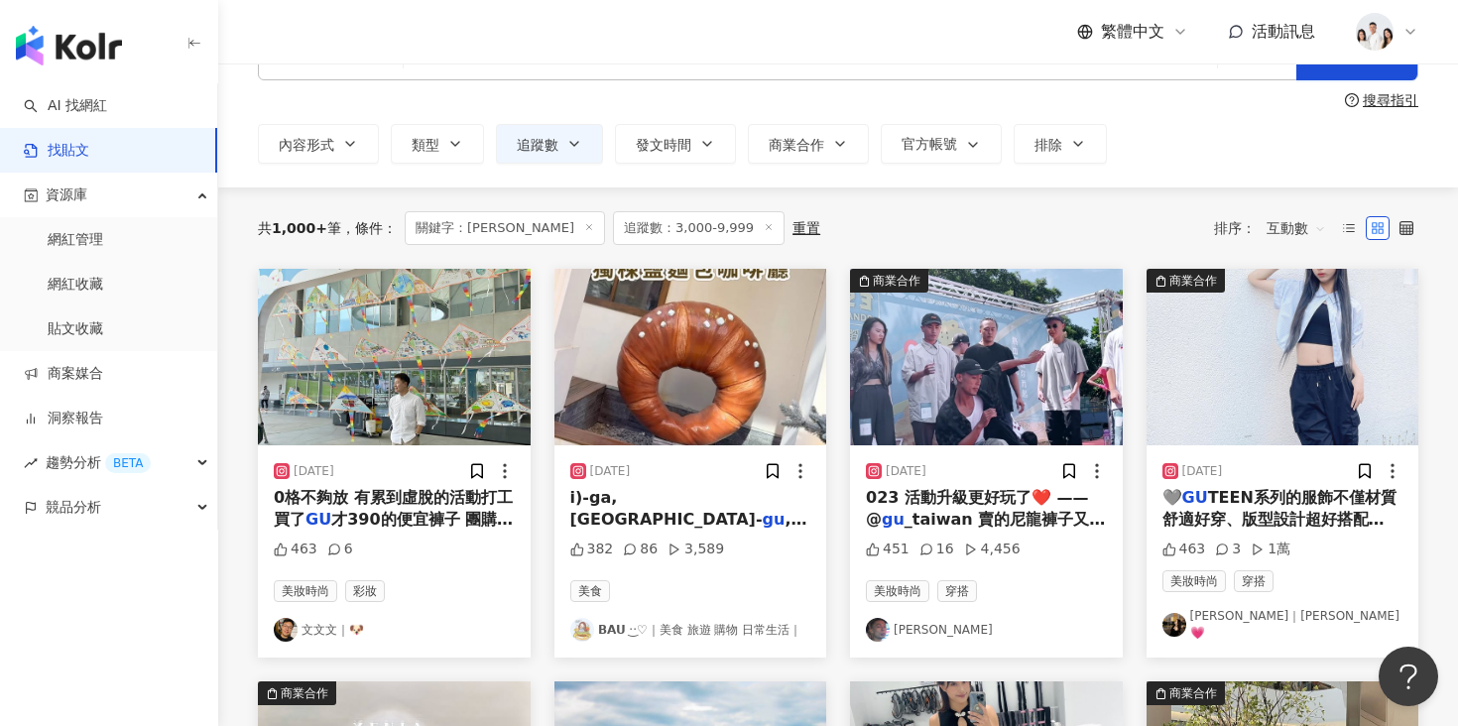
click at [1234, 357] on img "button" at bounding box center [1282, 357] width 273 height 177
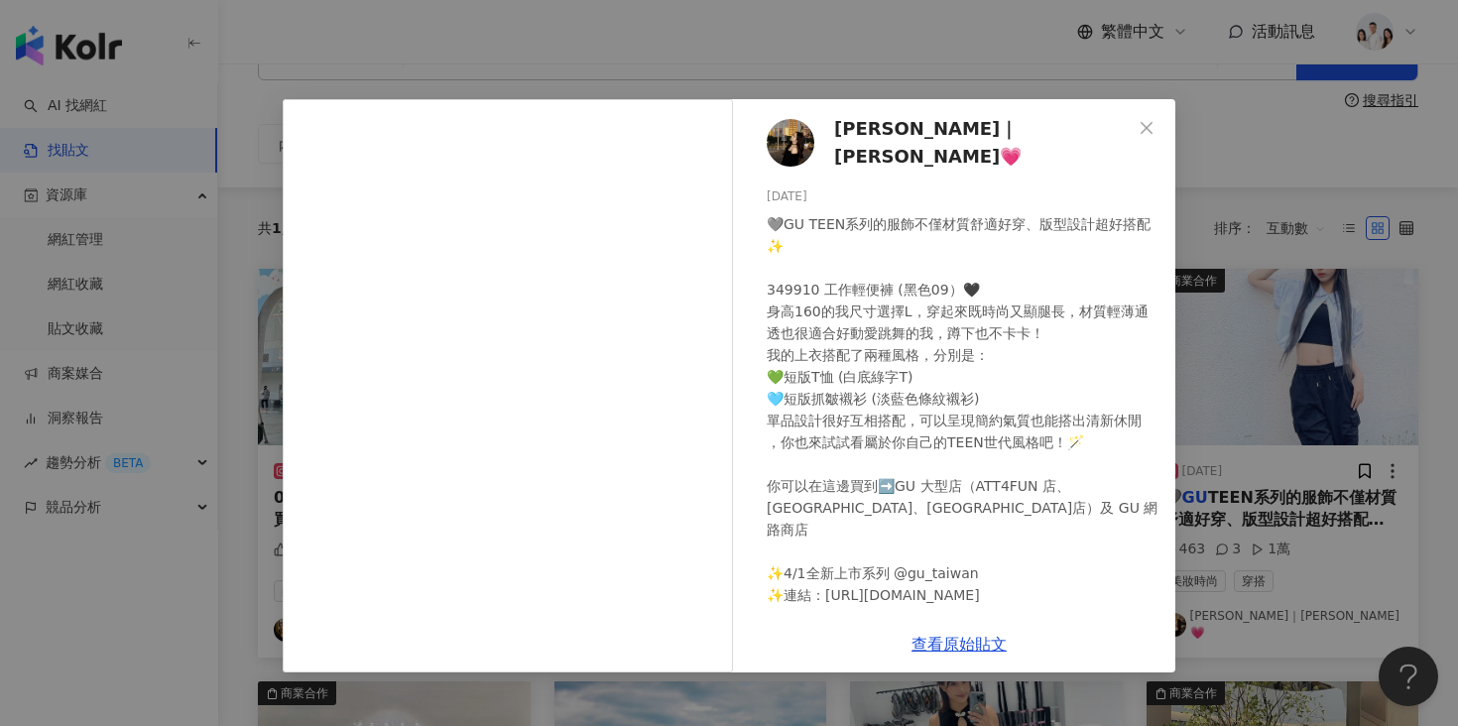
click at [869, 145] on span "Sunny晴晴｜써니💗" at bounding box center [983, 143] width 298 height 57
click at [1224, 231] on div "Sunny晴晴｜써니💗 2024/4/1 🩶GU TEEN系列的服飾不僅材質舒適好穿、版型設計超好搭配✨ 349910 工作輕便褲 (黑色09）🖤 身高160…" at bounding box center [729, 363] width 1458 height 726
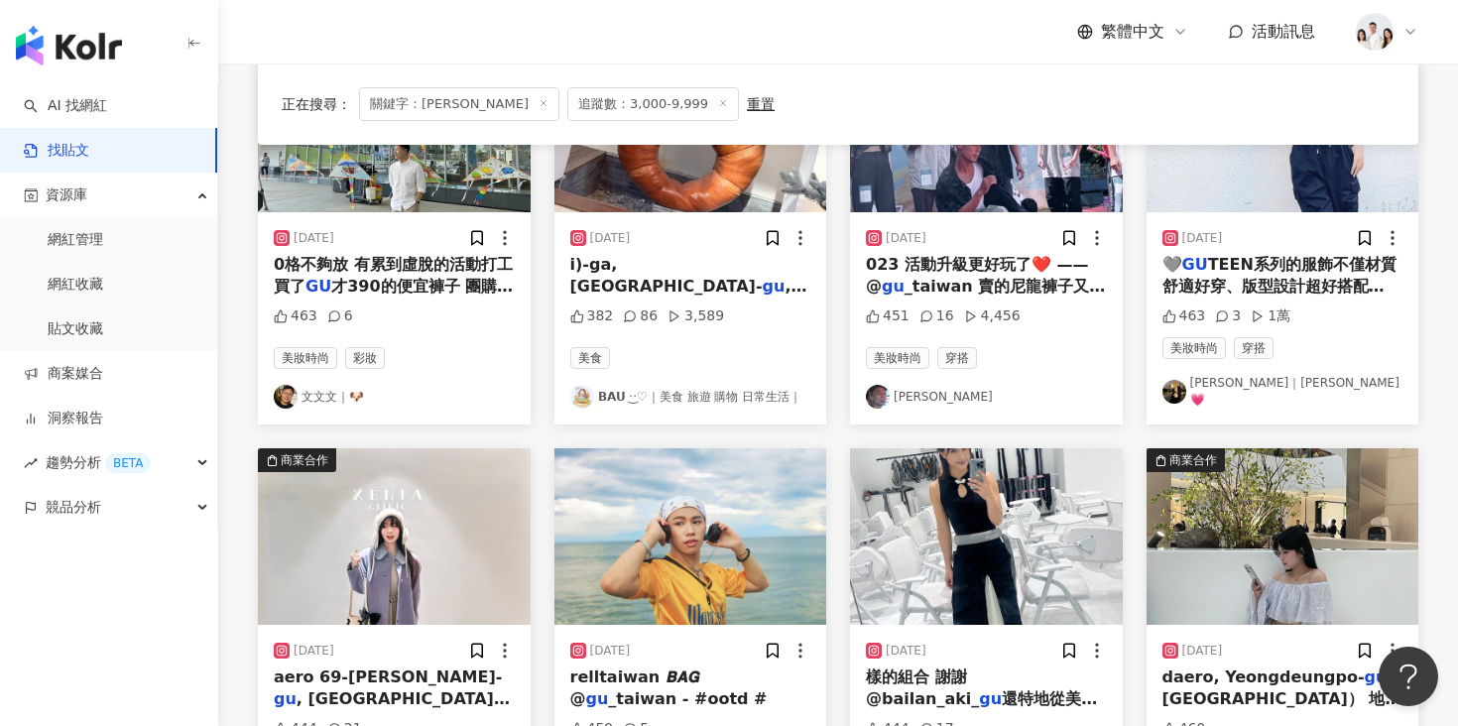
scroll to position [443, 0]
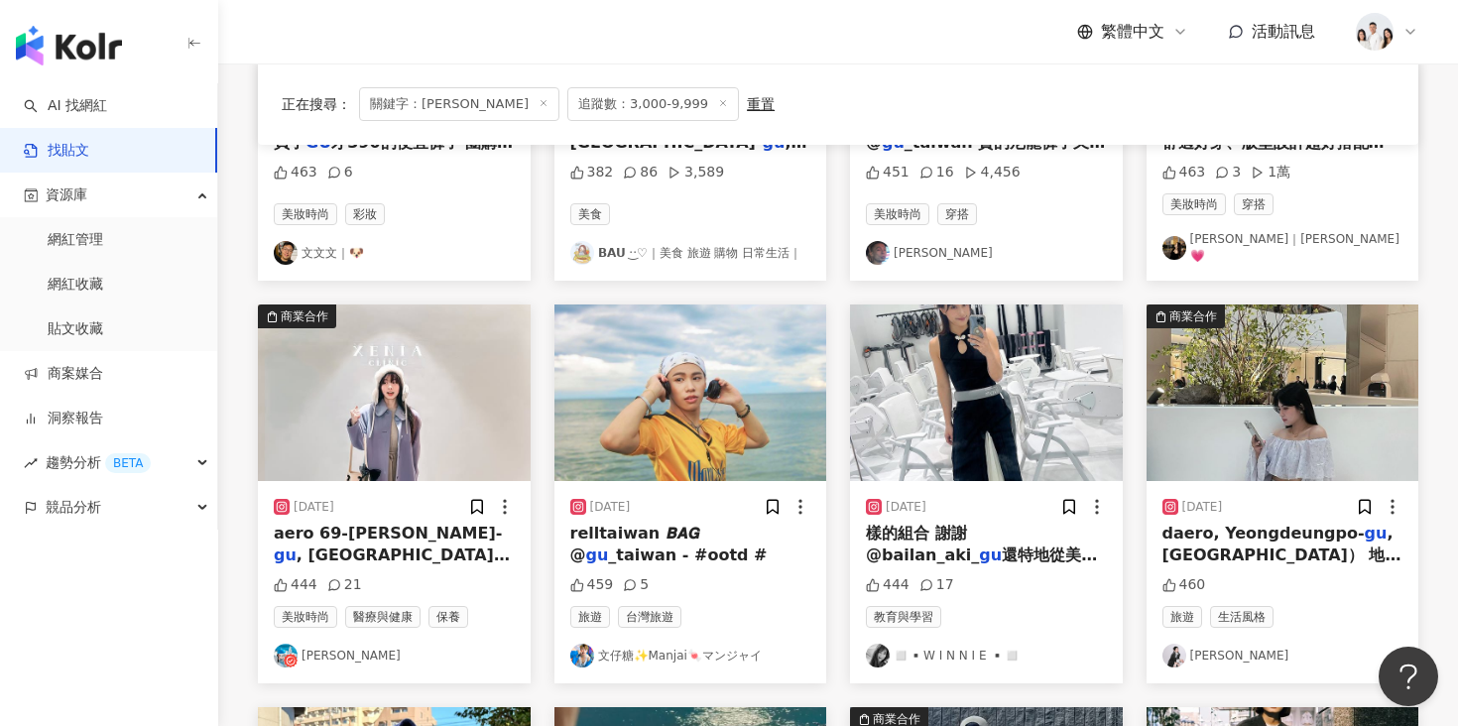
click at [430, 413] on img "button" at bounding box center [394, 392] width 273 height 177
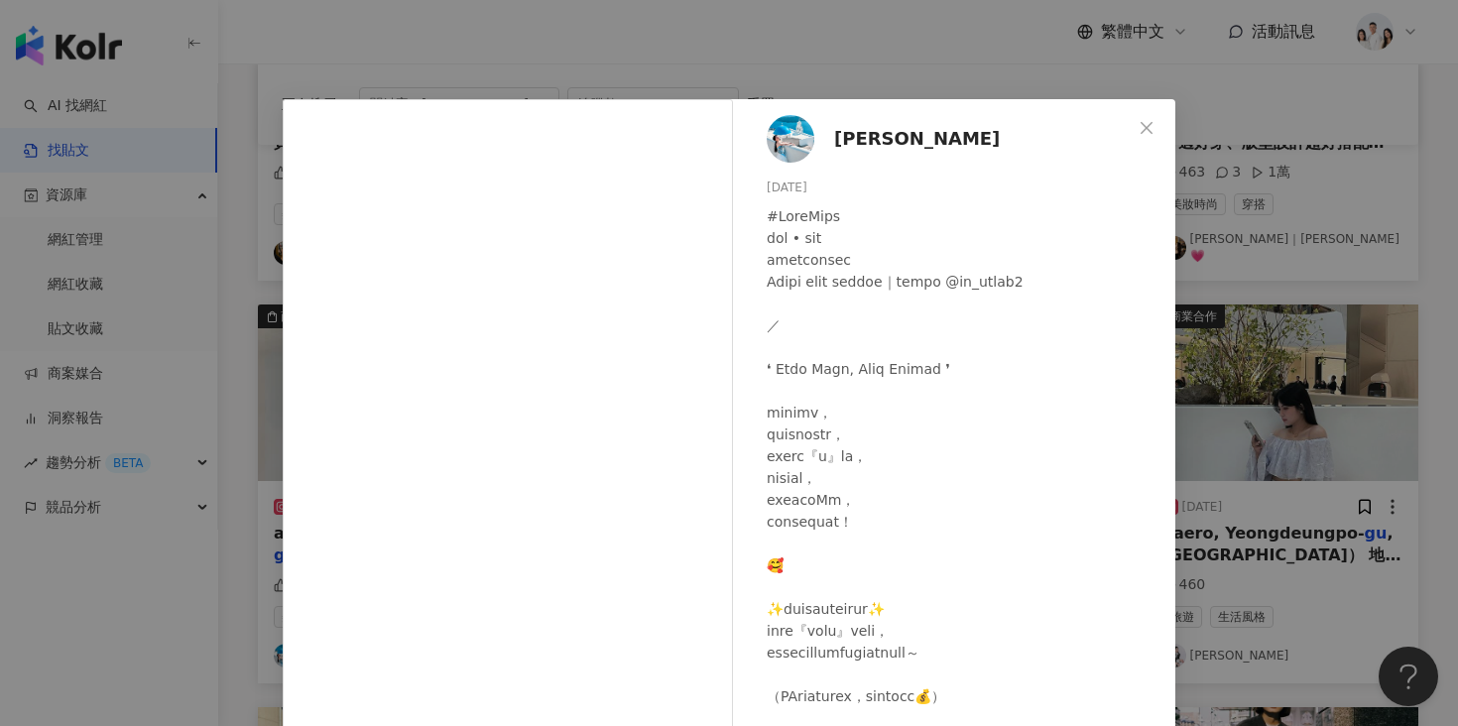
click at [1311, 374] on div "Bebe Liu 2025/3/29 444 21 查看原始貼文" at bounding box center [729, 363] width 1458 height 726
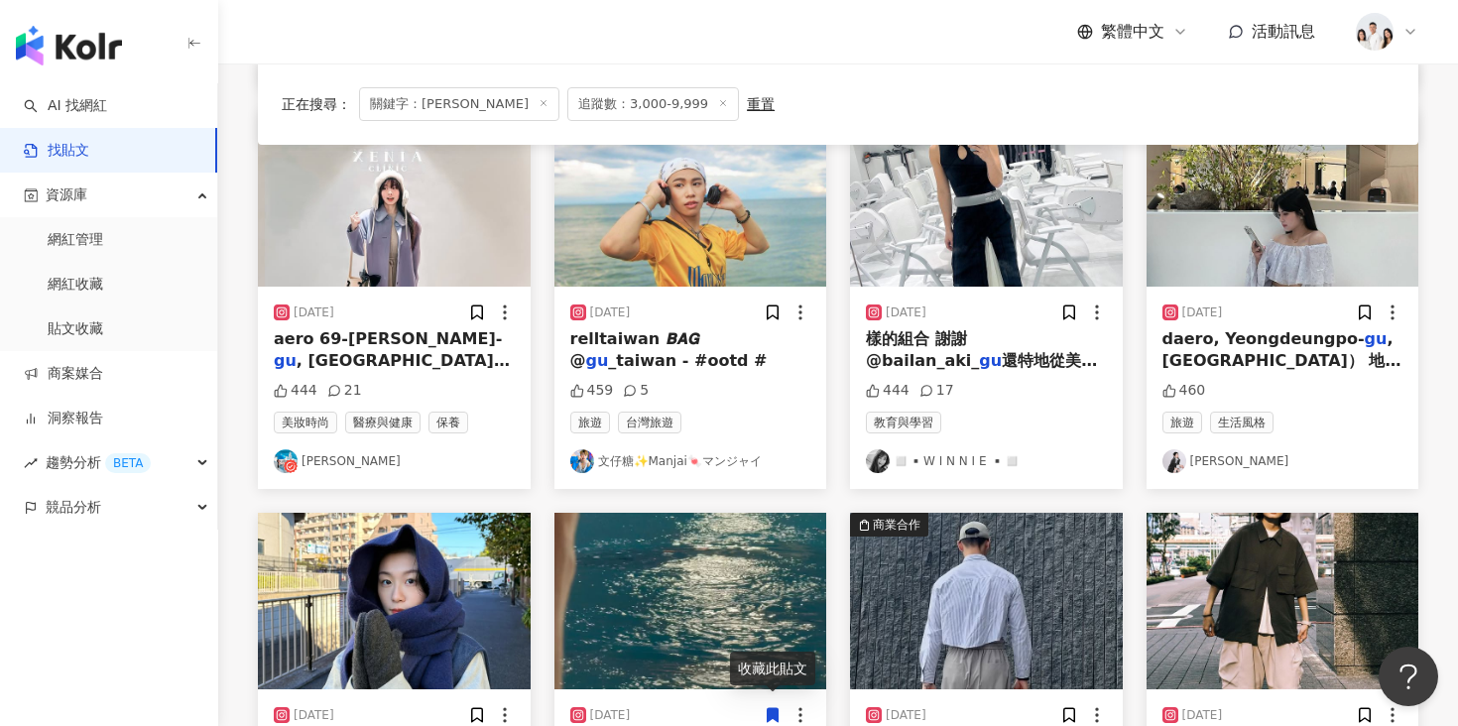
scroll to position [646, 0]
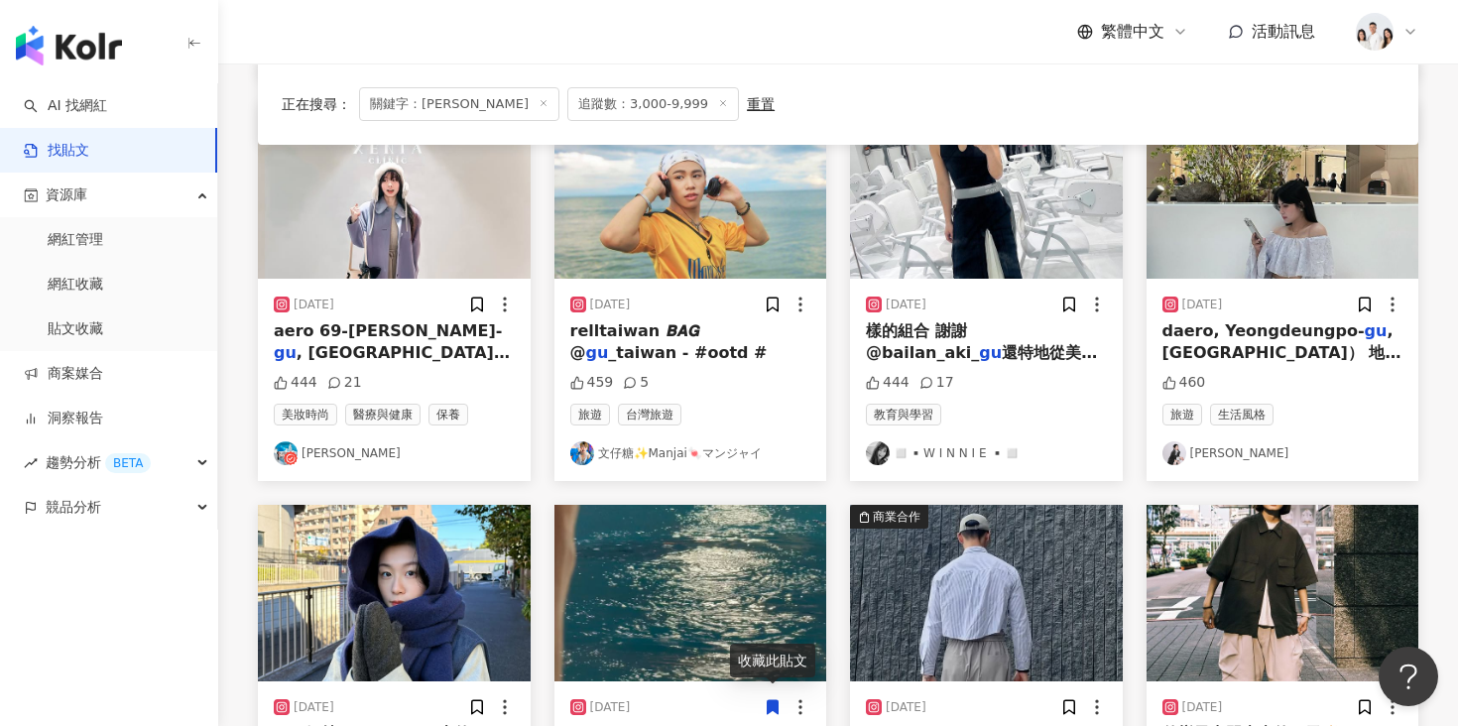
click at [734, 204] on img "button" at bounding box center [690, 190] width 273 height 177
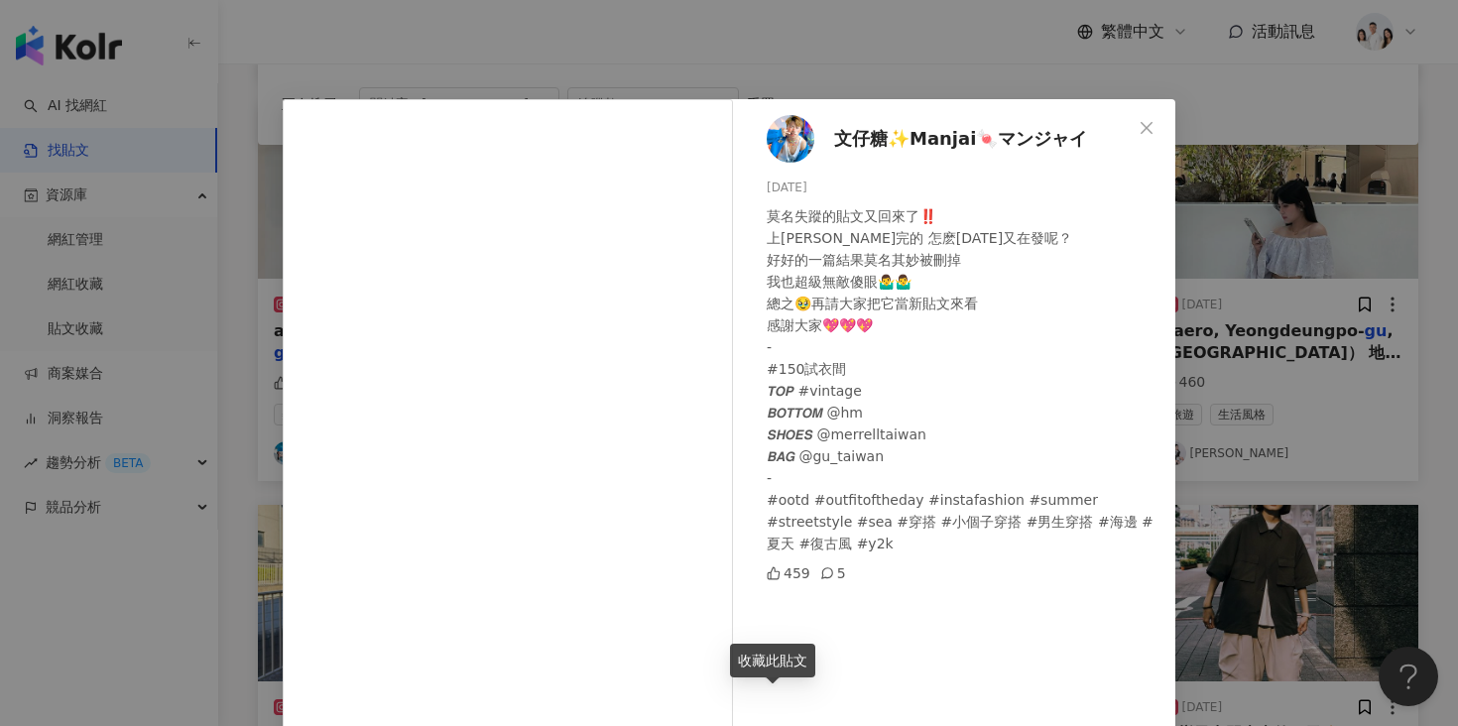
click at [1248, 336] on div "文仔糖✨Manjai🍬マンジャイ 2024/8/26 莫名失蹤的貼文又回來了‼️ 上周才發完的 怎麽今天又在發呢？ 好好的一篇結果莫名其妙被刪掉 我也超級無敵…" at bounding box center [729, 363] width 1458 height 726
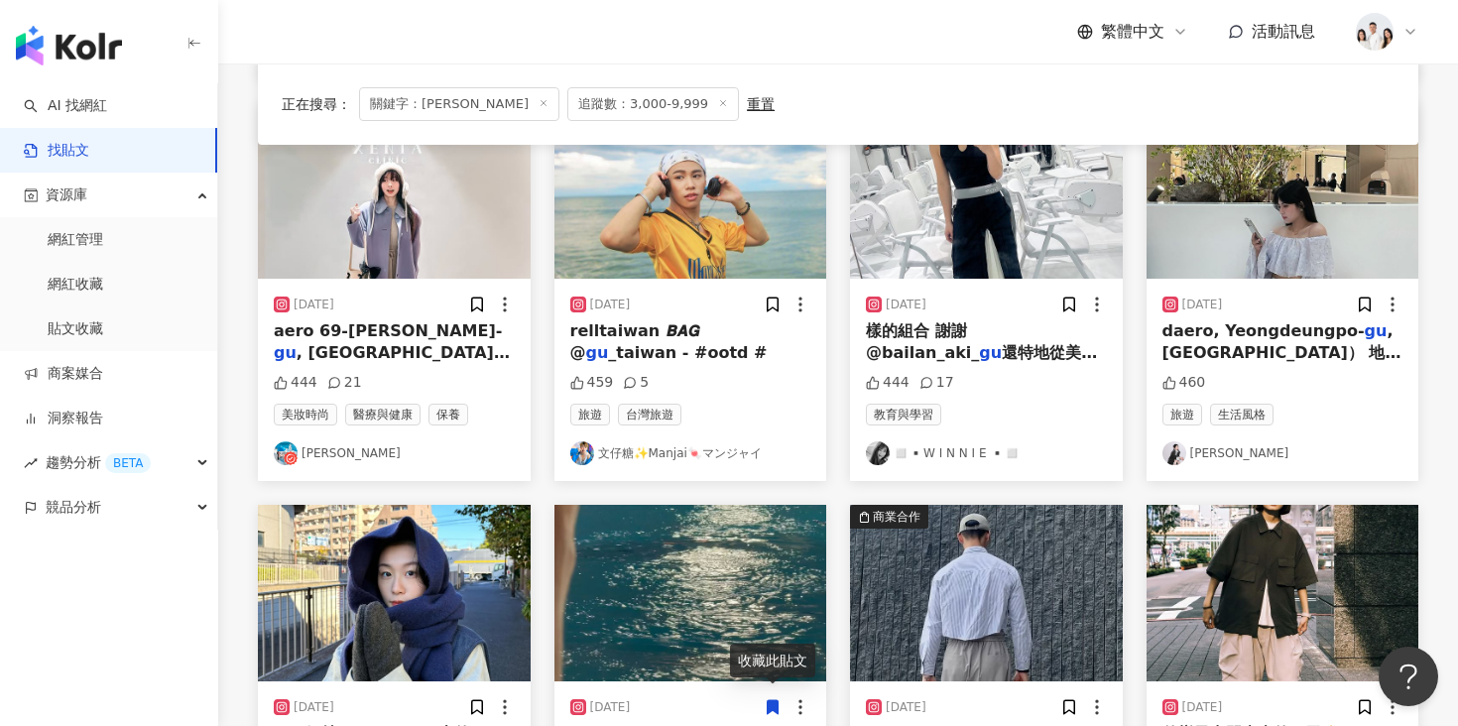
scroll to position [895, 0]
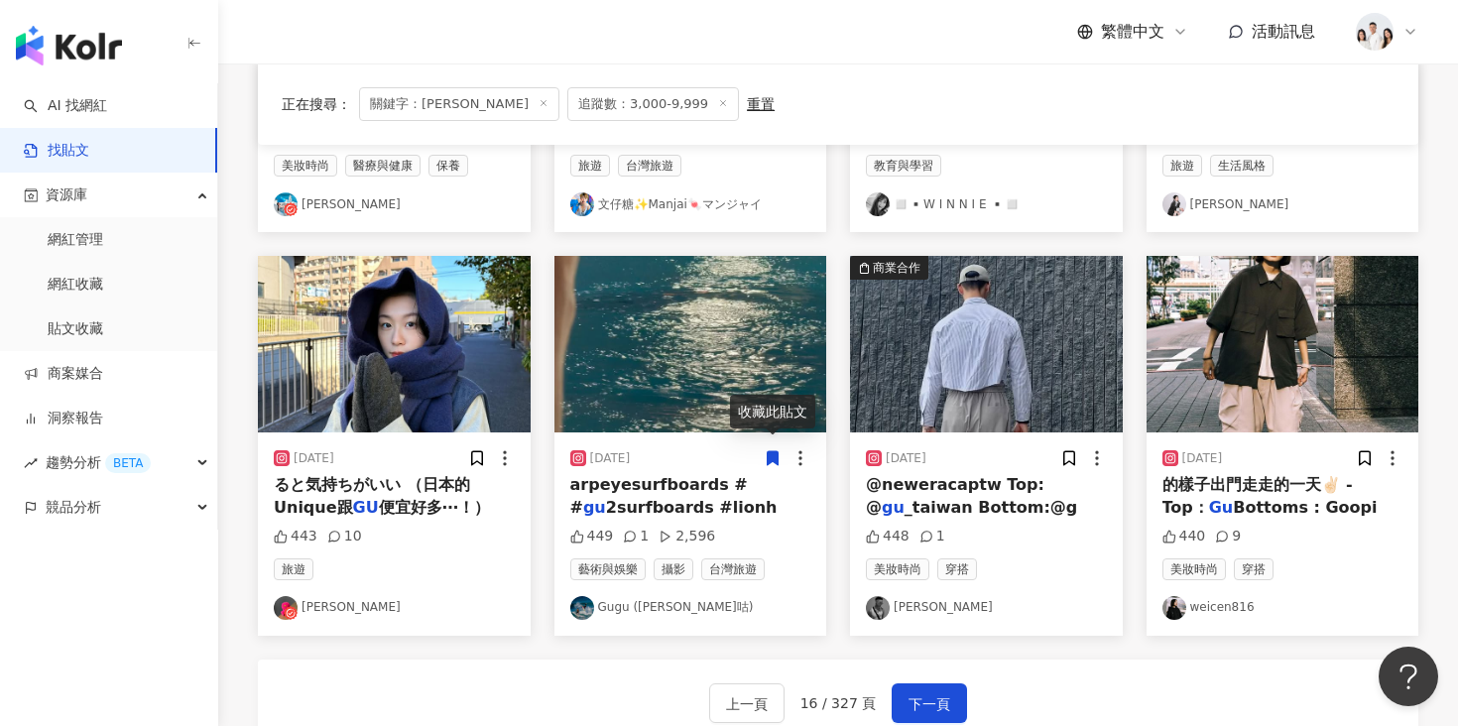
click at [1248, 336] on img "button" at bounding box center [1282, 344] width 273 height 177
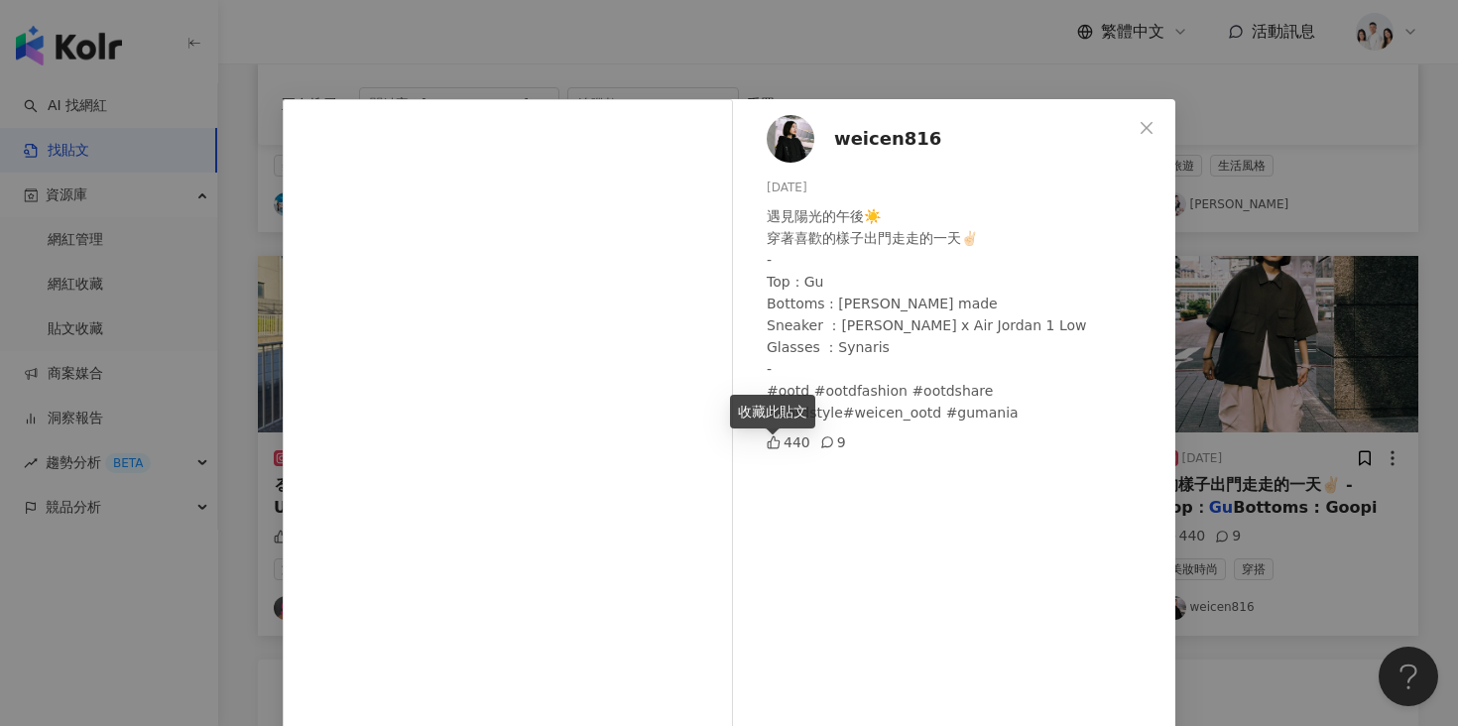
click at [1296, 330] on div "weicen816 2024/4/29 遇見陽光的午後☀️ 穿著喜歡的樣子出門走走的一天✌🏻 - Top：Gu Bottoms : Goopi made Sn…" at bounding box center [729, 363] width 1458 height 726
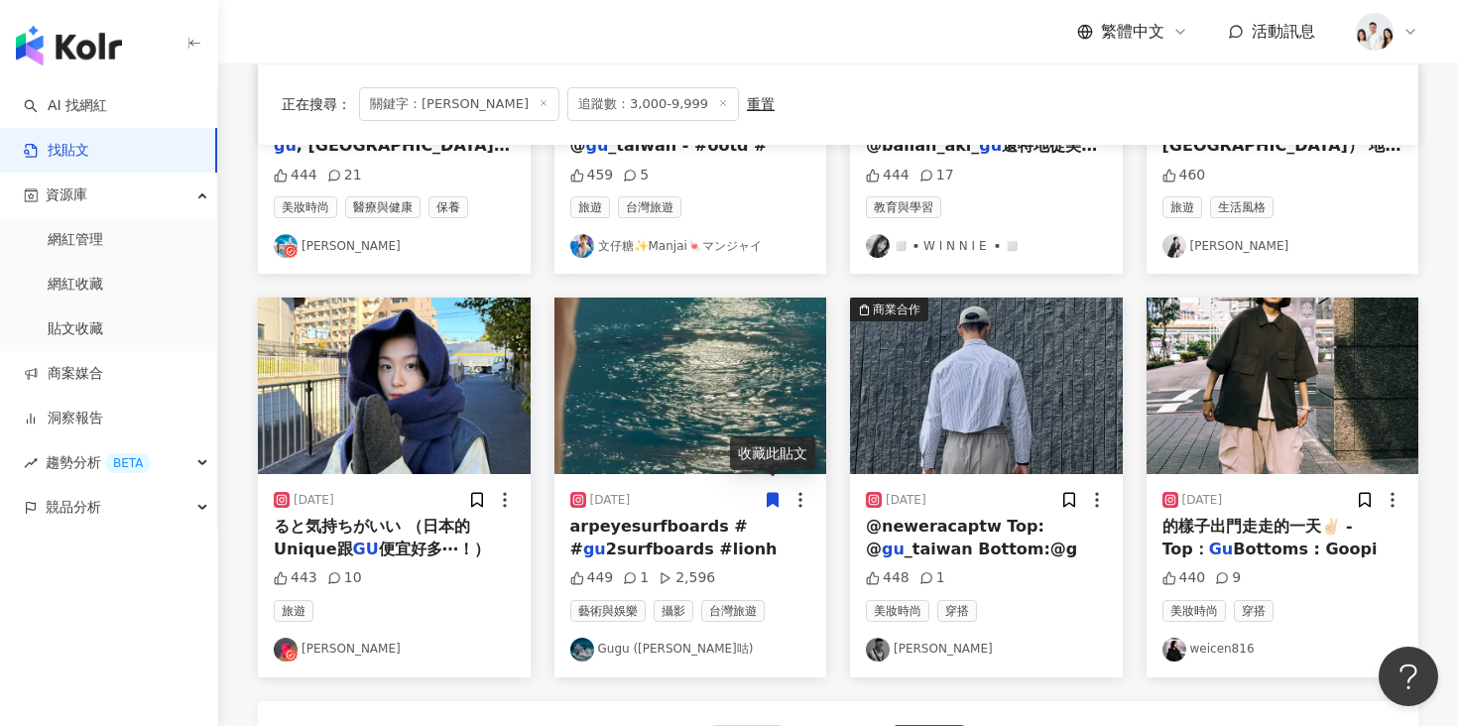
scroll to position [834, 0]
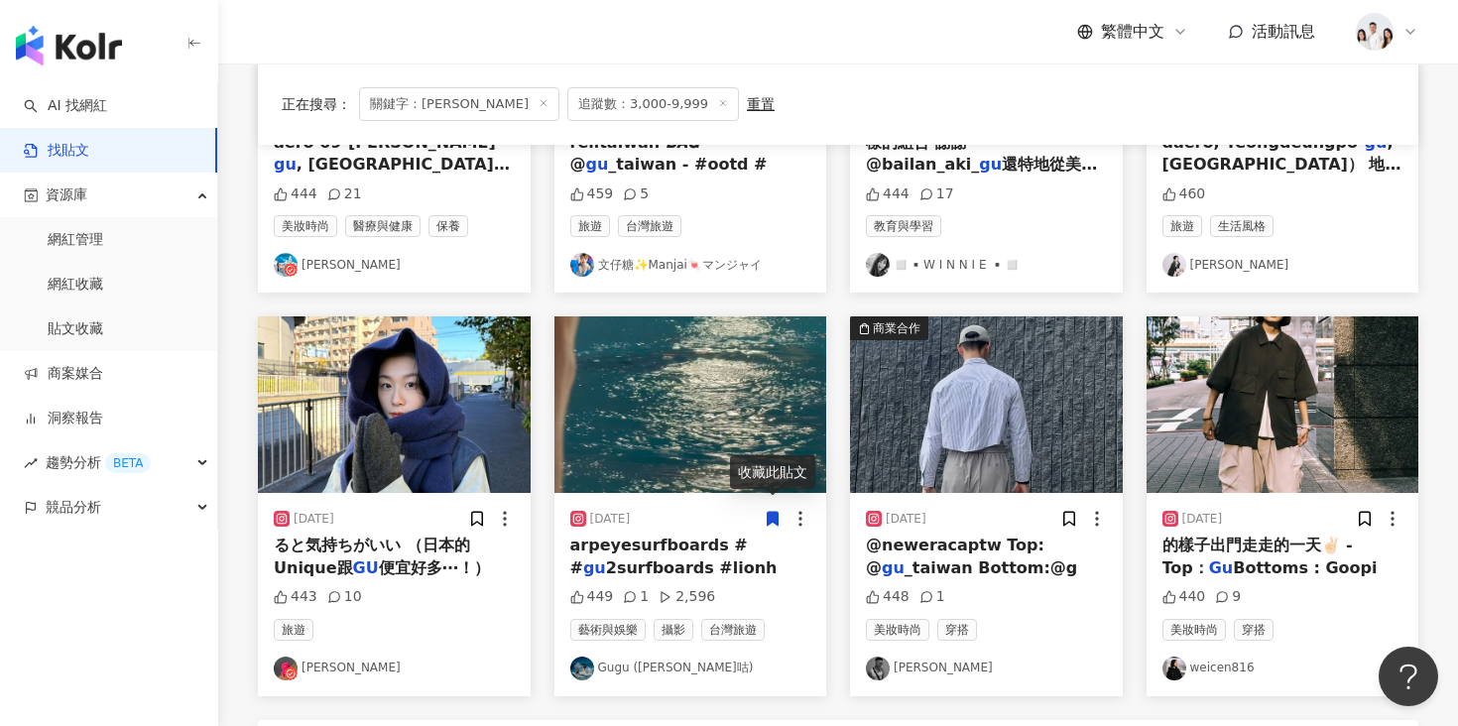
click at [434, 374] on img "button" at bounding box center [394, 404] width 273 height 177
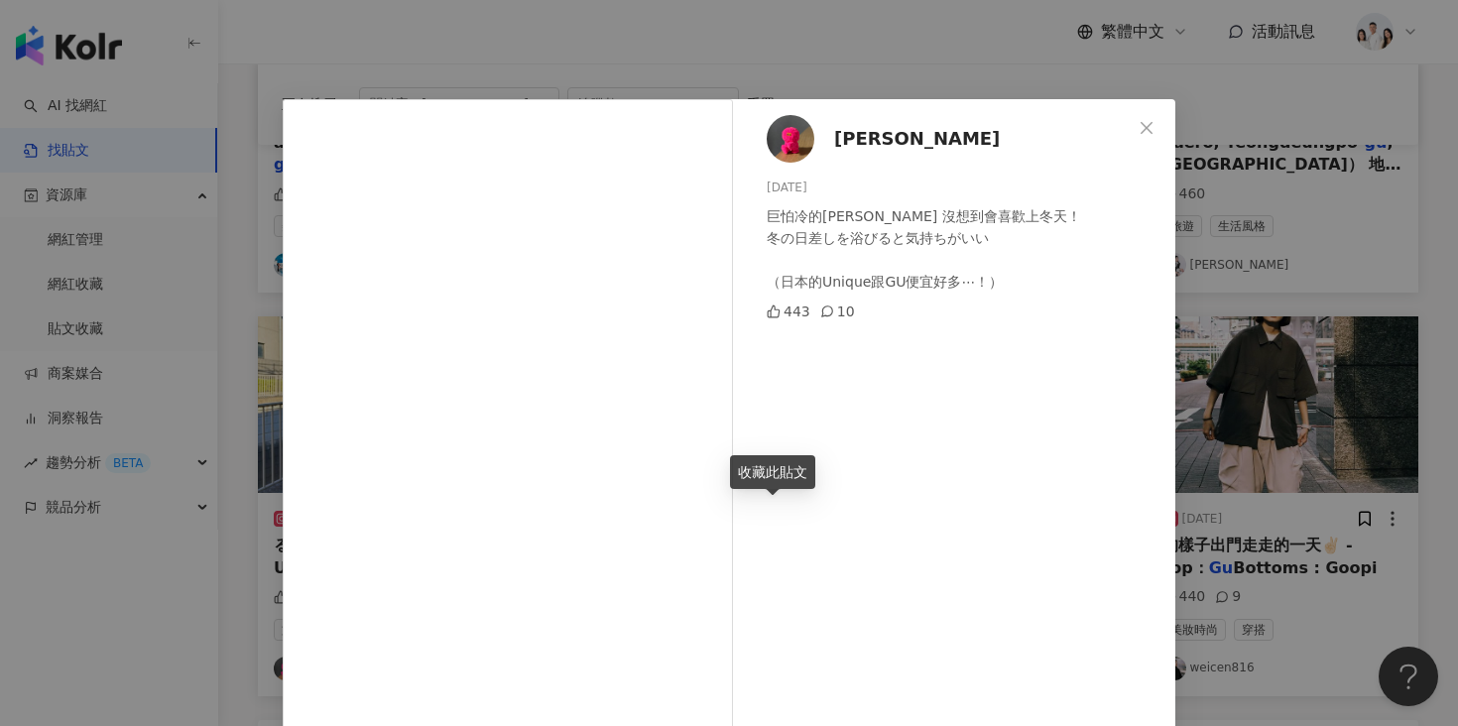
click at [1215, 295] on div "呂明恩 2024/11/30 巨怕冷的呂明恩 沒想到會喜歡上冬天！ 冬の日差しを浴びると気持ちがいい （日本的Unique跟GU便宜好多⋯！） 443 10 …" at bounding box center [729, 363] width 1458 height 726
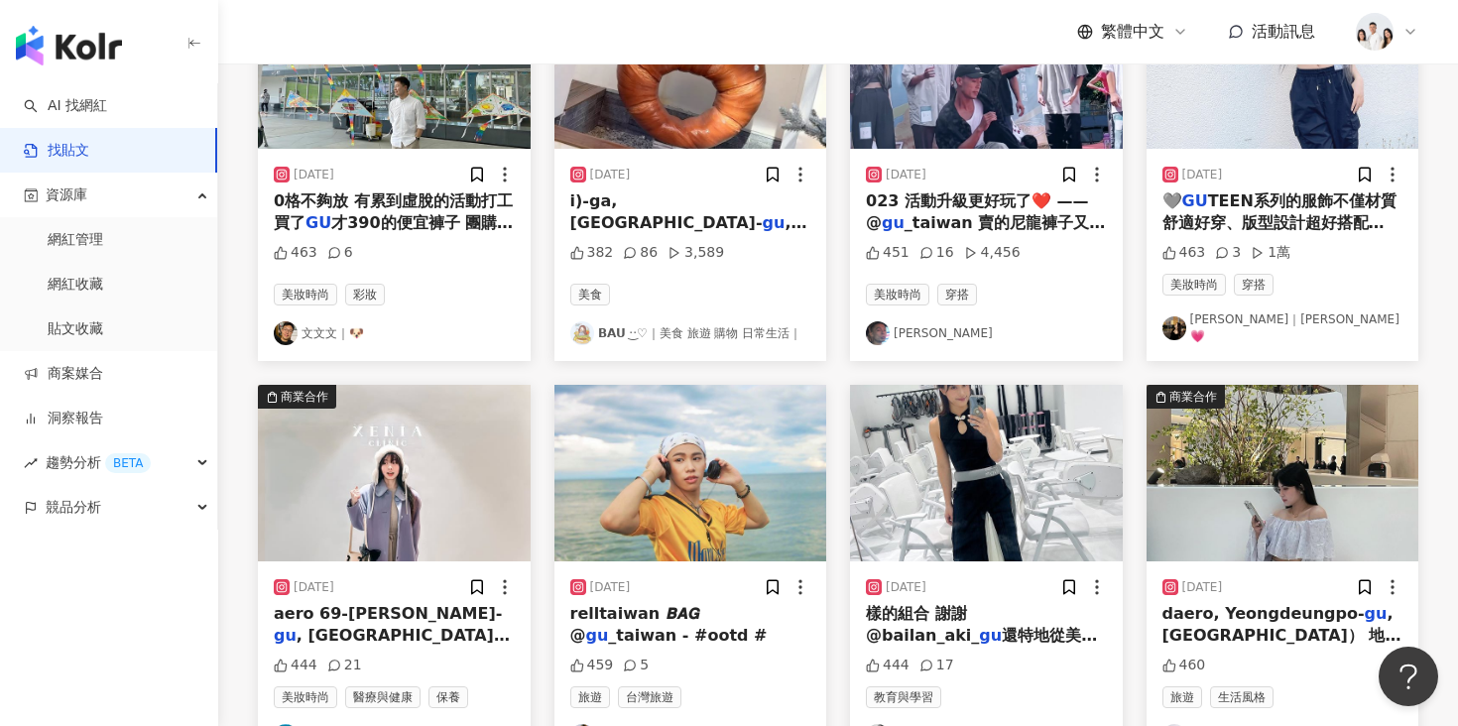
scroll to position [1175, 0]
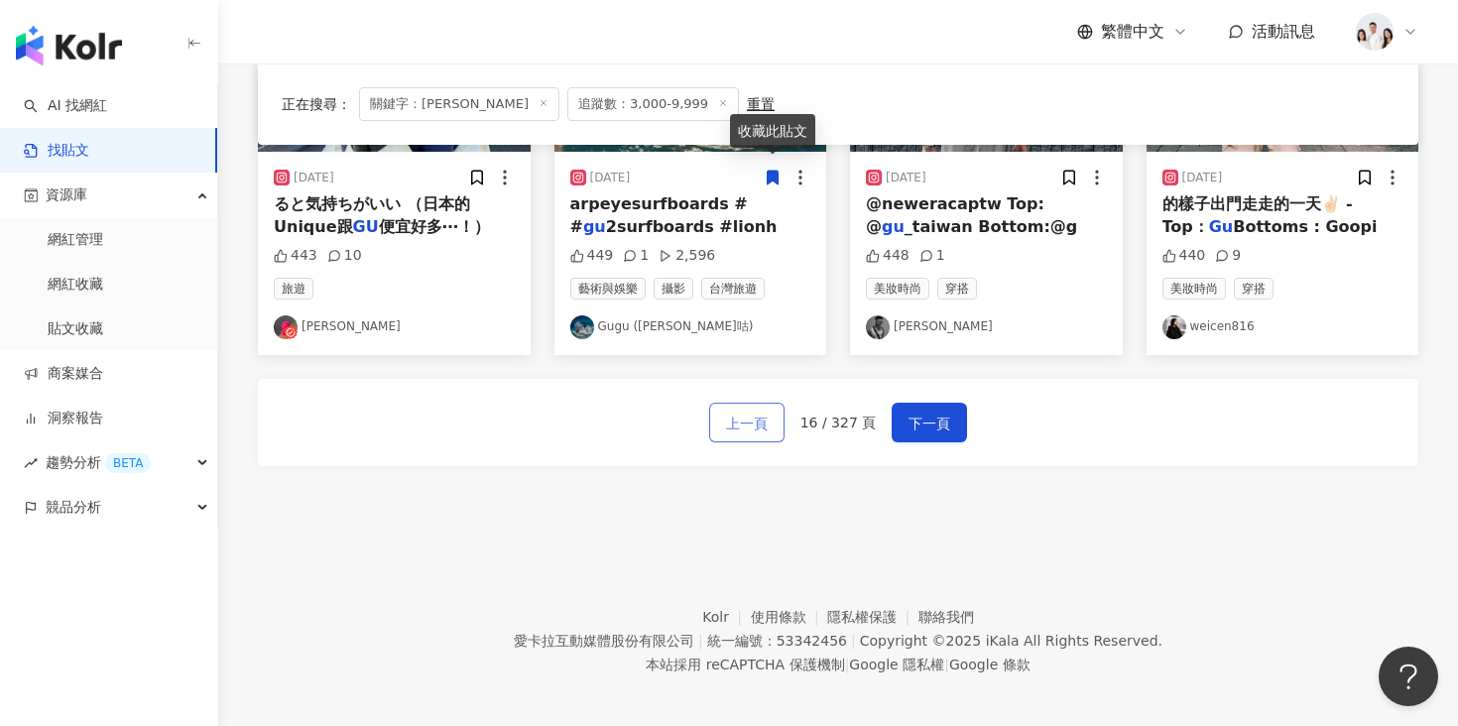
click at [777, 403] on button "上一頁" at bounding box center [746, 423] width 75 height 40
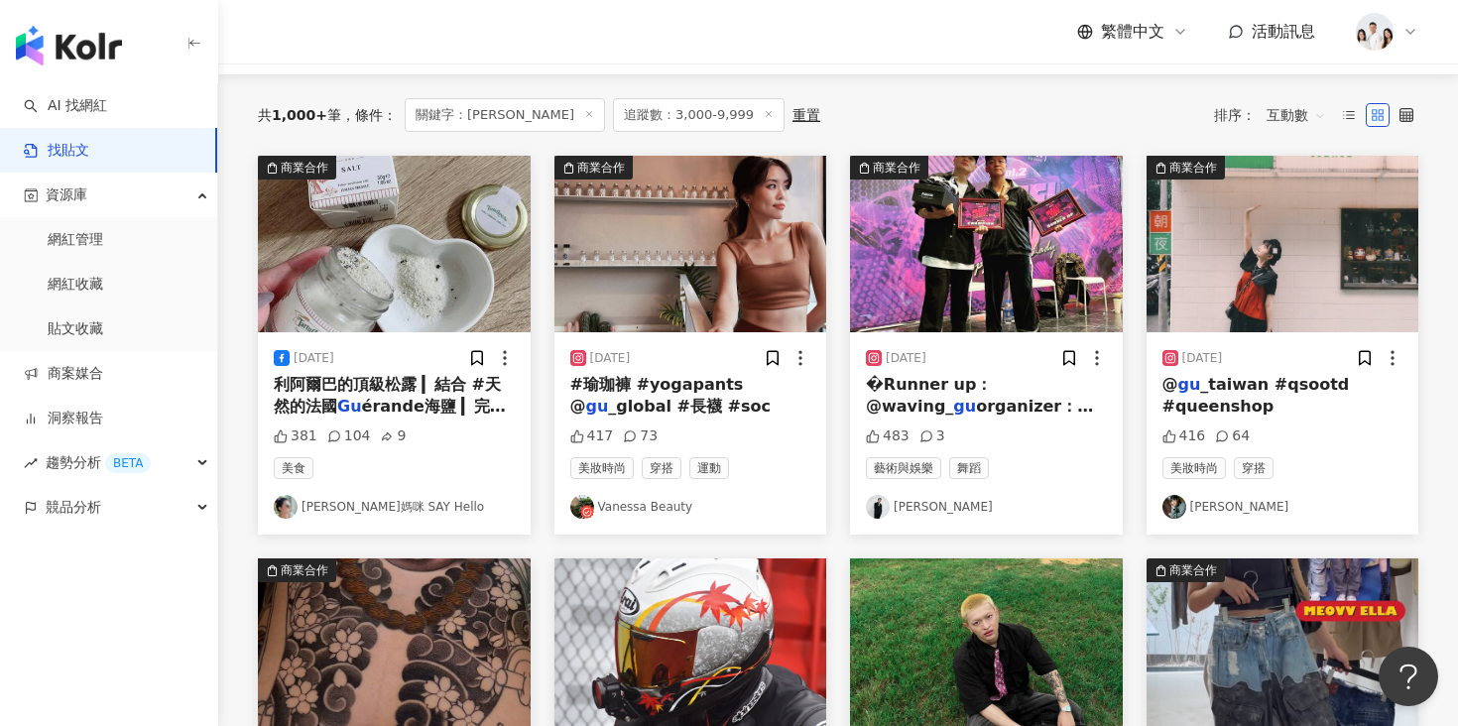
scroll to position [172, 0]
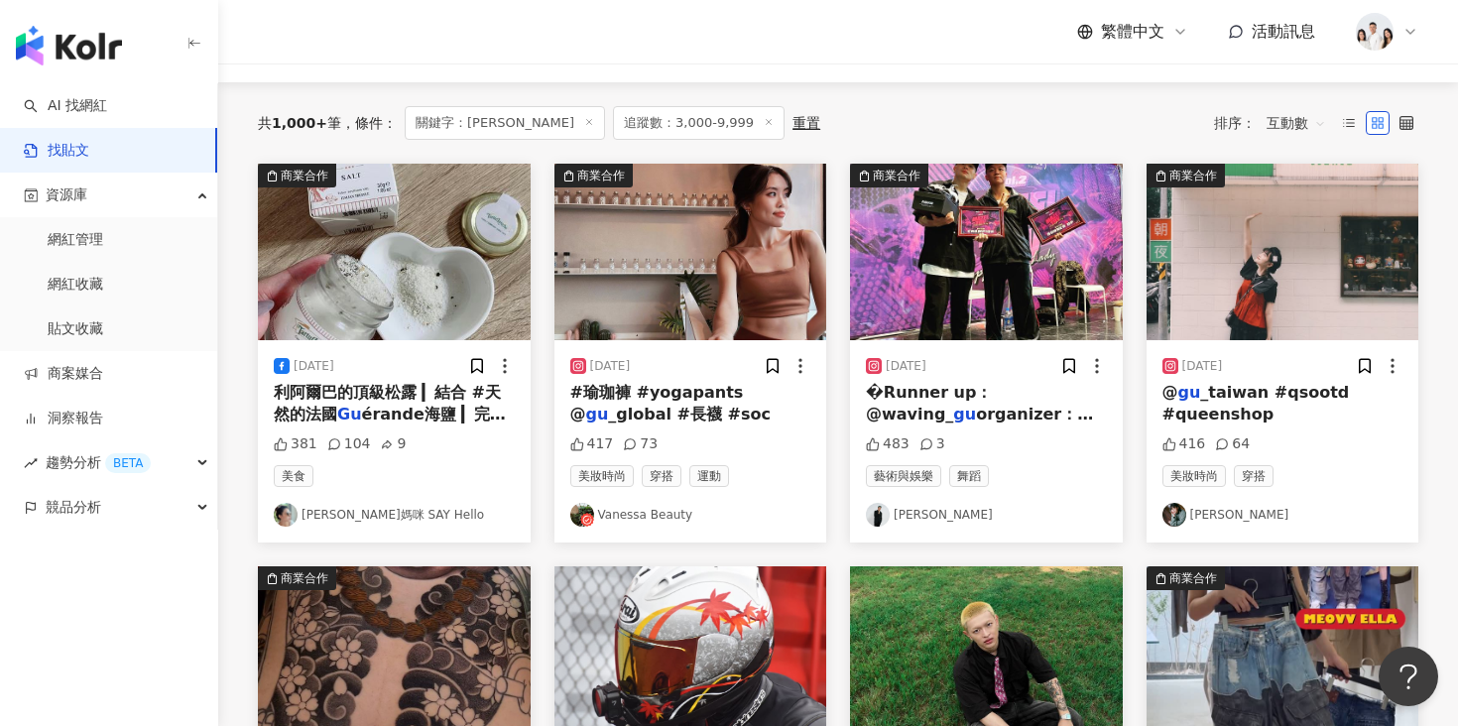
click at [1228, 271] on img "button" at bounding box center [1282, 252] width 273 height 177
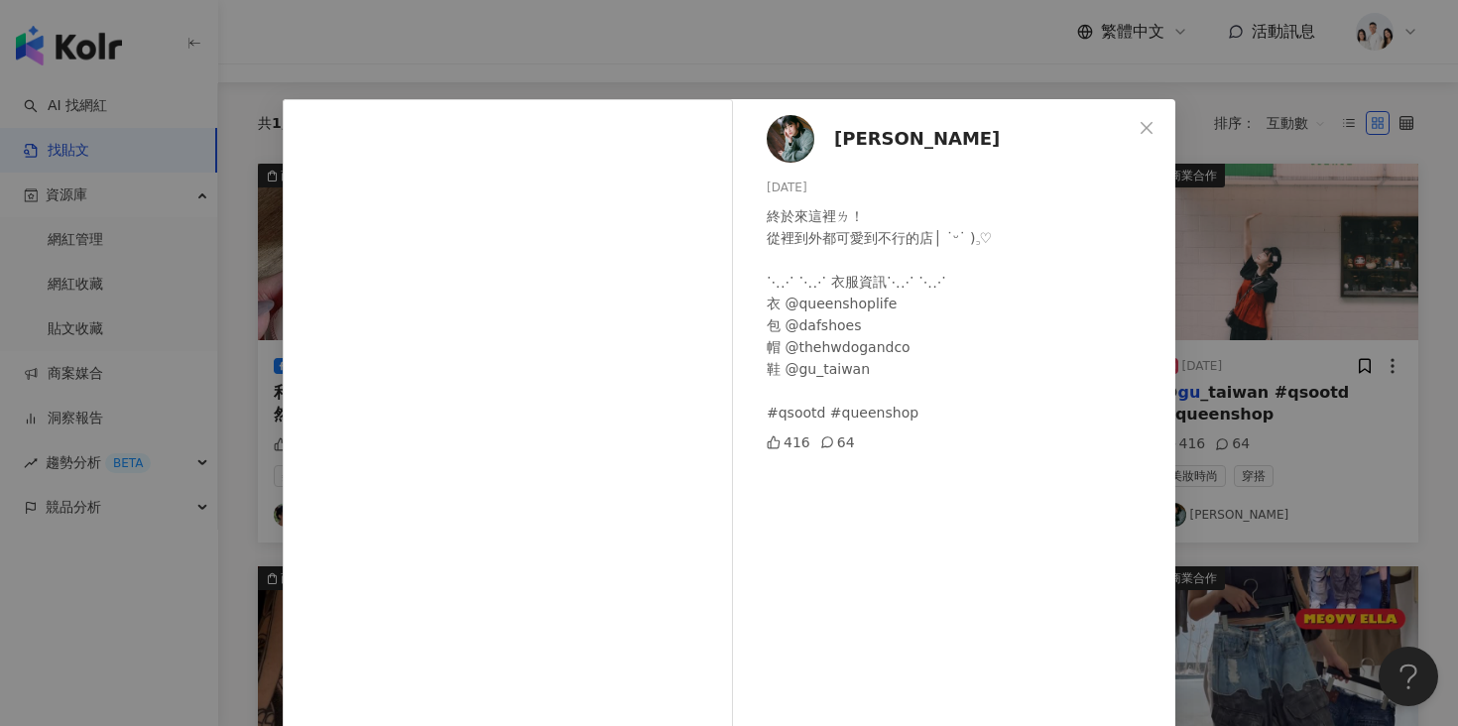
click at [1288, 330] on div "Amanda 2025/6/27 終於來這裡ㄌ！ 從裡到外都可愛到不行的店│ ˙ᵕ˙ )꜆♡ ⋱⋰ ⋱⋰ 衣服資訊⋱⋰ ⋱⋰ 衣 @queenshoplife…" at bounding box center [729, 363] width 1458 height 726
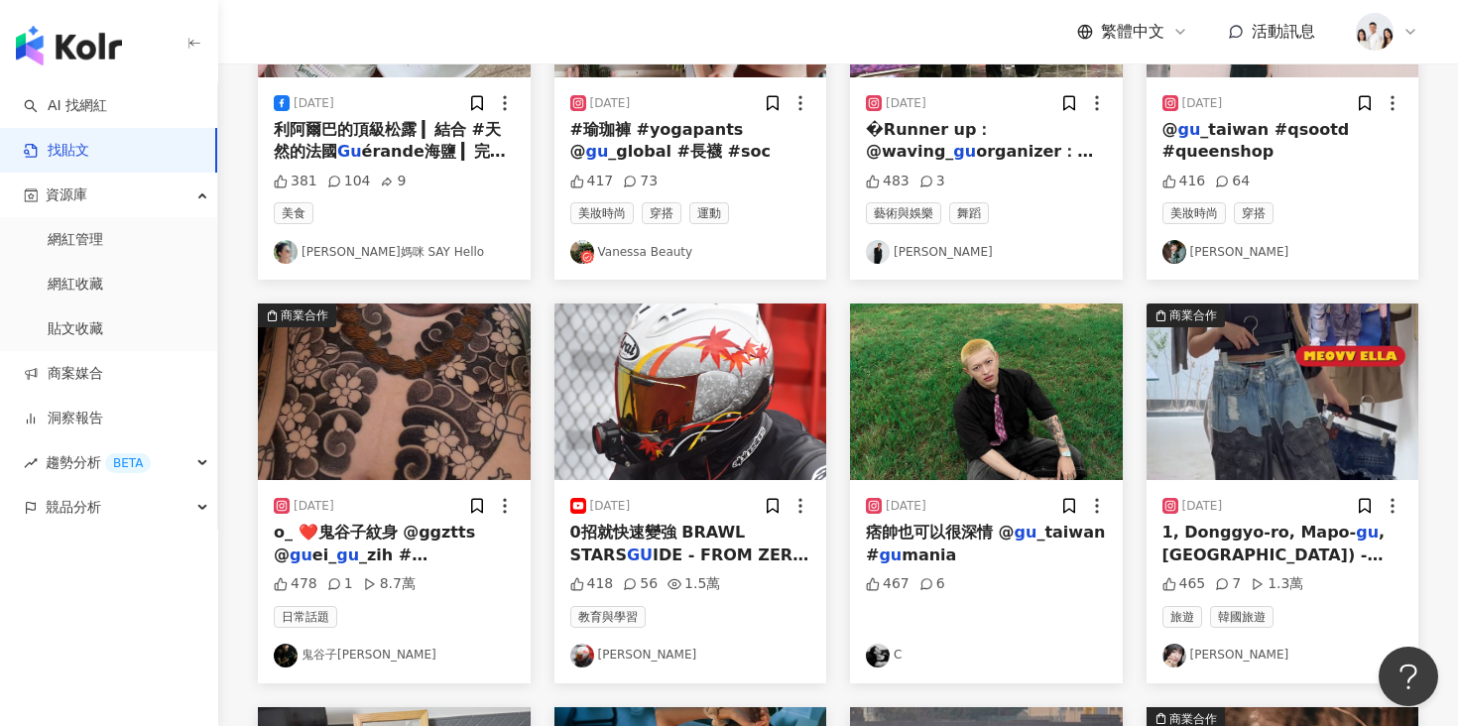
scroll to position [1175, 0]
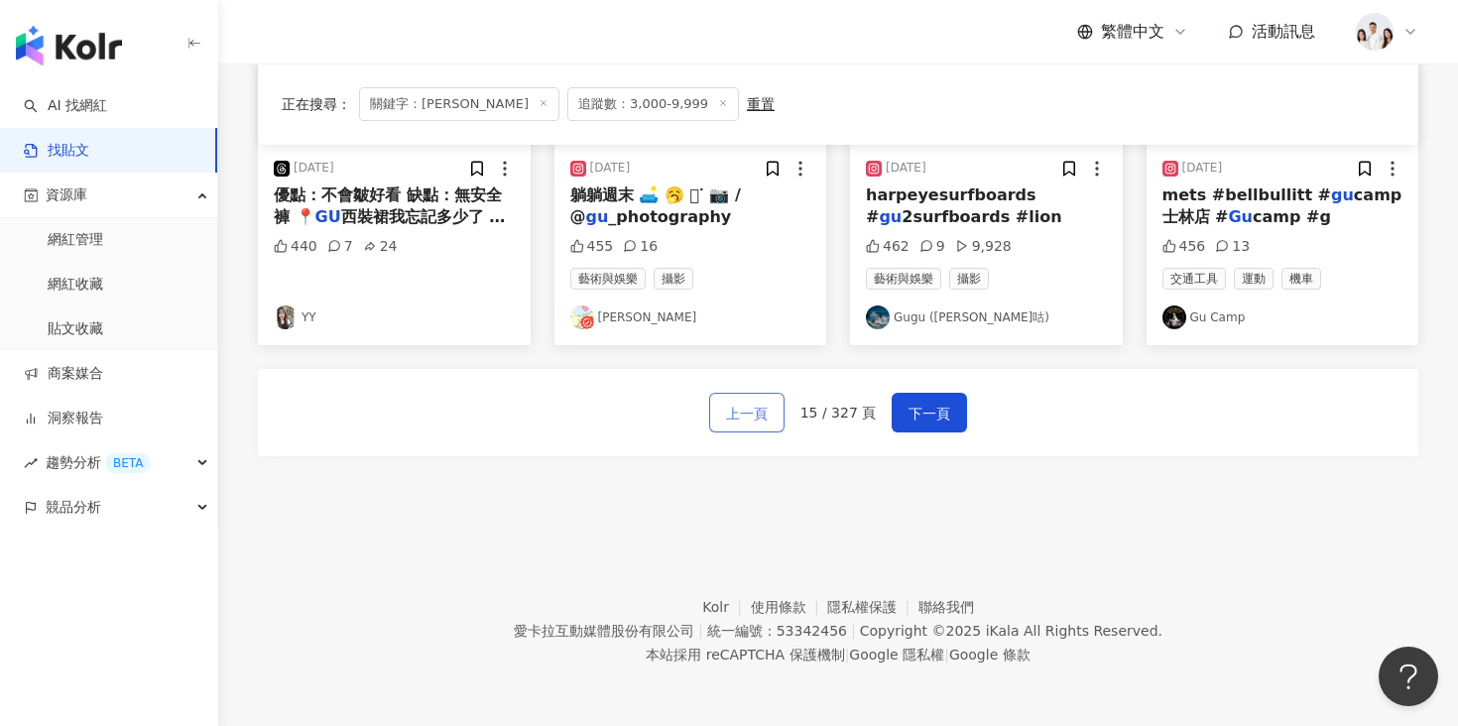
click at [739, 411] on span "上一頁" at bounding box center [747, 414] width 42 height 24
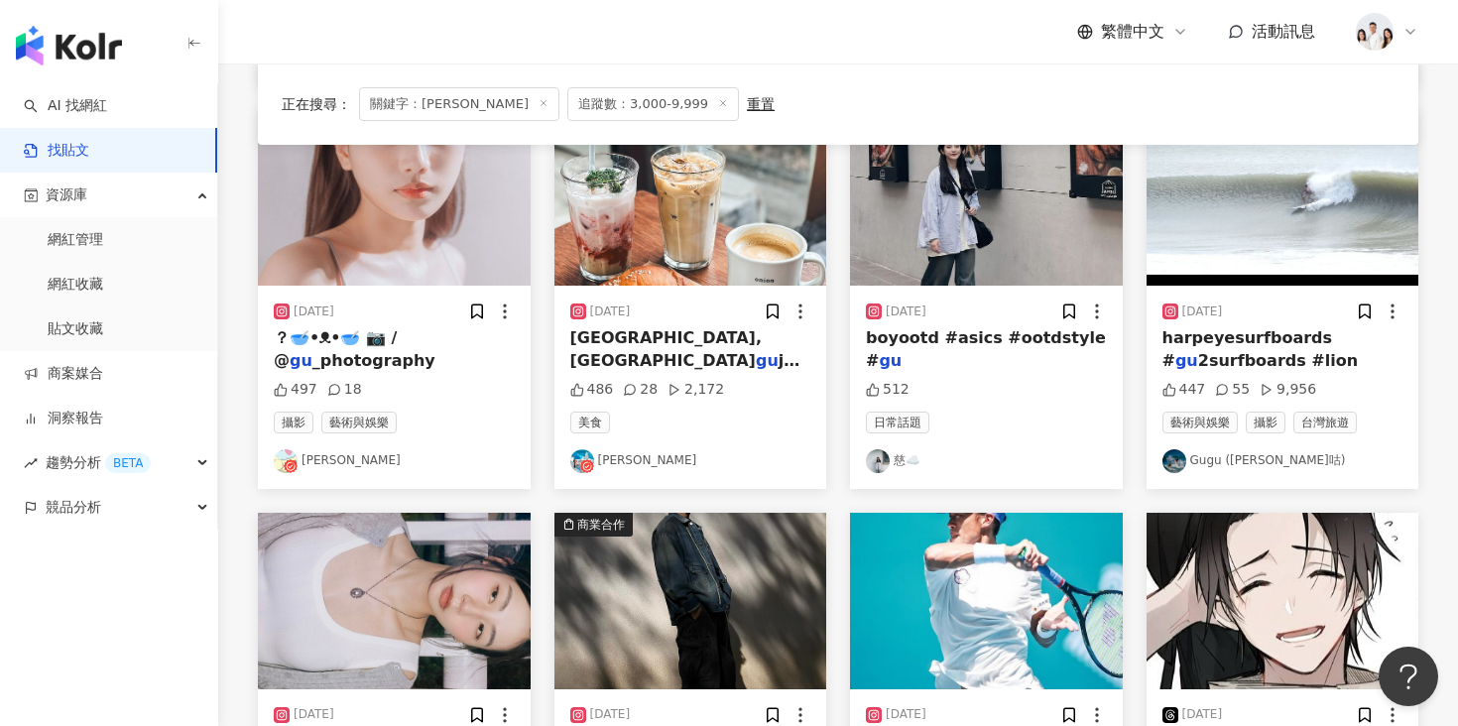
scroll to position [487, 0]
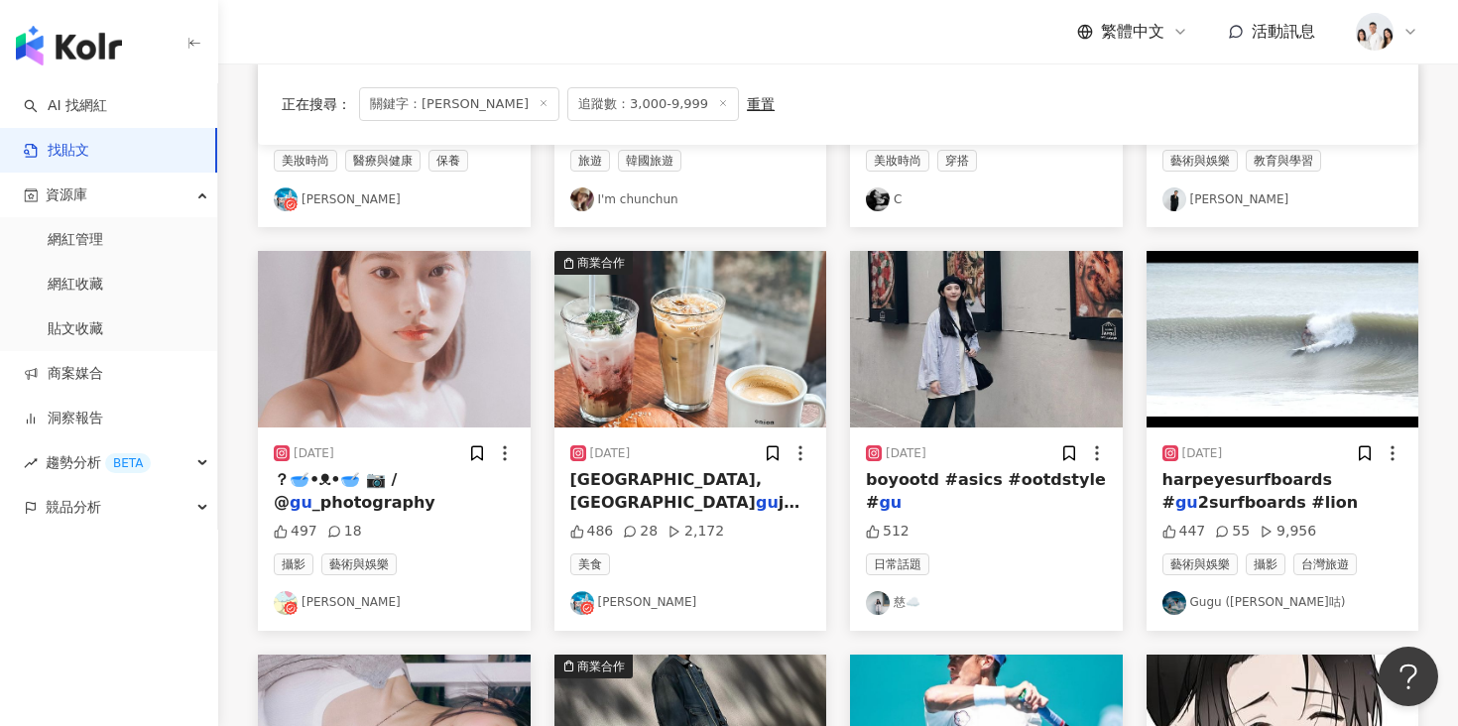
click at [928, 331] on img "button" at bounding box center [986, 339] width 273 height 177
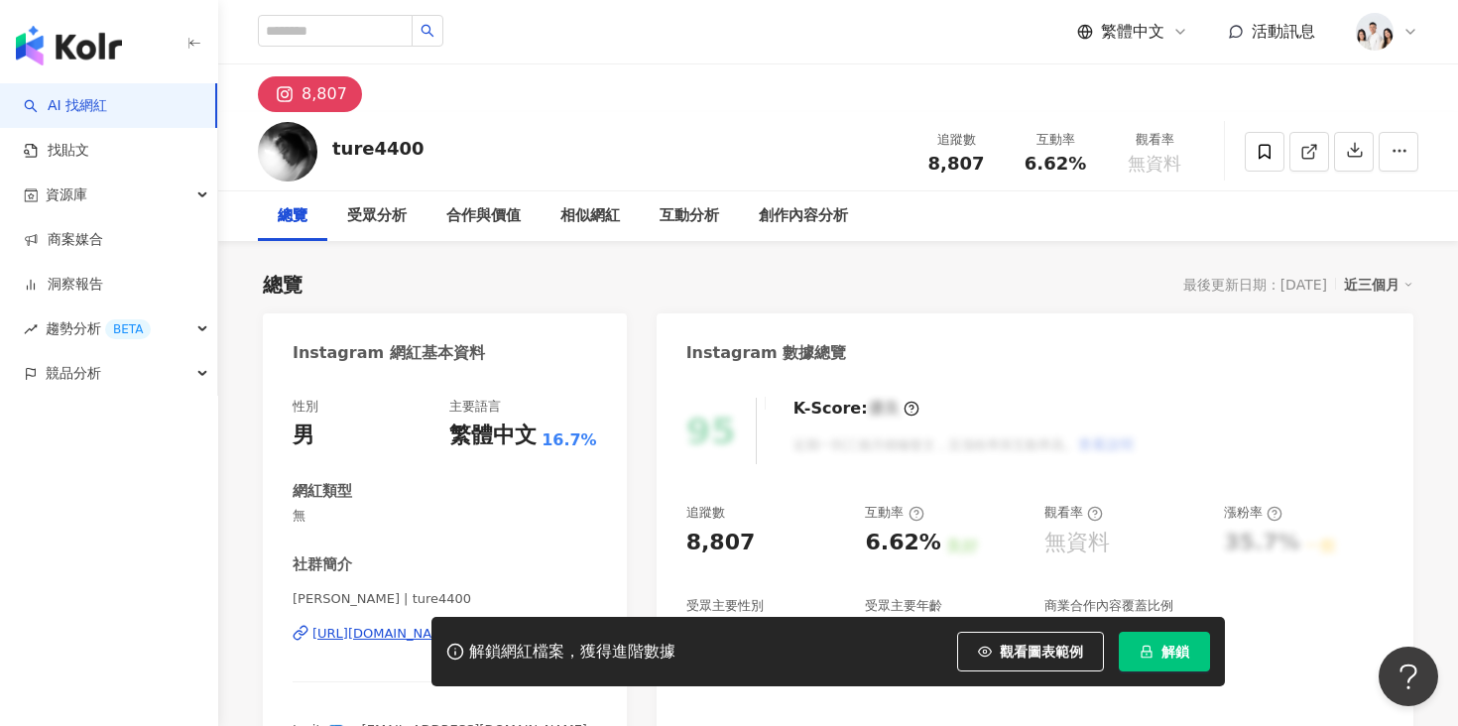
click at [389, 638] on div "解鎖網紅檔案，獲得進階數據 觀看圖表範例 解鎖" at bounding box center [729, 651] width 1458 height 69
click at [381, 635] on div "解鎖網紅檔案，獲得進階數據 觀看圖表範例 解鎖" at bounding box center [729, 651] width 1458 height 69
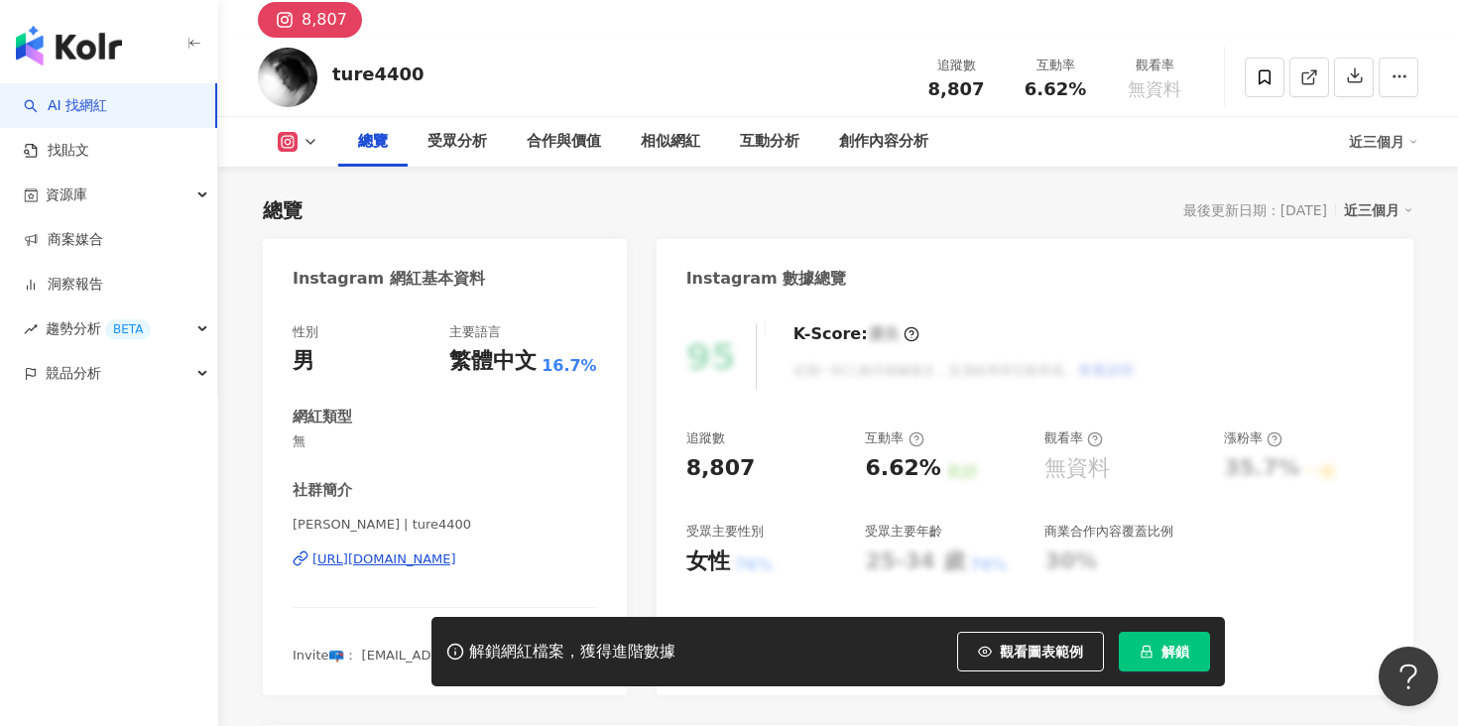
scroll to position [158, 0]
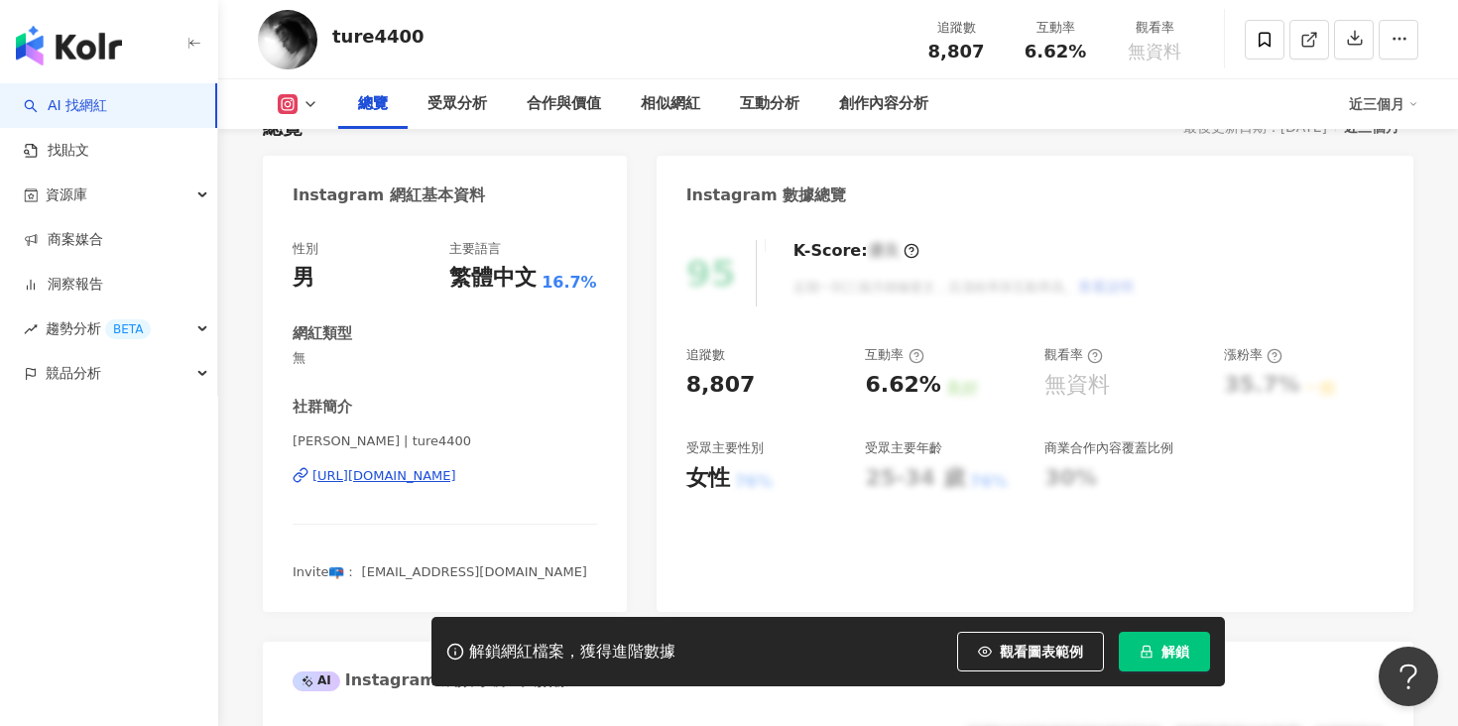
click at [456, 475] on div "[URL][DOMAIN_NAME]" at bounding box center [384, 476] width 144 height 18
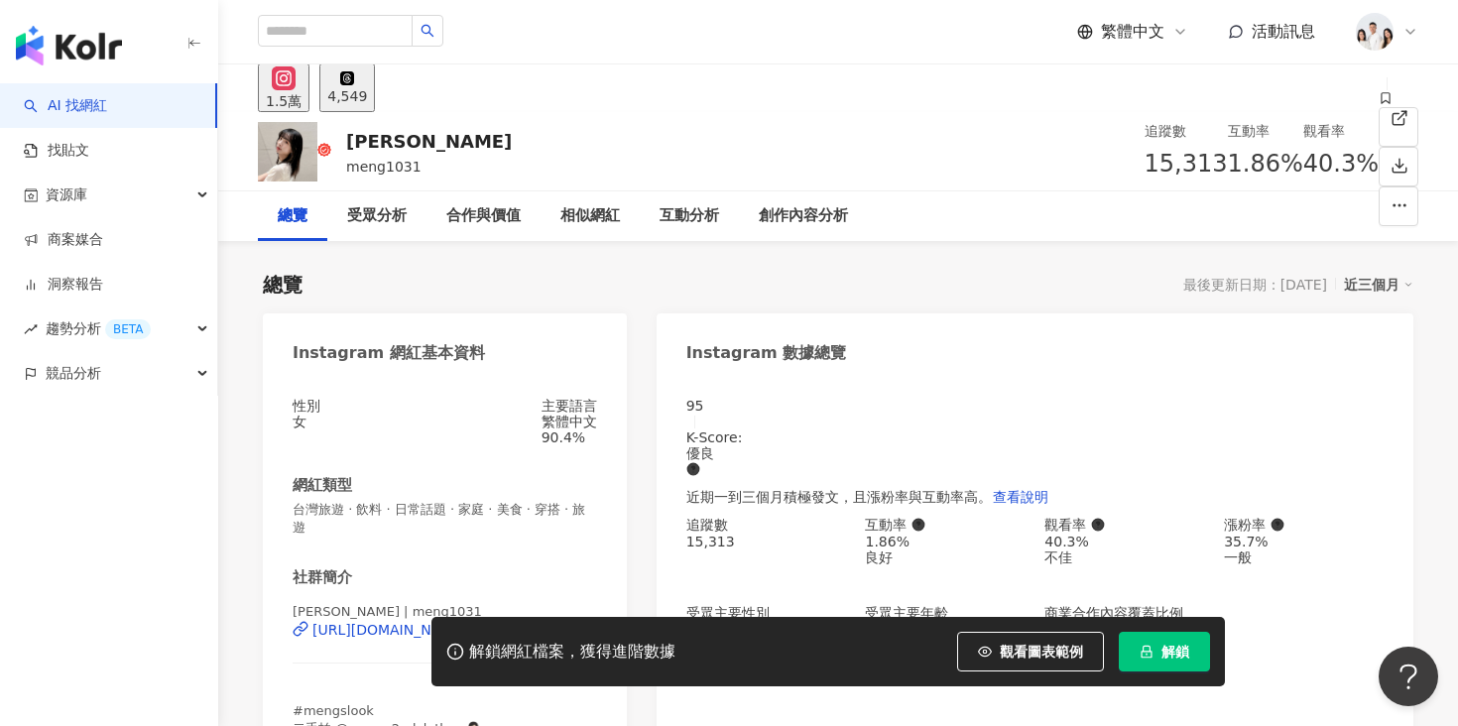
scroll to position [32, 0]
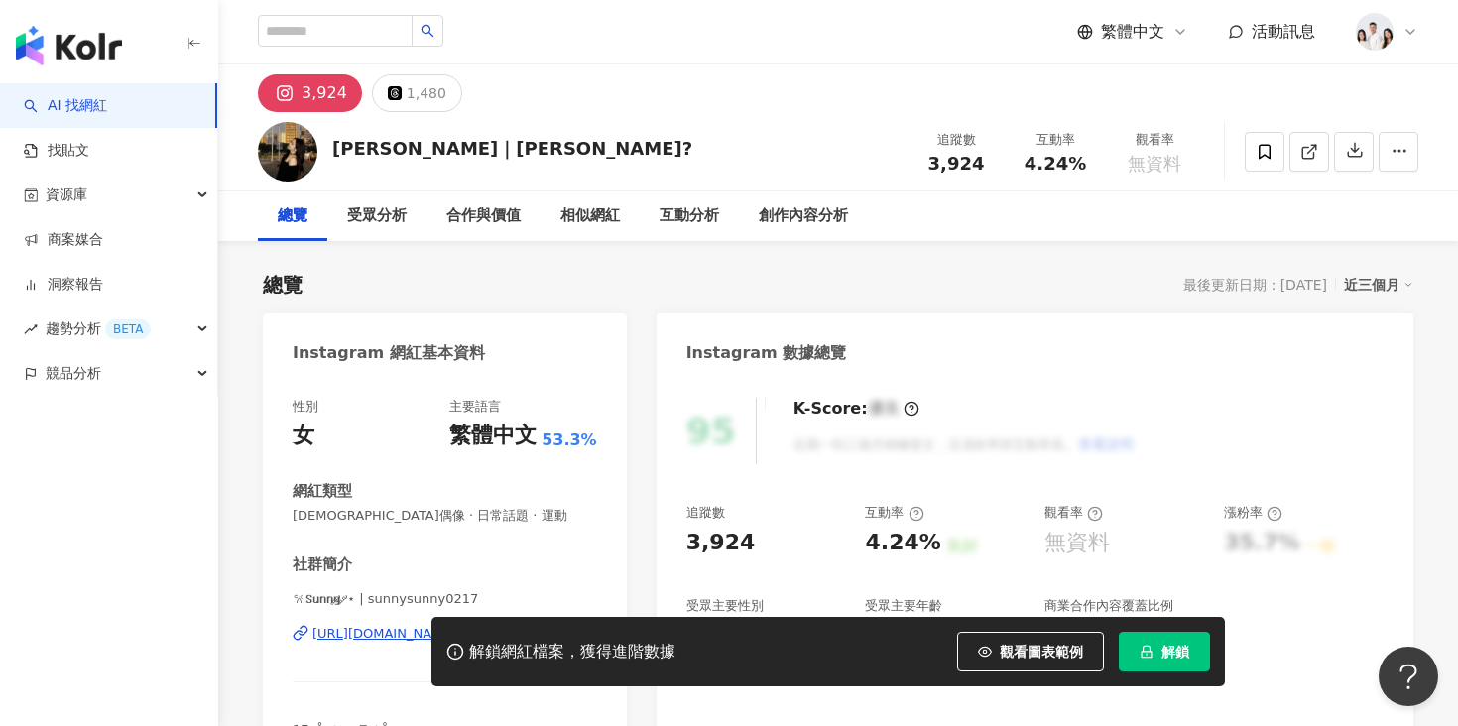
click at [456, 625] on div "https://www.instagram.com/sunnysunny0217/" at bounding box center [384, 634] width 144 height 18
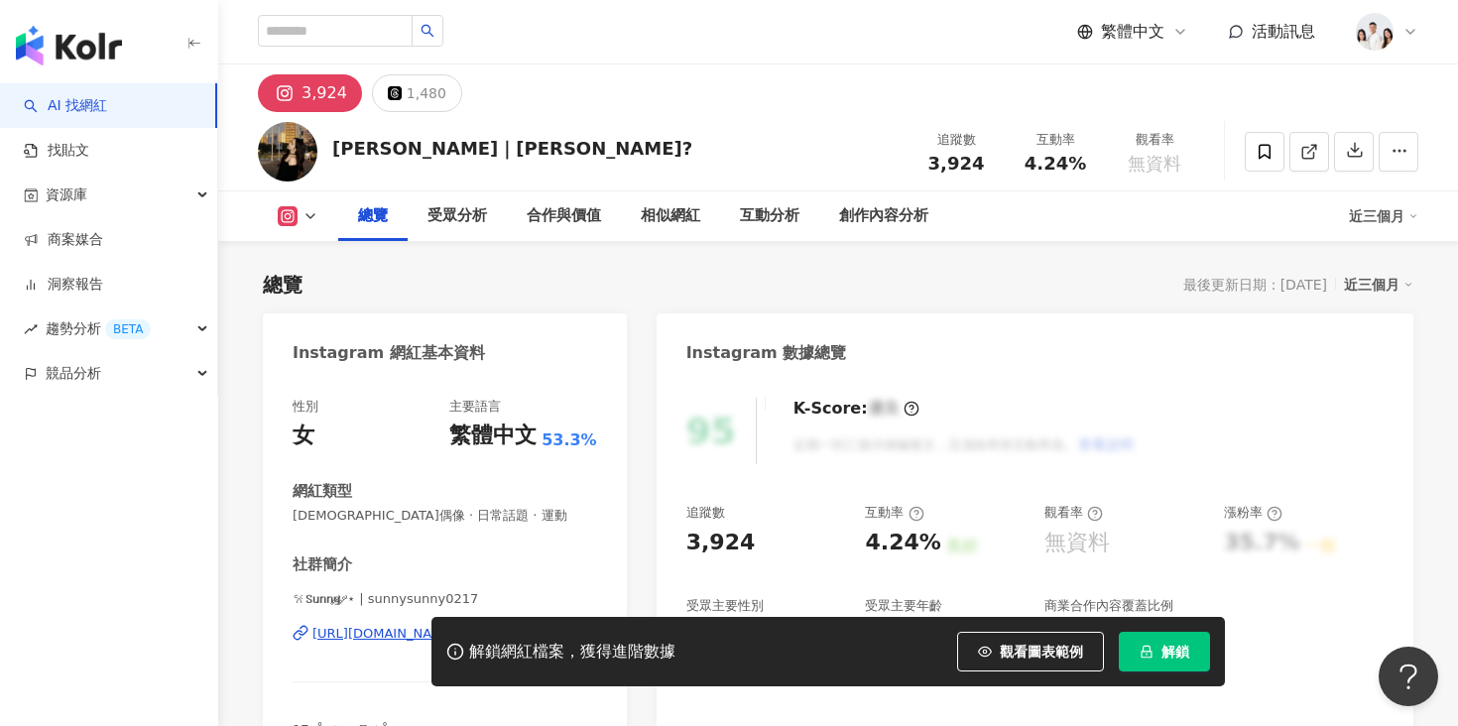
scroll to position [173, 0]
